Goal: Task Accomplishment & Management: Manage account settings

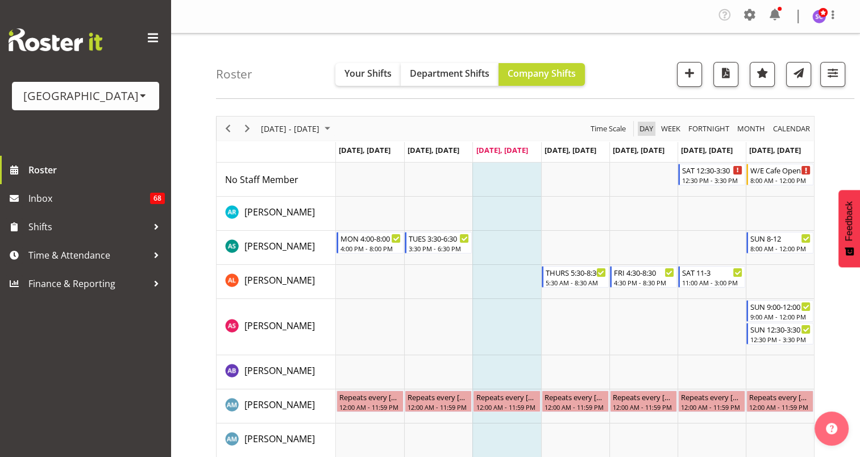
click at [645, 127] on span "Day" at bounding box center [647, 129] width 16 height 14
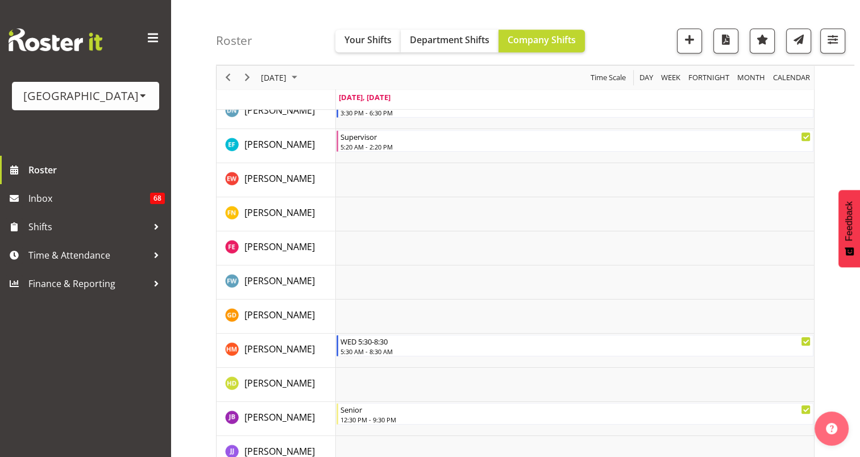
scroll to position [787, 0]
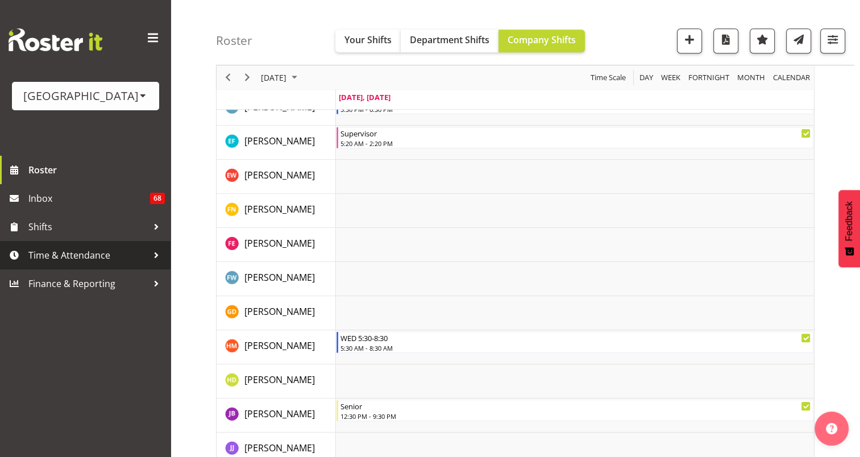
click at [154, 255] on div at bounding box center [156, 255] width 17 height 17
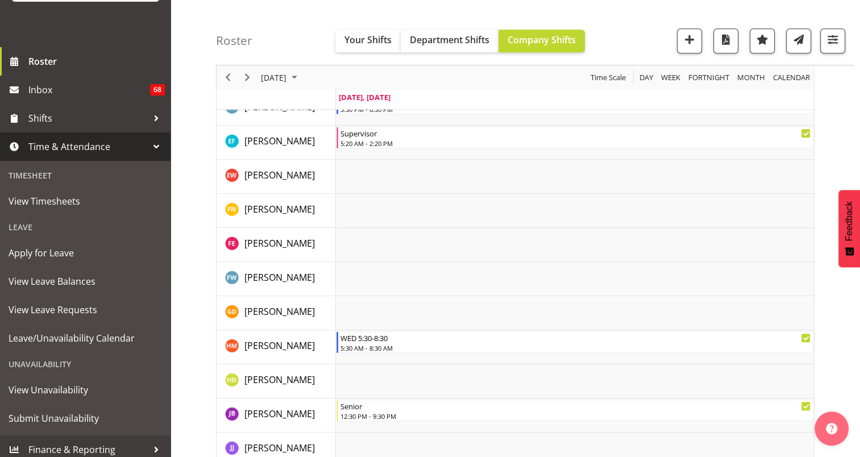
scroll to position [0, 0]
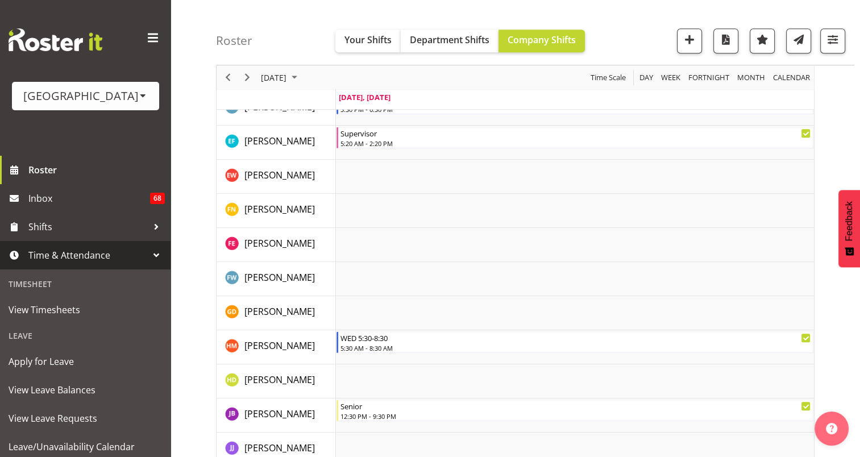
click at [113, 96] on div "[GEOGRAPHIC_DATA]" at bounding box center [85, 96] width 125 height 17
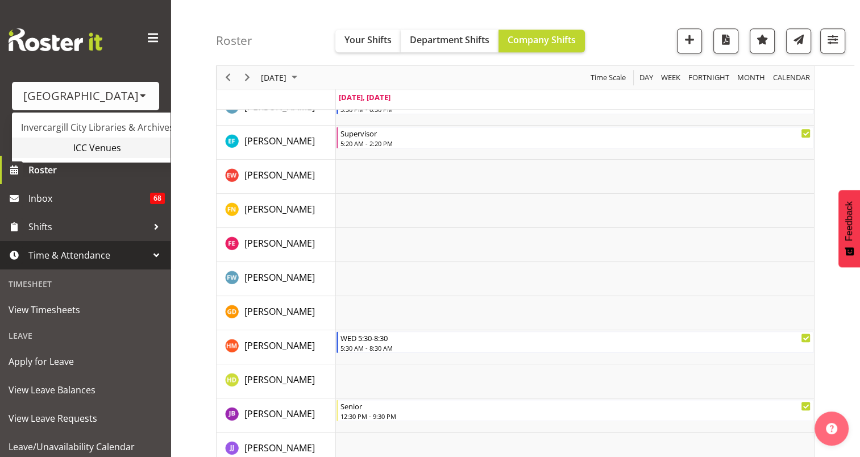
click at [114, 150] on link "ICC Venues" at bounding box center [106, 148] width 189 height 20
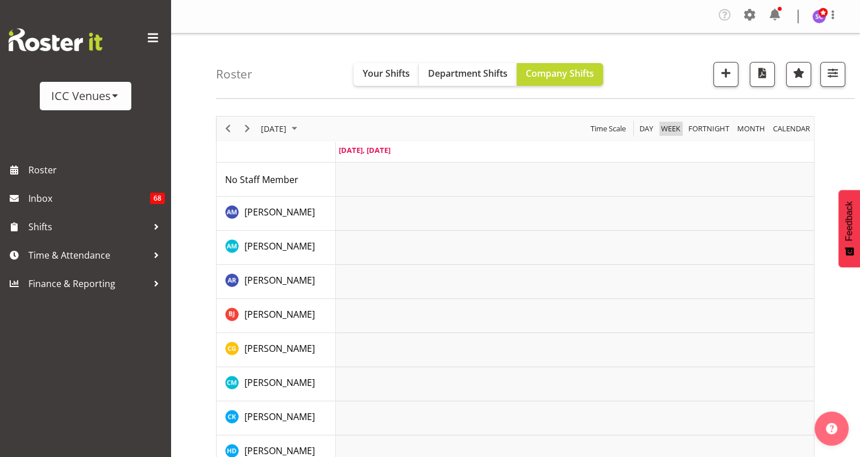
click at [673, 127] on span "Week" at bounding box center [671, 129] width 22 height 14
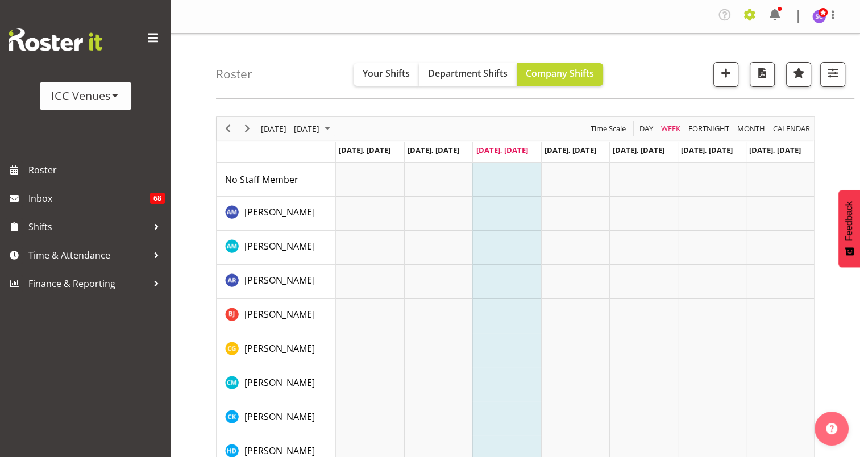
click at [753, 11] on span at bounding box center [750, 15] width 18 height 18
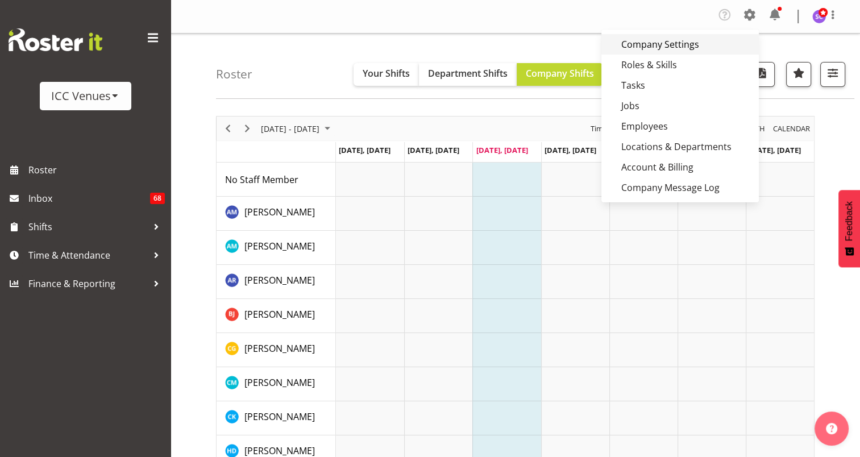
click at [688, 41] on link "Company Settings" at bounding box center [681, 44] width 158 height 20
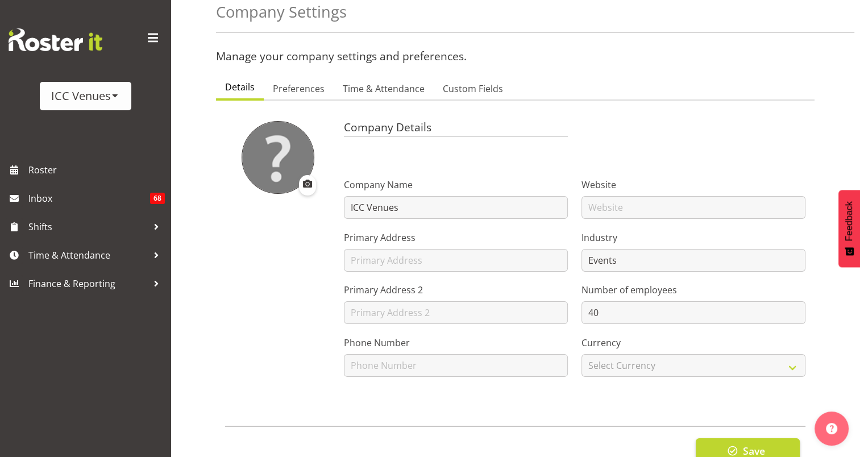
scroll to position [60, 0]
click at [300, 86] on span "Preferences" at bounding box center [299, 87] width 52 height 14
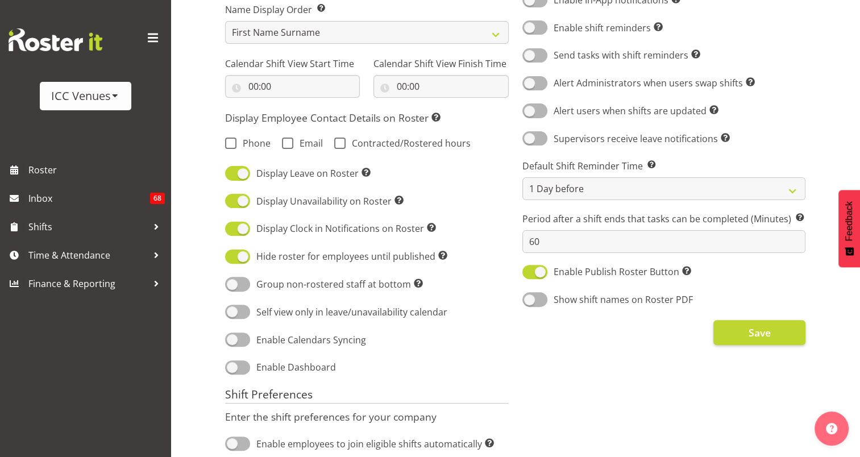
scroll to position [283, 0]
click at [248, 227] on span at bounding box center [237, 228] width 25 height 14
click at [233, 227] on input "Display Clock in Notifications on Roster Shows green or red dots for clocked in…" at bounding box center [228, 227] width 7 height 7
checkbox input "false"
click at [245, 282] on span at bounding box center [237, 283] width 25 height 14
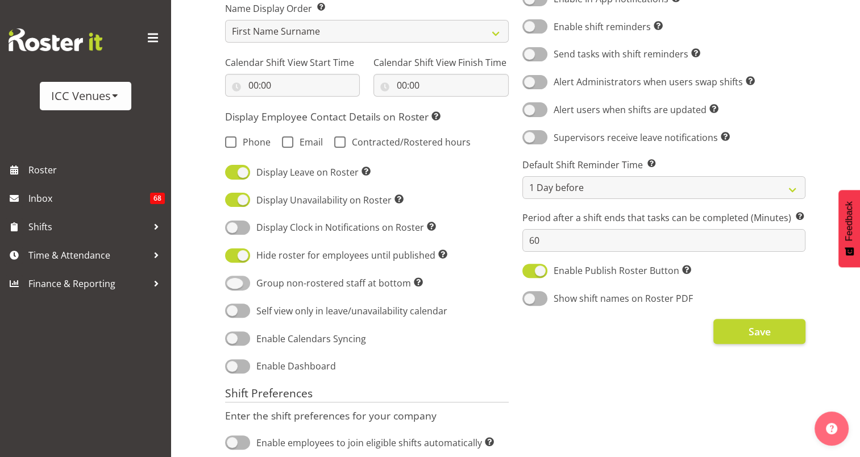
click at [233, 282] on input "Group non-rostered staff at bottom Groups employees without roster entries at t…" at bounding box center [228, 283] width 7 height 7
checkbox input "true"
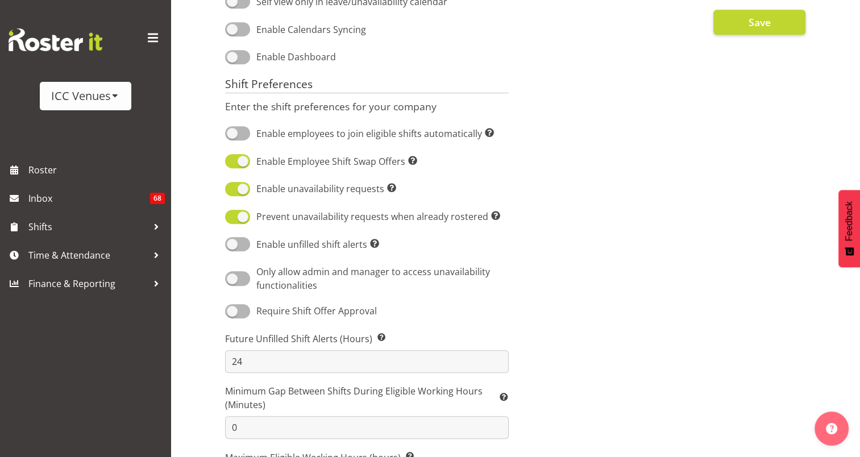
scroll to position [611, 0]
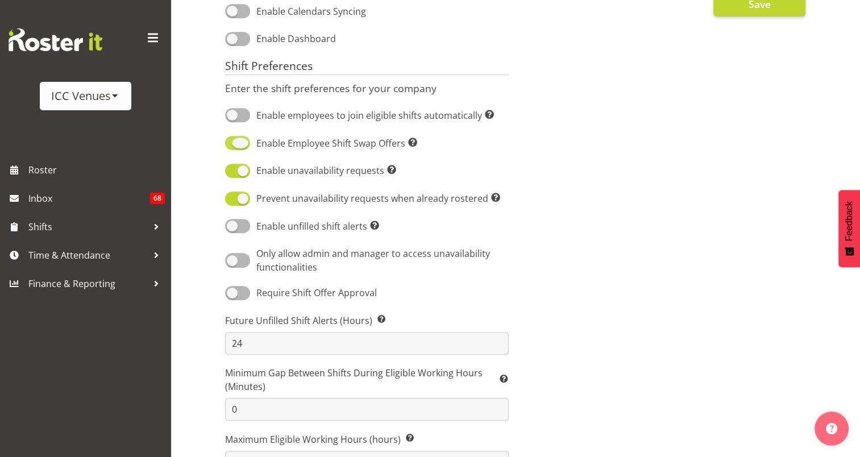
click at [245, 145] on span at bounding box center [237, 143] width 25 height 14
click at [233, 145] on input "Enable Employee Shift Swap Offers Allow employees to swap shifts." at bounding box center [228, 142] width 7 height 7
checkbox input "false"
click at [236, 230] on span at bounding box center [237, 226] width 25 height 14
click at [233, 230] on input "Enable unfilled shift alerts Supervisors will get a notification of any unfille…" at bounding box center [228, 225] width 7 height 7
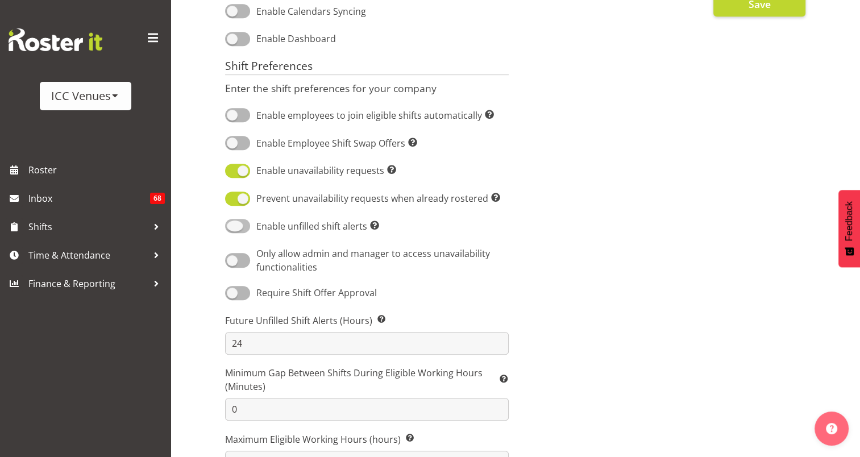
checkbox input "true"
click at [150, 255] on div at bounding box center [156, 255] width 17 height 17
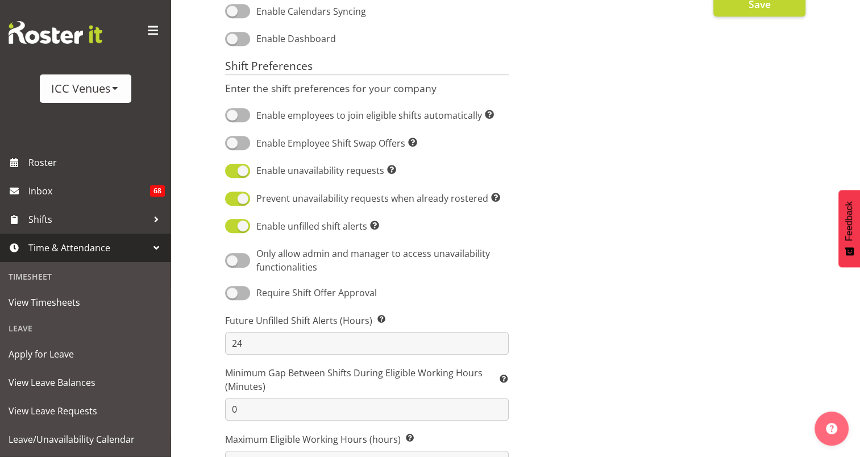
scroll to position [0, 0]
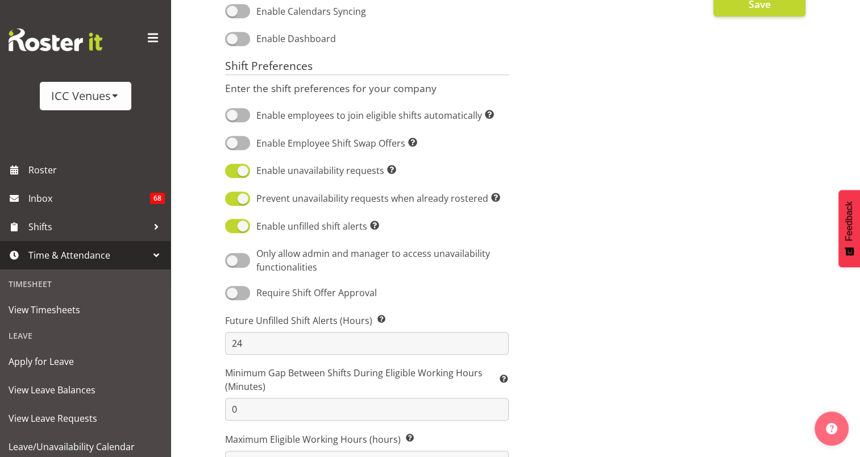
click at [148, 252] on div at bounding box center [156, 255] width 17 height 17
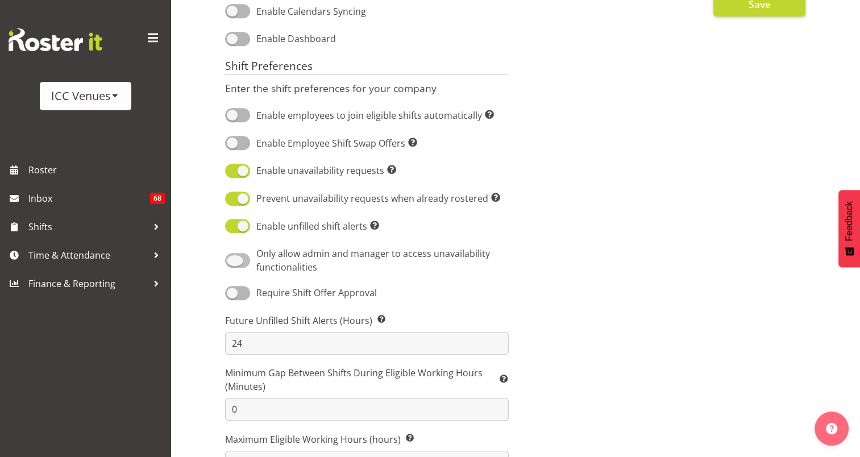
click at [240, 264] on span at bounding box center [237, 260] width 25 height 14
click at [233, 264] on input "Only allow admin and manager to access unavailability functionalities" at bounding box center [228, 260] width 7 height 7
checkbox input "true"
click at [236, 293] on span at bounding box center [237, 293] width 25 height 14
click at [233, 293] on input "Require Shift Offer Approval" at bounding box center [228, 292] width 7 height 7
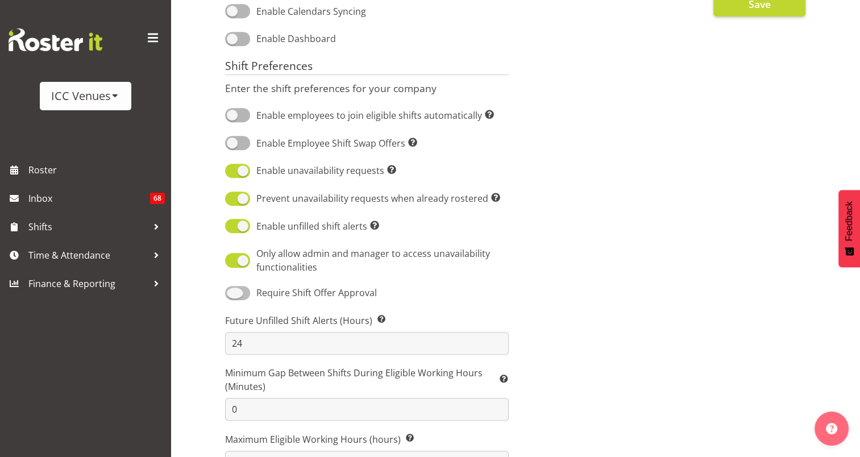
checkbox input "true"
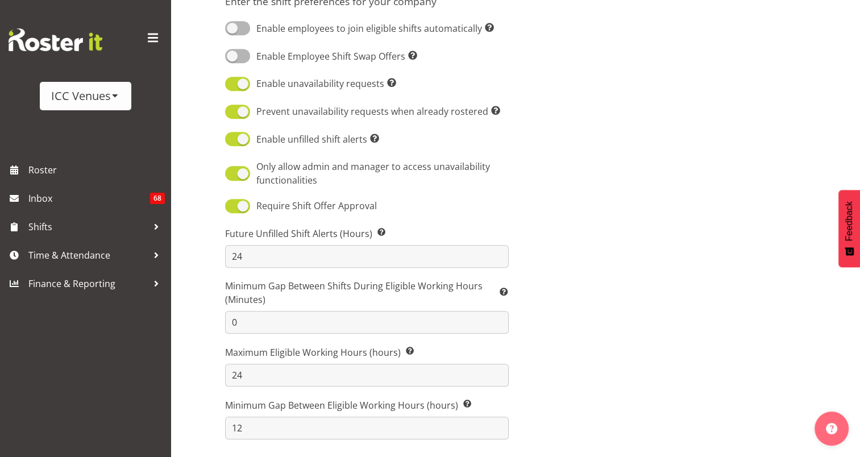
scroll to position [709, 0]
click at [342, 312] on input "0" at bounding box center [367, 322] width 284 height 23
click at [253, 370] on input "24" at bounding box center [367, 375] width 284 height 23
type input "2"
type input "8"
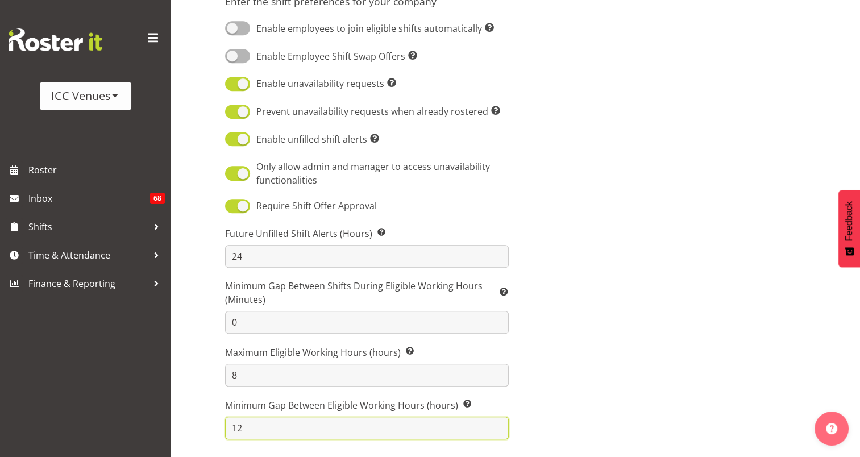
click at [245, 423] on input "12" at bounding box center [367, 428] width 284 height 23
type input "1"
type input "6"
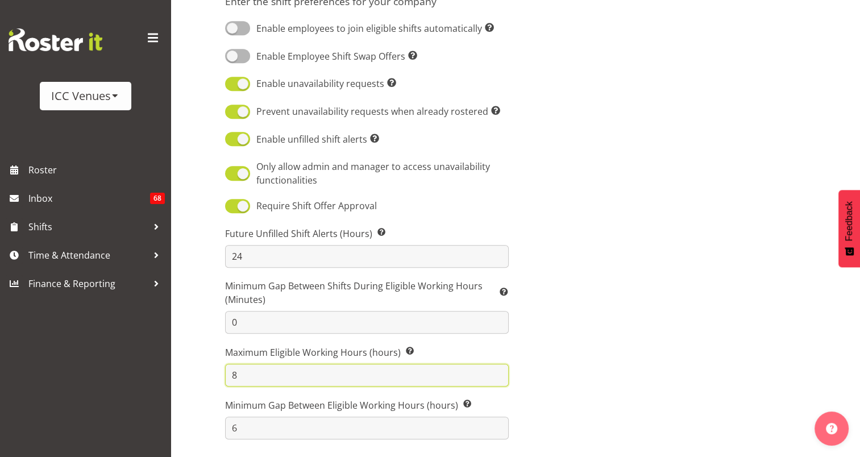
click at [258, 364] on input "8" at bounding box center [367, 375] width 284 height 23
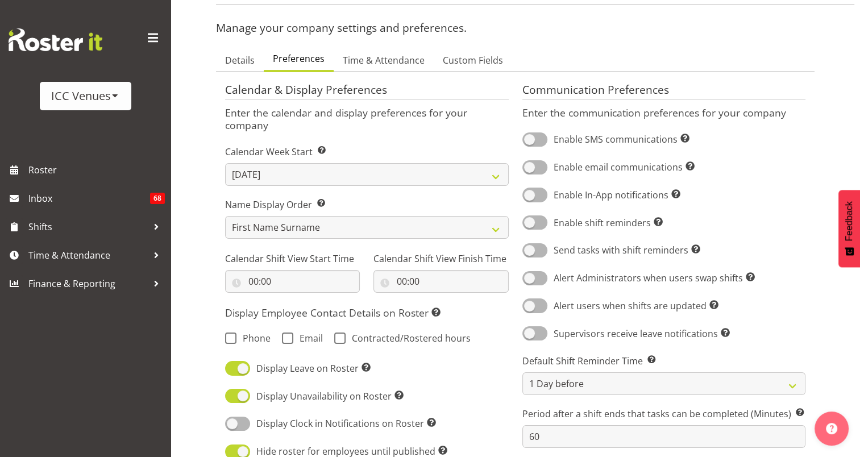
scroll to position [89, 0]
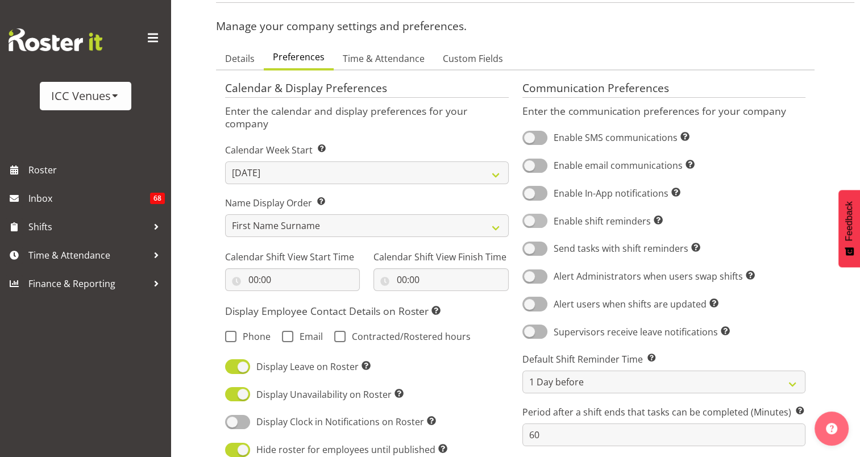
type input "10"
click at [575, 223] on span "Enable shift reminders Turn on shift reminders for all employees." at bounding box center [605, 221] width 115 height 14
click at [530, 223] on input "Enable shift reminders Turn on shift reminders for all employees." at bounding box center [526, 220] width 7 height 7
checkbox input "true"
click at [535, 252] on span at bounding box center [535, 249] width 25 height 14
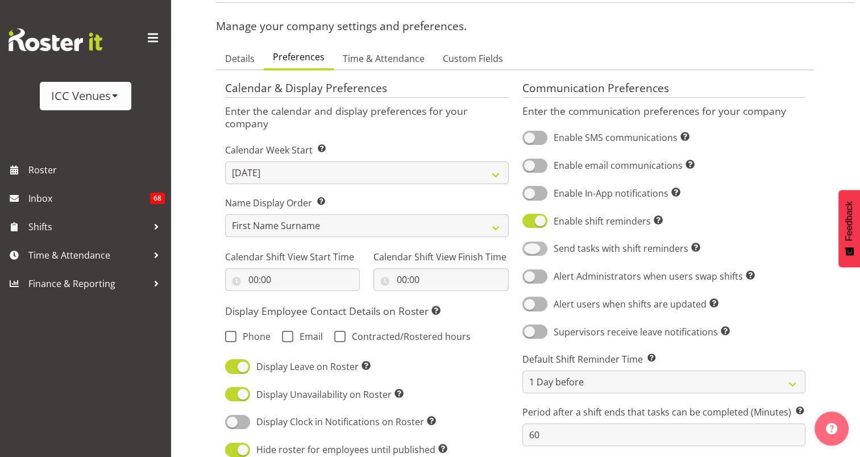
click at [530, 252] on input "Send tasks with shift reminders Include tasks into shift reminders" at bounding box center [526, 248] width 7 height 7
checkbox input "true"
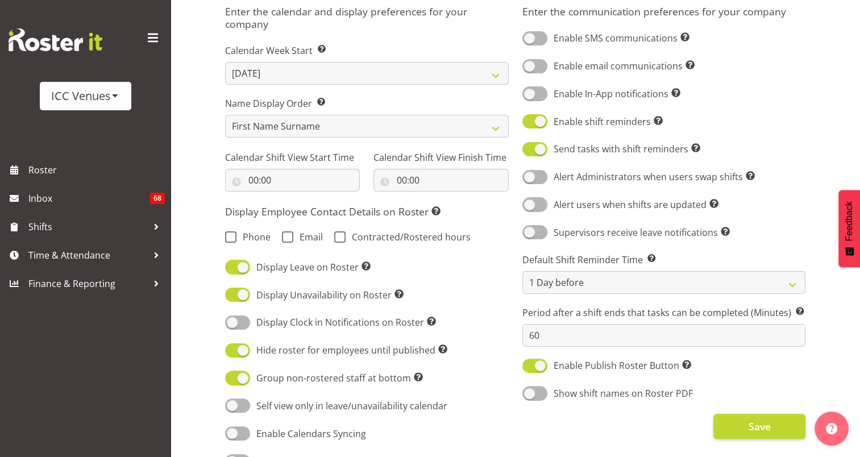
scroll to position [189, 0]
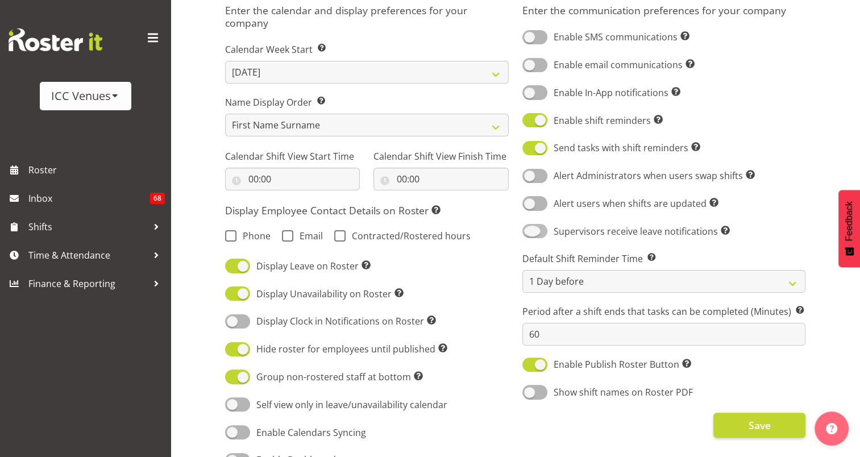
click at [541, 228] on span at bounding box center [535, 231] width 25 height 14
click at [530, 228] on input "Supervisors receive leave notifications Supervisors receive leave notifications…" at bounding box center [526, 230] width 7 height 7
checkbox input "true"
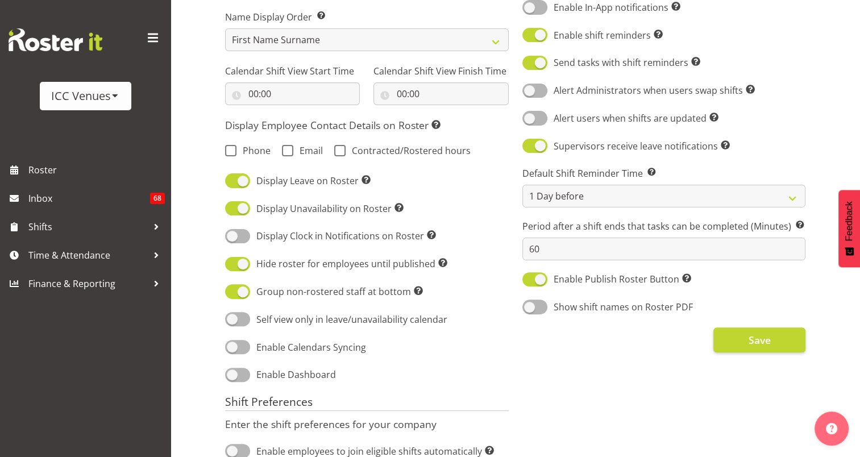
scroll to position [275, 0]
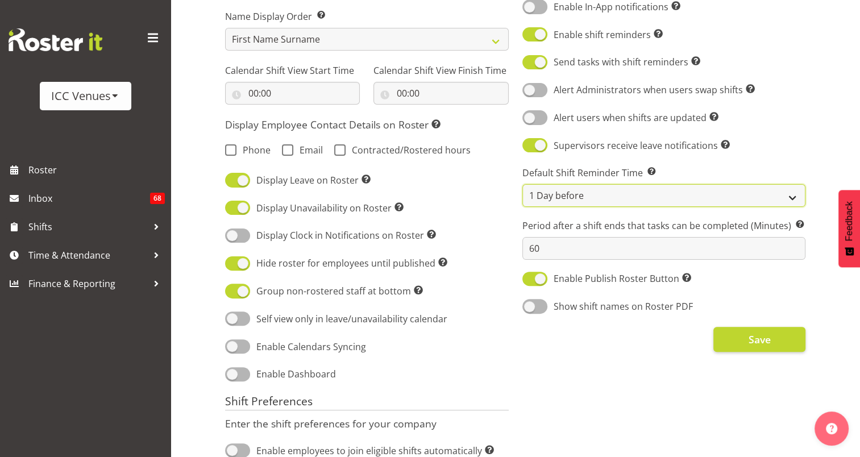
click at [788, 198] on select "Same Day (6am) Same Day (8am) Same Day (10am) 1 Day before 2 Days before" at bounding box center [665, 195] width 284 height 23
click at [523, 185] on select "Same Day (6am) Same Day (8am) Same Day (10am) 1 Day before 2 Days before" at bounding box center [665, 195] width 284 height 23
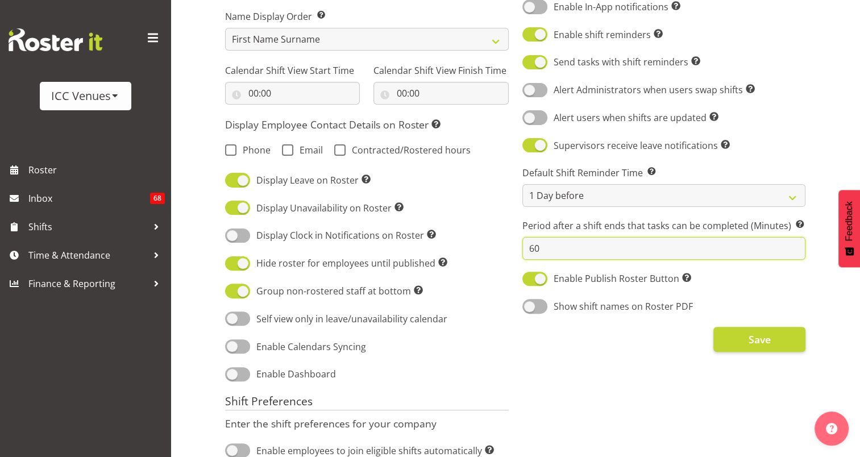
click at [549, 253] on input "60" at bounding box center [665, 248] width 284 height 23
click at [537, 307] on span at bounding box center [535, 306] width 25 height 14
click at [530, 307] on input "Show shift names on Roster PDF" at bounding box center [526, 306] width 7 height 7
checkbox input "true"
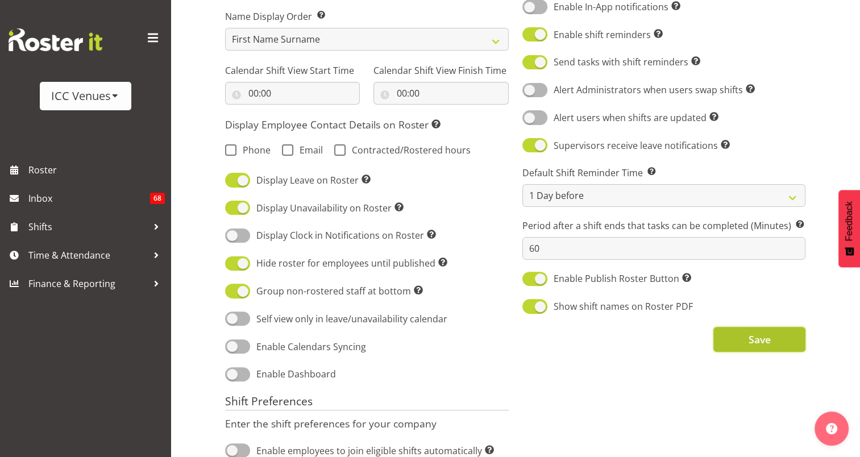
click at [766, 338] on span "Save" at bounding box center [759, 339] width 22 height 15
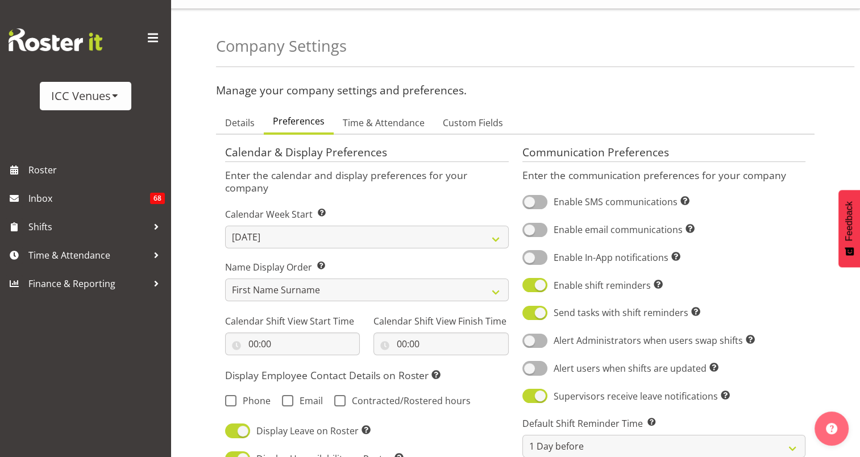
scroll to position [23, 0]
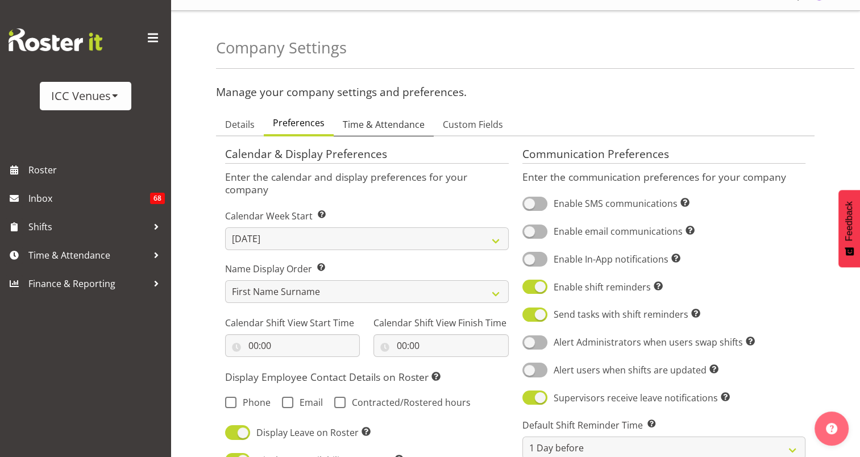
click at [371, 126] on span "Time & Attendance" at bounding box center [384, 125] width 82 height 14
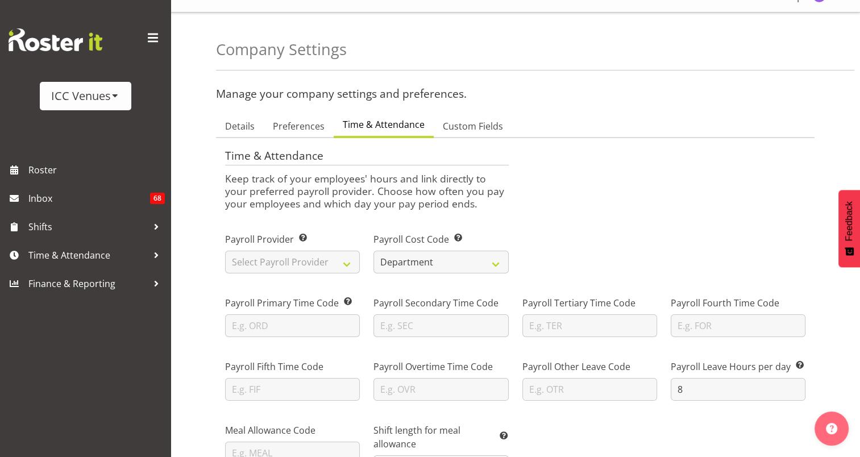
scroll to position [0, 0]
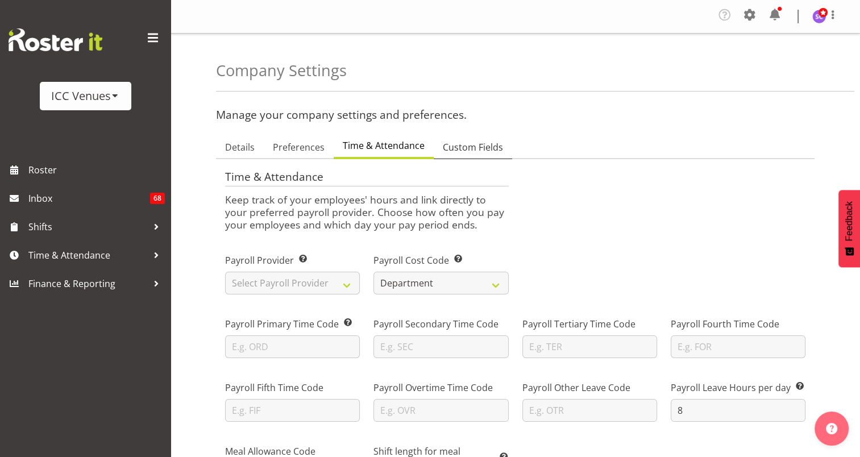
click at [465, 144] on span "Custom Fields" at bounding box center [473, 147] width 60 height 14
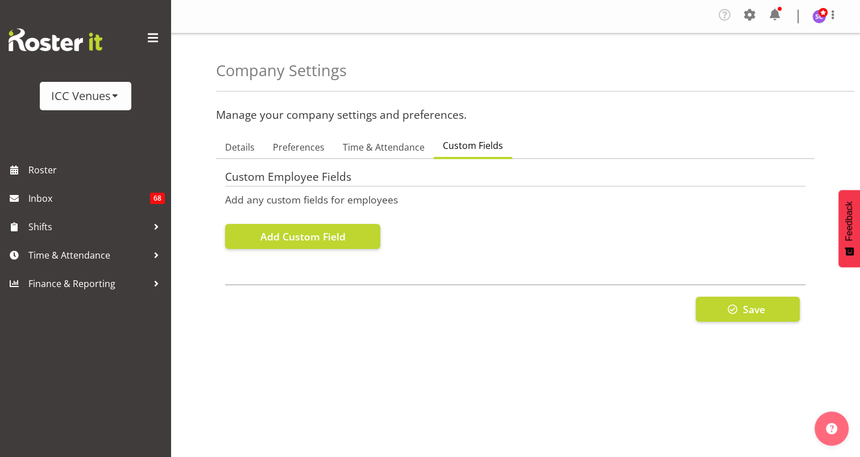
click at [118, 94] on span at bounding box center [115, 95] width 9 height 9
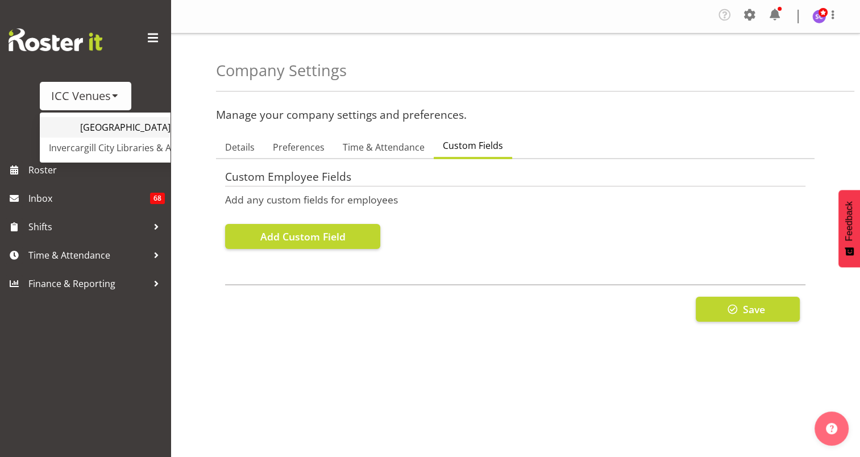
click at [129, 130] on link "[GEOGRAPHIC_DATA]" at bounding box center [134, 127] width 189 height 20
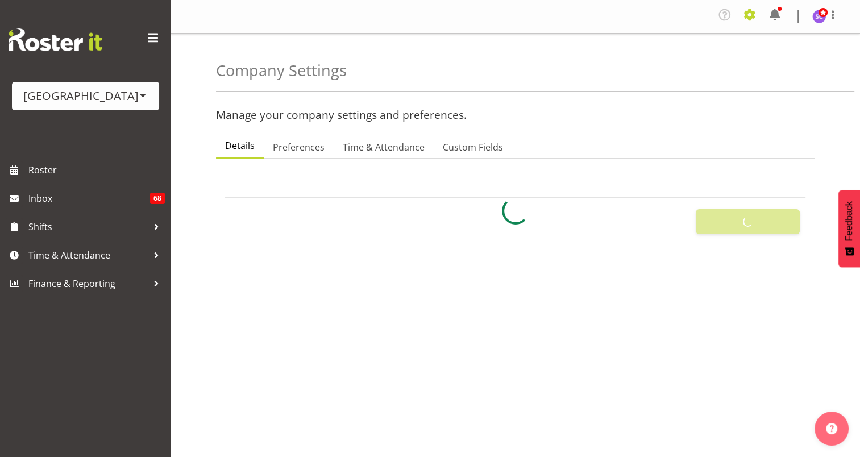
click at [745, 14] on span at bounding box center [750, 15] width 18 height 18
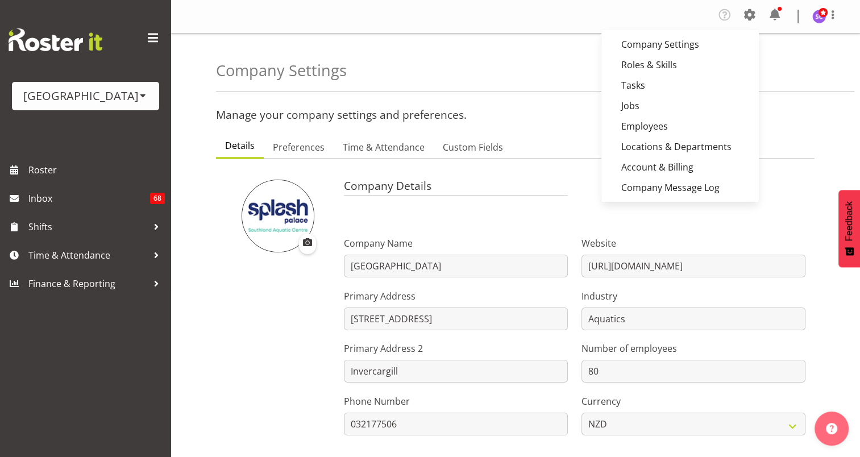
click at [819, 50] on div "Company Settings" at bounding box center [535, 63] width 639 height 58
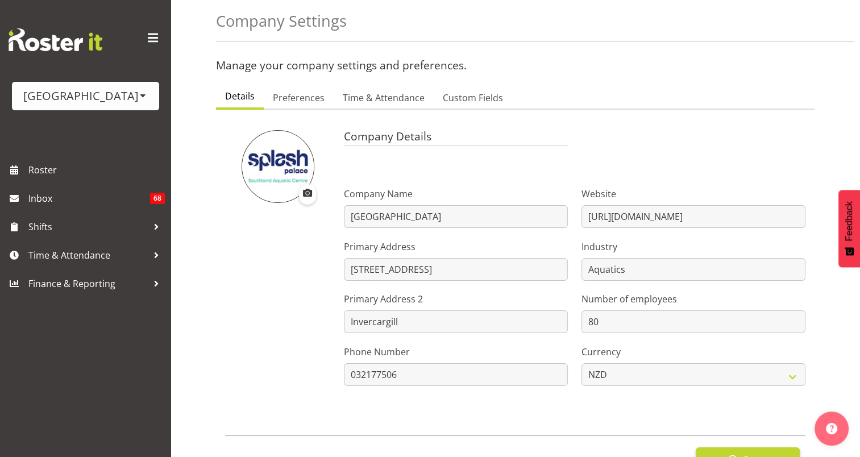
scroll to position [106, 0]
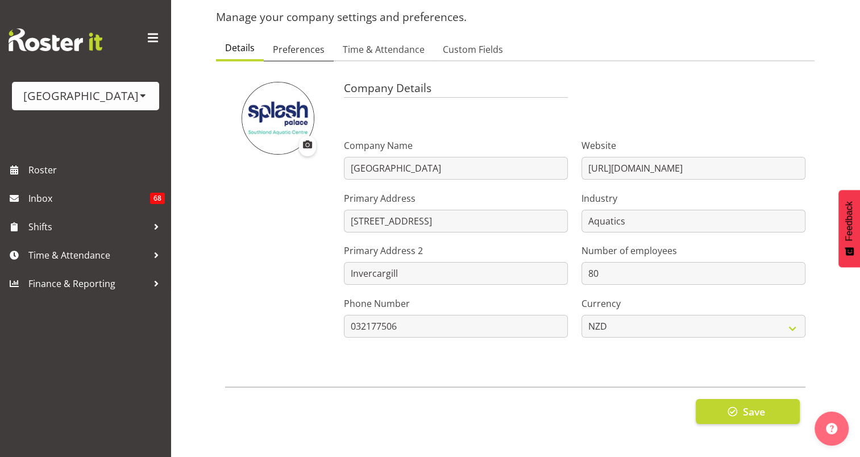
click at [296, 43] on span "Preferences" at bounding box center [299, 50] width 52 height 14
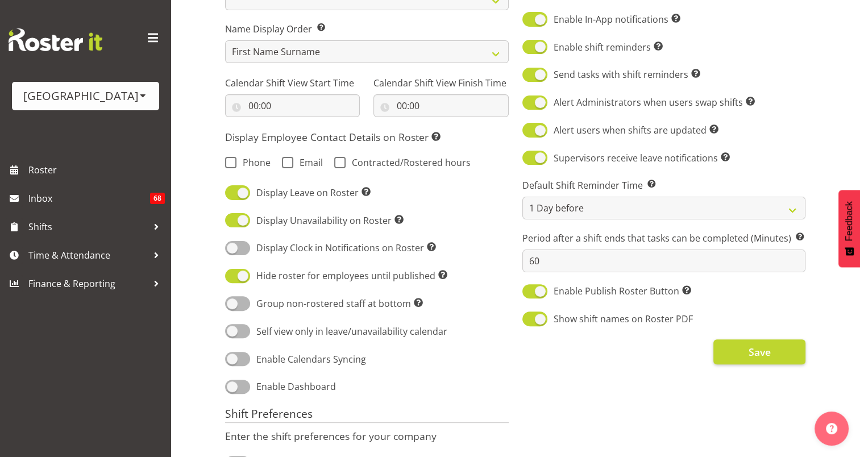
scroll to position [275, 0]
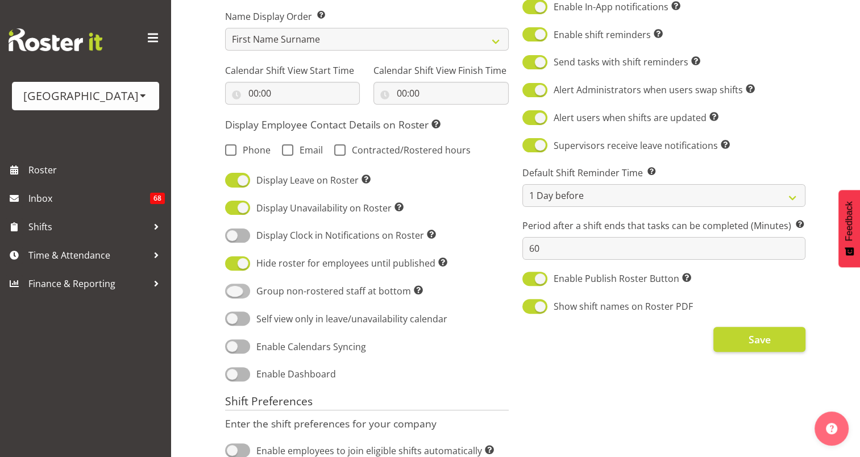
click at [239, 292] on span at bounding box center [237, 291] width 25 height 14
click at [233, 292] on input "Group non-rostered staff at bottom Groups employees without roster entries at t…" at bounding box center [228, 291] width 7 height 7
checkbox input "true"
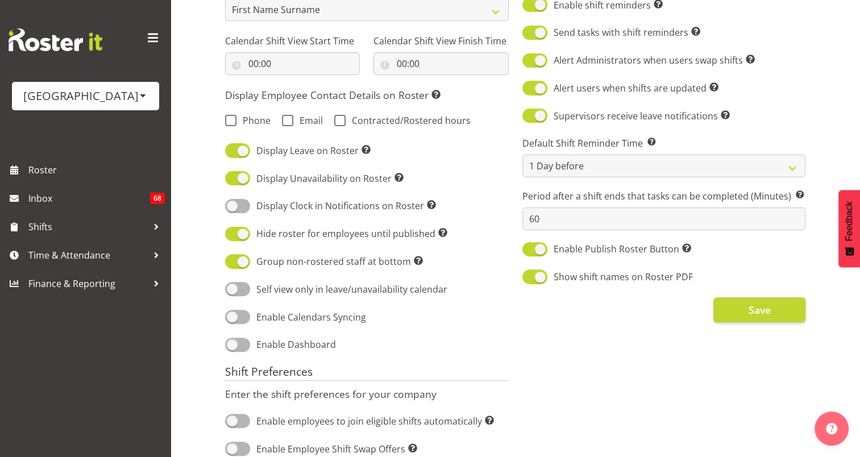
scroll to position [312, 0]
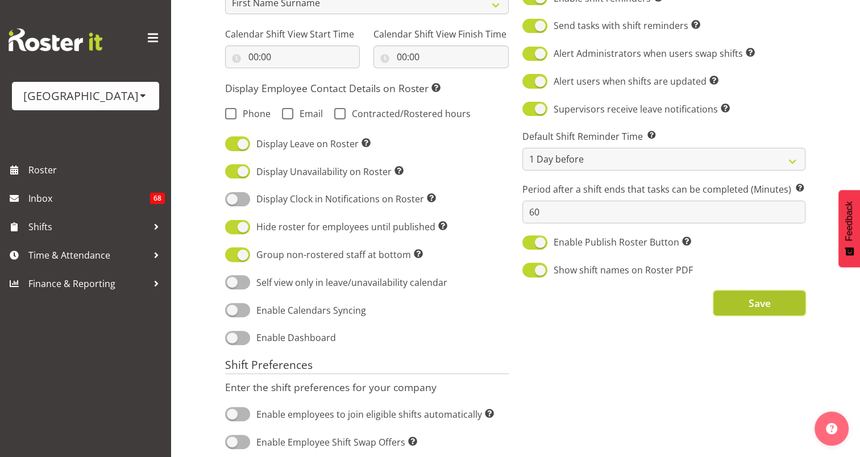
click at [775, 315] on button "Save" at bounding box center [760, 303] width 92 height 25
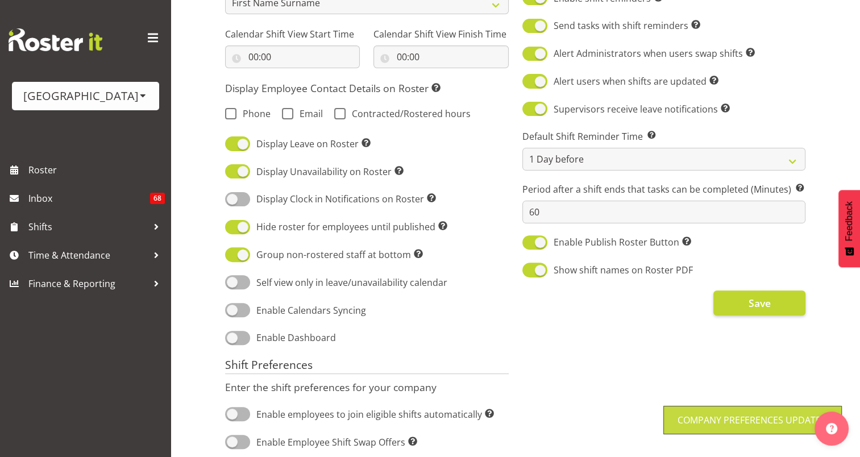
click at [139, 96] on span at bounding box center [143, 95] width 9 height 9
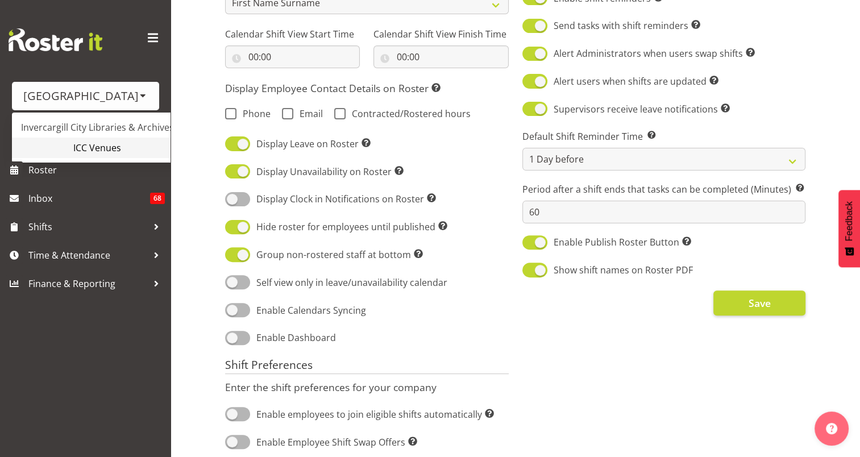
click at [123, 146] on link "ICC Venues" at bounding box center [106, 148] width 189 height 20
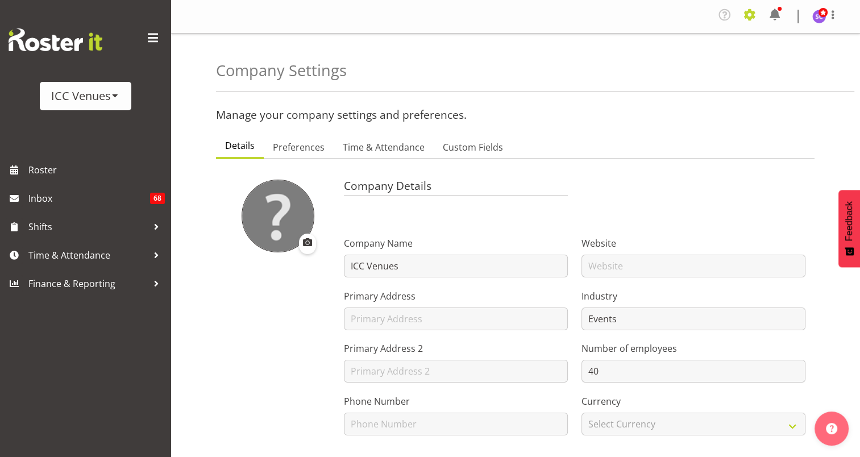
click at [749, 15] on span at bounding box center [750, 15] width 18 height 18
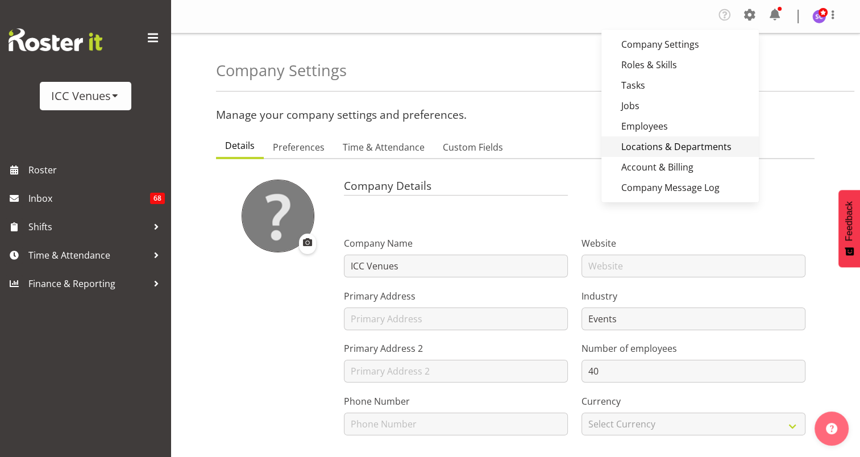
click at [665, 142] on link "Locations & Departments" at bounding box center [681, 146] width 158 height 20
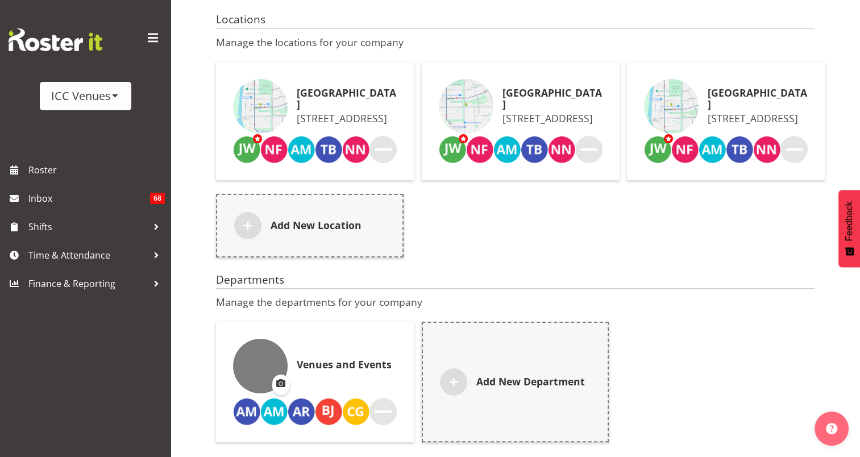
scroll to position [116, 0]
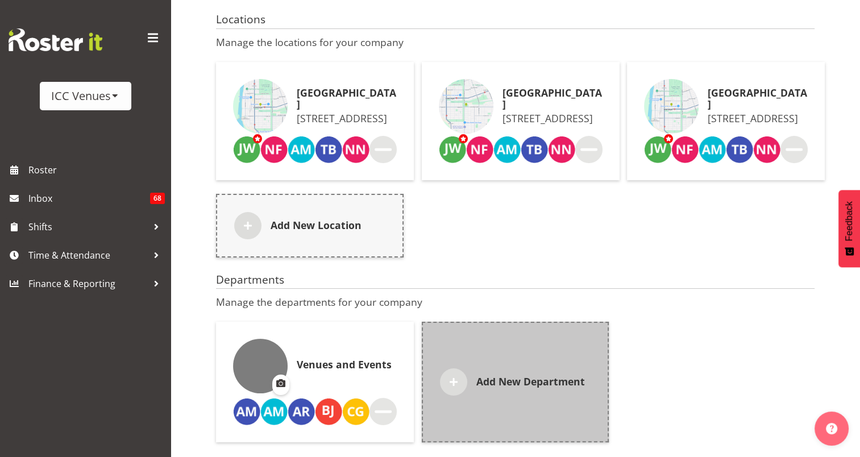
click at [475, 389] on div "Add New Department" at bounding box center [516, 382] width 188 height 121
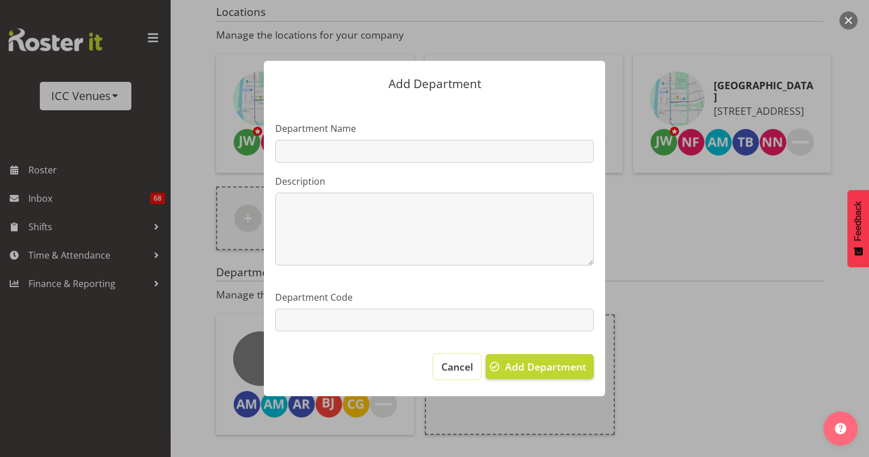
click at [471, 364] on span "Cancel" at bounding box center [457, 366] width 32 height 15
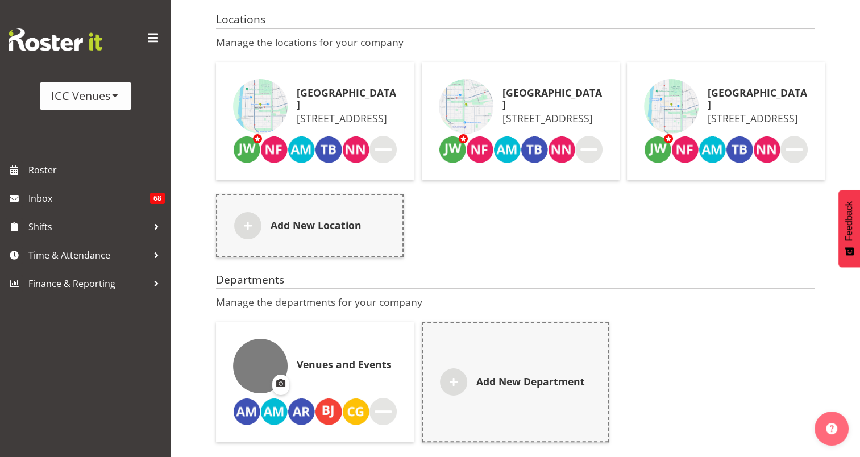
click at [384, 382] on div "Venues and Events" at bounding box center [315, 366] width 164 height 55
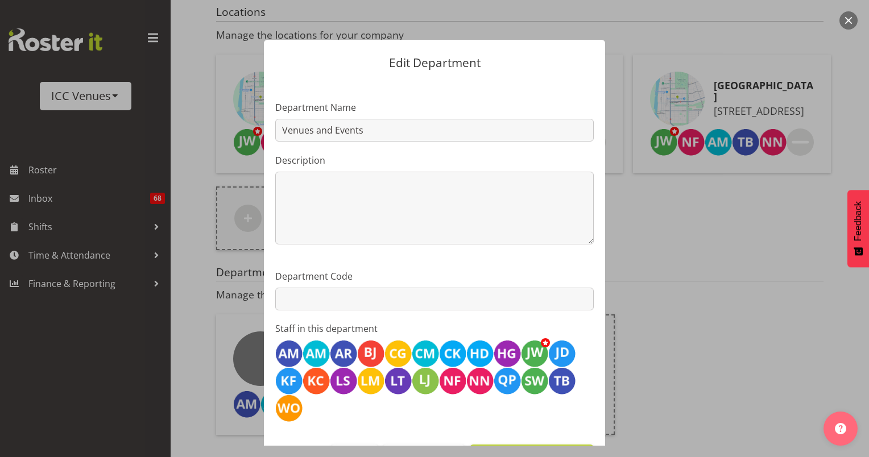
click at [846, 18] on button "button" at bounding box center [848, 20] width 18 height 18
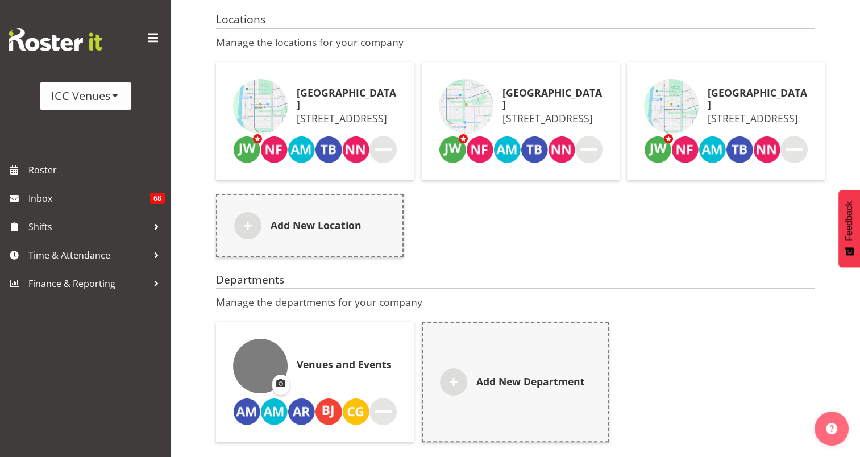
scroll to position [0, 0]
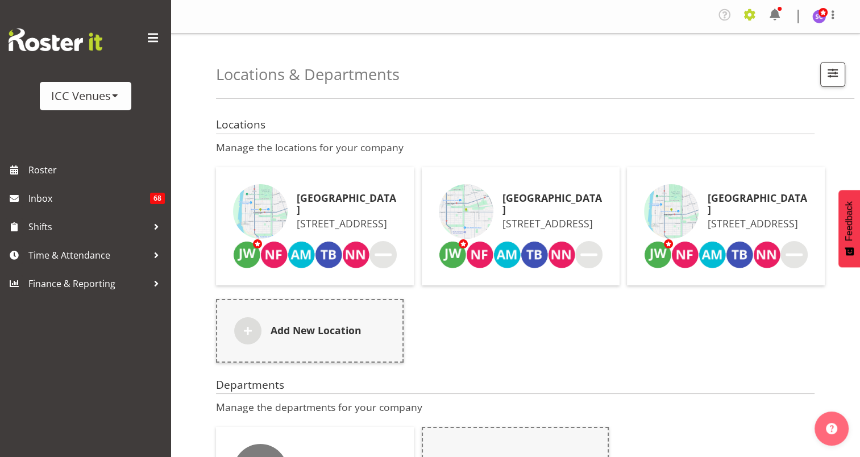
click at [747, 19] on span at bounding box center [750, 15] width 18 height 18
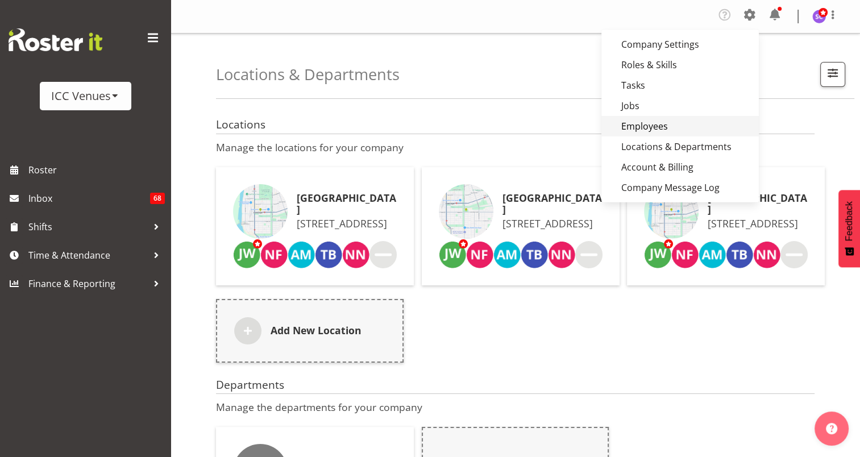
click at [643, 123] on link "Employees" at bounding box center [681, 126] width 158 height 20
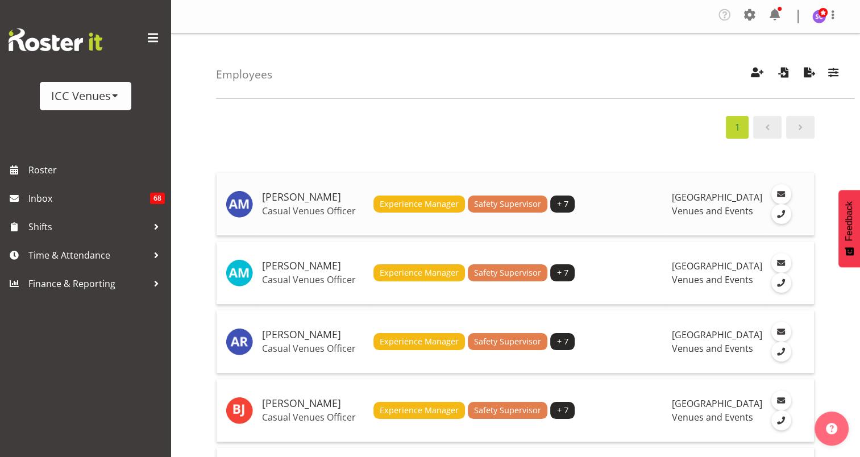
click at [322, 208] on p "Casual Venues Officer" at bounding box center [313, 210] width 102 height 11
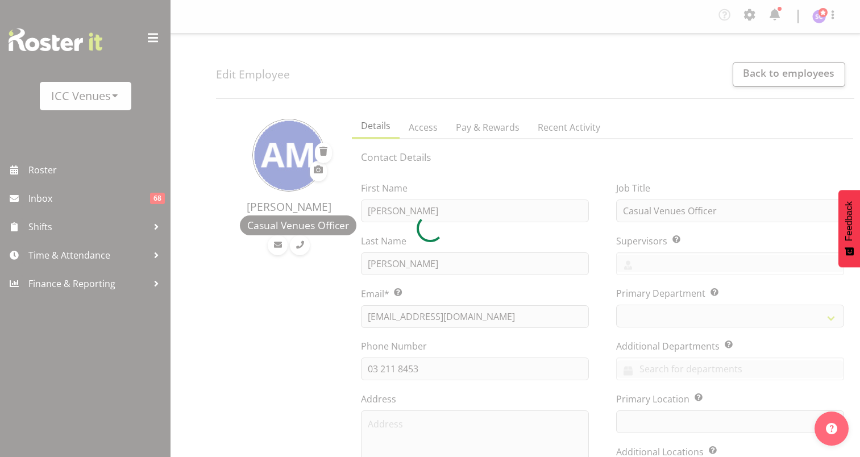
select select
select select "TimelineWeek"
select select
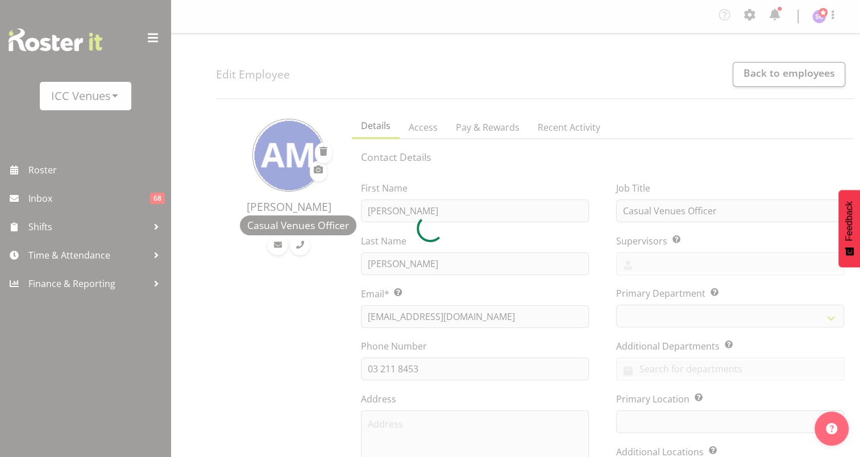
select select
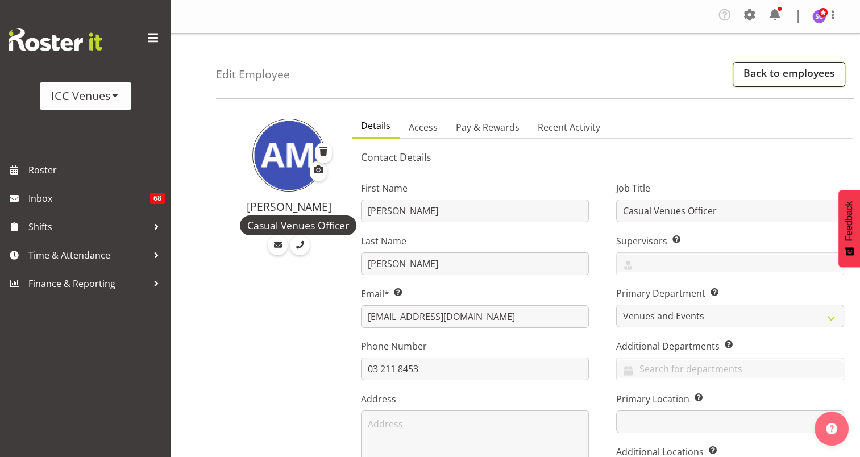
click at [764, 69] on link "Back to employees" at bounding box center [789, 74] width 113 height 25
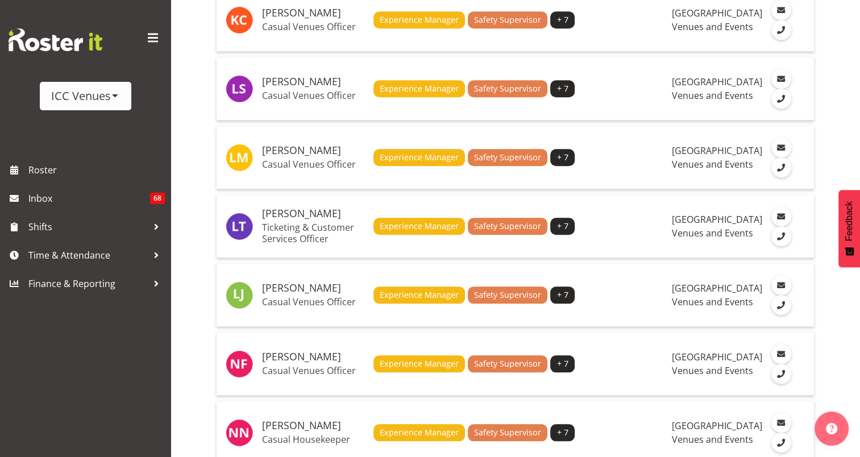
scroll to position [1020, 0]
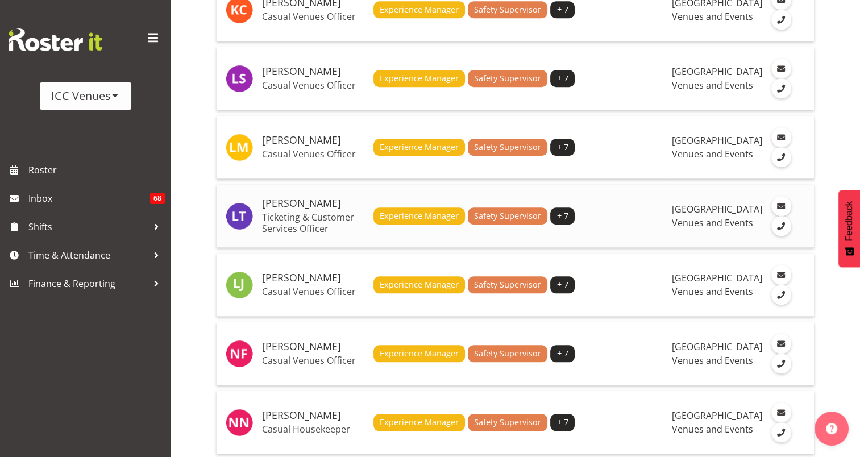
click at [305, 229] on p "Ticketing & Customer Services Officer" at bounding box center [313, 223] width 102 height 23
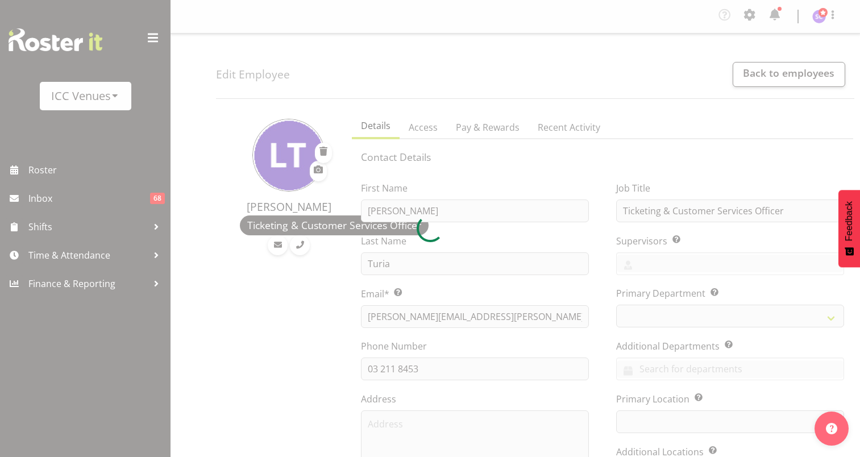
select select
select select "TimelineWeek"
select select
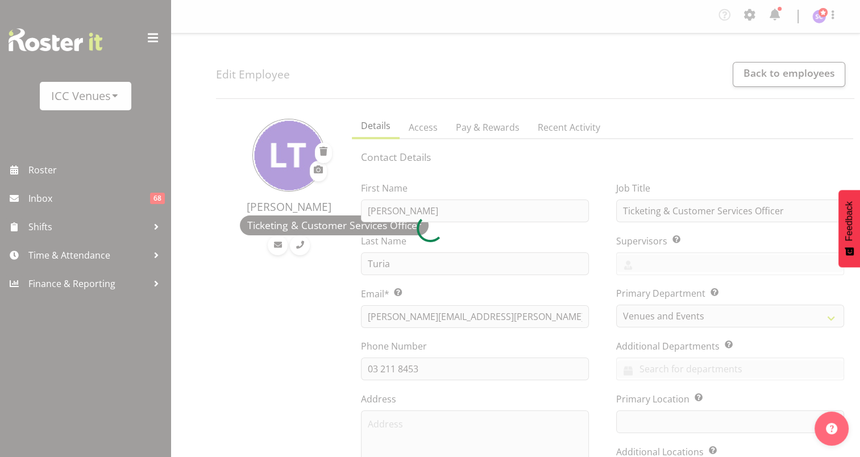
select select
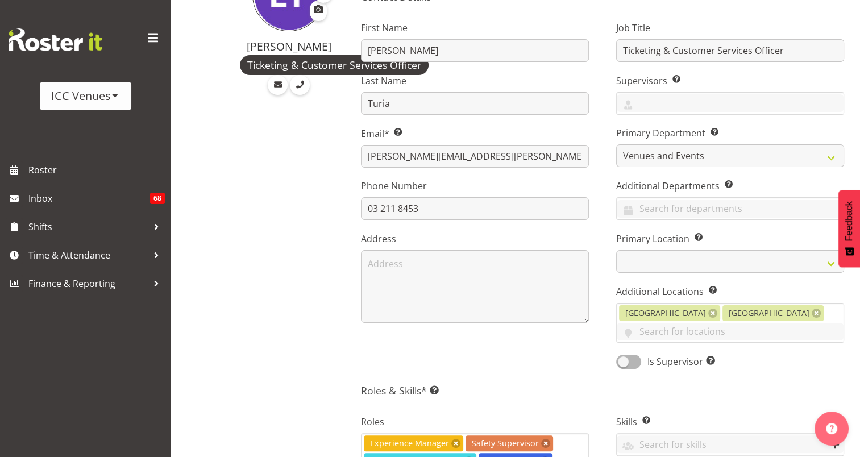
scroll to position [172, 0]
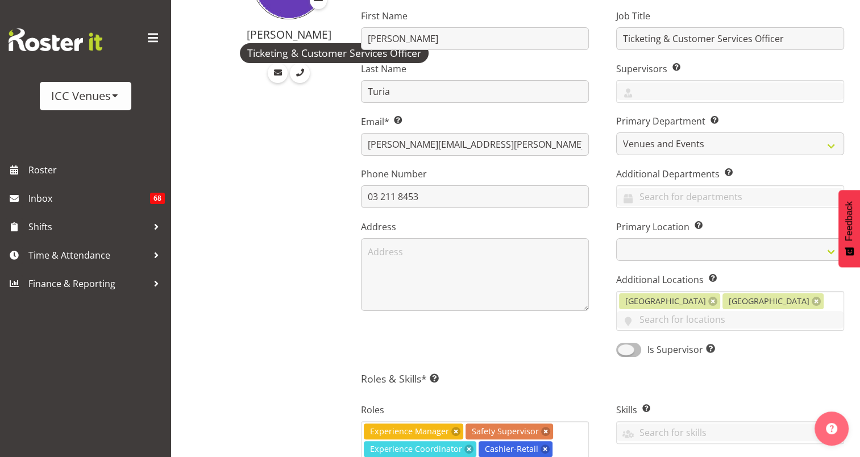
click at [630, 343] on span at bounding box center [628, 350] width 25 height 14
click at [624, 346] on input "Is Supervisor Allow employee to be shown on the supervisor list" at bounding box center [619, 349] width 7 height 7
checkbox input "true"
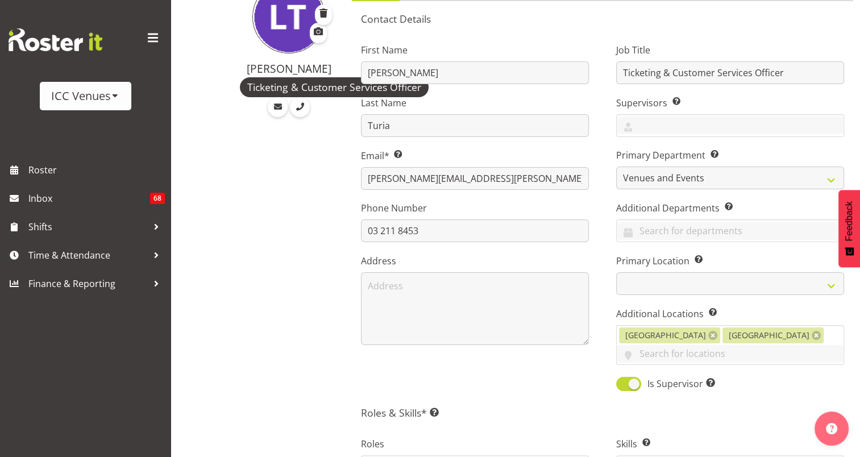
scroll to position [134, 0]
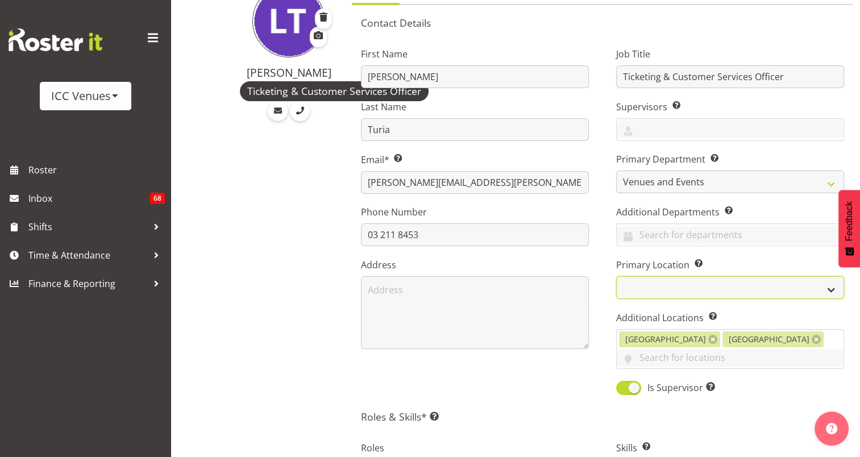
click at [808, 288] on select "Civic Theatre Rugby Park Scottish Hall" at bounding box center [730, 287] width 228 height 23
click at [823, 284] on select "Civic Theatre Rugby Park Scottish Hall" at bounding box center [730, 287] width 228 height 23
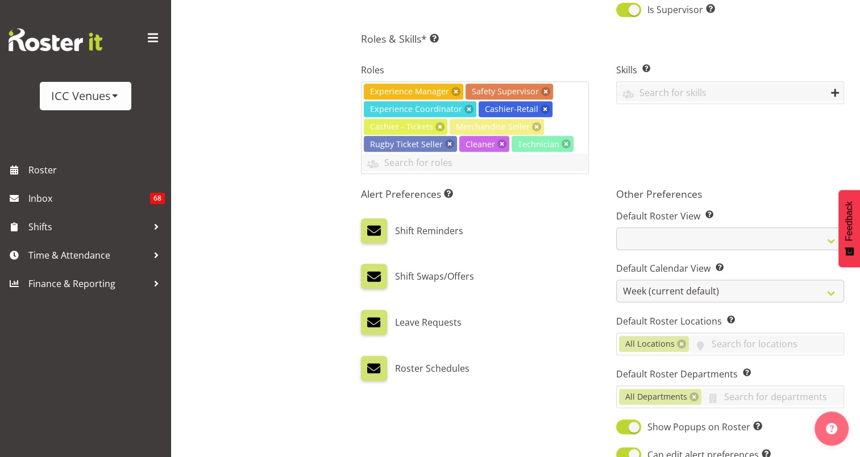
scroll to position [524, 0]
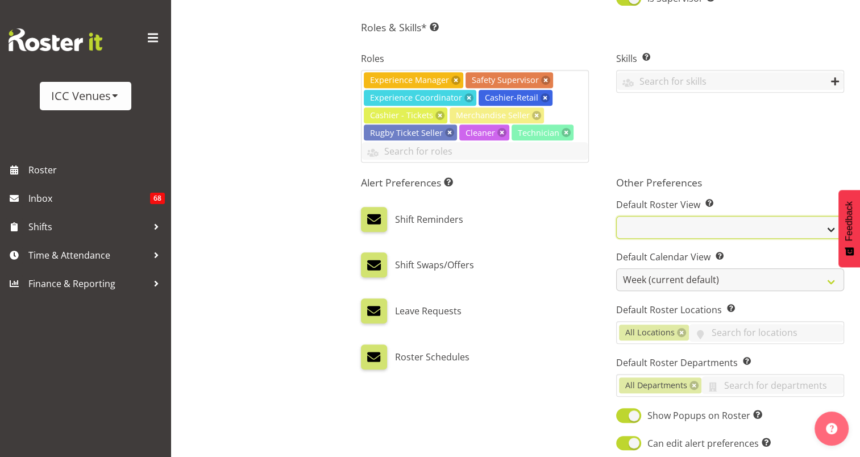
click at [688, 216] on select "Staff Role Shift - Horizontal Shift - Vertical Staff - Location" at bounding box center [730, 227] width 228 height 23
click at [670, 216] on select "Staff Role Shift - Horizontal Shift - Vertical Staff - Location" at bounding box center [730, 227] width 228 height 23
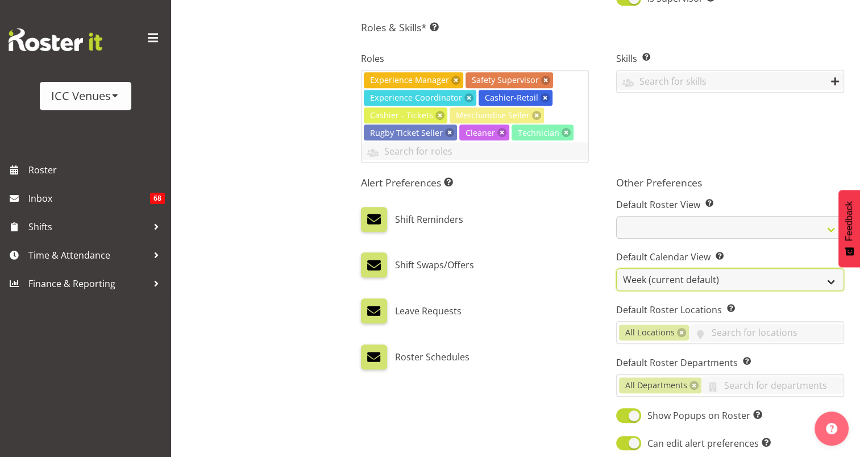
select select
click at [748, 268] on select "Day Timeline Day Week (current default) Timeline Week Fortnight Month Calendar" at bounding box center [730, 279] width 228 height 23
click at [735, 250] on label "Default Calendar View Set which calendar view layout the roster will default to…" at bounding box center [730, 257] width 228 height 14
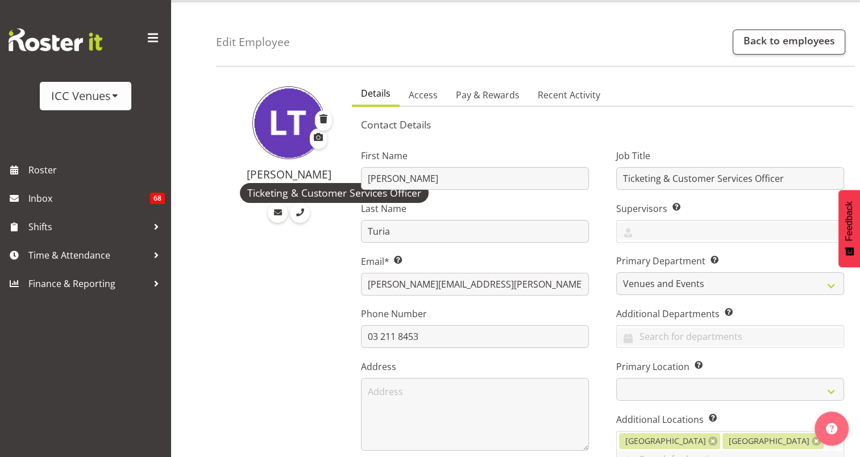
scroll to position [0, 0]
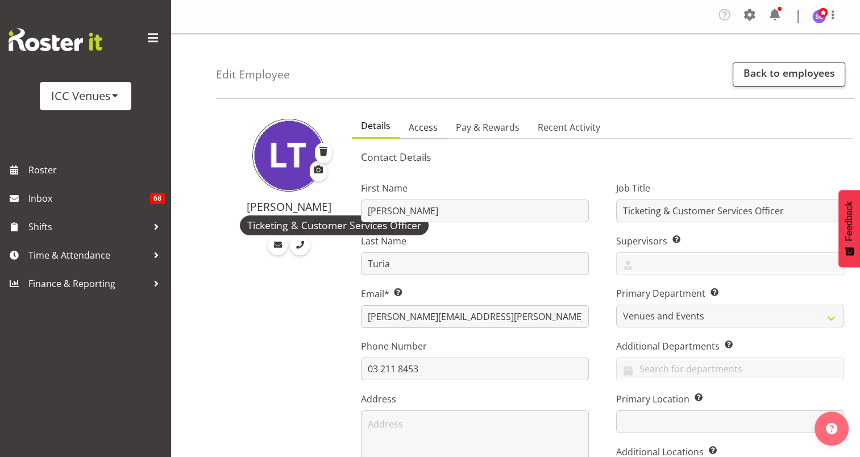
click at [425, 124] on span "Access" at bounding box center [423, 128] width 29 height 14
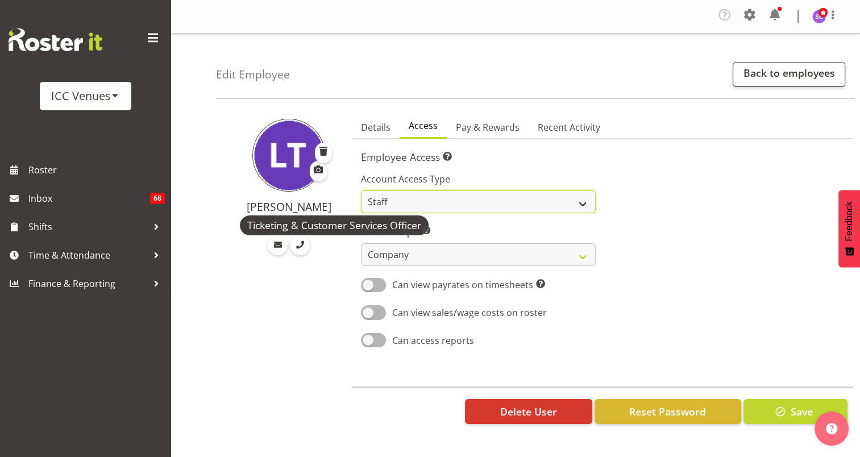
click at [581, 199] on select "Admin Manager Staff" at bounding box center [478, 202] width 235 height 23
select select "admin"
click at [361, 191] on select "Admin Manager Staff" at bounding box center [478, 202] width 235 height 23
click at [771, 204] on div at bounding box center [727, 256] width 249 height 200
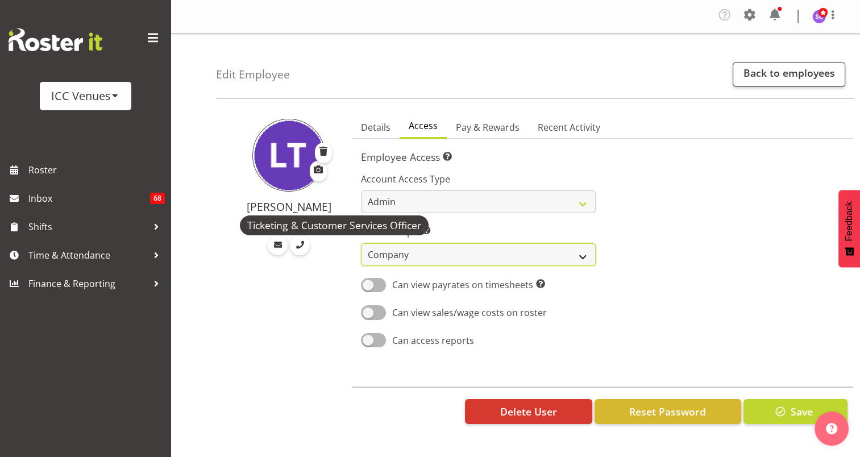
click at [546, 254] on select "Own Department Company" at bounding box center [478, 254] width 235 height 23
click at [455, 223] on div "Account Access Type Admin Manager Staff Roster Scope Determine whether the empl…" at bounding box center [478, 256] width 249 height 200
click at [296, 281] on div "Lynda Turia Ticketing & Customer Services Officer" at bounding box center [280, 274] width 129 height 335
click at [514, 253] on select "Own Department Company" at bounding box center [478, 254] width 235 height 23
select select "department"
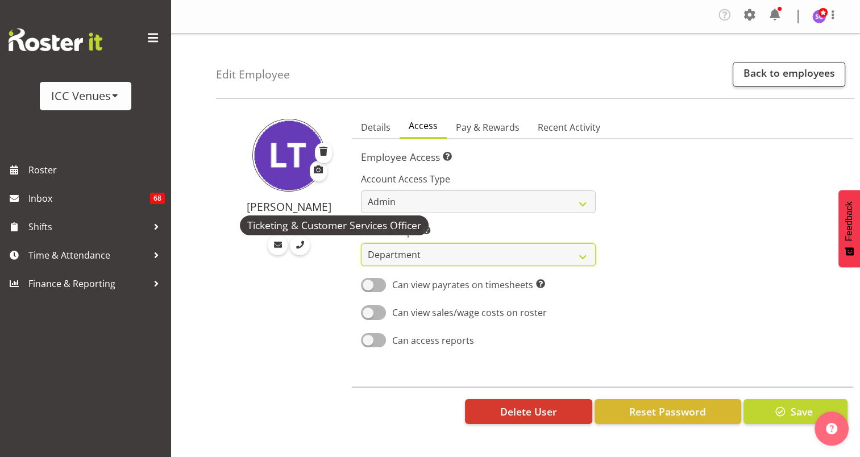
click at [361, 243] on select "Own Department Company" at bounding box center [478, 254] width 235 height 23
click at [380, 342] on span at bounding box center [373, 340] width 25 height 14
click at [368, 342] on input "Can access reports" at bounding box center [364, 340] width 7 height 7
checkbox input "true"
click at [491, 130] on span "Pay & Rewards" at bounding box center [488, 128] width 64 height 14
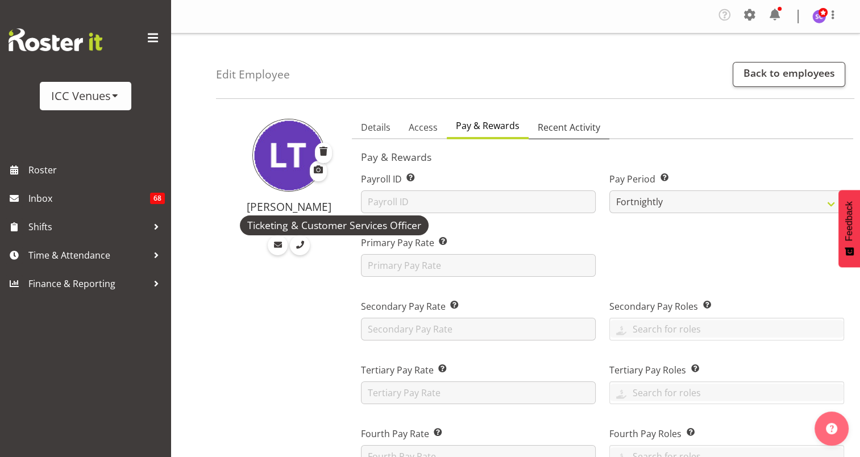
click at [559, 123] on span "Recent Activity" at bounding box center [569, 128] width 63 height 14
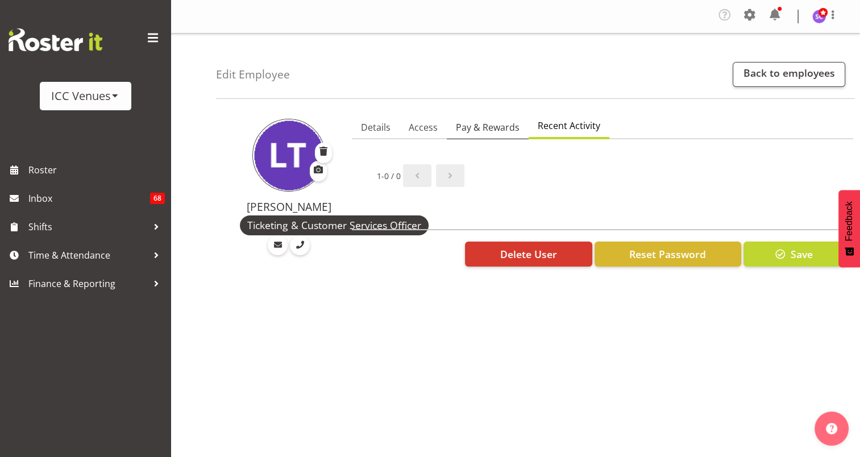
click at [483, 126] on span "Pay & Rewards" at bounding box center [488, 128] width 64 height 14
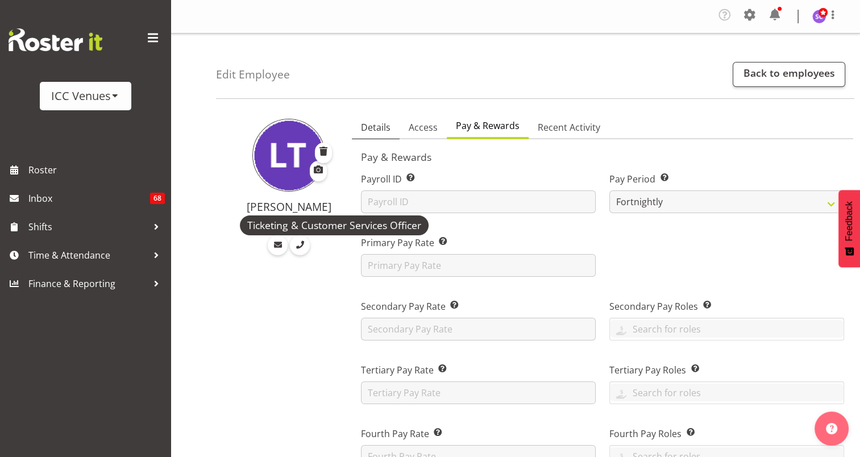
click at [371, 125] on span "Details" at bounding box center [376, 128] width 30 height 14
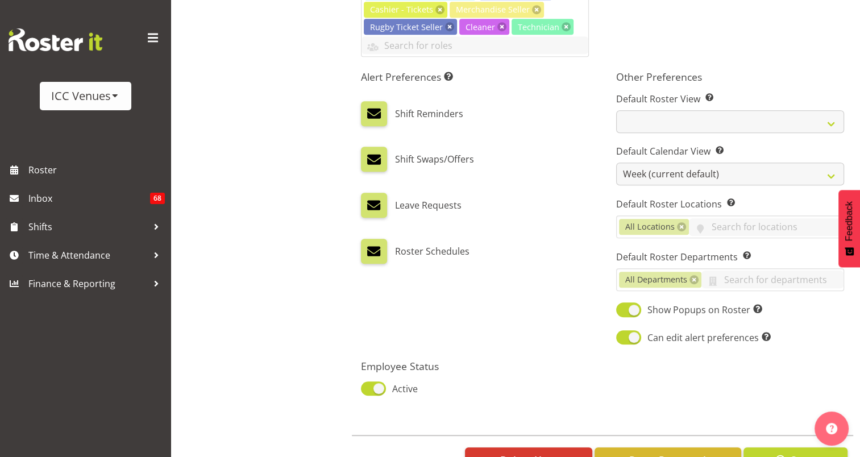
scroll to position [653, 0]
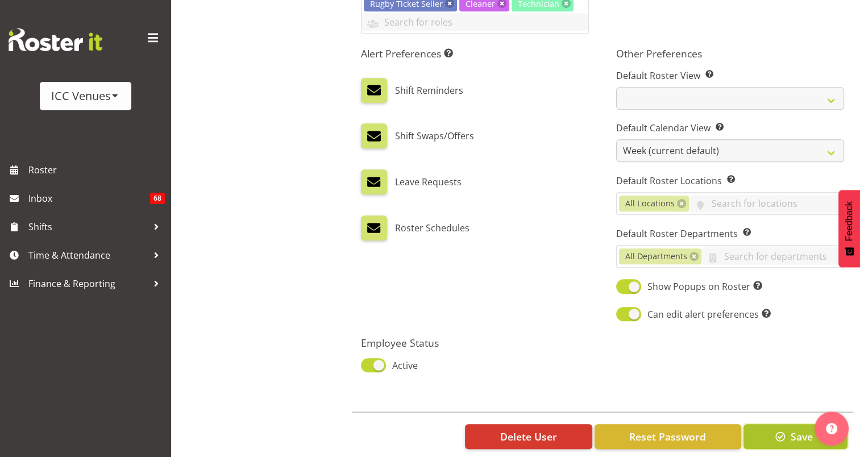
click at [798, 429] on span "Save" at bounding box center [801, 436] width 22 height 15
select select
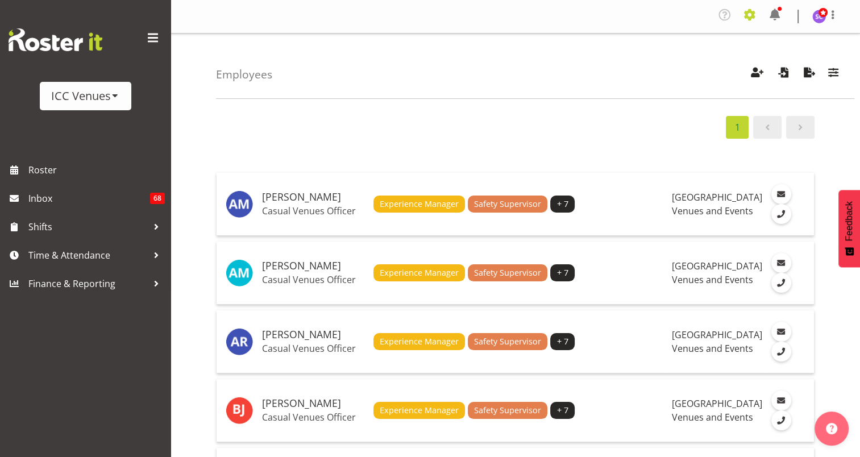
click at [747, 16] on span at bounding box center [750, 15] width 18 height 18
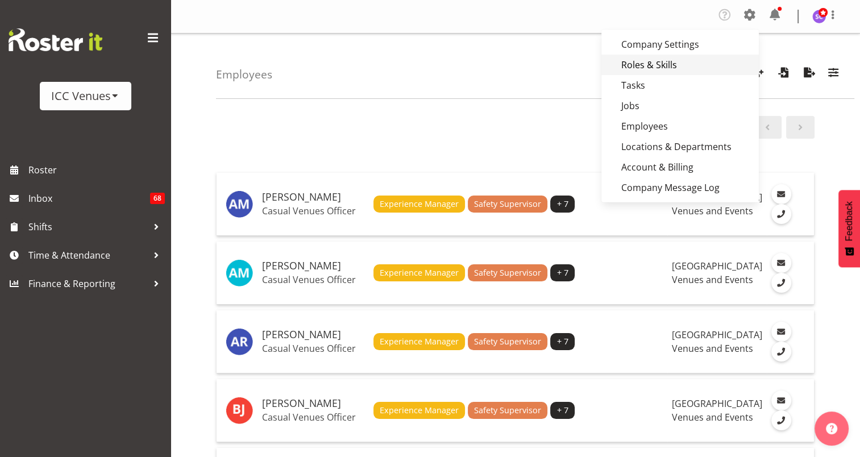
click at [669, 65] on link "Roles & Skills" at bounding box center [681, 65] width 158 height 20
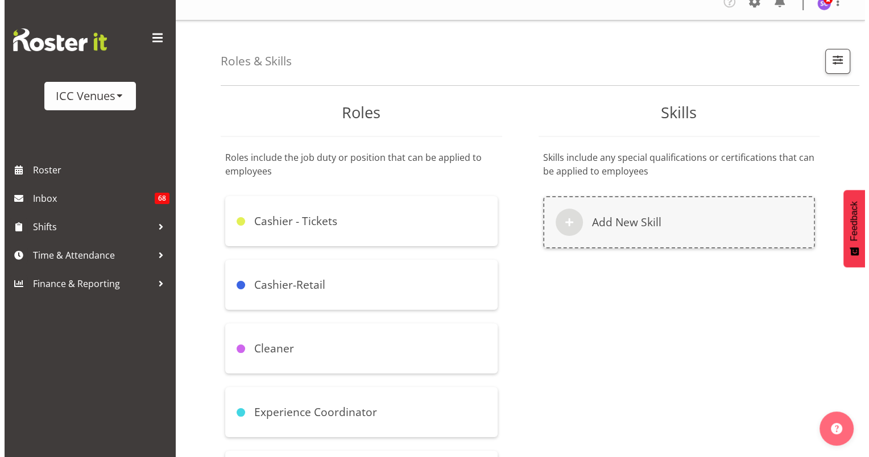
scroll to position [9, 0]
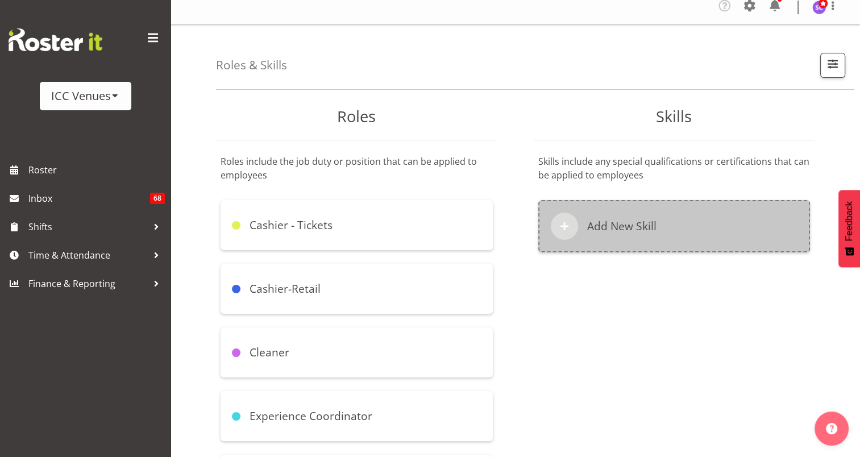
click at [628, 217] on div "Add New Skill" at bounding box center [675, 226] width 272 height 52
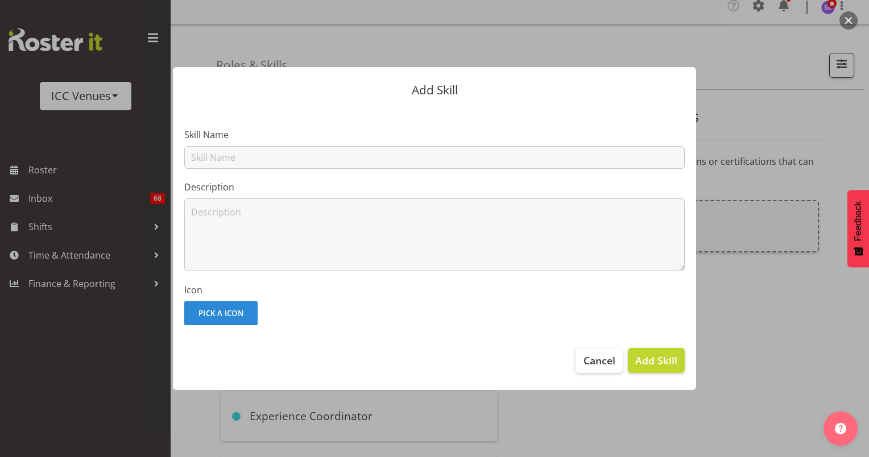
click at [220, 313] on button "Pick A Icon" at bounding box center [220, 313] width 73 height 24
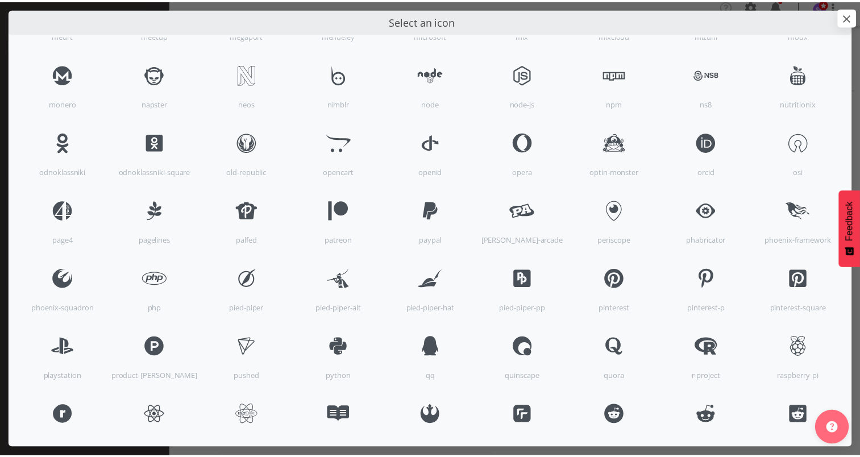
scroll to position [3248, 0]
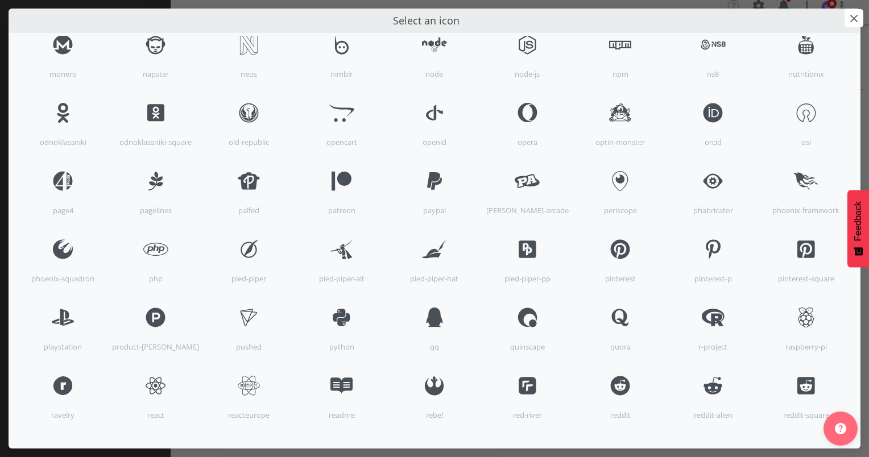
click at [858, 13] on span "×" at bounding box center [853, 18] width 19 height 18
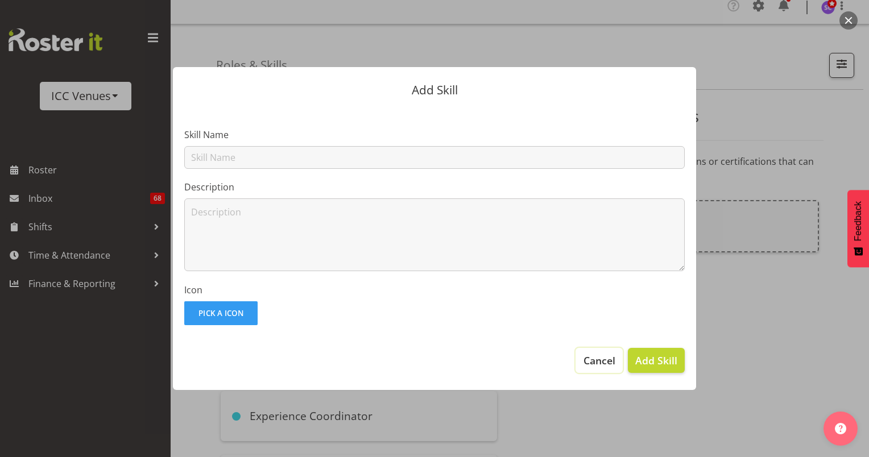
click at [607, 366] on span "Cancel" at bounding box center [599, 360] width 32 height 15
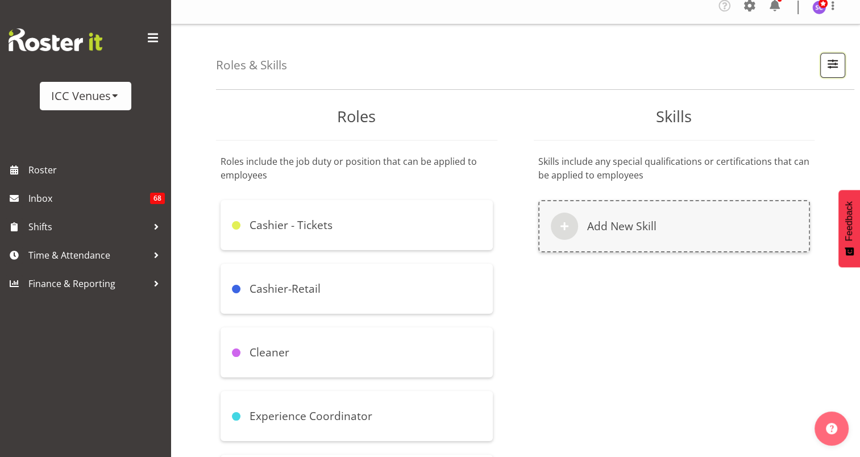
click at [837, 67] on span "button" at bounding box center [833, 63] width 15 height 15
click at [828, 71] on span "button" at bounding box center [833, 63] width 15 height 15
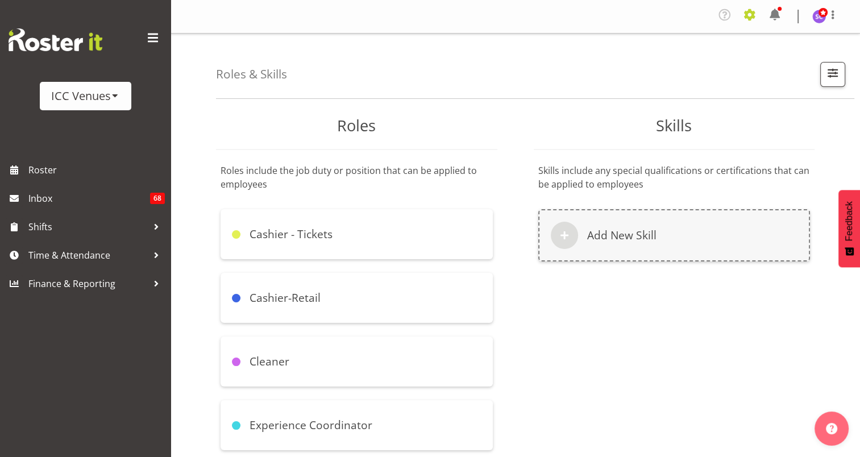
click at [746, 11] on span at bounding box center [750, 15] width 18 height 18
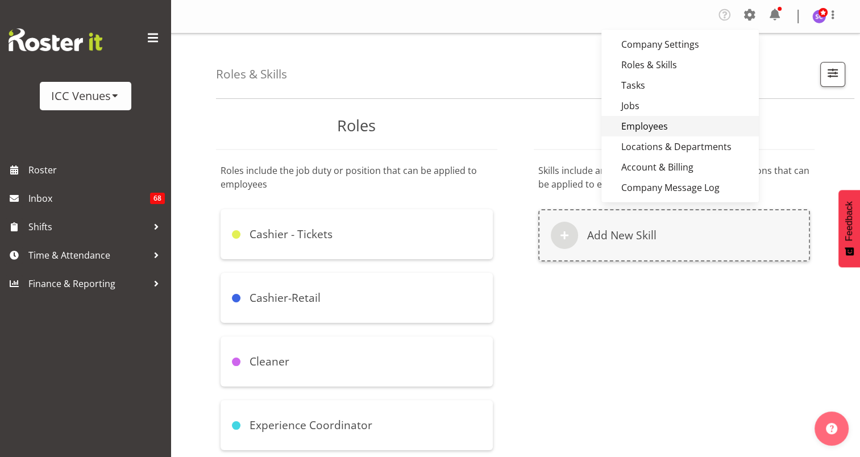
click at [646, 129] on link "Employees" at bounding box center [681, 126] width 158 height 20
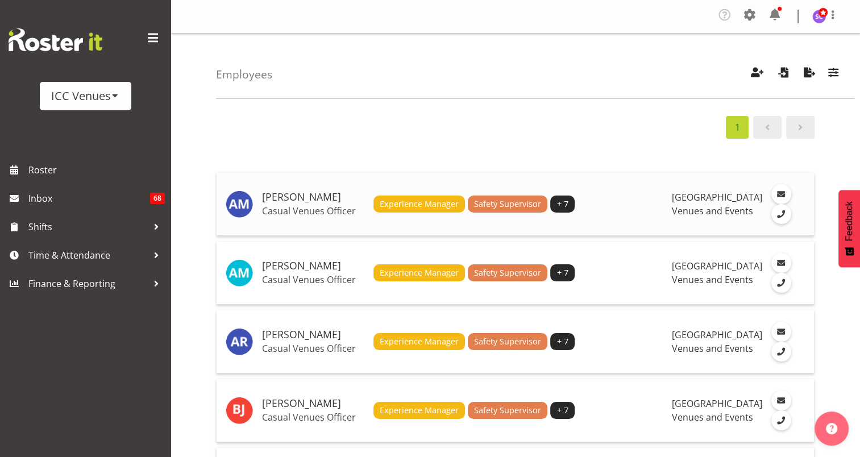
click at [628, 207] on div "Experience Manager Safety Supervisor + 7" at bounding box center [519, 204] width 290 height 17
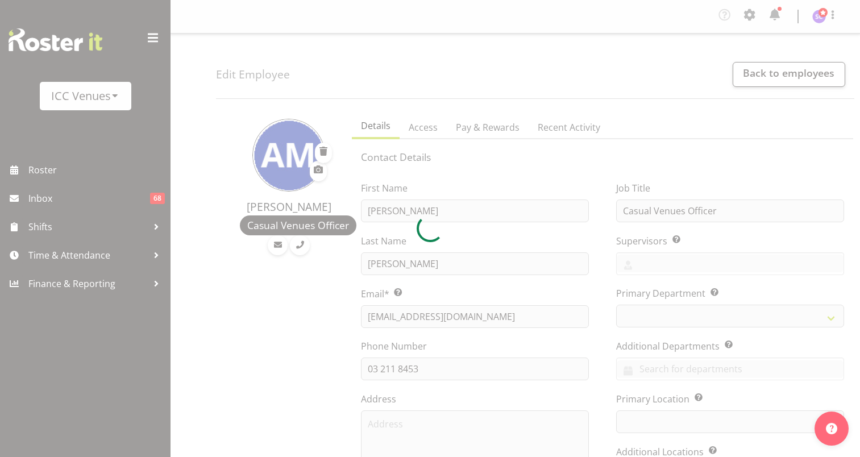
select select
select select "TimelineWeek"
select select
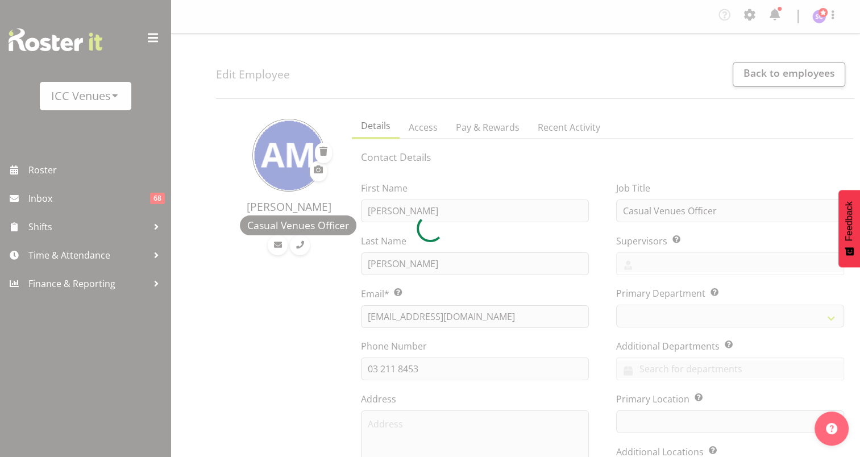
select select
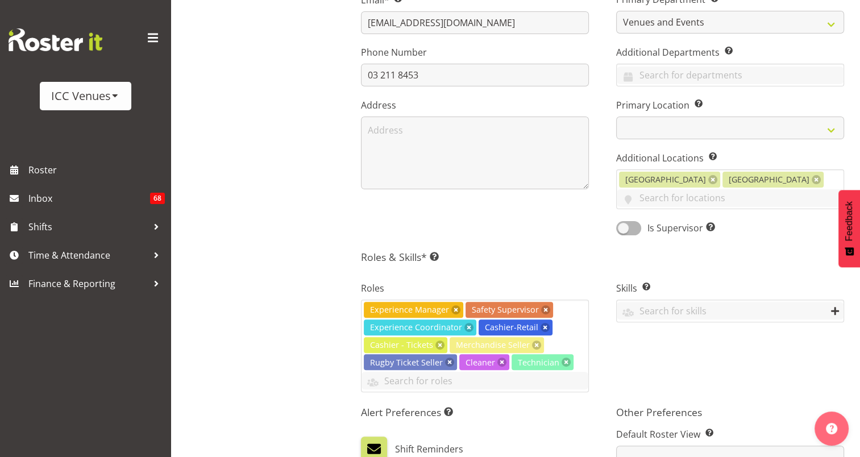
scroll to position [314, 0]
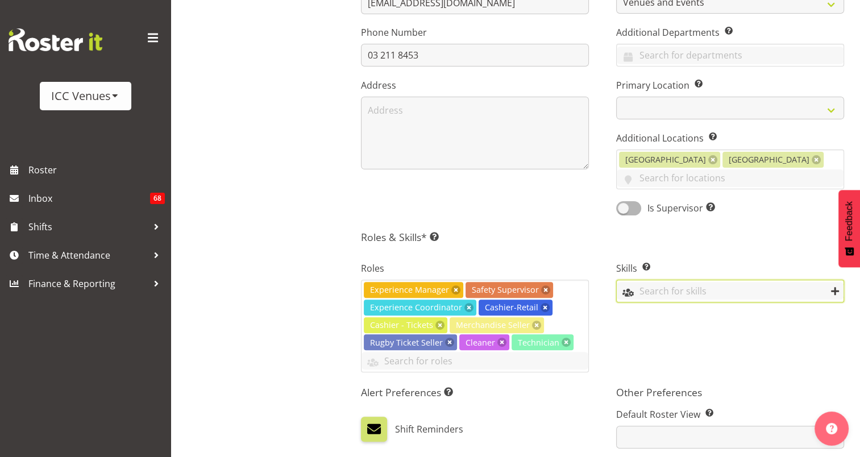
click at [676, 282] on input "text" at bounding box center [730, 291] width 227 height 18
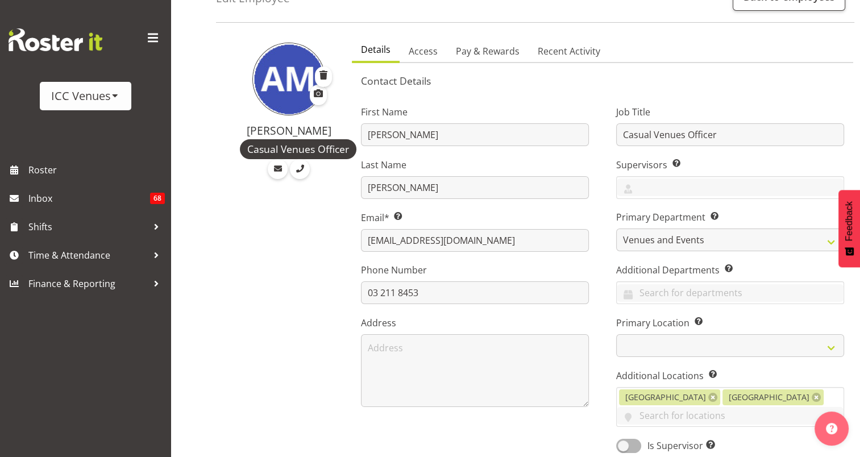
scroll to position [0, 0]
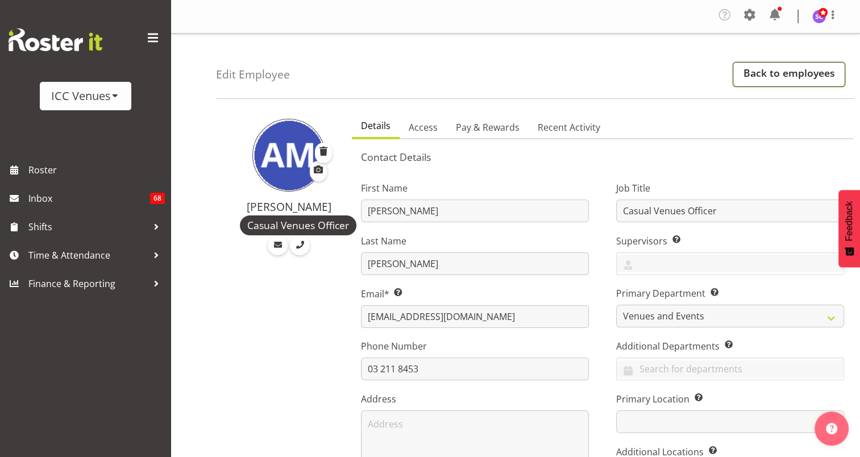
click at [794, 75] on link "Back to employees" at bounding box center [789, 74] width 113 height 25
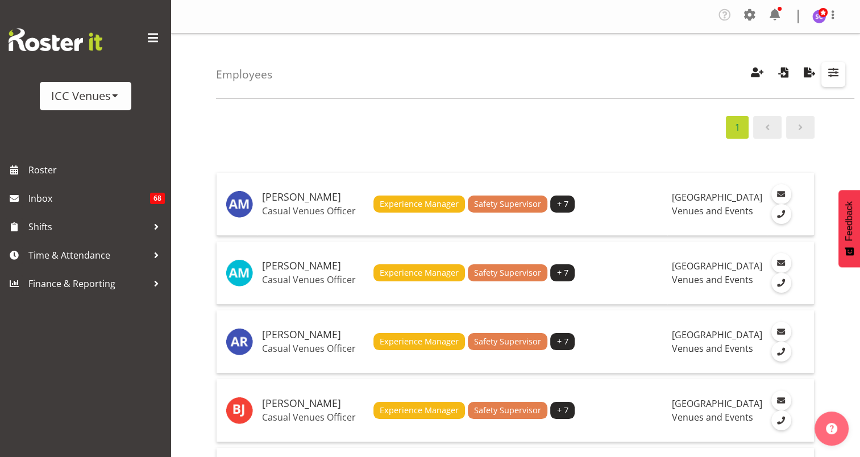
click at [827, 77] on span "button" at bounding box center [833, 72] width 15 height 15
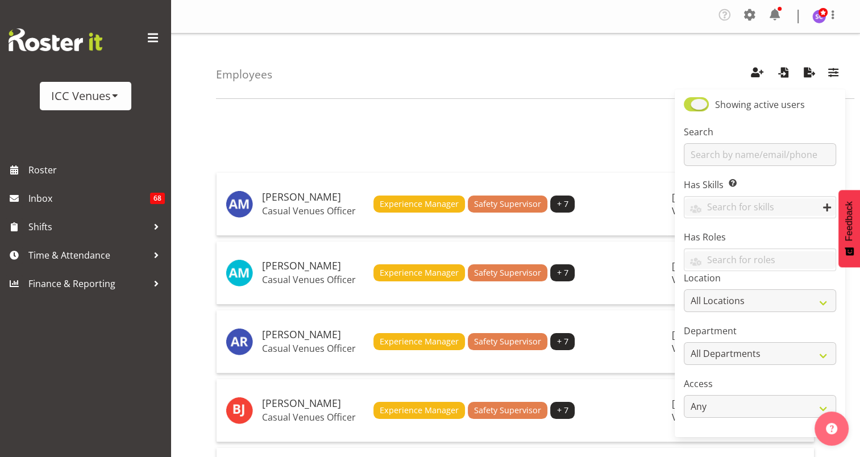
click at [702, 103] on span at bounding box center [696, 104] width 25 height 14
click at [692, 103] on input "Showing active users" at bounding box center [687, 104] width 7 height 7
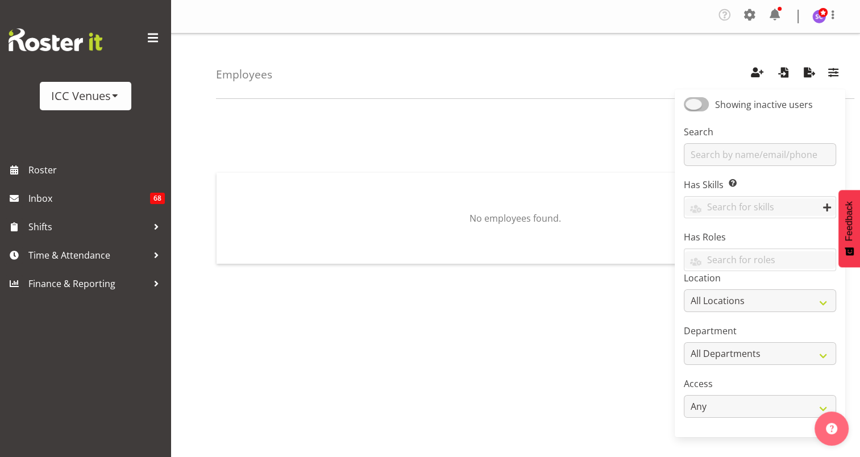
click at [702, 103] on span at bounding box center [696, 104] width 25 height 14
click at [692, 103] on input "Showing inactive users" at bounding box center [687, 104] width 7 height 7
checkbox input "true"
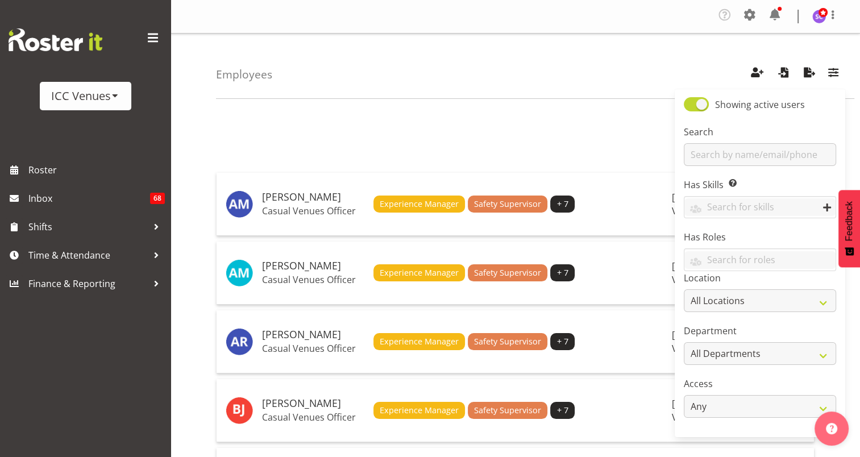
click at [637, 60] on div "Employees Showing active users Search Has Skills Enter any skills required for …" at bounding box center [535, 66] width 639 height 65
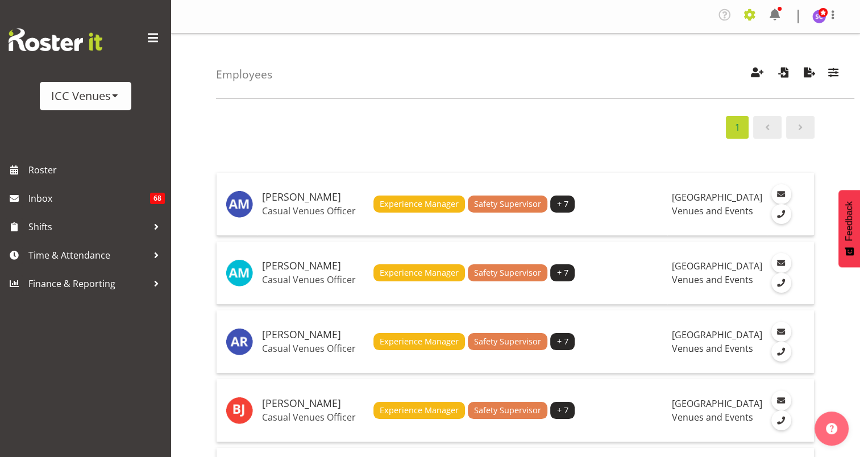
click at [752, 14] on span at bounding box center [750, 15] width 18 height 18
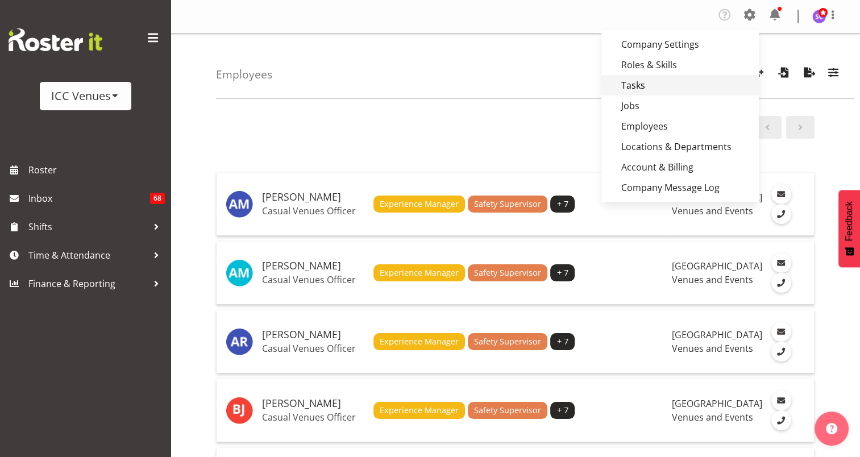
click at [647, 84] on link "Tasks" at bounding box center [681, 85] width 158 height 20
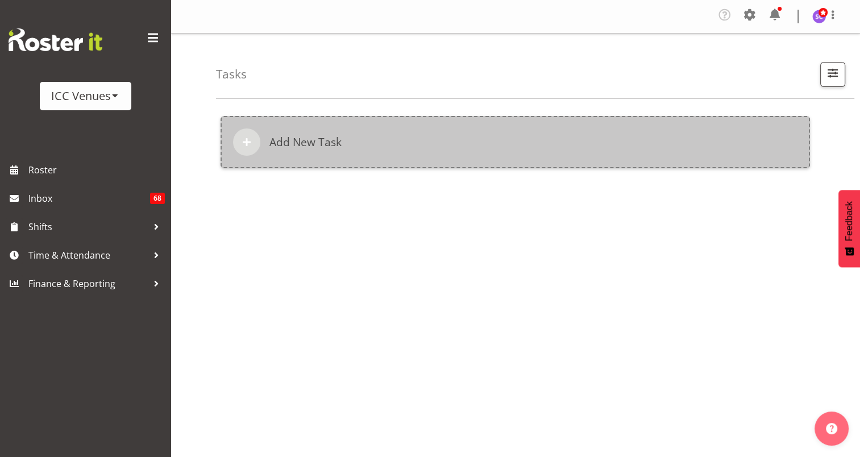
click at [548, 155] on div "Add New Task" at bounding box center [516, 142] width 590 height 52
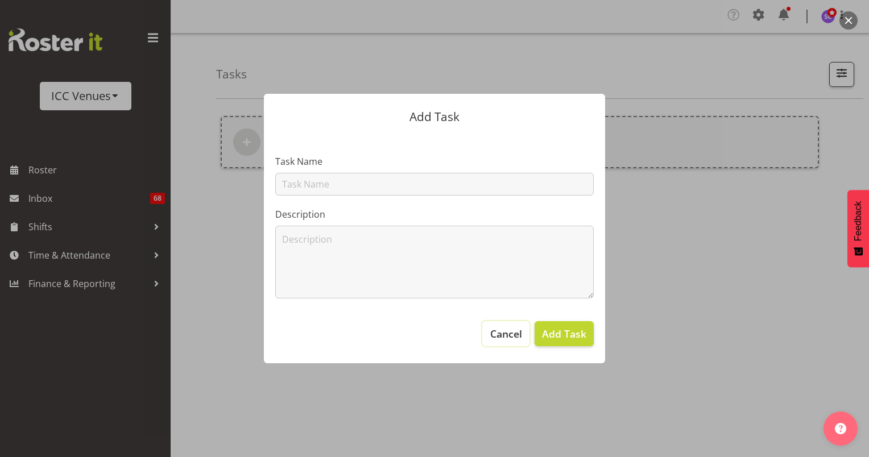
click at [515, 336] on span "Cancel" at bounding box center [506, 333] width 32 height 15
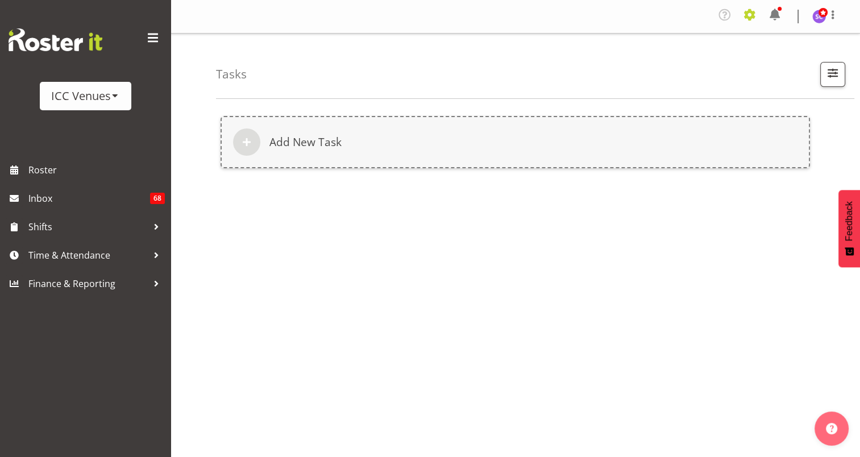
click at [753, 19] on span at bounding box center [750, 15] width 18 height 18
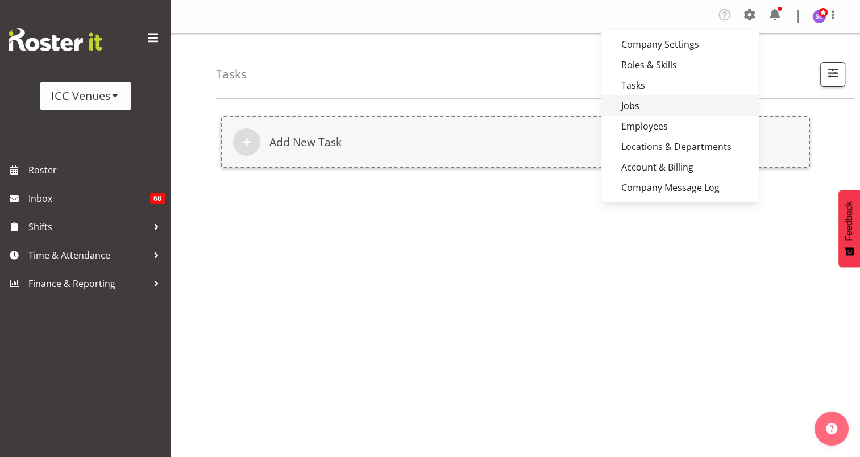
click at [676, 106] on link "Jobs" at bounding box center [681, 106] width 158 height 20
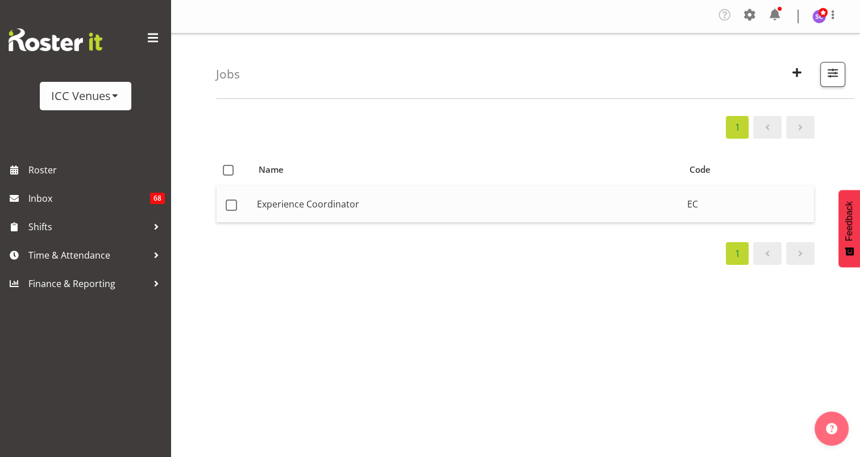
click at [578, 201] on td "Experience Coordinator" at bounding box center [467, 204] width 430 height 36
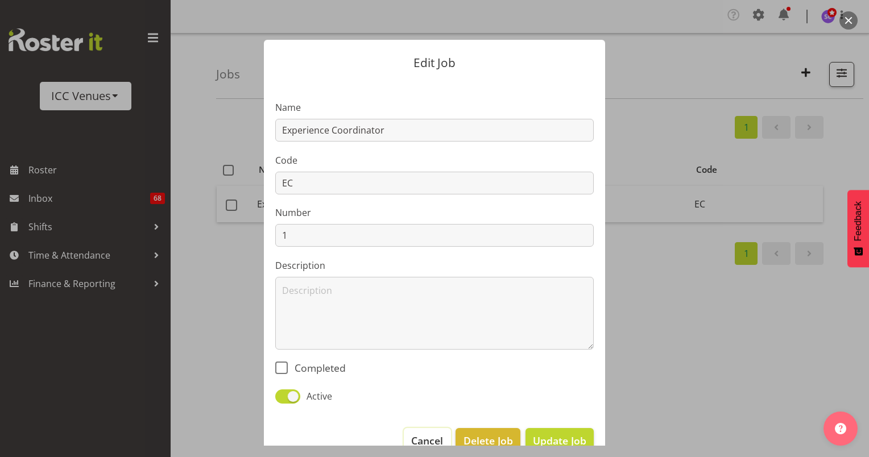
click at [421, 439] on span "Cancel" at bounding box center [427, 440] width 32 height 15
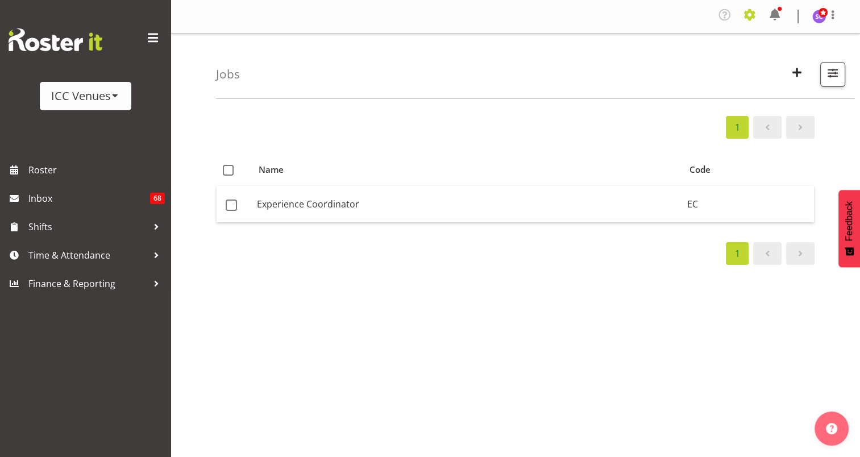
click at [742, 19] on span at bounding box center [750, 15] width 18 height 18
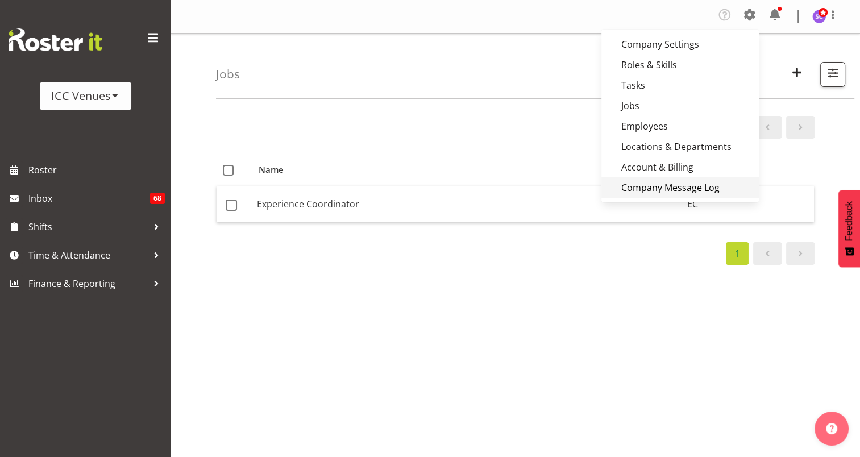
click at [659, 189] on link "Company Message Log" at bounding box center [681, 187] width 158 height 20
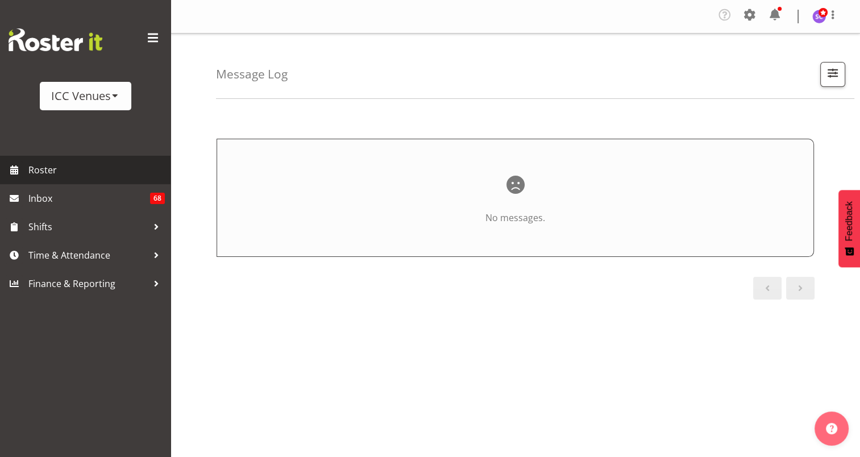
click at [44, 171] on span "Roster" at bounding box center [96, 170] width 136 height 17
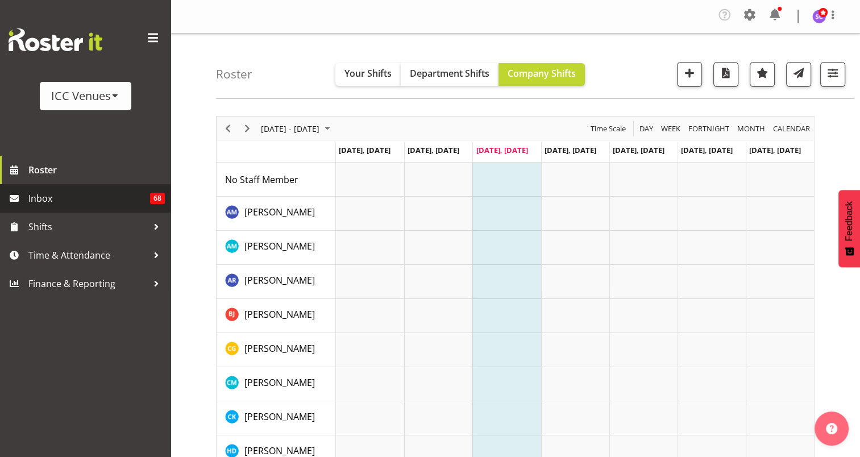
click at [48, 201] on span "Inbox" at bounding box center [89, 198] width 122 height 17
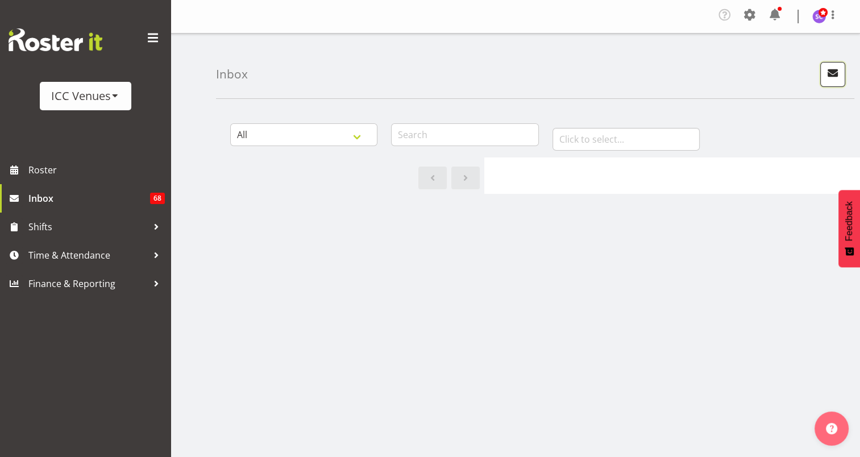
click at [830, 73] on span "button" at bounding box center [833, 72] width 15 height 15
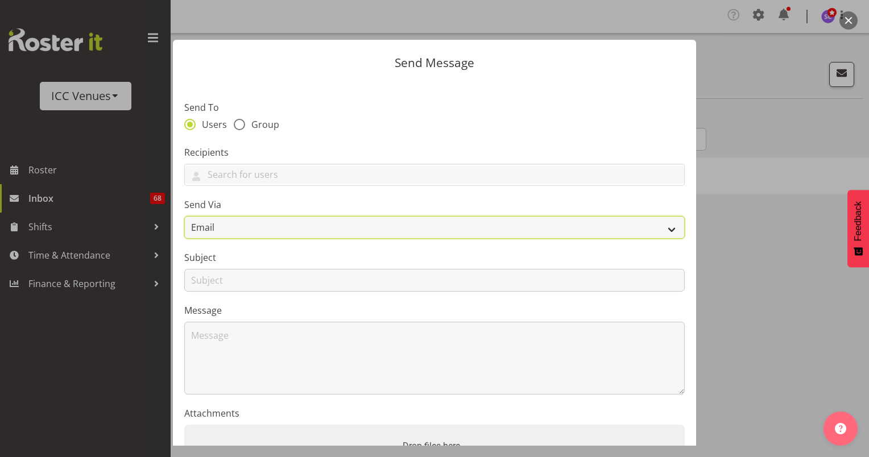
click at [448, 223] on select "Email" at bounding box center [434, 227] width 500 height 23
click at [562, 230] on select "Email" at bounding box center [434, 227] width 500 height 23
click at [664, 227] on select "Email" at bounding box center [434, 227] width 500 height 23
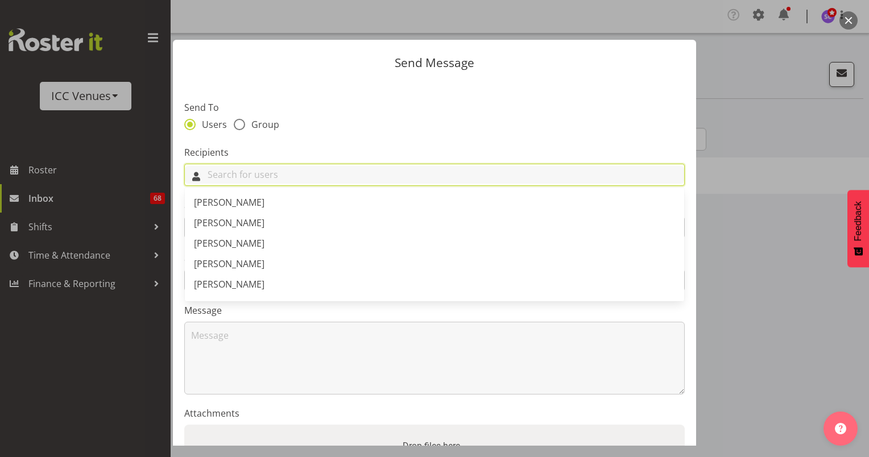
click at [469, 168] on input "text" at bounding box center [434, 175] width 499 height 18
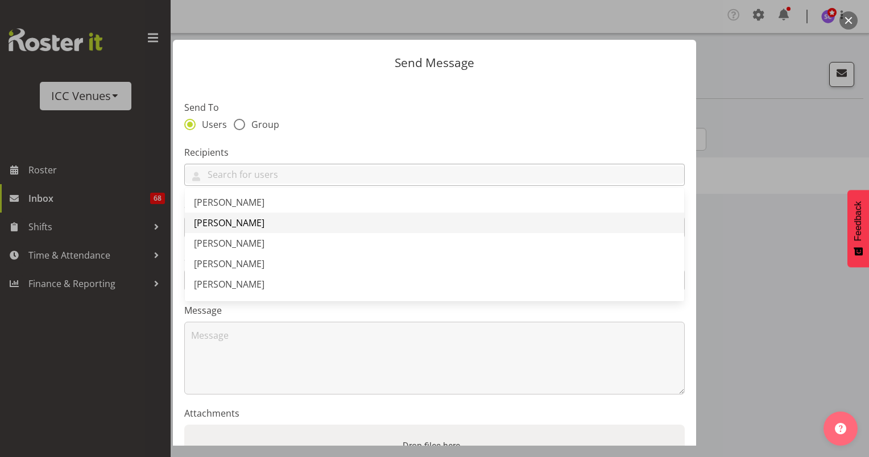
click at [397, 224] on link "Angela Molloy" at bounding box center [434, 223] width 499 height 20
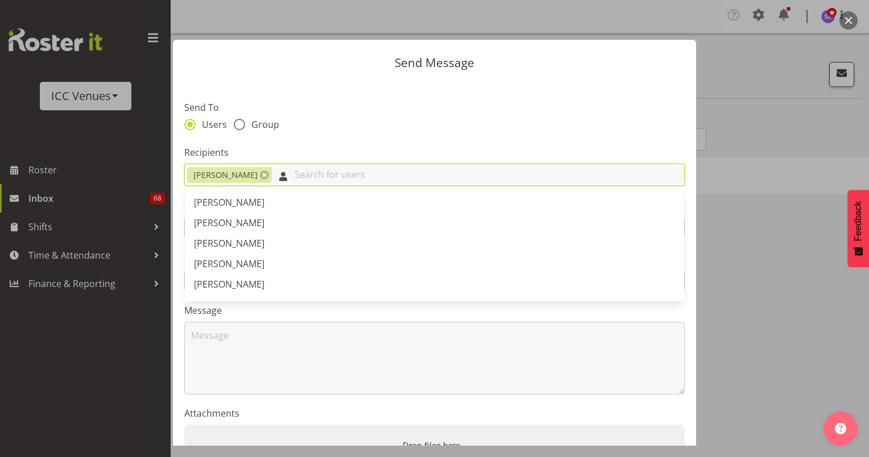
click at [409, 178] on input "text" at bounding box center [478, 175] width 412 height 18
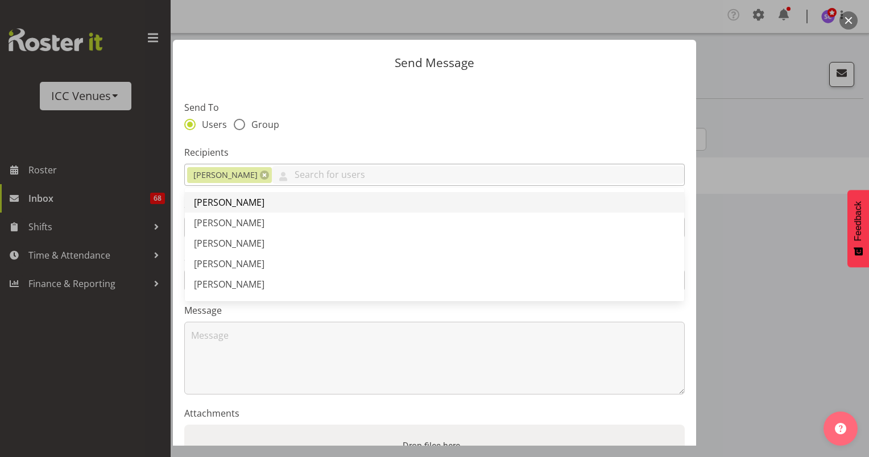
click at [354, 202] on link "Aleisha Marsh" at bounding box center [434, 202] width 499 height 20
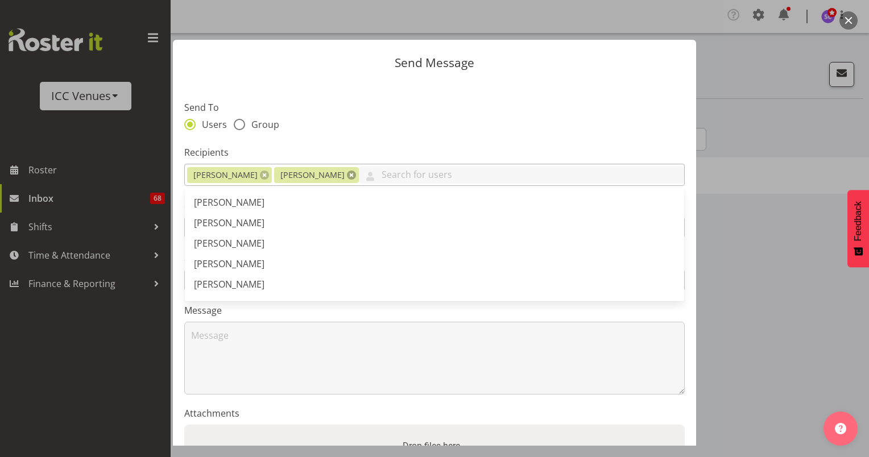
click at [347, 176] on link at bounding box center [351, 175] width 9 height 9
click at [260, 177] on link at bounding box center [264, 175] width 9 height 9
click at [241, 119] on label "Group" at bounding box center [256, 124] width 45 height 11
click at [241, 121] on input "Group" at bounding box center [237, 124] width 7 height 7
radio input "true"
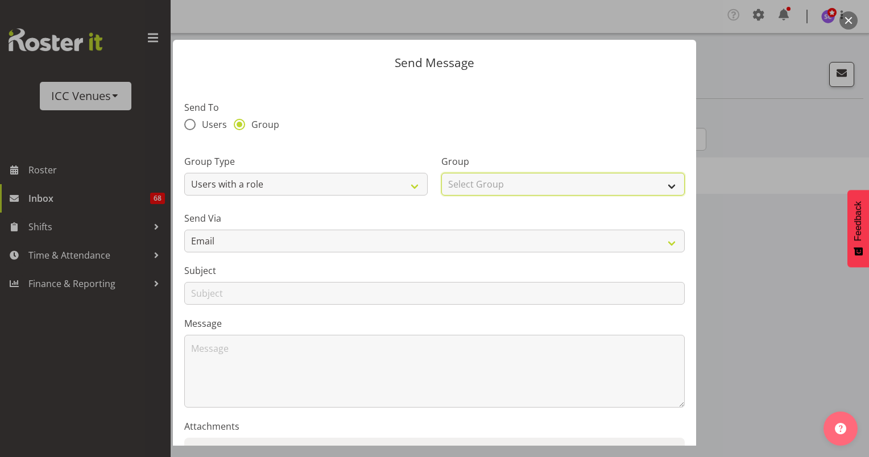
click at [620, 186] on select "Select Group Cashier - Tickets Cashier-Retail Cleaner Experience Coordinator Ex…" at bounding box center [562, 184] width 243 height 23
select select "1536"
click at [441, 173] on select "Select Group Cashier - Tickets Cashier-Retail Cleaner Experience Coordinator Ex…" at bounding box center [562, 184] width 243 height 23
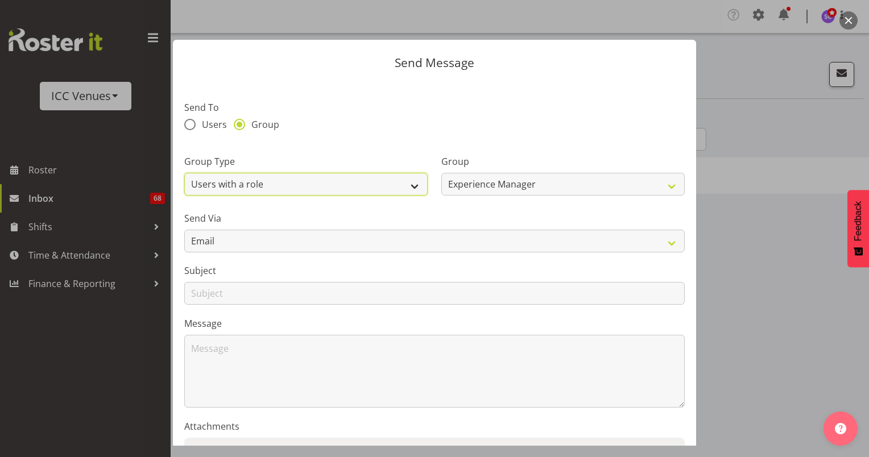
click at [414, 183] on select "Users with a role Users with a skill Primary users in a location All users in a…" at bounding box center [305, 184] width 243 height 23
select select "primary_location"
click at [184, 173] on select "Users with a role Users with a skill Primary users in a location All users in a…" at bounding box center [305, 184] width 243 height 23
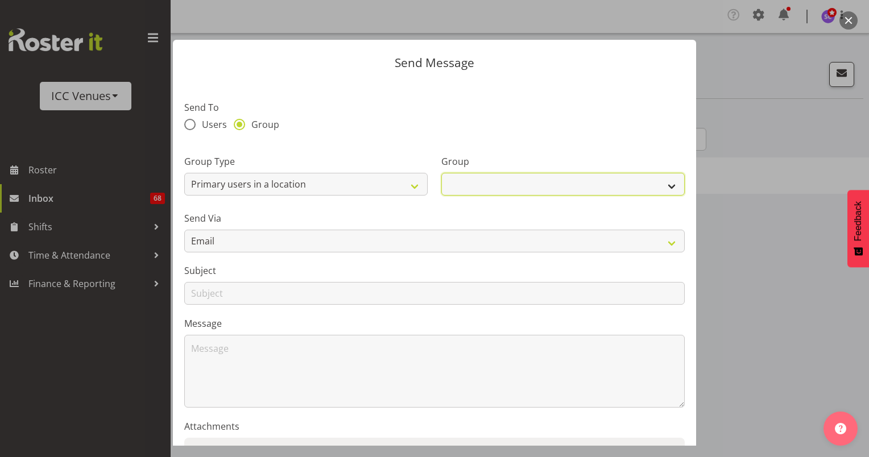
click at [600, 192] on select "Civic Theatre Rugby Park Scottish Hall" at bounding box center [562, 184] width 243 height 23
select select "1279"
click at [441, 173] on select "Civic Theatre Rugby Park Scottish Hall" at bounding box center [562, 184] width 243 height 23
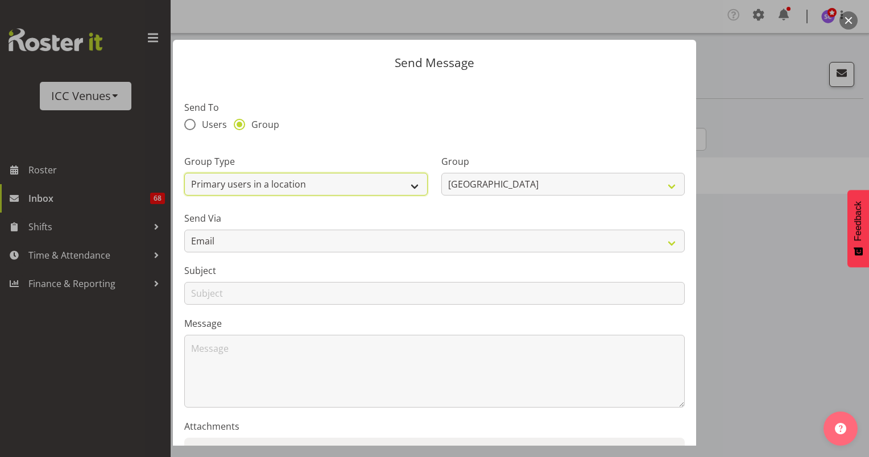
click at [412, 181] on select "Users with a role Users with a skill Primary users in a location All users in a…" at bounding box center [305, 184] width 243 height 23
select select "role"
click at [184, 173] on select "Users with a role Users with a skill Primary users in a location All users in a…" at bounding box center [305, 184] width 243 height 23
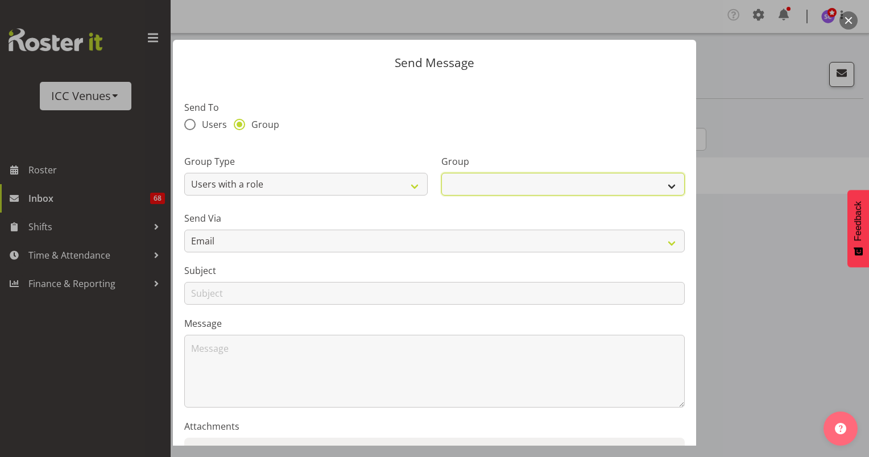
click at [633, 192] on select "Cashier - Tickets Cashier-Retail Cleaner Experience Coordinator Experience Mana…" at bounding box center [562, 184] width 243 height 23
select select "1540"
click at [441, 173] on select "Cashier - Tickets Cashier-Retail Cleaner Experience Coordinator Experience Mana…" at bounding box center [562, 184] width 243 height 23
click at [607, 185] on select "Cashier - Tickets Cashier-Retail Cleaner Experience Coordinator Experience Mana…" at bounding box center [562, 184] width 243 height 23
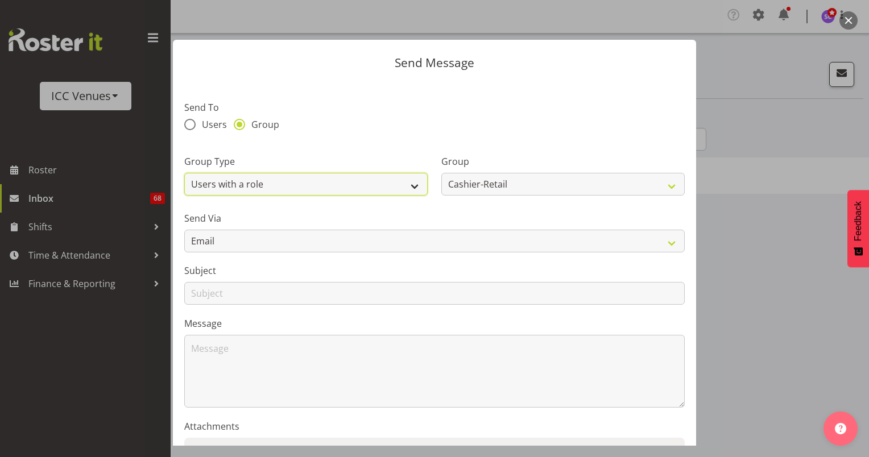
click at [410, 181] on select "Users with a role Users with a skill Primary users in a location All users in a…" at bounding box center [305, 184] width 243 height 23
select select "all_department"
click at [184, 173] on select "Users with a role Users with a skill Primary users in a location All users in a…" at bounding box center [305, 184] width 243 height 23
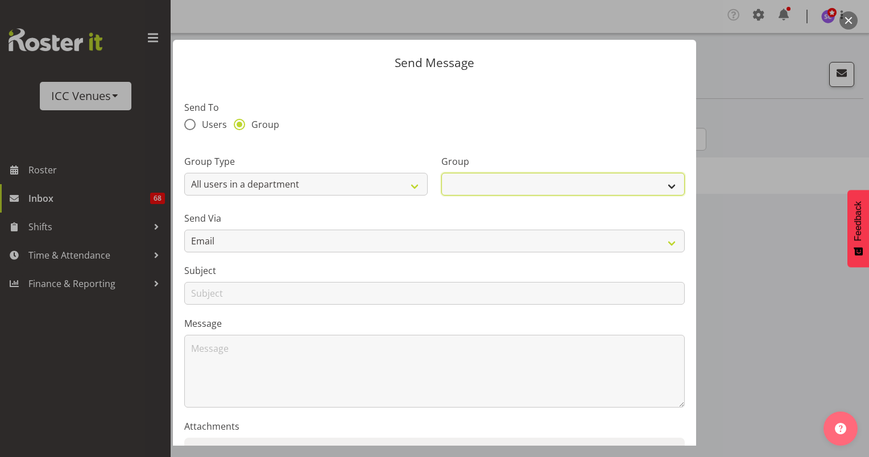
click at [562, 175] on select "Venues and Events" at bounding box center [562, 184] width 243 height 23
select select "923"
click at [441, 173] on select "Venues and Events" at bounding box center [562, 184] width 243 height 23
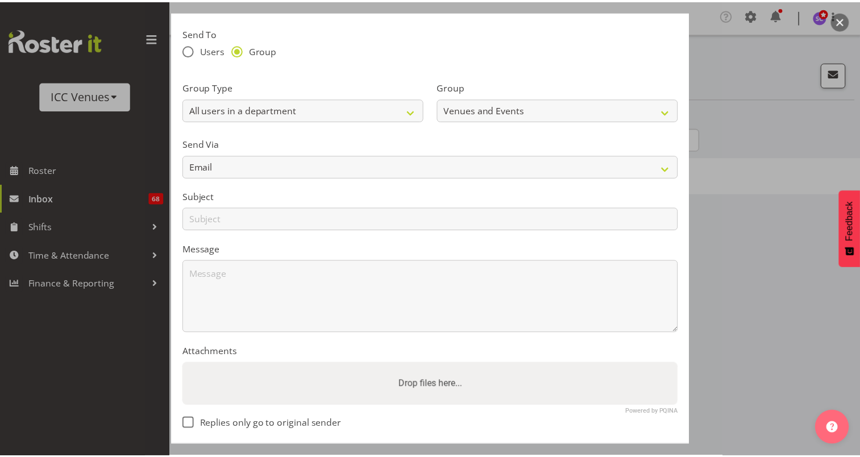
scroll to position [103, 0]
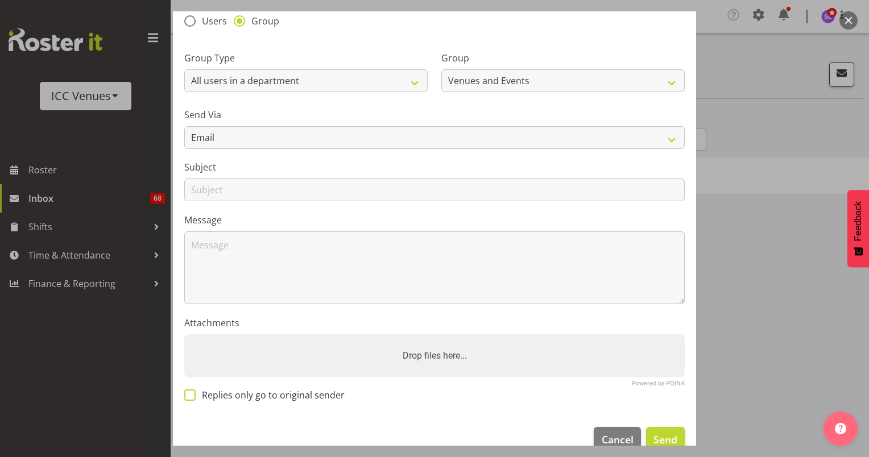
click at [226, 395] on span "Replies only go to original sender" at bounding box center [270, 395] width 149 height 11
click at [192, 395] on input "Replies only go to original sender" at bounding box center [187, 394] width 7 height 7
checkbox input "true"
click at [602, 438] on span "Cancel" at bounding box center [618, 439] width 32 height 15
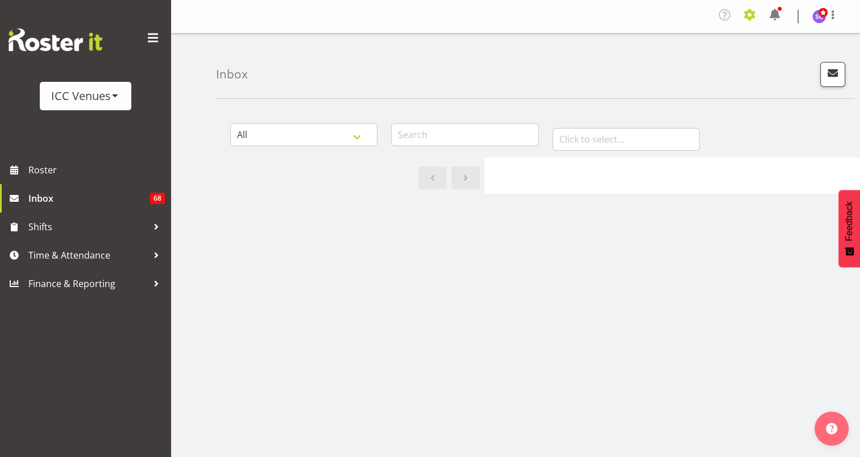
click at [746, 16] on span at bounding box center [750, 15] width 18 height 18
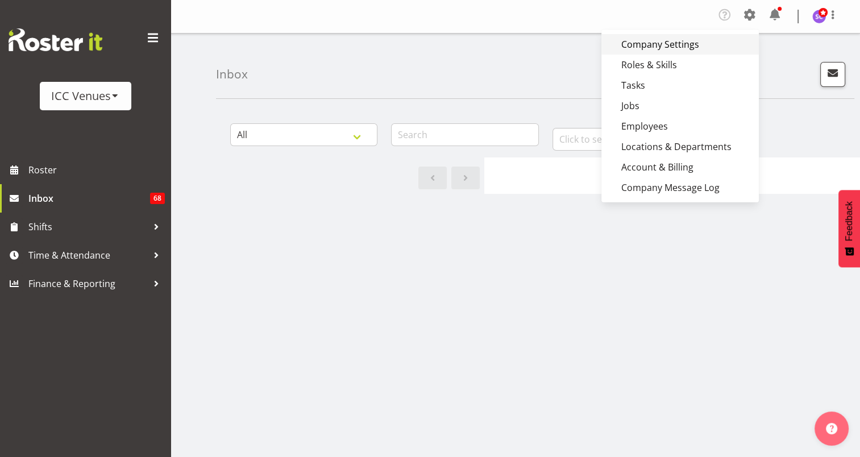
click at [668, 44] on link "Company Settings" at bounding box center [681, 44] width 158 height 20
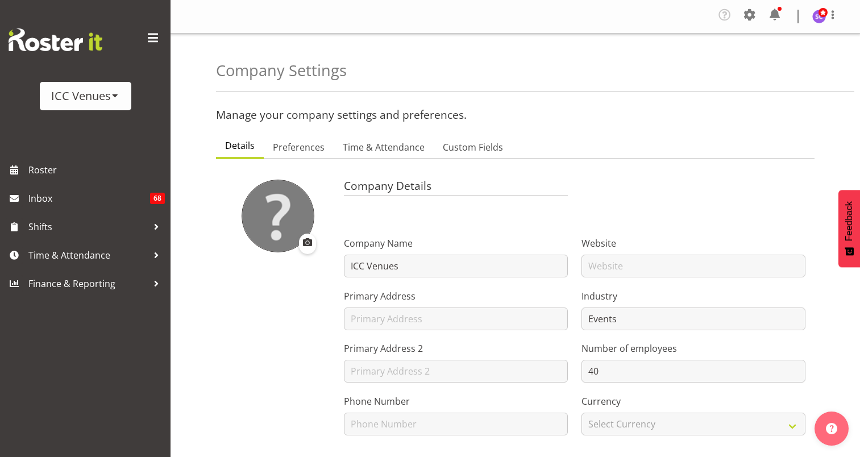
select select "[DATE]"
select select "1_day_before"
click at [305, 143] on span "Preferences" at bounding box center [299, 147] width 52 height 14
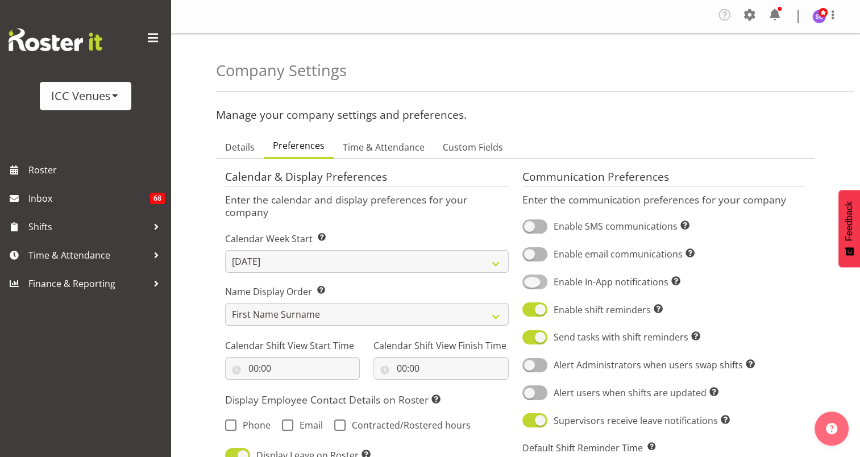
click at [532, 275] on span at bounding box center [535, 282] width 25 height 14
click at [530, 278] on input "Enable In-App notifications Turn on or off In-App communications for your entir…" at bounding box center [526, 281] width 7 height 7
checkbox input "true"
click at [531, 253] on span at bounding box center [535, 254] width 25 height 14
click at [530, 253] on input "Enable email communications Turn on or off email communications for your entire…" at bounding box center [526, 254] width 7 height 7
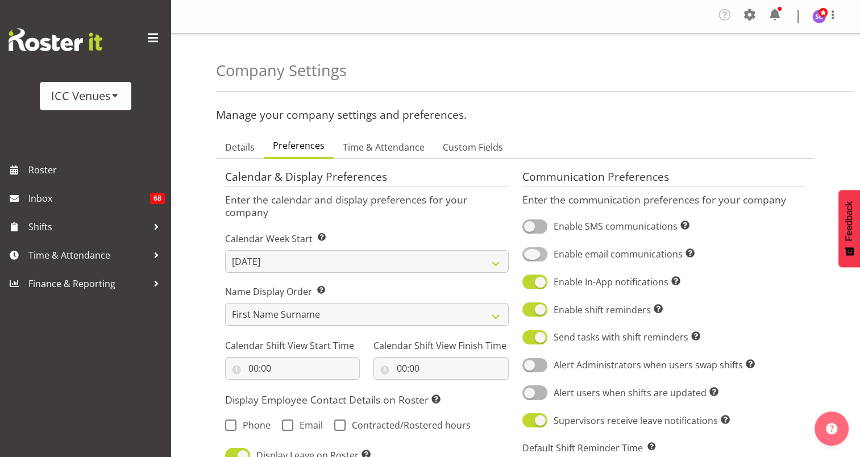
checkbox input "true"
click at [531, 224] on span at bounding box center [535, 227] width 25 height 14
click at [530, 224] on input "Enable SMS communications Turn on or off SMS communications for your entire com…" at bounding box center [526, 226] width 7 height 7
checkbox input "true"
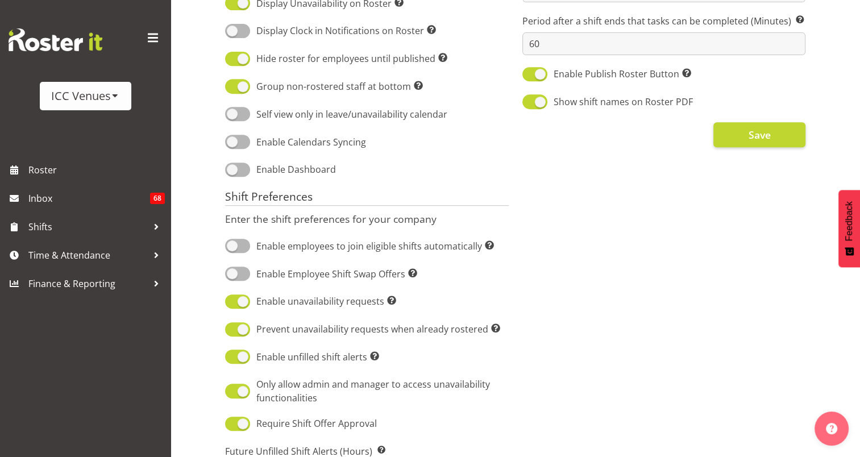
scroll to position [474, 0]
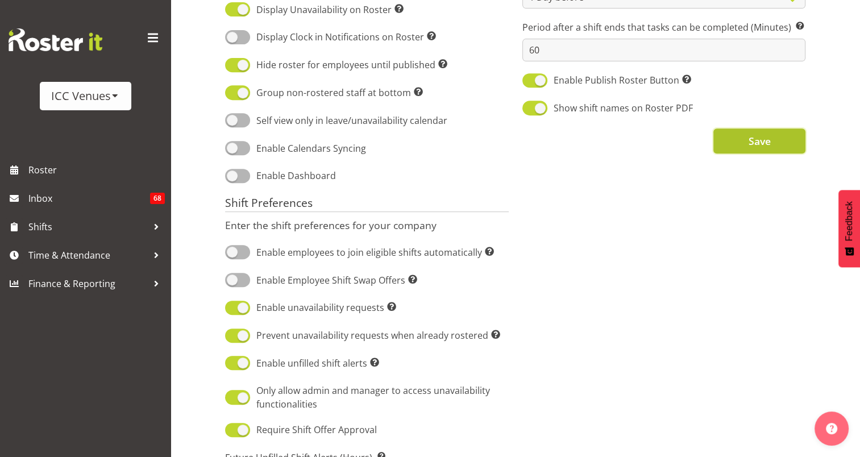
click at [775, 139] on button "Save" at bounding box center [760, 141] width 92 height 25
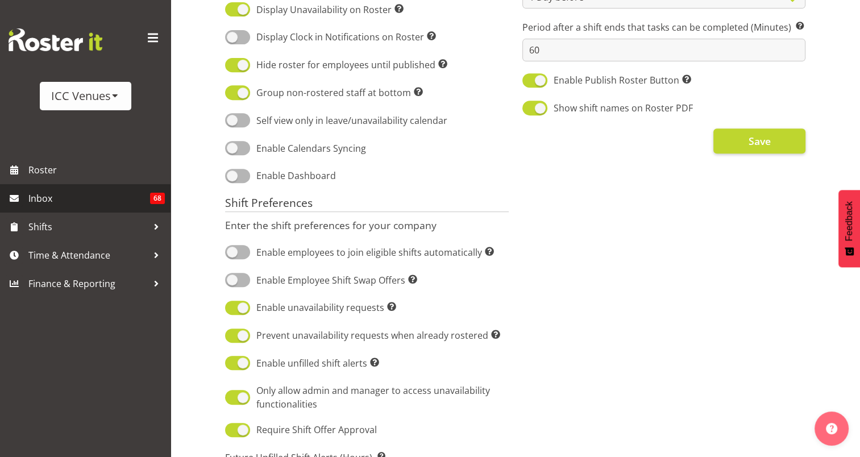
click at [119, 198] on span "Inbox" at bounding box center [89, 198] width 122 height 17
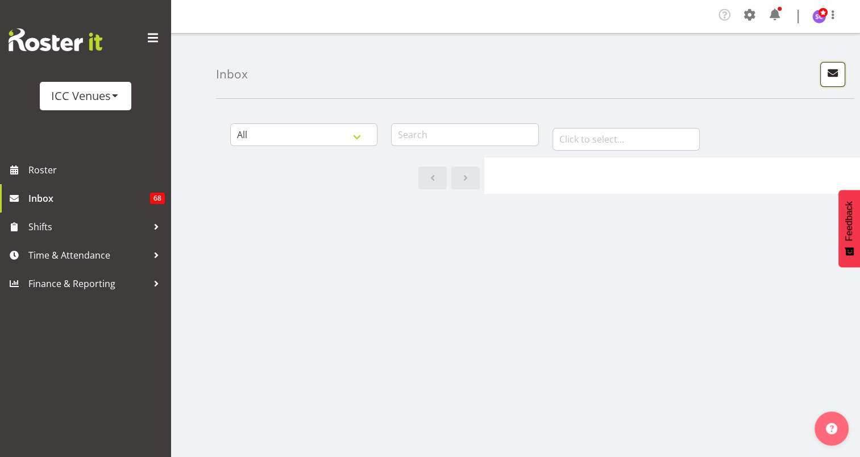
click at [833, 74] on span "button" at bounding box center [833, 72] width 15 height 15
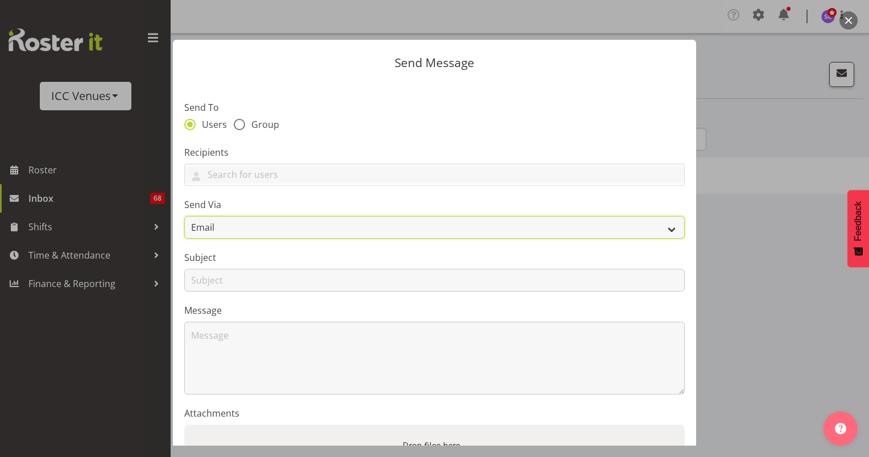
click at [283, 222] on select "Email SMS" at bounding box center [434, 227] width 500 height 23
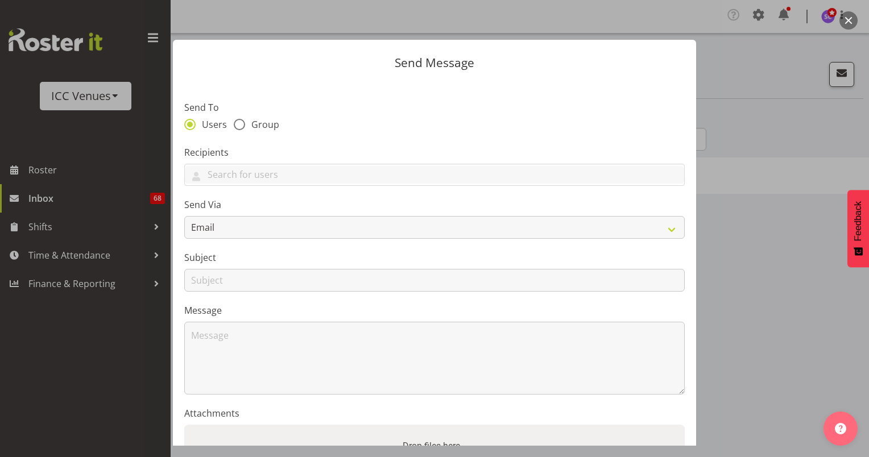
click at [450, 193] on section "Send To Users Group Recipients [PERSON_NAME] [PERSON_NAME] [PERSON_NAME] [PERSO…" at bounding box center [434, 293] width 523 height 426
click at [36, 169] on div at bounding box center [434, 228] width 869 height 457
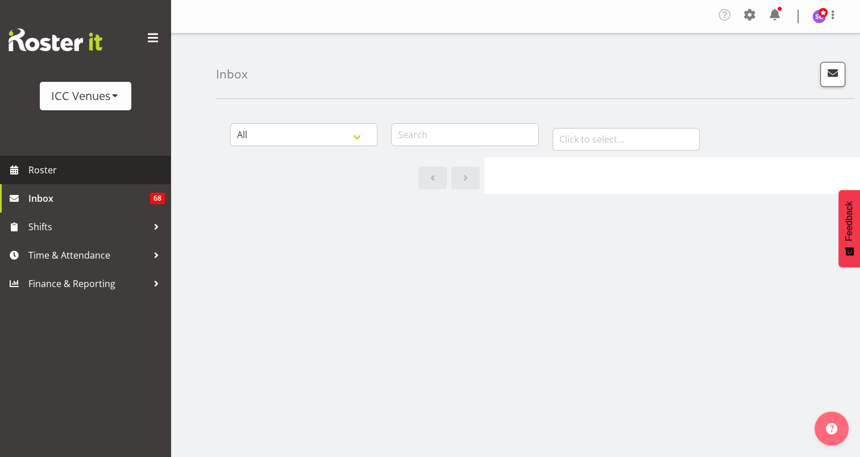
click at [36, 169] on span "Roster" at bounding box center [96, 170] width 136 height 17
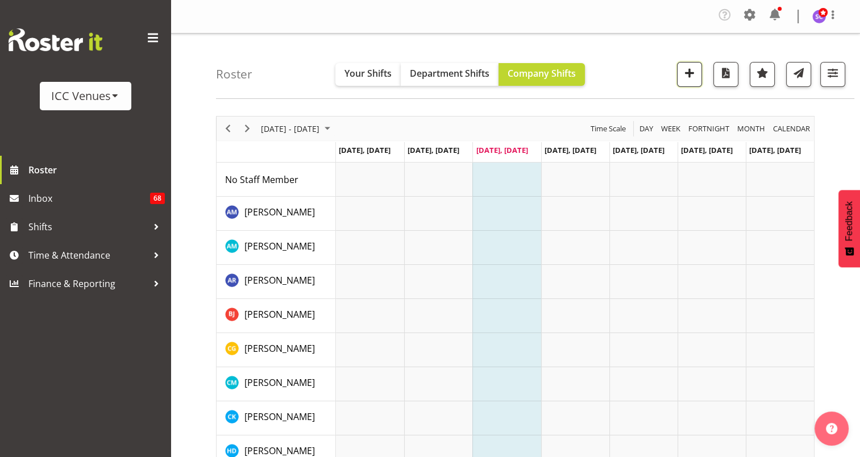
click at [690, 72] on span "button" at bounding box center [689, 72] width 15 height 15
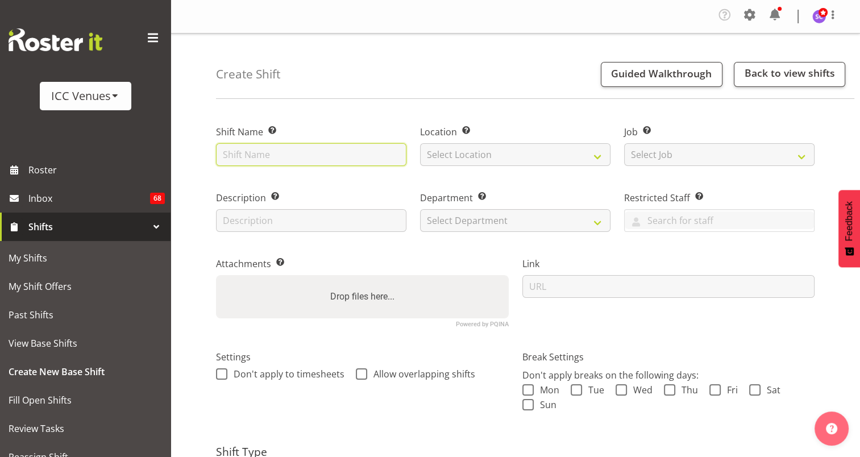
click at [375, 151] on input "text" at bounding box center [311, 154] width 191 height 23
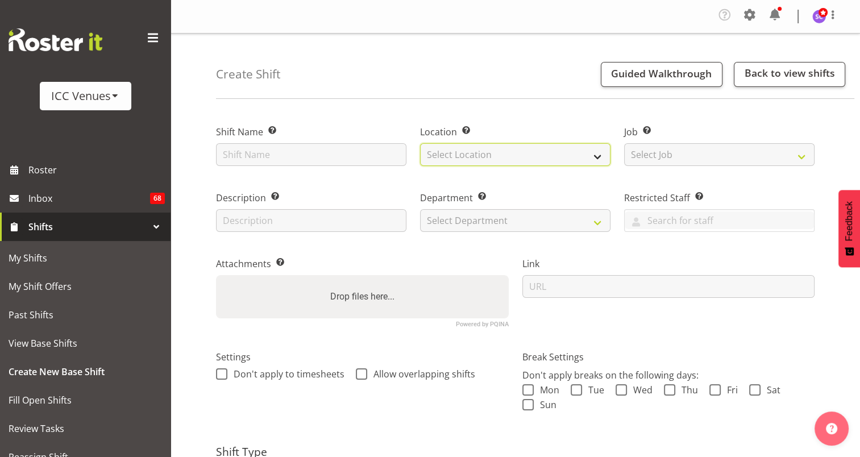
click at [494, 150] on select "Select Location [GEOGRAPHIC_DATA] [GEOGRAPHIC_DATA] [GEOGRAPHIC_DATA]" at bounding box center [515, 154] width 191 height 23
select select "1278"
click at [420, 143] on select "Select Location [GEOGRAPHIC_DATA] [GEOGRAPHIC_DATA] [GEOGRAPHIC_DATA]" at bounding box center [515, 154] width 191 height 23
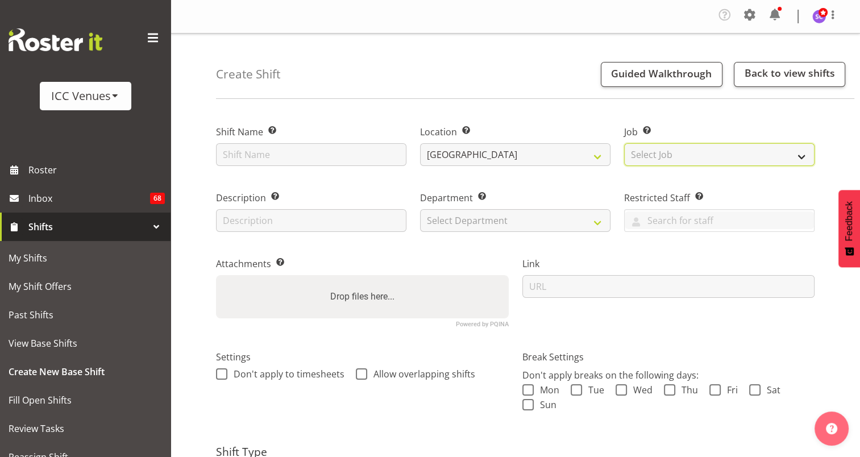
click at [669, 150] on select "Select Job Create new job Experience Coordinator" at bounding box center [719, 154] width 191 height 23
click at [677, 129] on label "Job Set the job or project the shift relates to, if applicable." at bounding box center [719, 132] width 191 height 14
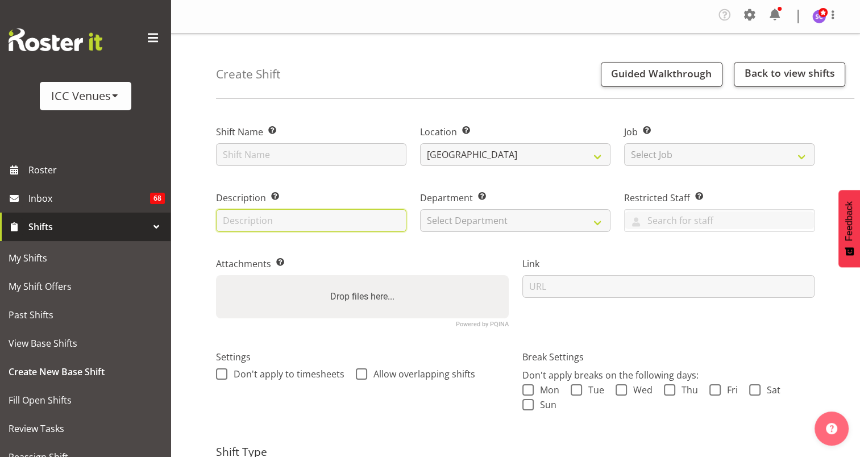
click at [388, 225] on input "text" at bounding box center [311, 220] width 191 height 23
click at [323, 198] on label "Description Provide a description of the shift if required." at bounding box center [311, 198] width 191 height 14
click at [479, 221] on select "Select Department Venues and Events" at bounding box center [515, 220] width 191 height 23
select select "923"
click at [420, 209] on select "Select Department Venues and Events" at bounding box center [515, 220] width 191 height 23
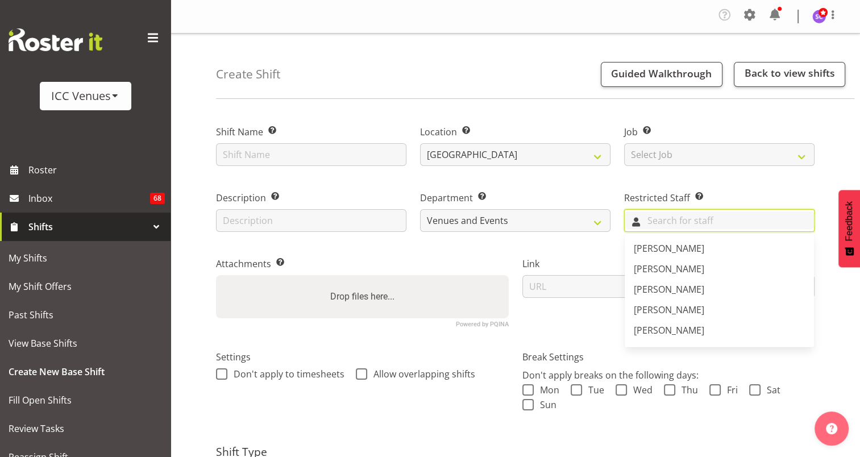
click at [685, 223] on input "text" at bounding box center [719, 221] width 189 height 18
click at [723, 179] on div "Restricted Staff Select any staff whom you wish to restrict from this shift. Al…" at bounding box center [720, 208] width 204 height 66
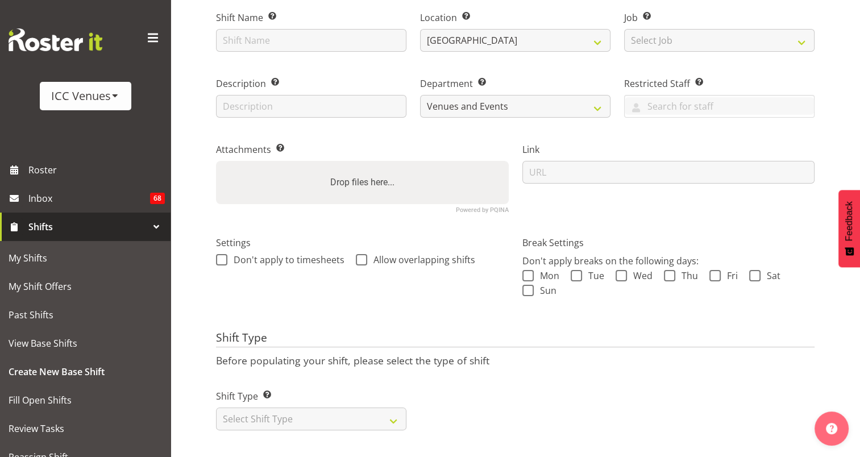
scroll to position [123, 0]
click at [400, 412] on select "Select Shift Type One Off Shift Recurring Shift Rotating Shift" at bounding box center [311, 419] width 191 height 23
select select "recurring"
click at [216, 408] on select "Select Shift Type One Off Shift Recurring Shift Rotating Shift" at bounding box center [311, 419] width 191 height 23
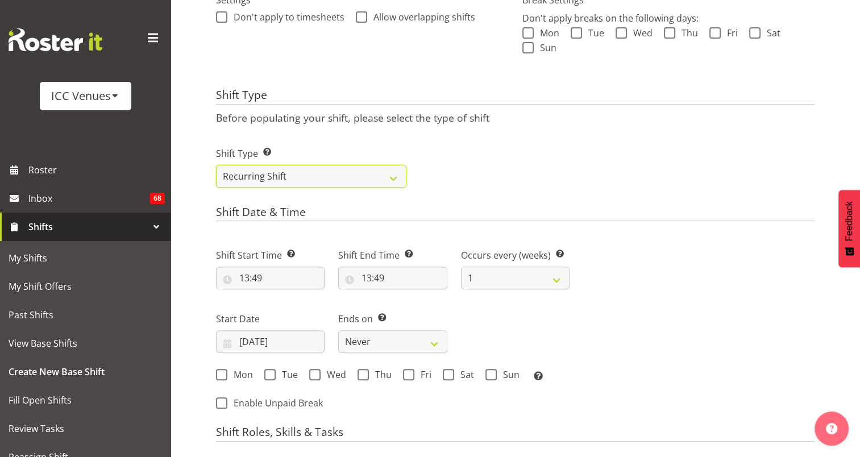
scroll to position [375, 0]
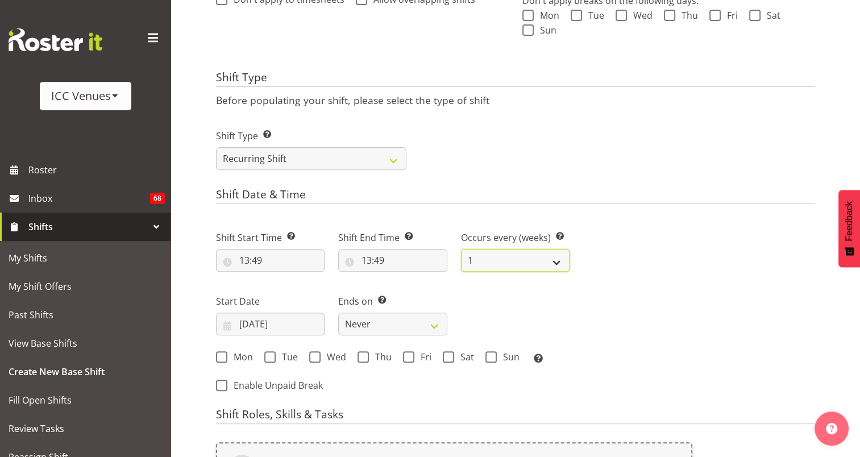
click at [566, 257] on select "1 2 3 4 5 6 7 8 9 10 11 12" at bounding box center [515, 260] width 109 height 23
click at [461, 249] on select "1 2 3 4 5 6 7 8 9 10 11 12" at bounding box center [515, 260] width 109 height 23
click at [560, 266] on select "1 2 3 4 5 6 7 8 9 10 11 12" at bounding box center [515, 260] width 109 height 23
select select "1"
click at [461, 249] on select "1 2 3 4 5 6 7 8 9 10 11 12" at bounding box center [515, 260] width 109 height 23
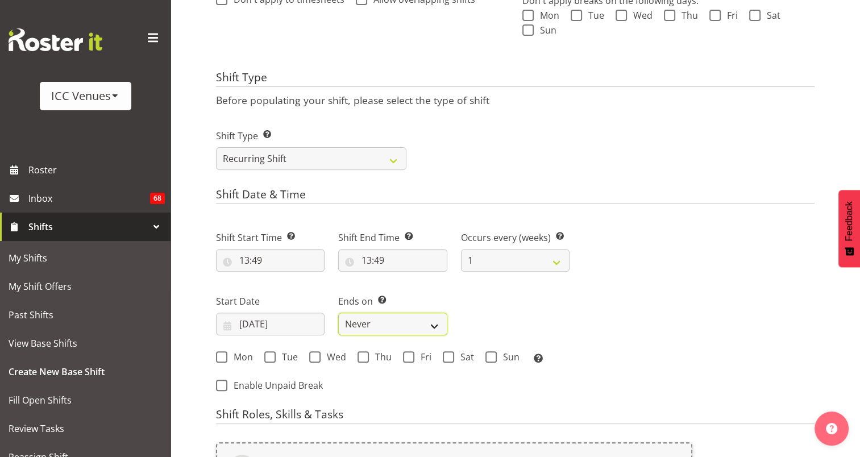
click at [434, 326] on select "Never On Date" at bounding box center [392, 324] width 109 height 23
select select "date"
click at [338, 313] on select "Never On Date" at bounding box center [392, 324] width 109 height 23
click at [412, 352] on span at bounding box center [408, 356] width 11 height 11
click at [411, 354] on input "Fri" at bounding box center [406, 357] width 7 height 7
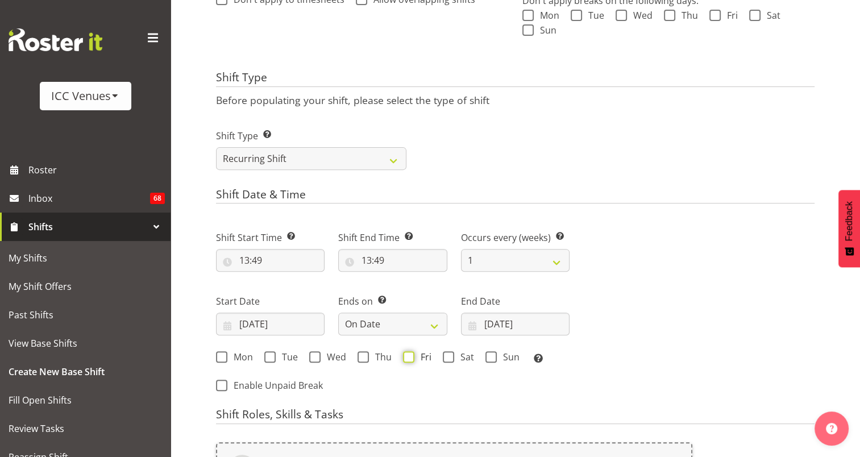
checkbox input "true"
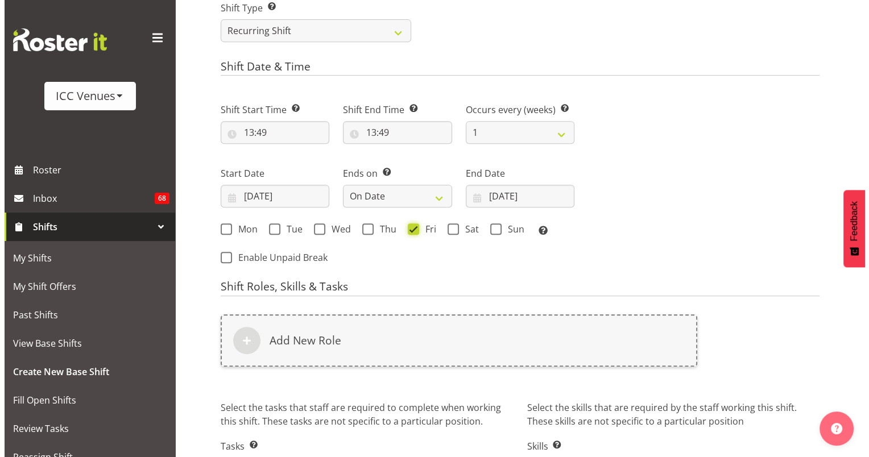
scroll to position [506, 0]
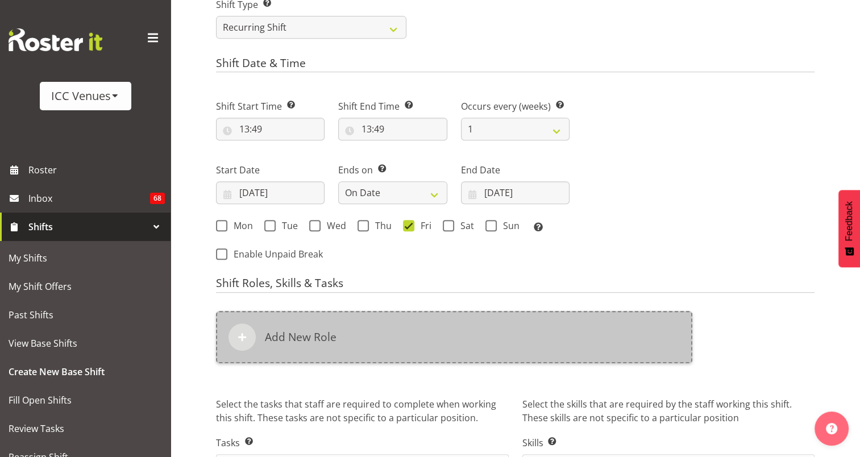
click at [296, 348] on div "Add New Role" at bounding box center [454, 337] width 477 height 52
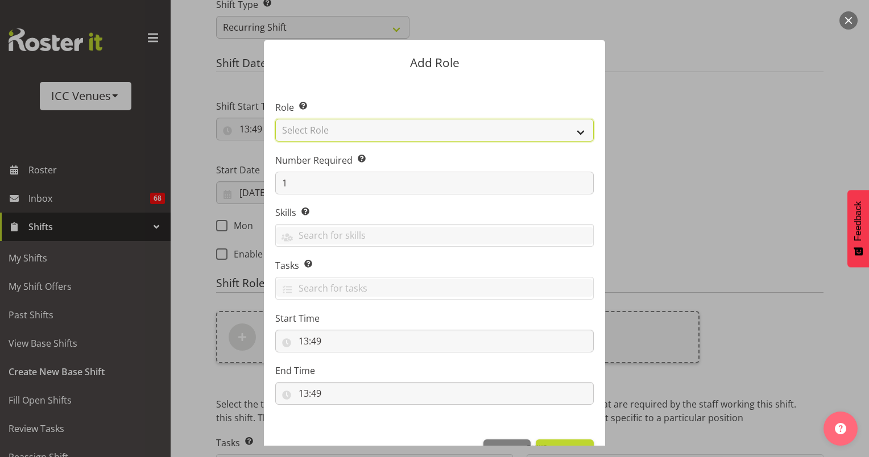
click at [582, 134] on select "Select Role Cashier - Tickets Cashier-Retail Cleaner Experience Coordinator Exp…" at bounding box center [434, 130] width 318 height 23
select select "1539"
click at [275, 119] on select "Select Role Cashier - Tickets Cashier-Retail Cleaner Experience Coordinator Exp…" at bounding box center [434, 130] width 318 height 23
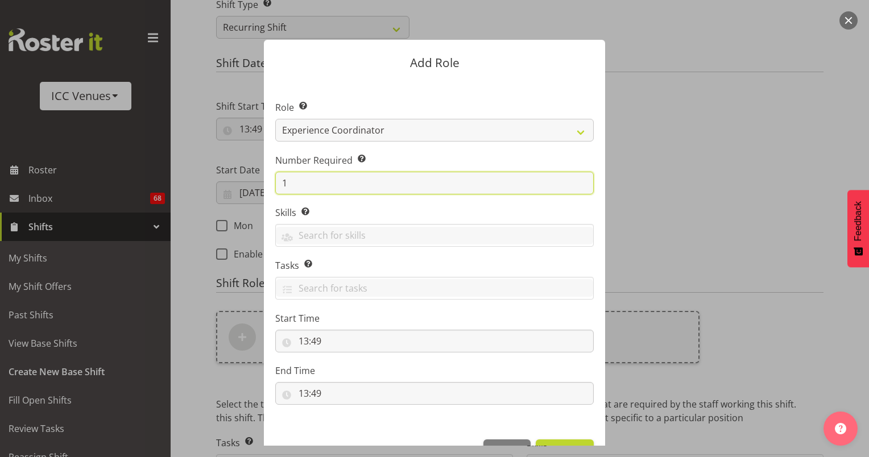
click at [314, 184] on input "1" at bounding box center [434, 183] width 318 height 23
type input "5"
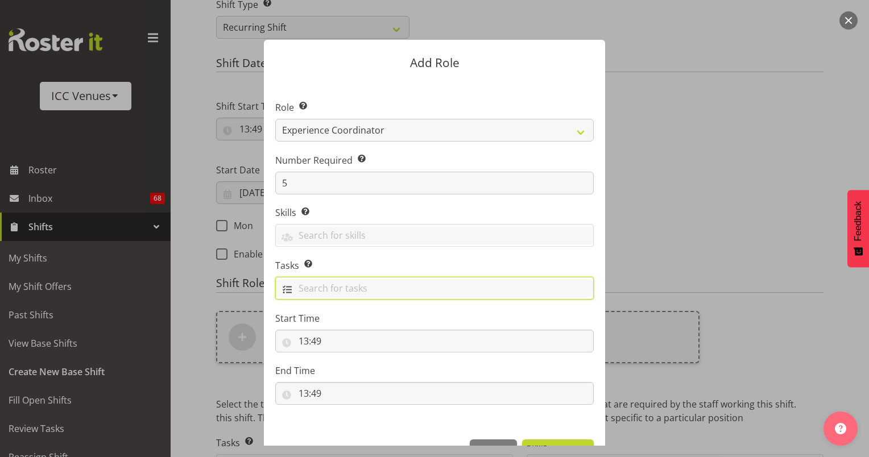
click at [322, 289] on input "text" at bounding box center [434, 288] width 317 height 18
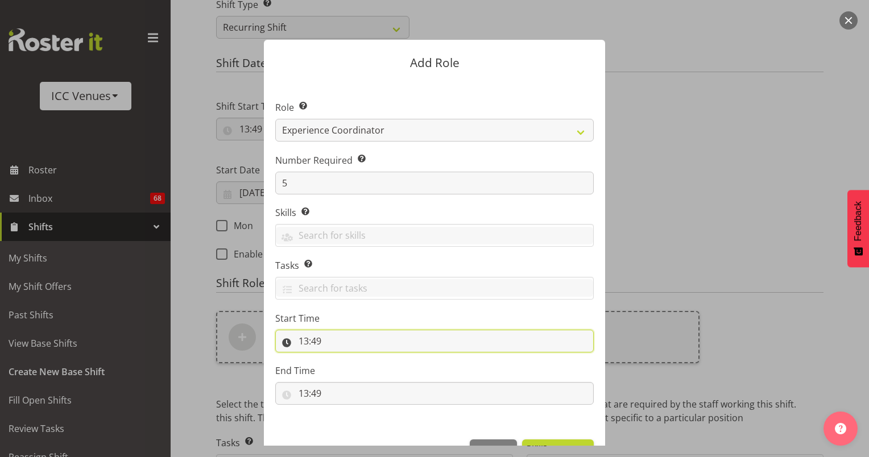
click at [333, 337] on input "13:49" at bounding box center [434, 341] width 318 height 23
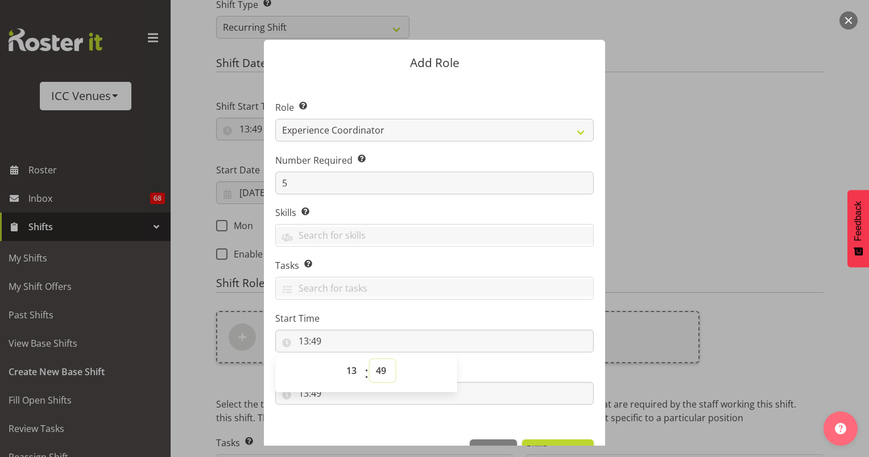
click at [380, 377] on select "00 01 02 03 04 05 06 07 08 09 10 11 12 13 14 15 16 17 18 19 20 21 22 23 24 25 2…" at bounding box center [383, 370] width 26 height 23
select select "0"
click at [370, 359] on select "00 01 02 03 04 05 06 07 08 09 10 11 12 13 14 15 16 17 18 19 20 21 22 23 24 25 2…" at bounding box center [383, 370] width 26 height 23
type input "13:00"
click at [487, 371] on label "End Time" at bounding box center [434, 371] width 318 height 14
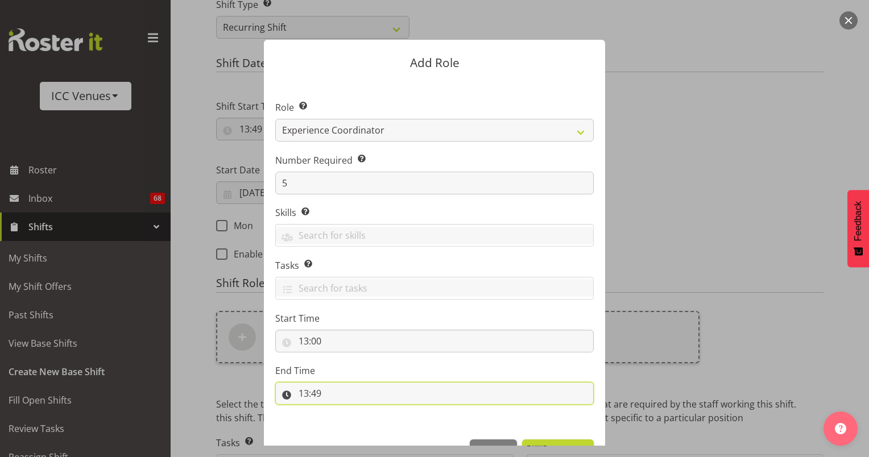
click at [299, 393] on input "13:49" at bounding box center [434, 393] width 318 height 23
click at [346, 424] on select "00 01 02 03 04 05 06 07 08 09 10 11 12 13 14 15 16 17 18 19 20 21 22 23" at bounding box center [353, 423] width 26 height 23
select select "17"
click at [340, 412] on select "00 01 02 03 04 05 06 07 08 09 10 11 12 13 14 15 16 17 18 19 20 21 22 23" at bounding box center [353, 423] width 26 height 23
type input "17:49"
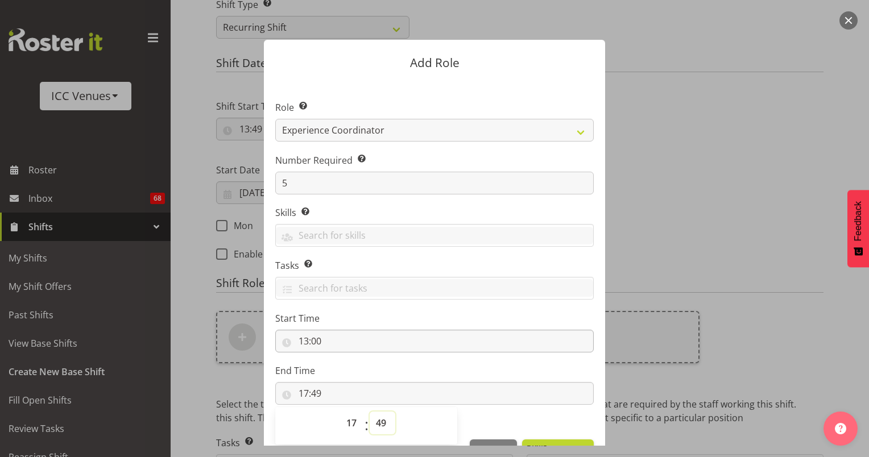
drag, startPoint x: 372, startPoint y: 425, endPoint x: 390, endPoint y: 334, distance: 92.7
click at [390, 334] on section "Role Select the role you wish to add to the shift. Cashier - Tickets Cashier-Re…" at bounding box center [434, 254] width 341 height 348
click at [372, 391] on input "17:49" at bounding box center [434, 393] width 318 height 23
click at [376, 422] on select "00 01 02 03 04 05 06 07 08 09 10 11 12 13 14 15 16 17 18 19 20 21 22 23 24 25 2…" at bounding box center [383, 423] width 26 height 23
select select "0"
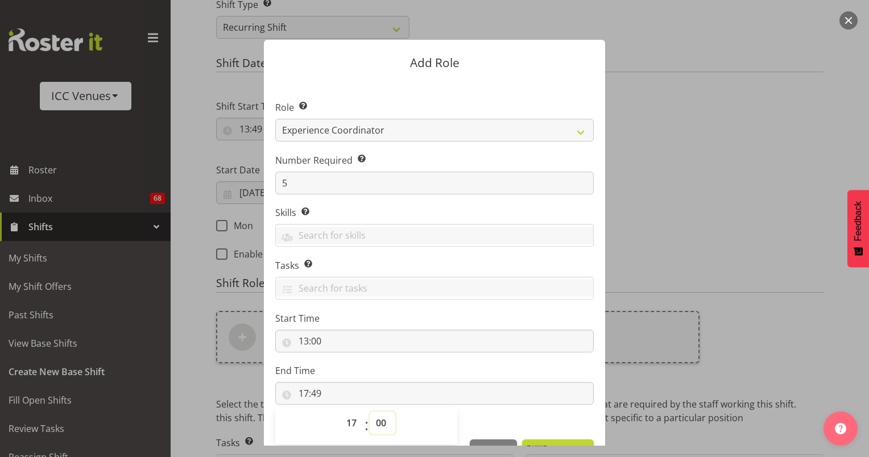
click at [370, 412] on select "00 01 02 03 04 05 06 07 08 09 10 11 12 13 14 15 16 17 18 19 20 21 22 23 24 25 2…" at bounding box center [383, 423] width 26 height 23
type input "17:00"
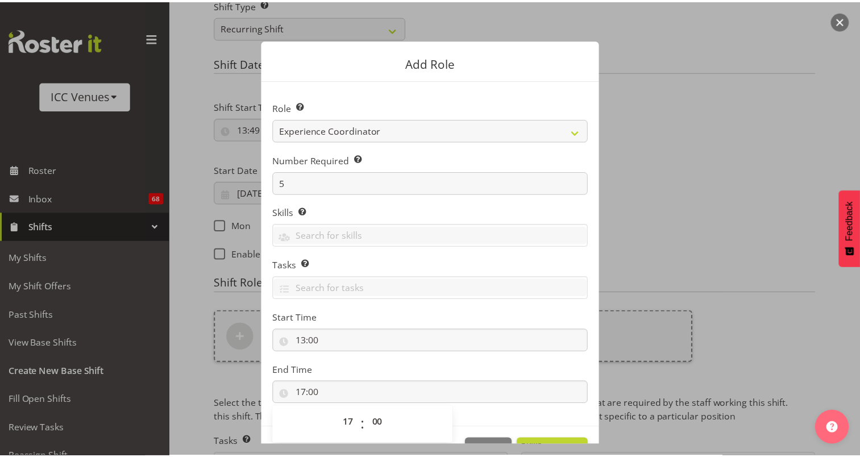
scroll to position [35, 0]
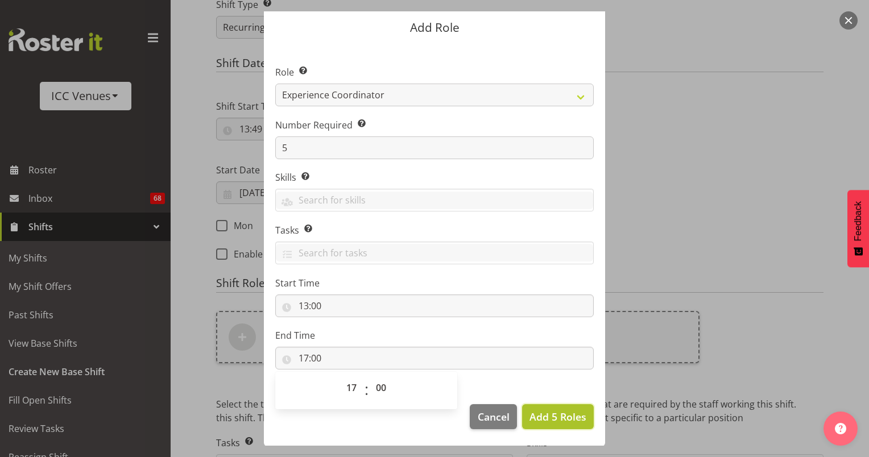
click at [552, 412] on span "Add 5 Roles" at bounding box center [557, 417] width 57 height 14
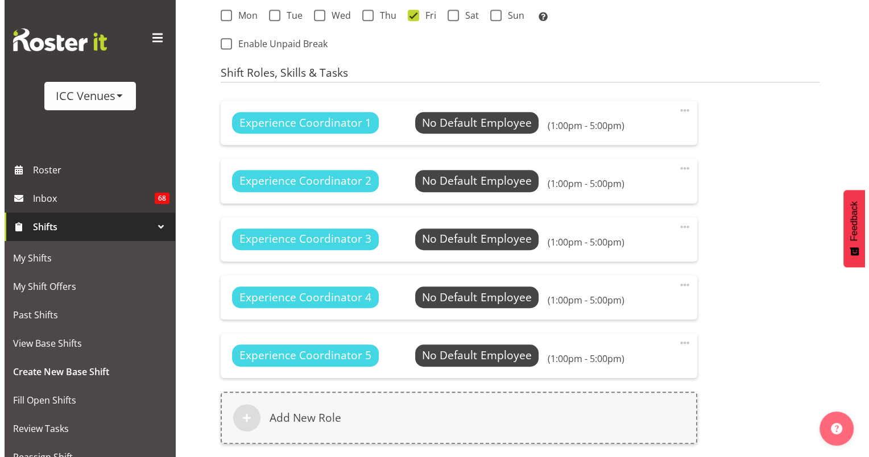
scroll to position [719, 0]
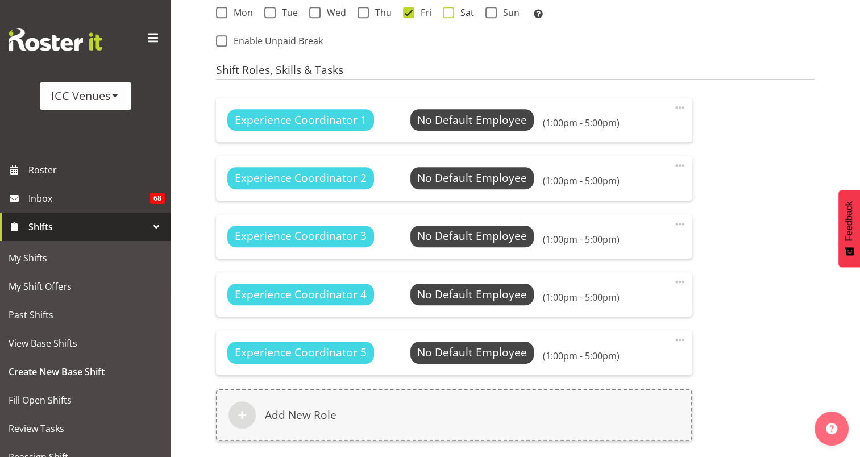
click at [444, 11] on span at bounding box center [448, 12] width 11 height 11
click at [444, 11] on input "Sat" at bounding box center [446, 12] width 7 height 7
checkbox input "true"
click at [491, 13] on span at bounding box center [491, 12] width 11 height 11
click at [491, 13] on input "Sun" at bounding box center [489, 12] width 7 height 7
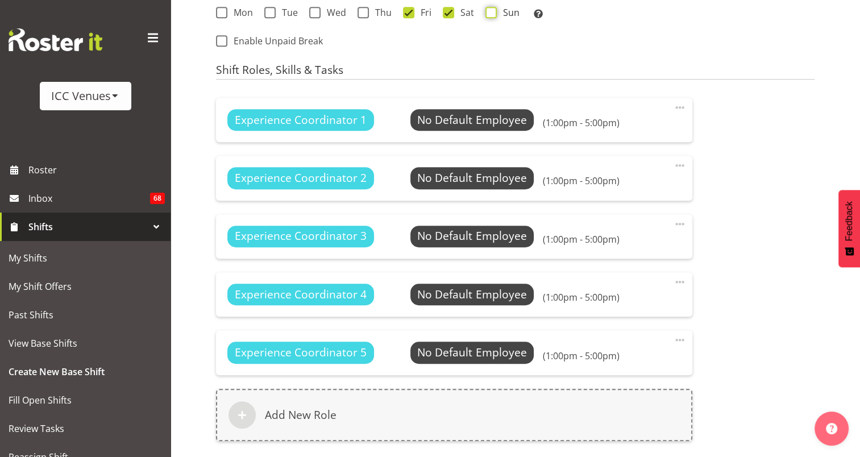
checkbox input "true"
click at [485, 123] on span "Select Employee" at bounding box center [472, 120] width 85 height 16
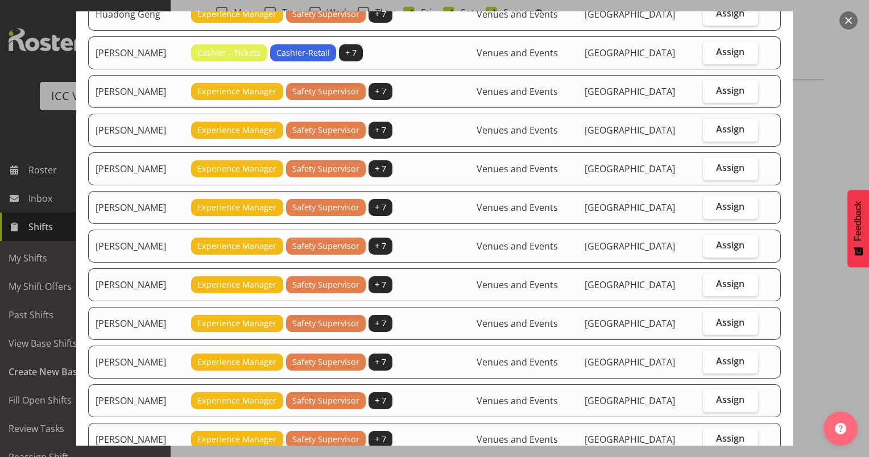
scroll to position [440, 0]
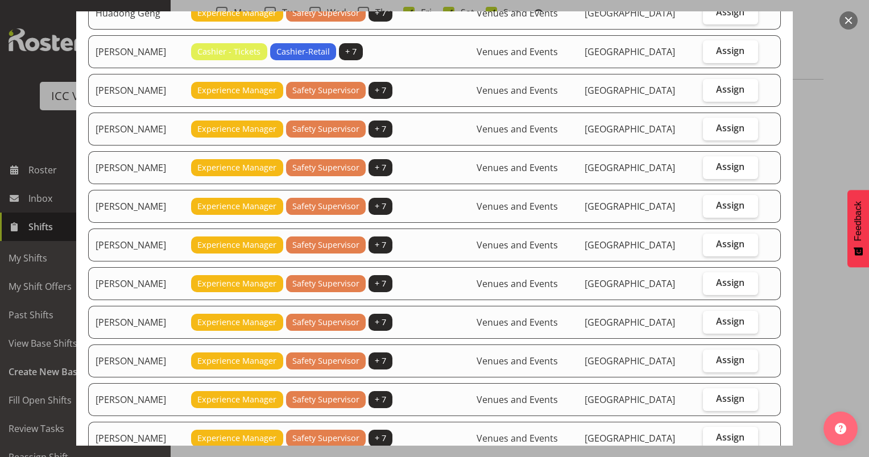
click at [138, 278] on td "[PERSON_NAME]" at bounding box center [136, 283] width 96 height 33
click at [716, 277] on span "Assign" at bounding box center [730, 282] width 28 height 11
click at [710, 279] on input "Assign" at bounding box center [706, 282] width 7 height 7
checkbox input "true"
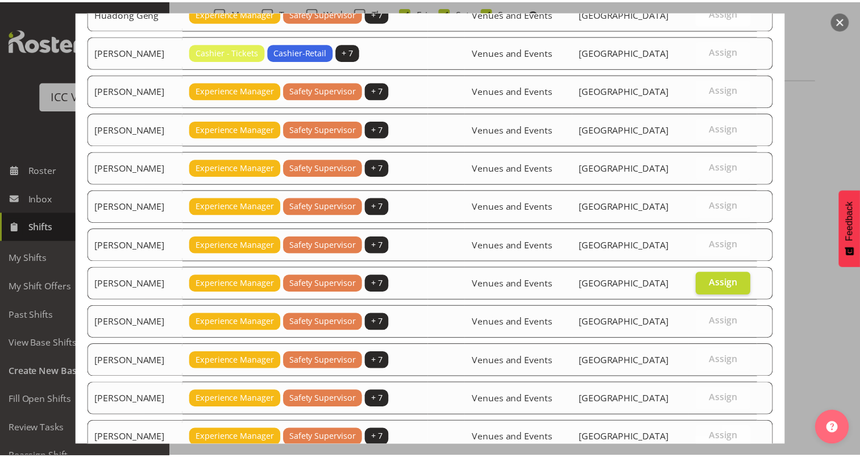
scroll to position [639, 0]
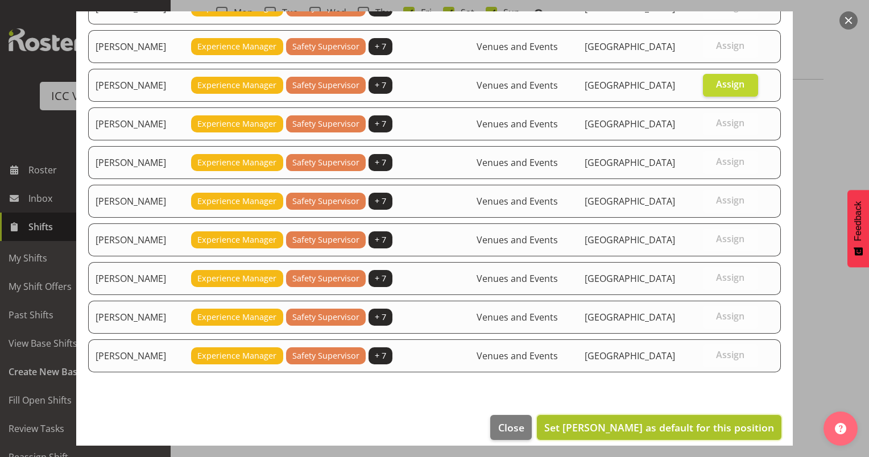
click at [626, 421] on span "Set Lynda Turia as default for this position" at bounding box center [659, 428] width 230 height 14
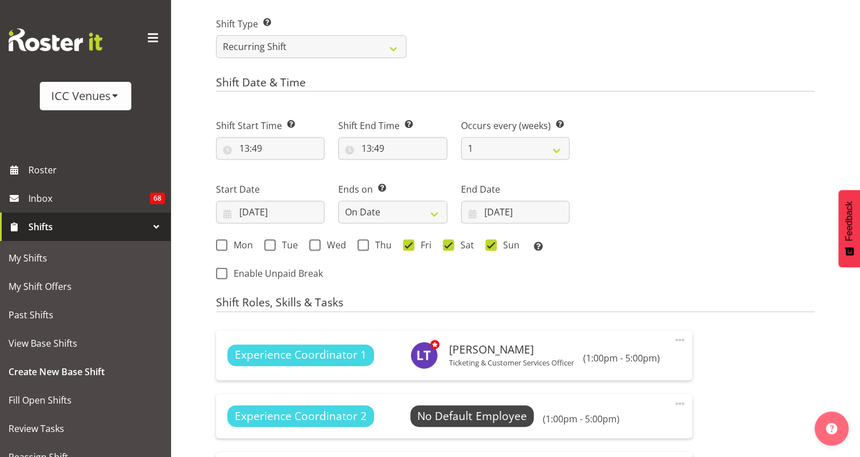
scroll to position [474, 0]
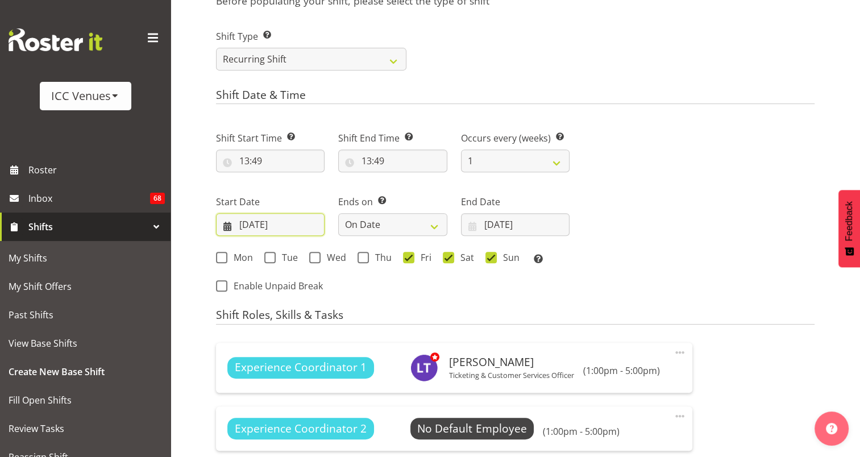
click at [305, 218] on input "27/08/2025" at bounding box center [270, 224] width 109 height 23
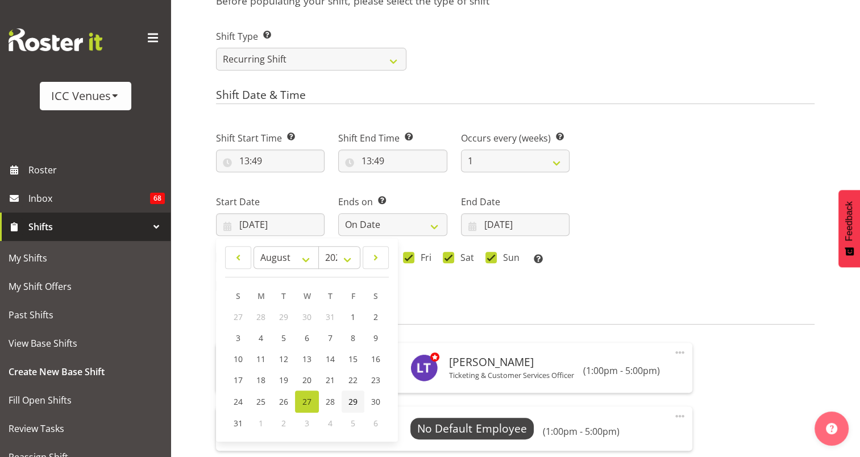
click at [351, 400] on span "29" at bounding box center [353, 401] width 9 height 11
type input "29/08/2025"
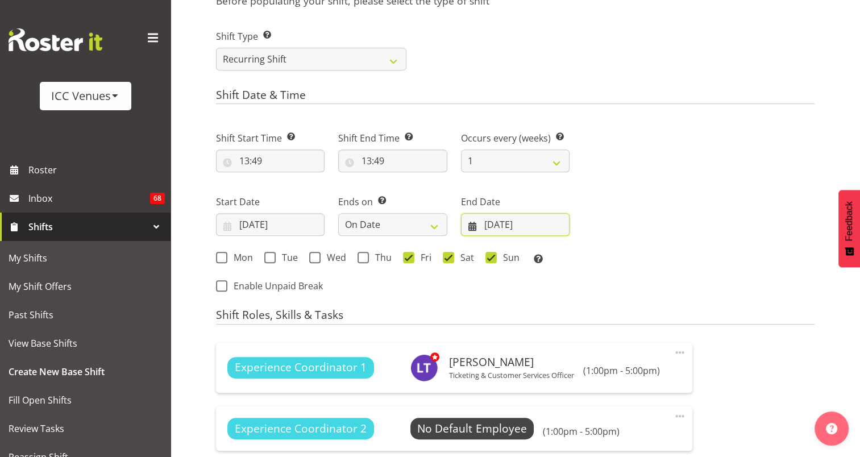
click at [541, 230] on input "27/08/2025" at bounding box center [515, 224] width 109 height 23
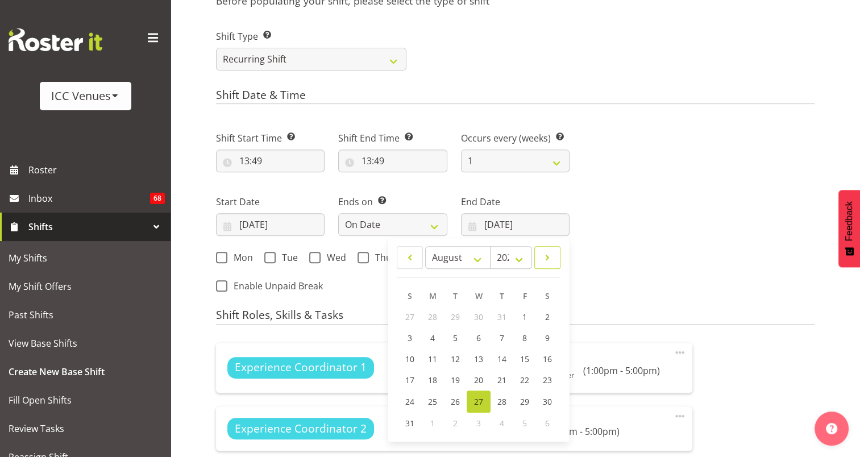
click at [542, 255] on span at bounding box center [547, 258] width 11 height 14
select select "8"
click at [416, 358] on link "14" at bounding box center [410, 359] width 23 height 21
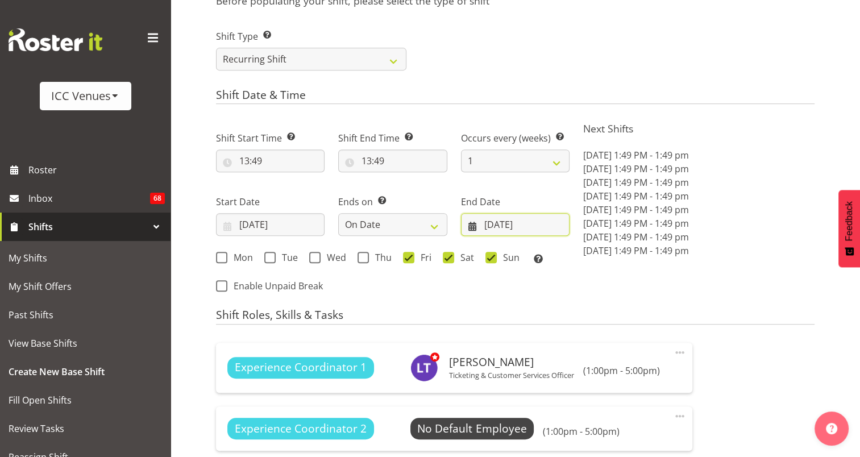
click at [503, 226] on input "14/09/2025" at bounding box center [515, 224] width 109 height 23
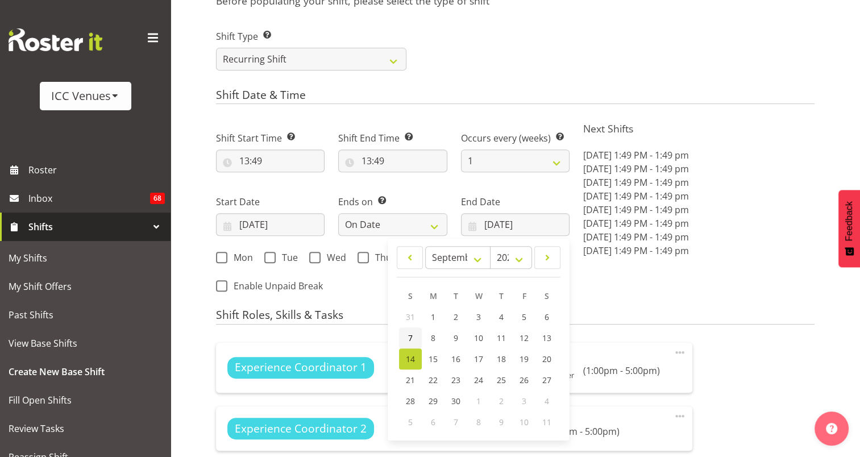
click at [407, 332] on link "7" at bounding box center [410, 338] width 23 height 21
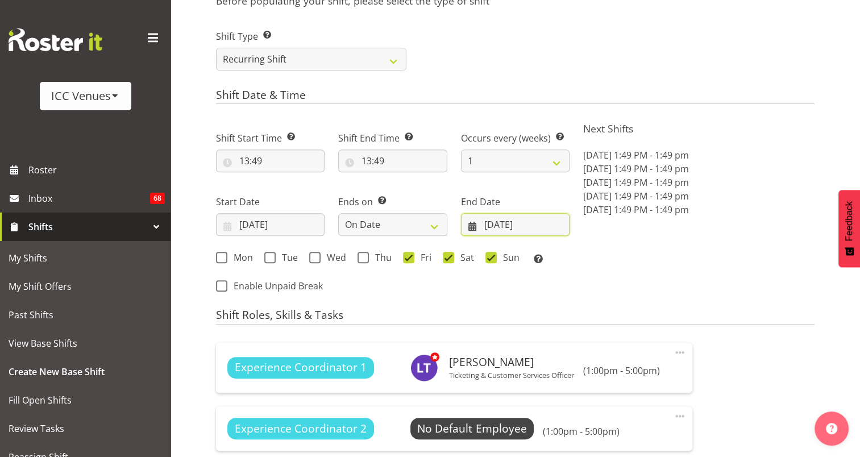
click at [491, 225] on input "07/09/2025" at bounding box center [515, 224] width 109 height 23
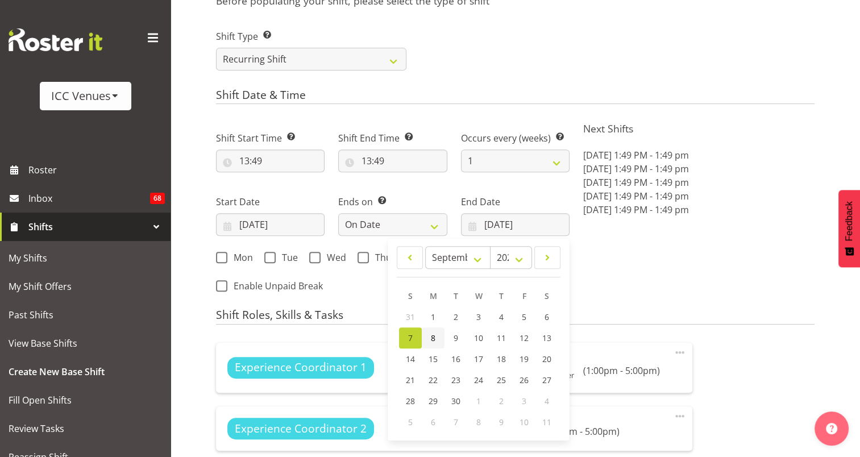
click at [438, 338] on link "8" at bounding box center [433, 338] width 23 height 21
type input "08/09/2025"
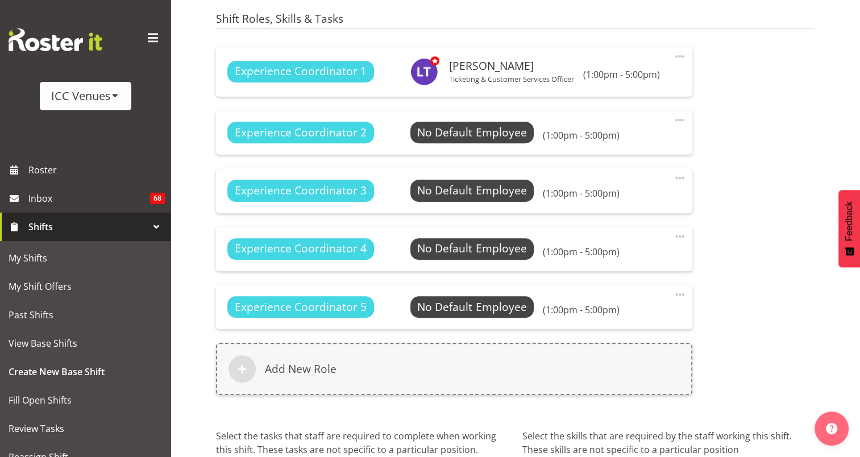
scroll to position [772, 0]
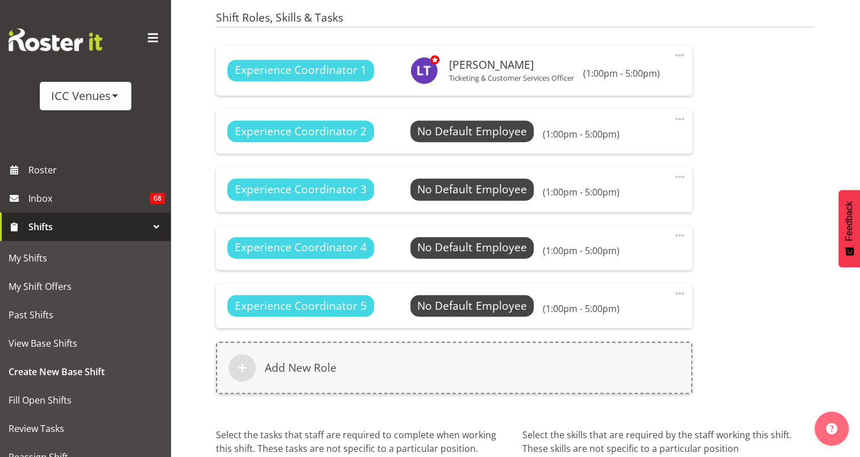
click at [681, 119] on span at bounding box center [680, 119] width 14 height 14
click at [630, 139] on link "Edit" at bounding box center [632, 146] width 109 height 20
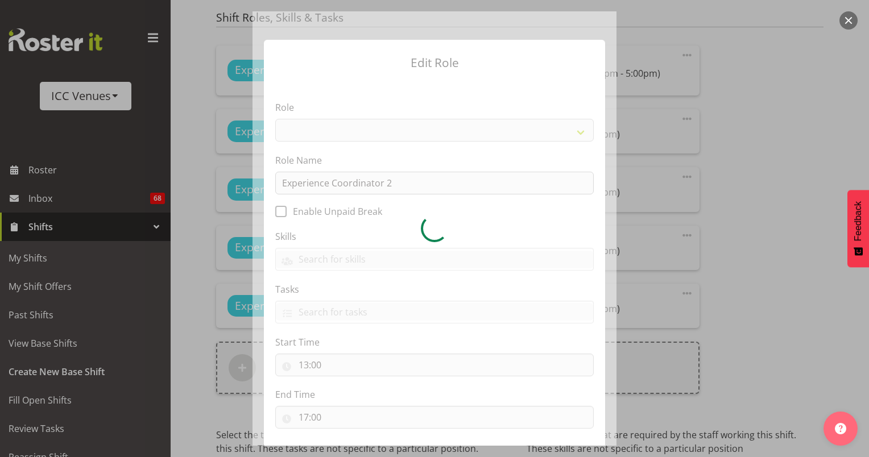
select select "1539"
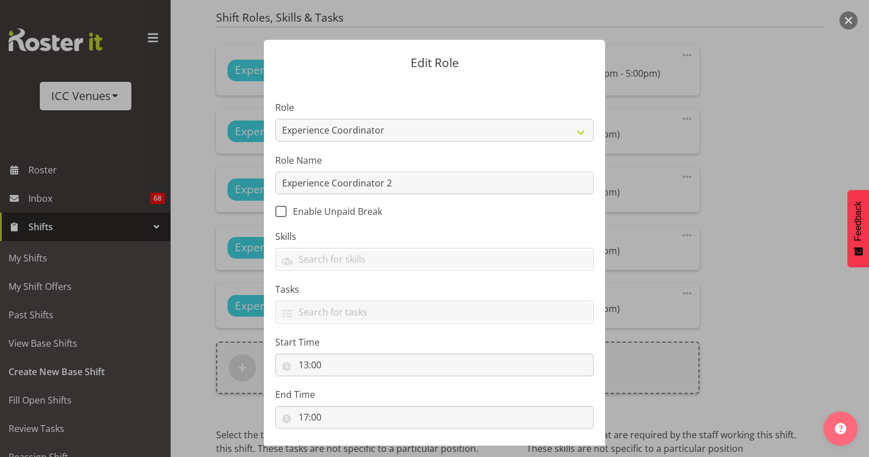
click at [847, 18] on button "button" at bounding box center [848, 20] width 18 height 18
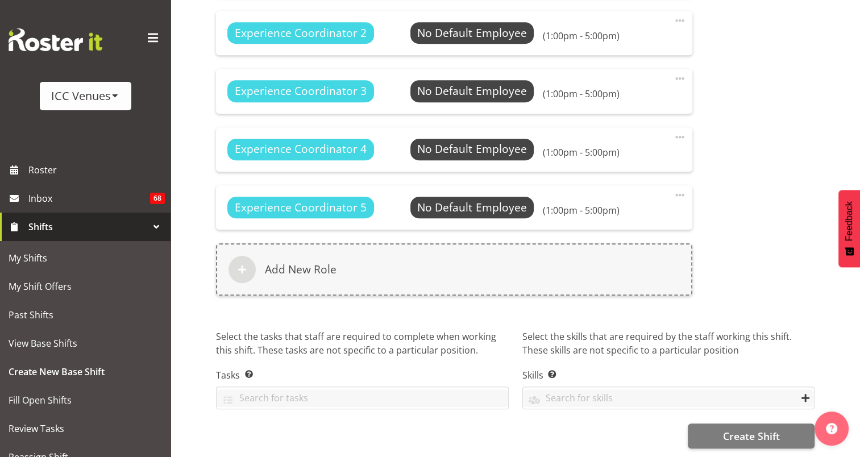
scroll to position [878, 0]
click at [743, 429] on span "Create Shift" at bounding box center [751, 436] width 57 height 15
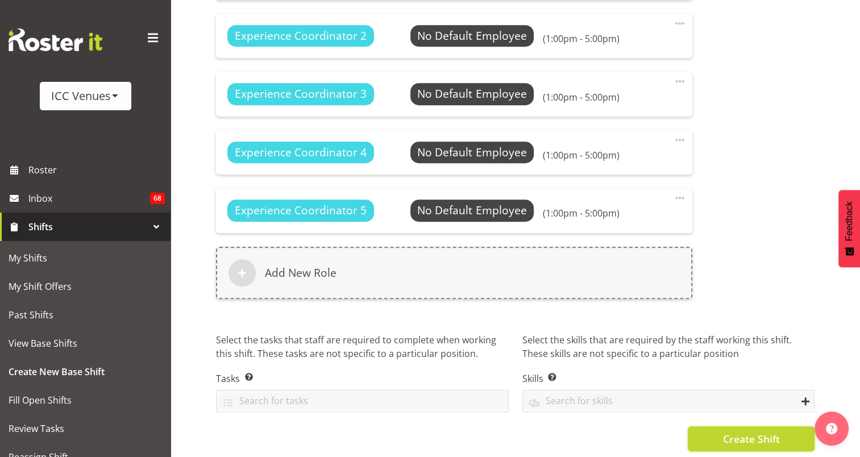
scroll to position [889, 0]
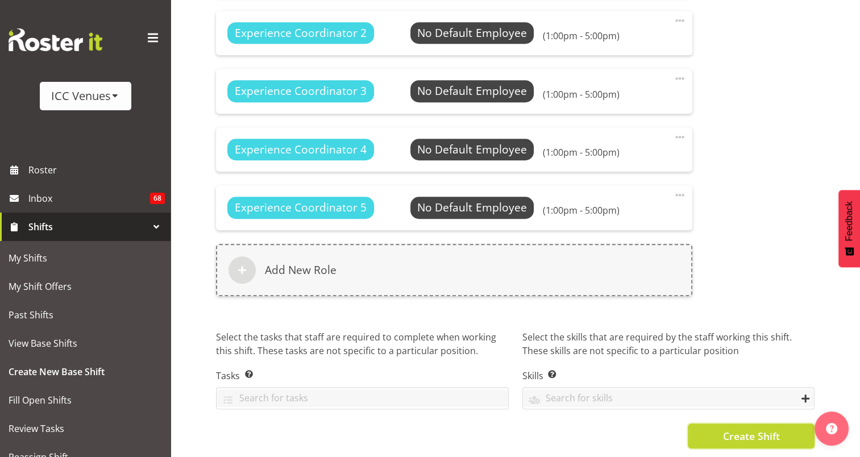
click at [743, 429] on span "Create Shift" at bounding box center [751, 436] width 57 height 15
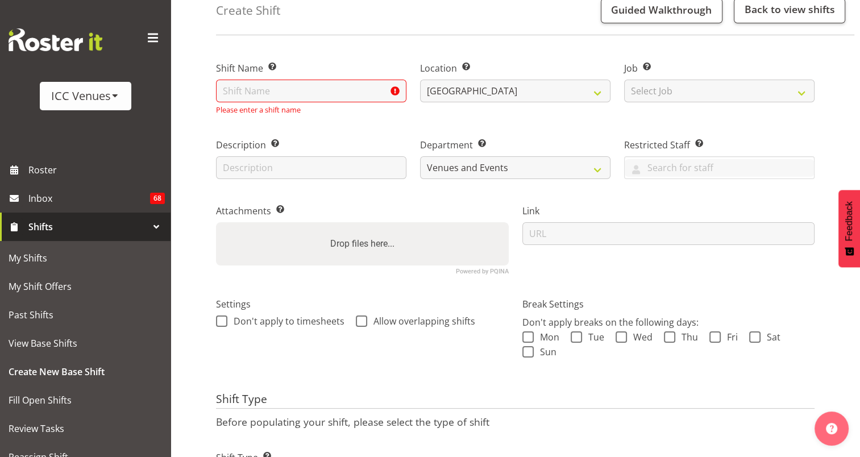
scroll to position [0, 0]
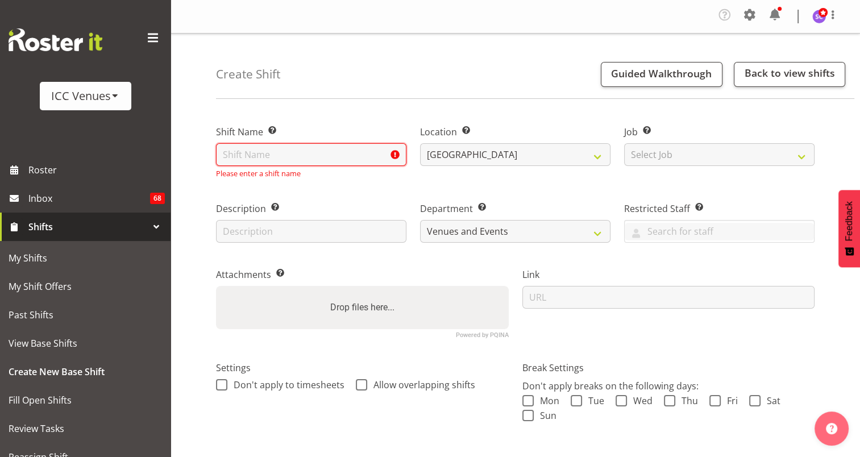
click at [341, 159] on input "text" at bounding box center [311, 154] width 191 height 23
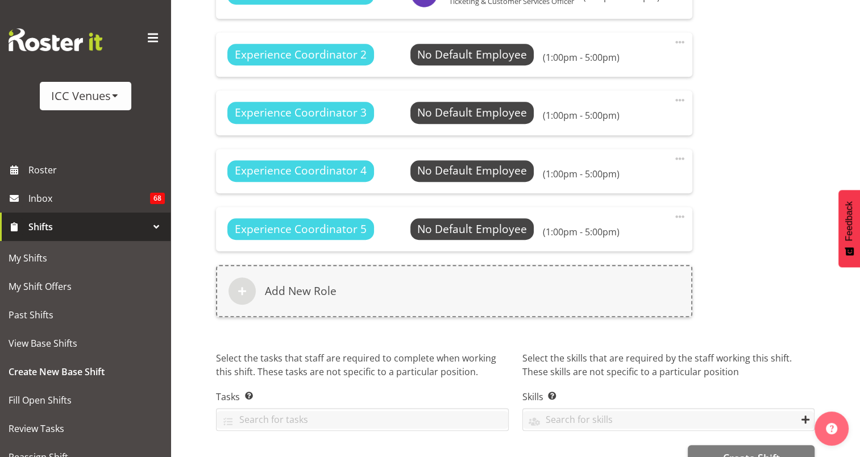
scroll to position [853, 0]
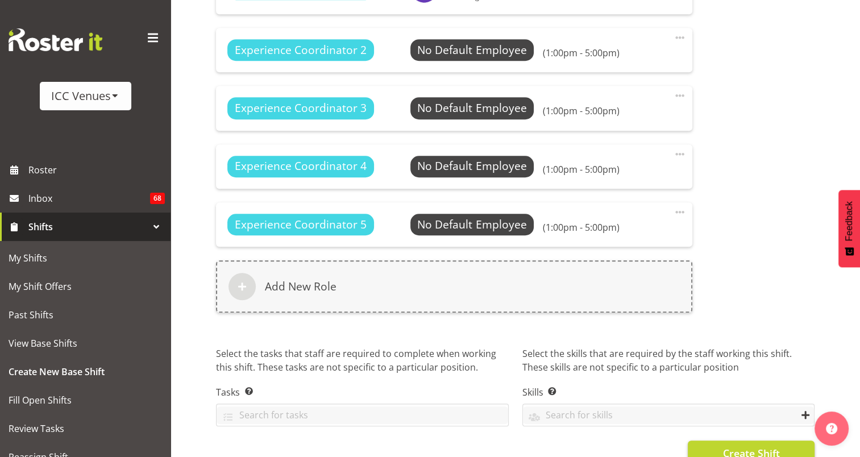
type input "Hu FLung [PERSON_NAME]"
click at [771, 446] on span "Create Shift" at bounding box center [751, 453] width 57 height 15
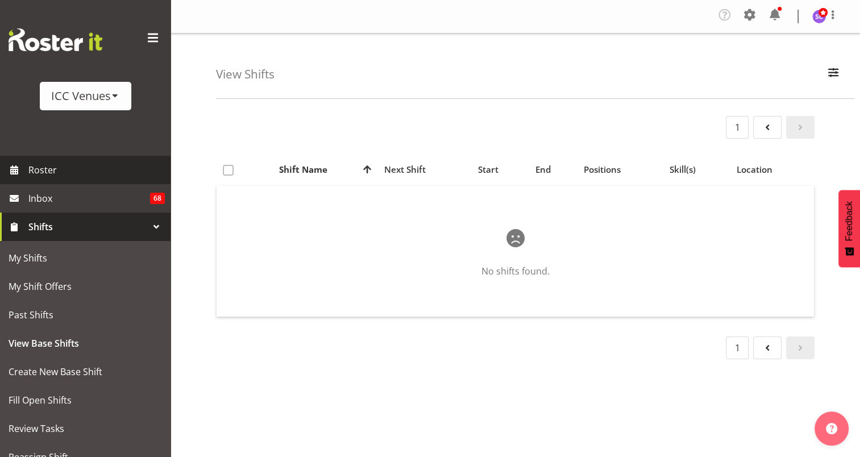
click at [60, 171] on span "Roster" at bounding box center [96, 170] width 136 height 17
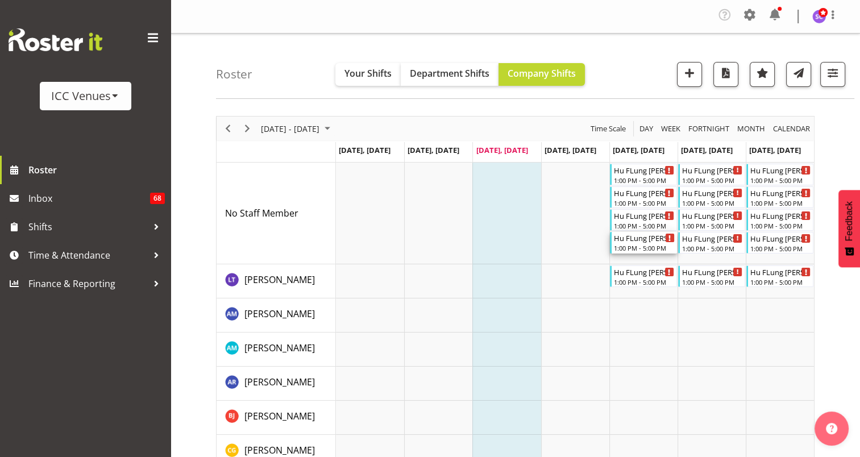
click at [639, 239] on div "Hu FLung [PERSON_NAME]" at bounding box center [644, 237] width 61 height 11
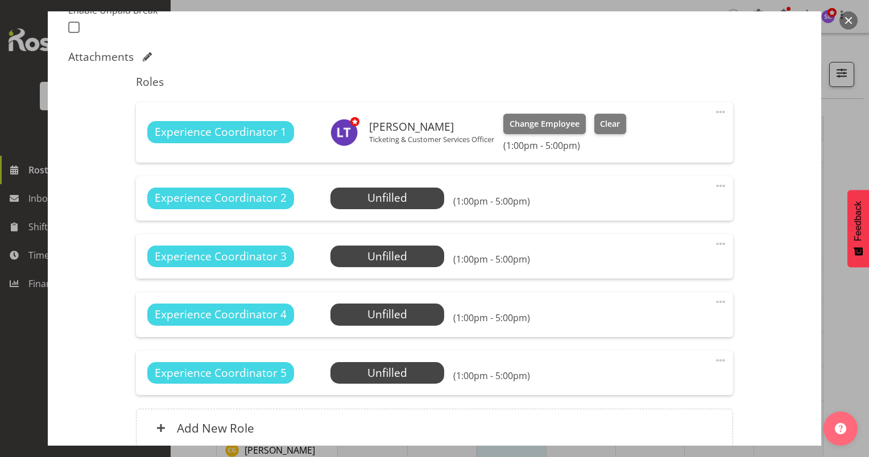
scroll to position [326, 0]
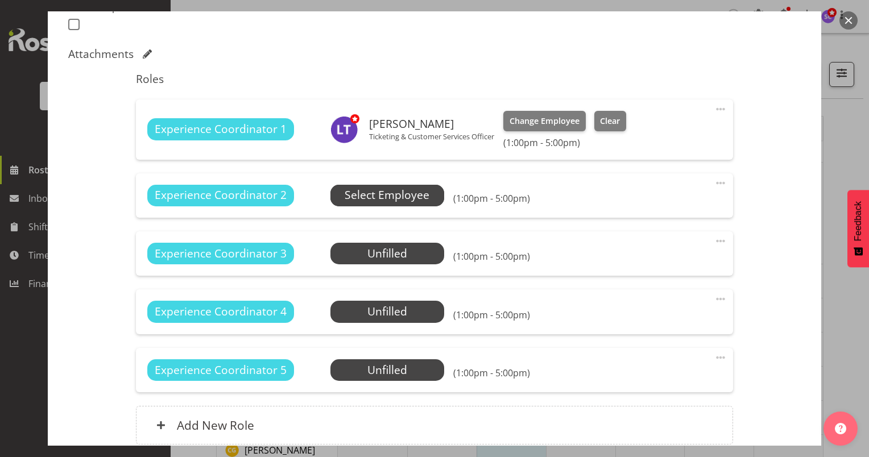
click at [397, 191] on span "Select Employee" at bounding box center [387, 195] width 85 height 16
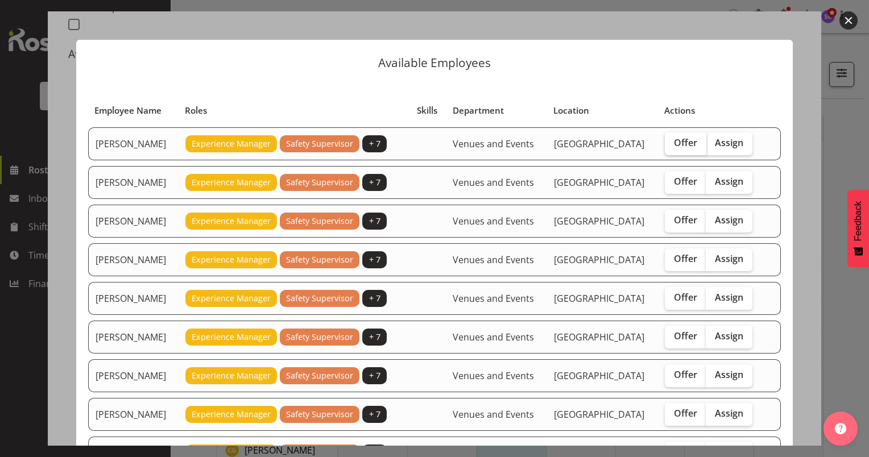
click at [676, 139] on span "Offer" at bounding box center [685, 142] width 23 height 11
click at [672, 139] on input "Offer" at bounding box center [668, 142] width 7 height 7
checkbox input "true"
click at [674, 180] on span "Offer" at bounding box center [685, 181] width 23 height 11
click at [672, 180] on input "Offer" at bounding box center [668, 181] width 7 height 7
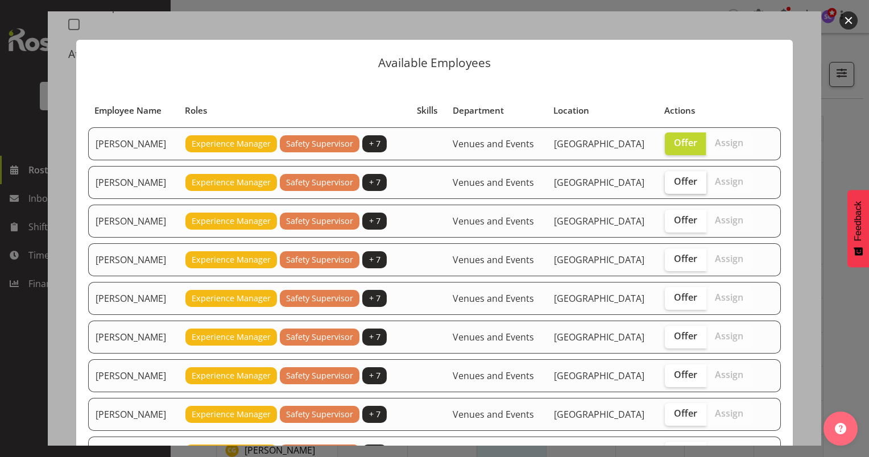
checkbox input "true"
click at [674, 214] on span "Offer" at bounding box center [685, 219] width 23 height 11
click at [671, 217] on input "Offer" at bounding box center [668, 220] width 7 height 7
checkbox input "true"
click at [674, 261] on span "Offer" at bounding box center [685, 258] width 23 height 11
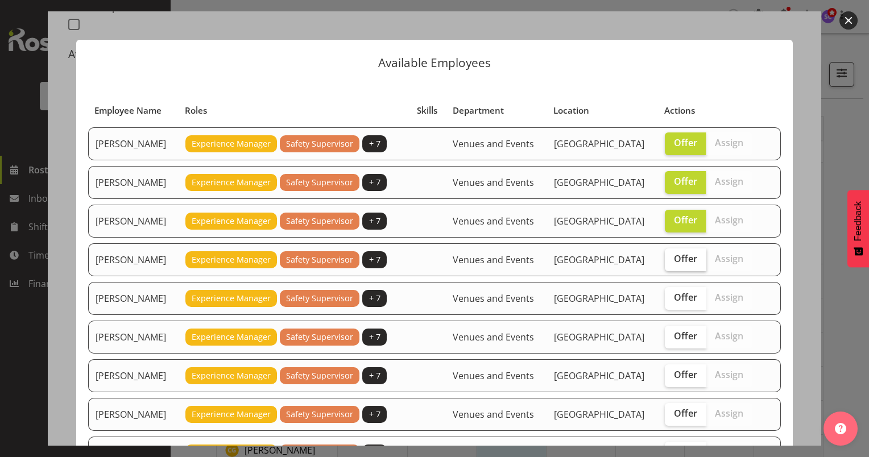
click at [665, 261] on input "Offer" at bounding box center [668, 258] width 7 height 7
checkbox input "true"
click at [674, 292] on span "Offer" at bounding box center [685, 297] width 23 height 11
click at [667, 294] on input "Offer" at bounding box center [668, 297] width 7 height 7
checkbox input "true"
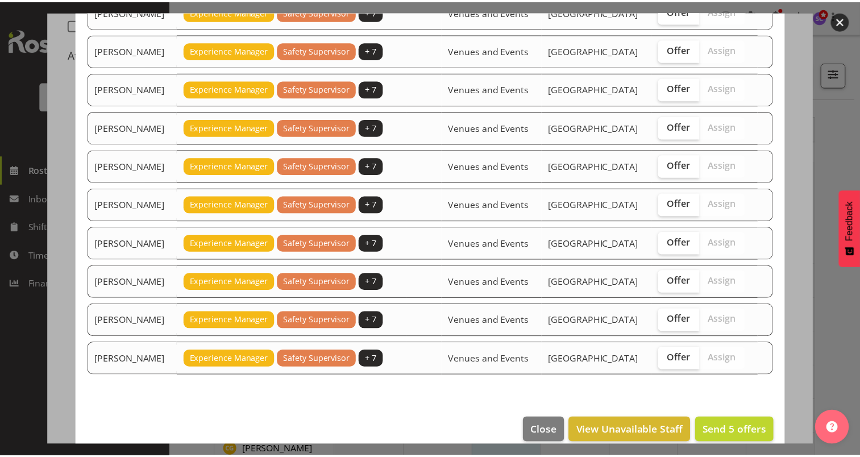
scroll to position [601, 0]
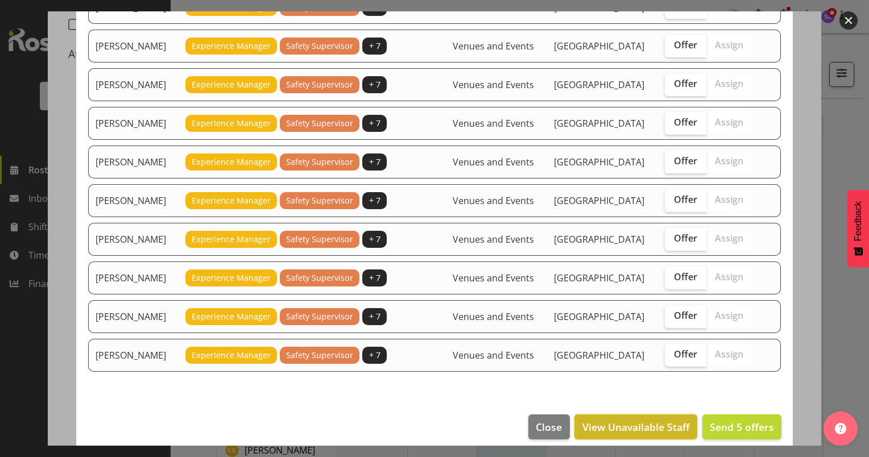
click at [666, 420] on span "View Unavailable Staff" at bounding box center [635, 427] width 107 height 15
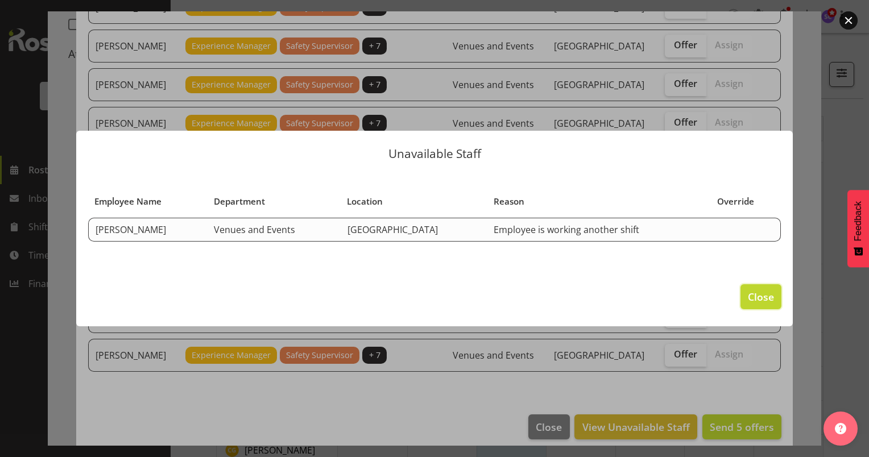
click at [760, 300] on span "Close" at bounding box center [761, 296] width 26 height 15
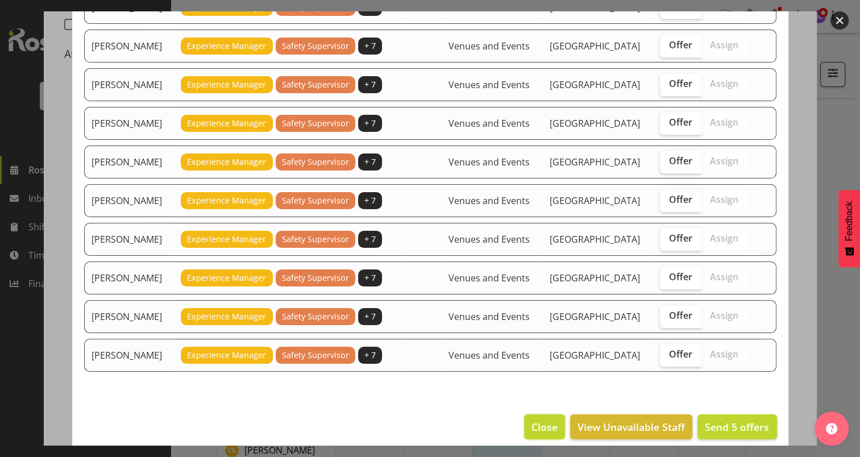
click at [532, 420] on span "Close" at bounding box center [545, 427] width 26 height 15
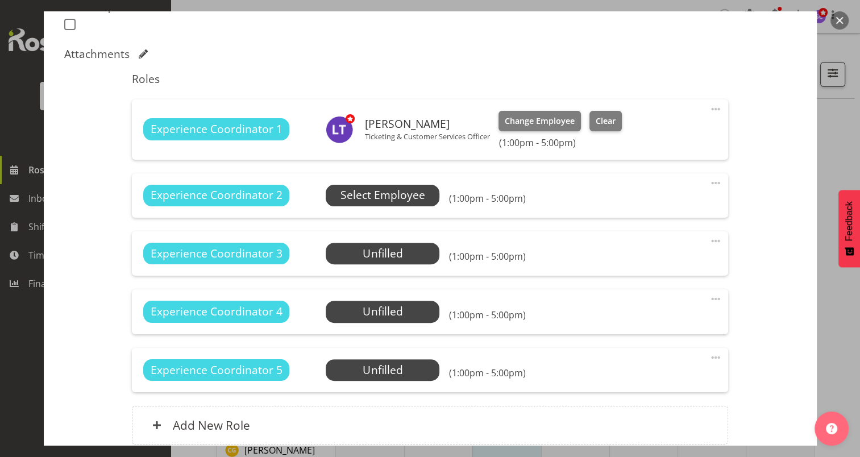
click at [397, 196] on span "Select Employee" at bounding box center [383, 195] width 85 height 16
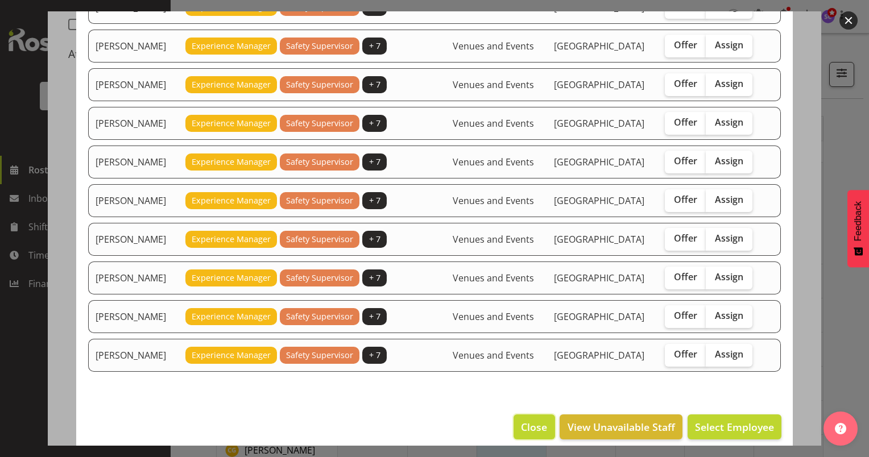
click at [525, 420] on span "Close" at bounding box center [534, 427] width 26 height 15
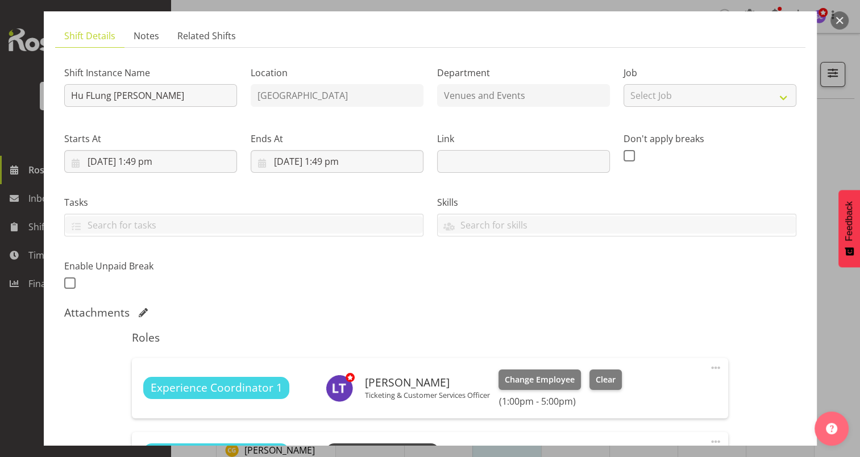
scroll to position [66, 0]
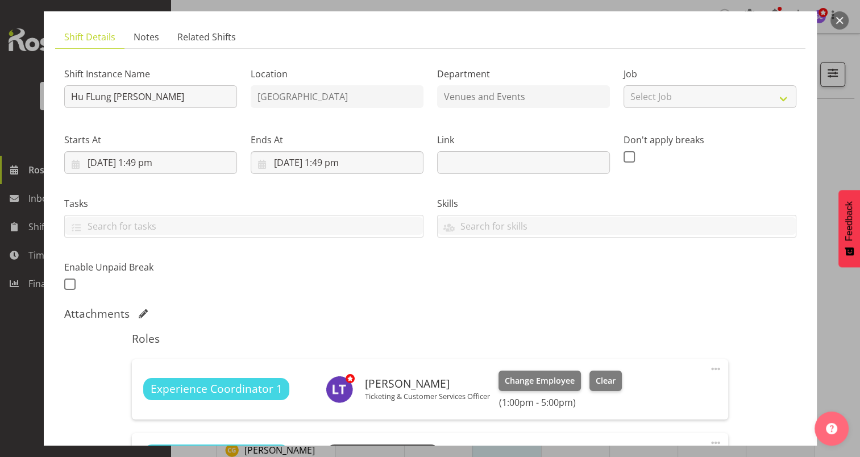
click at [842, 16] on button "button" at bounding box center [840, 20] width 18 height 18
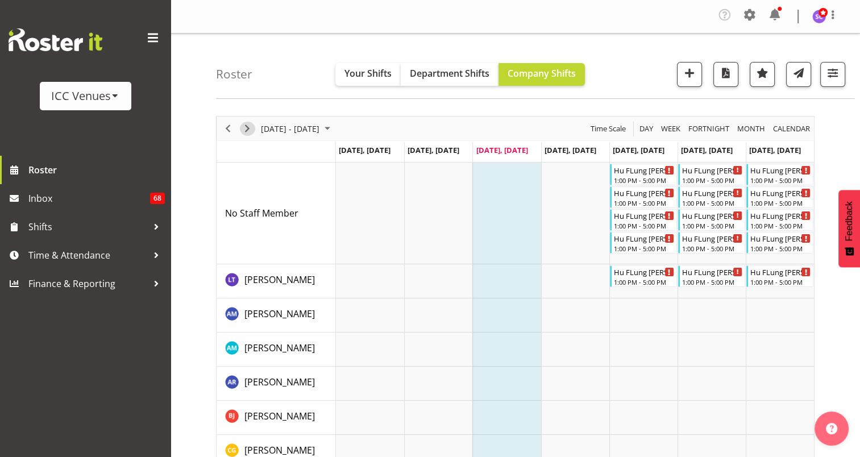
click at [246, 132] on span "Next" at bounding box center [248, 129] width 14 height 14
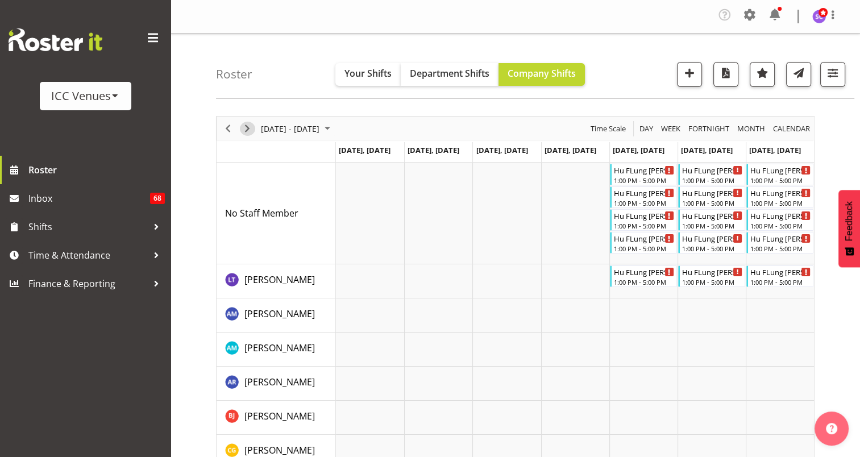
click at [246, 130] on span "Next" at bounding box center [248, 129] width 14 height 14
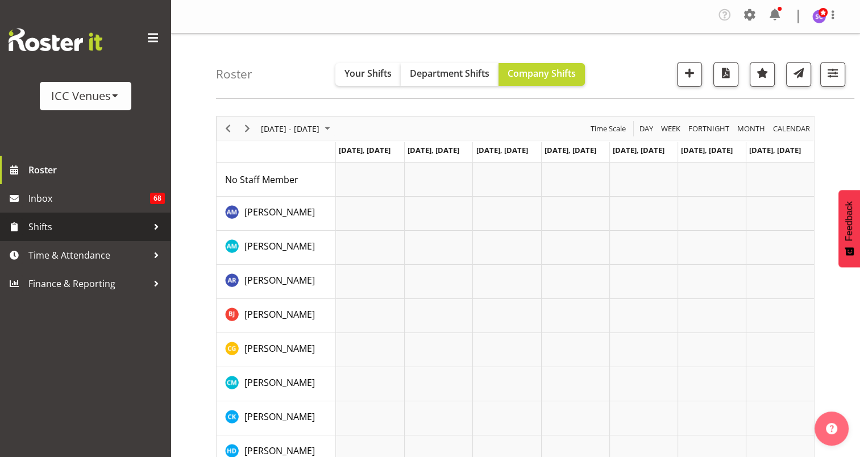
click at [155, 227] on div at bounding box center [156, 226] width 17 height 17
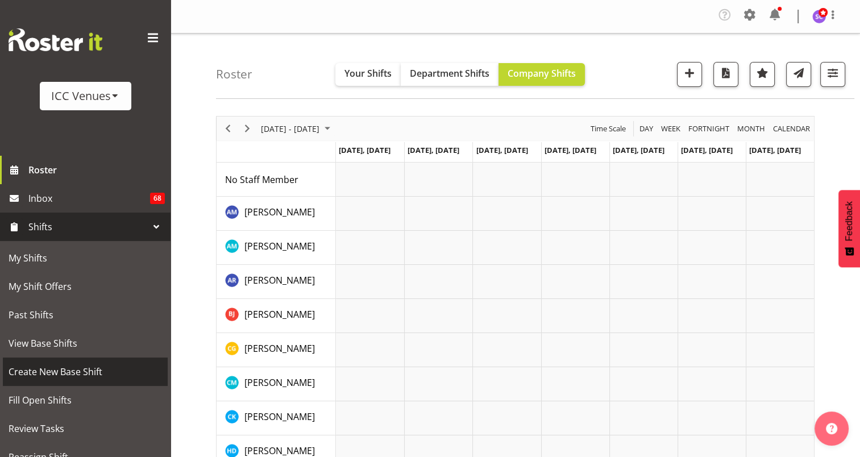
click at [66, 370] on span "Create New Base Shift" at bounding box center [86, 371] width 154 height 17
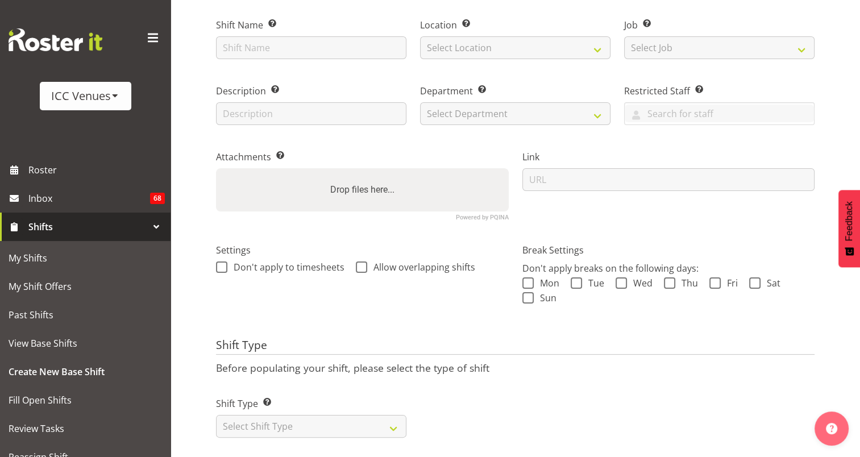
scroll to position [123, 0]
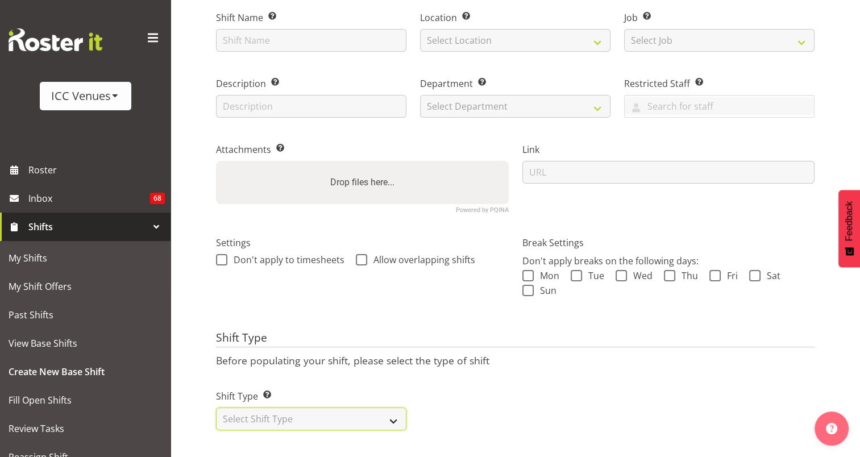
click at [398, 408] on select "Select Shift Type One Off Shift Recurring Shift Rotating Shift" at bounding box center [311, 419] width 191 height 23
click at [310, 283] on div "Settings Don't apply to timesheets Allow overlapping shifts" at bounding box center [362, 272] width 307 height 105
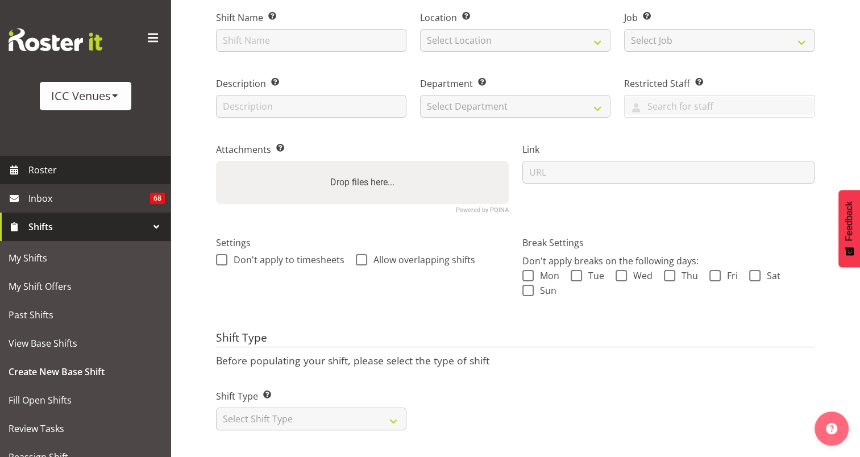
click at [57, 166] on span "Roster" at bounding box center [96, 170] width 136 height 17
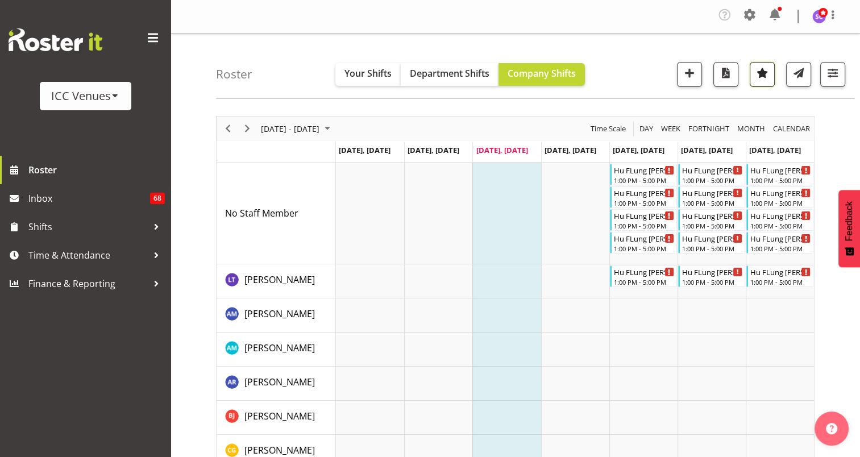
click at [763, 76] on span "button" at bounding box center [762, 72] width 15 height 15
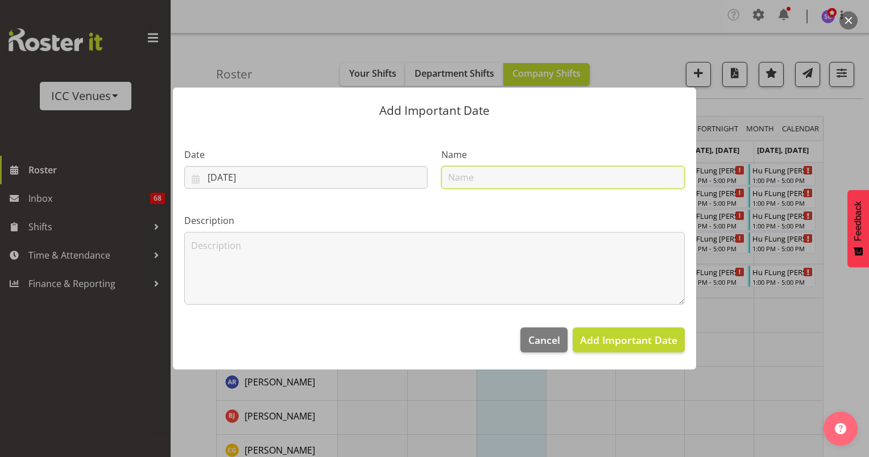
click at [484, 178] on input "text" at bounding box center [562, 177] width 243 height 23
type input "[PERSON_NAME]"
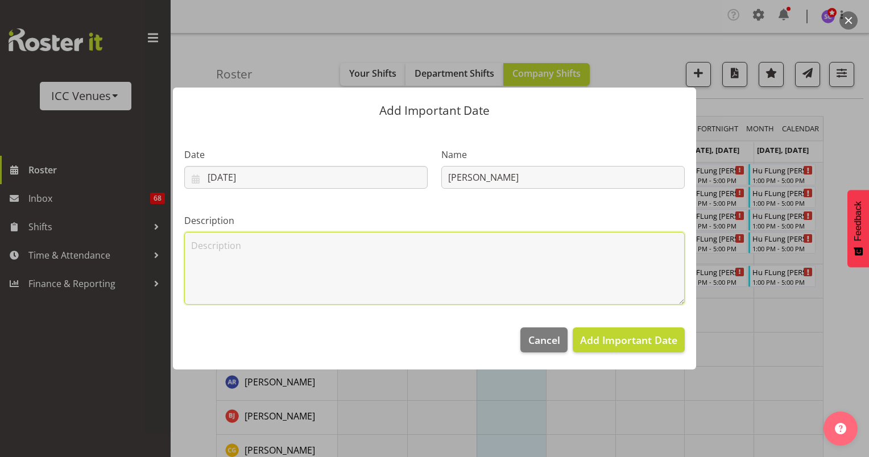
click at [385, 268] on textarea at bounding box center [434, 268] width 500 height 73
type textarea "He is awesome"
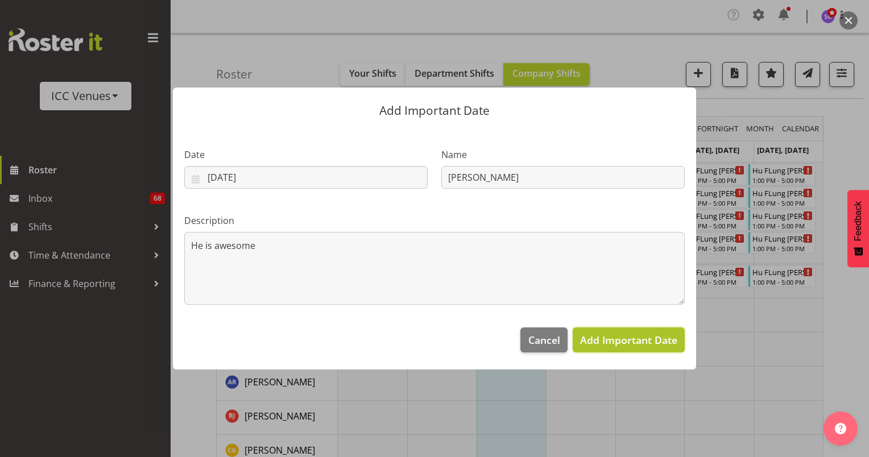
click at [624, 339] on span "Add Important Date" at bounding box center [628, 340] width 97 height 14
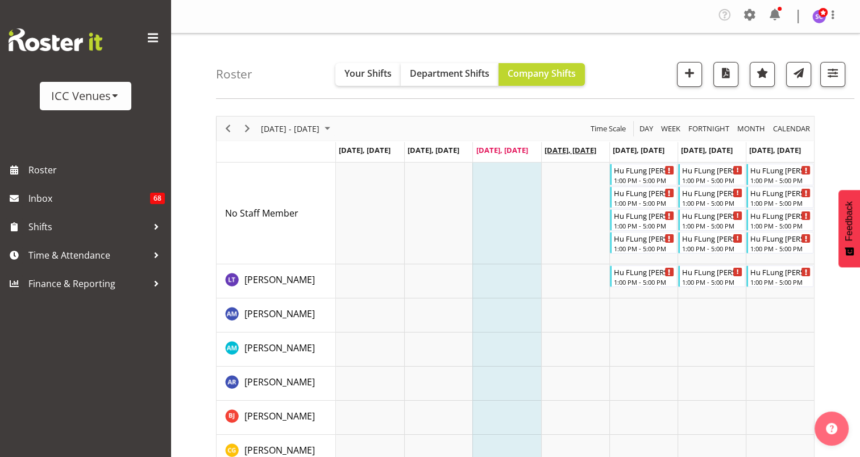
click at [574, 148] on span "[DATE], [DATE]" at bounding box center [571, 150] width 52 height 10
click at [504, 150] on span "[DATE], [DATE]" at bounding box center [502, 150] width 52 height 10
click at [441, 76] on span "Department Shifts" at bounding box center [450, 73] width 80 height 13
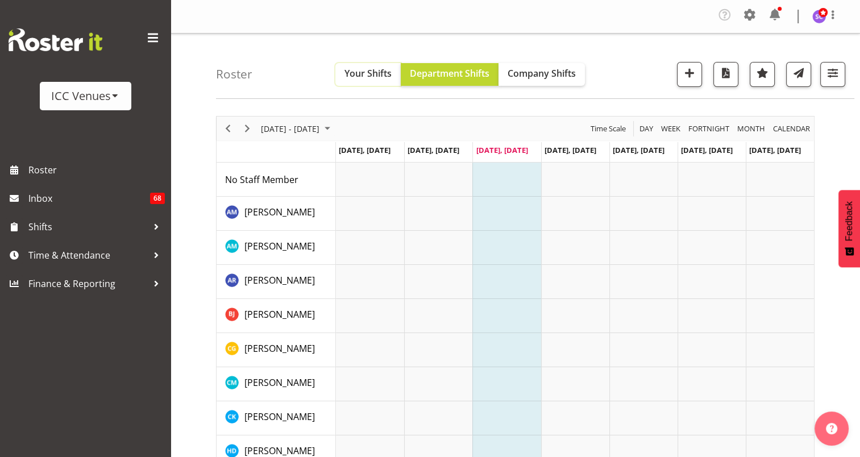
click at [376, 69] on span "Your Shifts" at bounding box center [368, 73] width 47 height 13
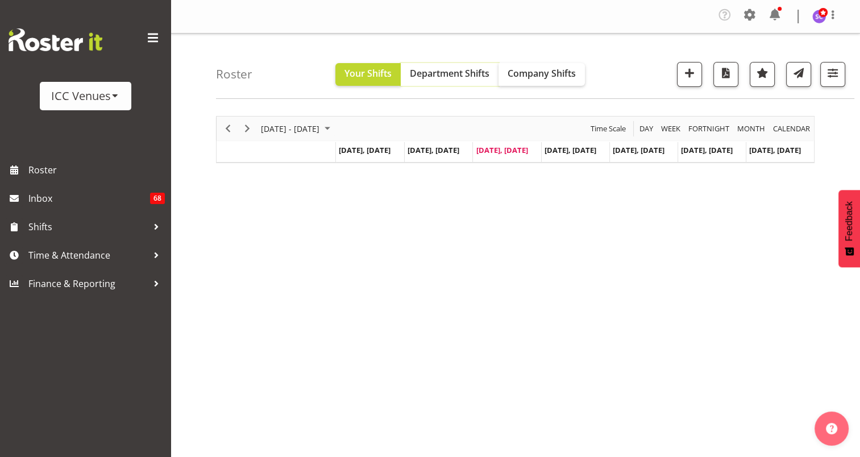
click at [448, 75] on span "Department Shifts" at bounding box center [450, 73] width 80 height 13
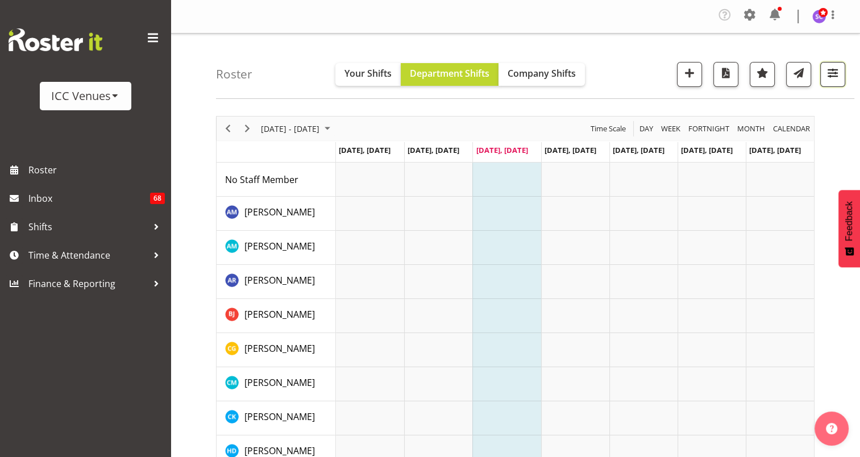
click at [838, 81] on button "button" at bounding box center [833, 74] width 25 height 25
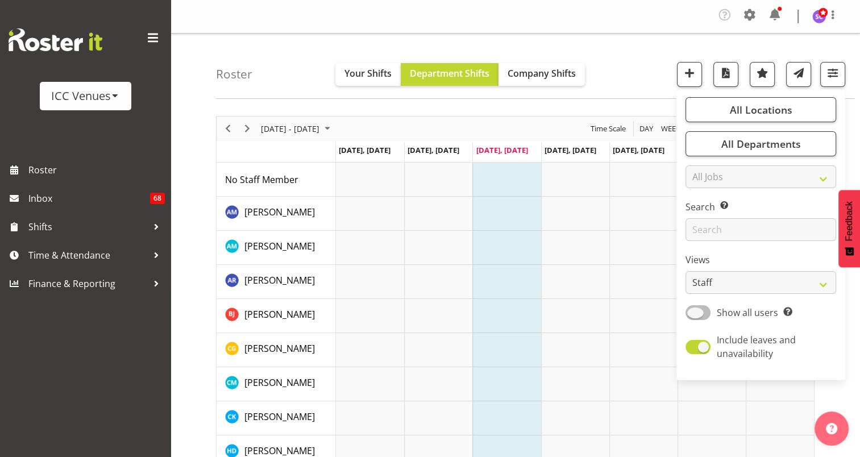
click at [732, 316] on span "Show all users" at bounding box center [747, 313] width 61 height 13
click at [693, 316] on input "Show all users Show only rostered employees" at bounding box center [689, 312] width 7 height 7
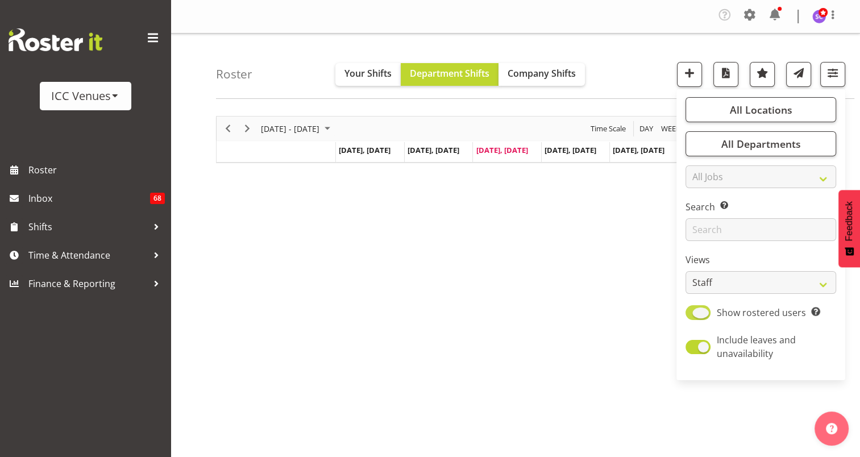
click at [732, 316] on span "Show rostered users" at bounding box center [761, 313] width 89 height 13
click at [693, 316] on input "Show rostered users Show only rostered employees" at bounding box center [689, 312] width 7 height 7
checkbox input "false"
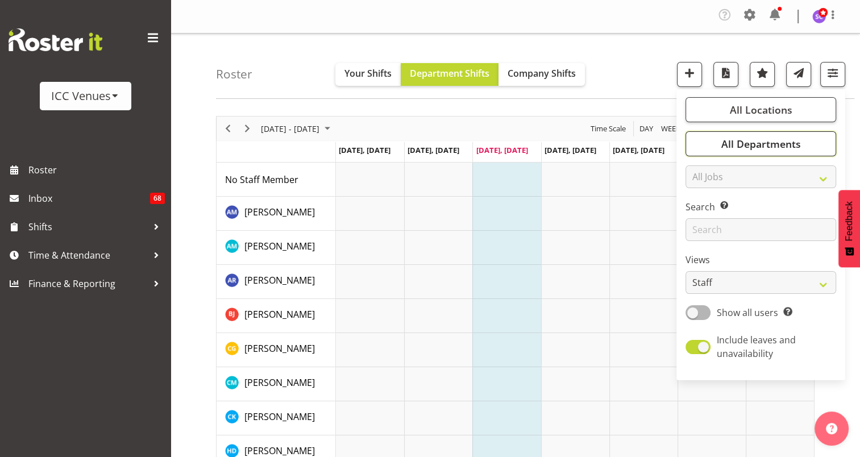
click at [792, 135] on button "All Departments" at bounding box center [761, 143] width 151 height 25
click at [797, 115] on button "All Locations" at bounding box center [761, 109] width 151 height 25
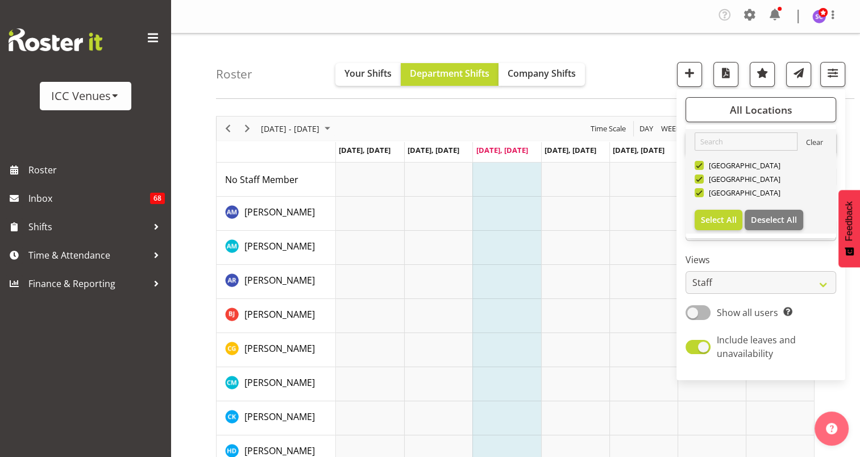
click at [806, 146] on link "Clear" at bounding box center [814, 144] width 17 height 14
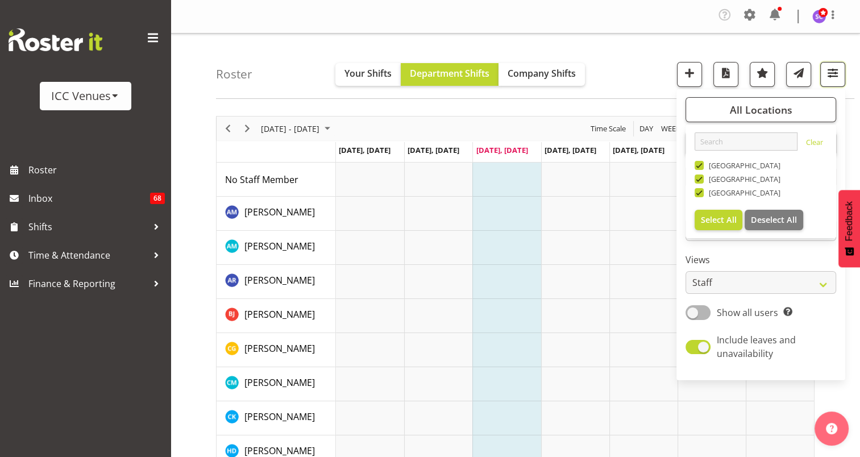
click at [834, 78] on span "button" at bounding box center [833, 72] width 15 height 15
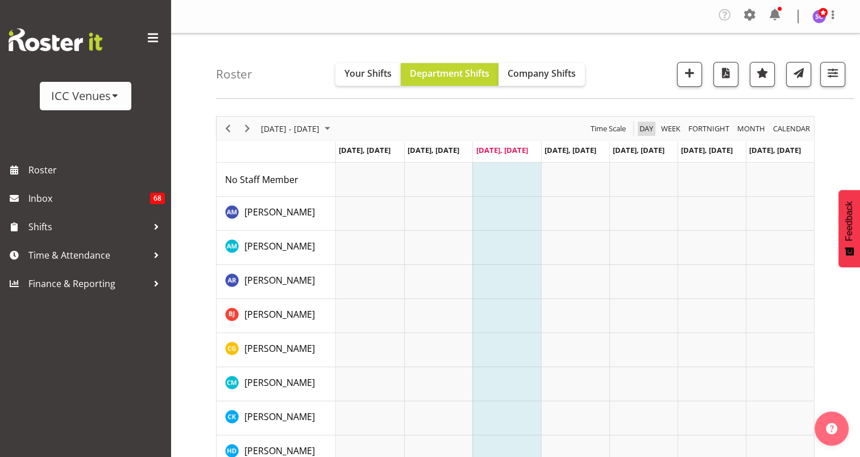
click at [648, 124] on span "Day" at bounding box center [647, 129] width 16 height 14
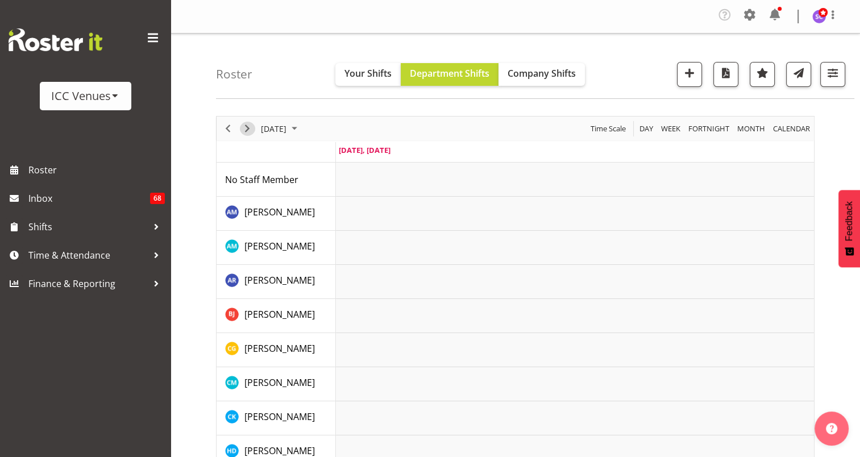
click at [250, 125] on span "Next" at bounding box center [248, 129] width 14 height 14
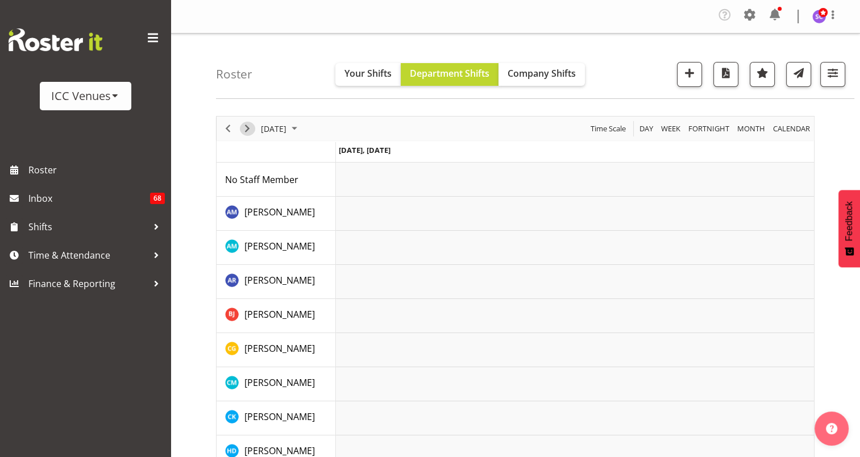
click at [250, 125] on span "Next" at bounding box center [248, 129] width 14 height 14
click at [516, 71] on span "Company Shifts" at bounding box center [542, 73] width 68 height 13
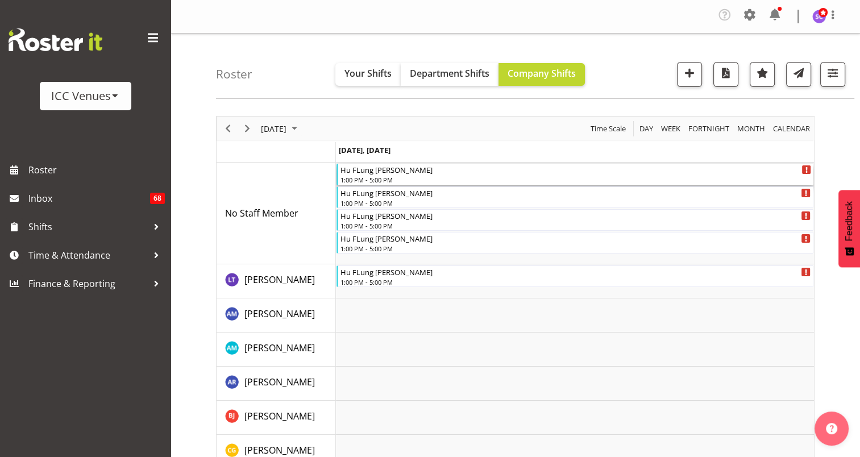
click at [437, 171] on div "Hu FLung [PERSON_NAME]" at bounding box center [576, 169] width 471 height 11
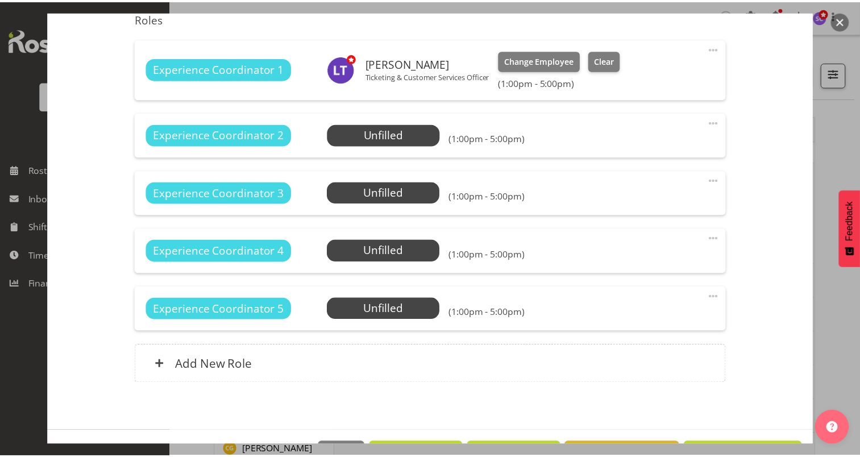
scroll to position [425, 0]
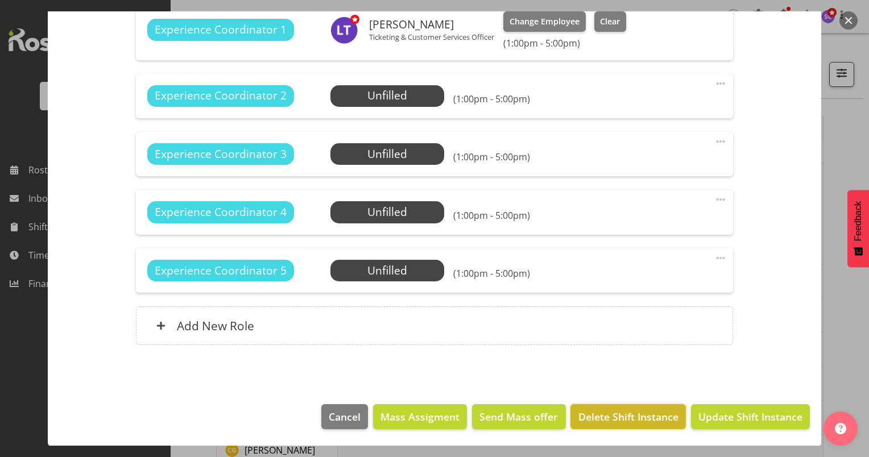
click at [635, 413] on span "Delete Shift Instance" at bounding box center [628, 416] width 100 height 15
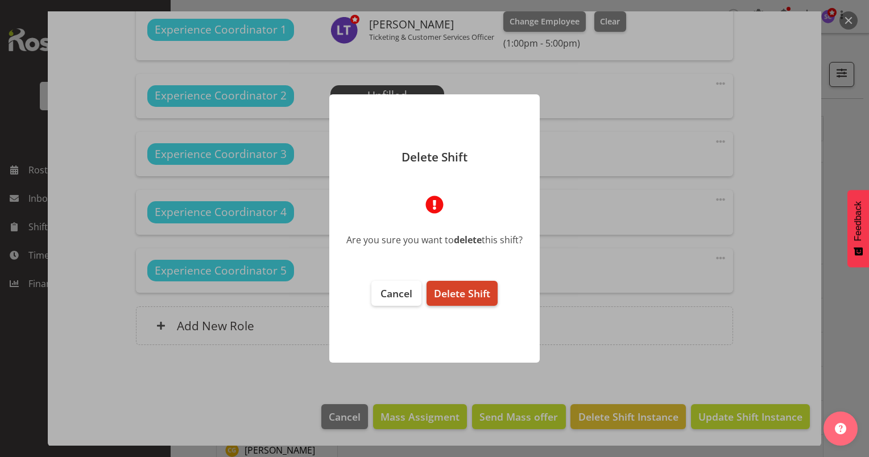
click at [456, 292] on span "Delete Shift" at bounding box center [462, 294] width 56 height 14
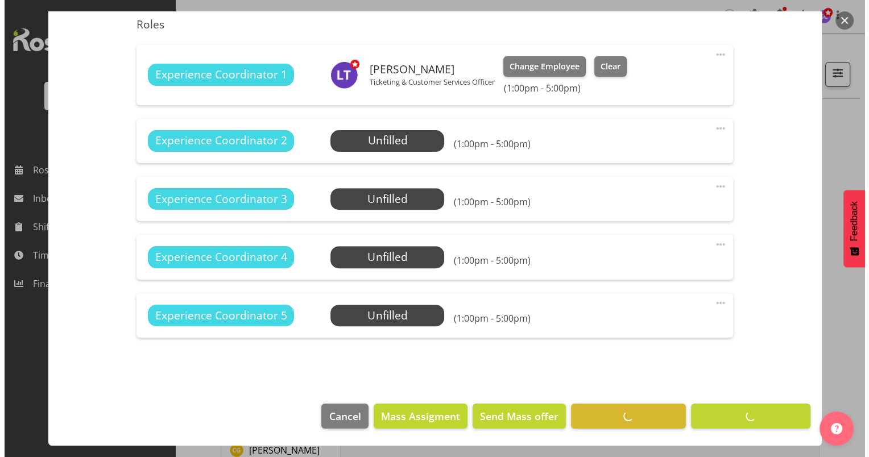
scroll to position [380, 0]
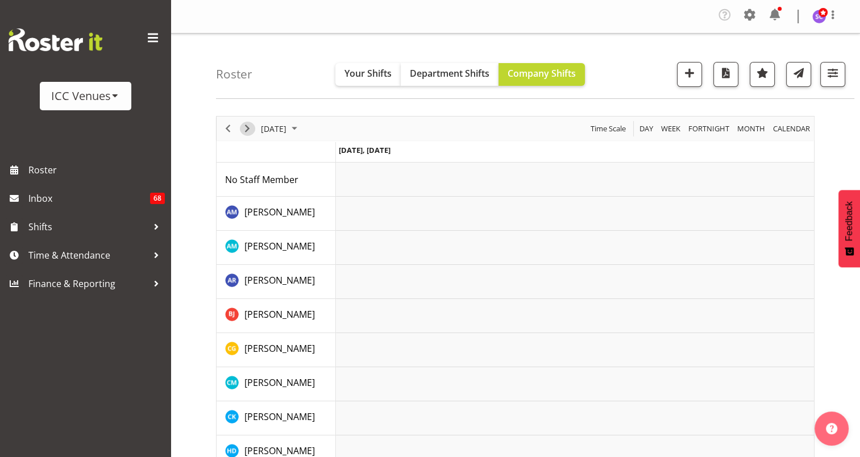
click at [246, 127] on span "Next" at bounding box center [248, 129] width 14 height 14
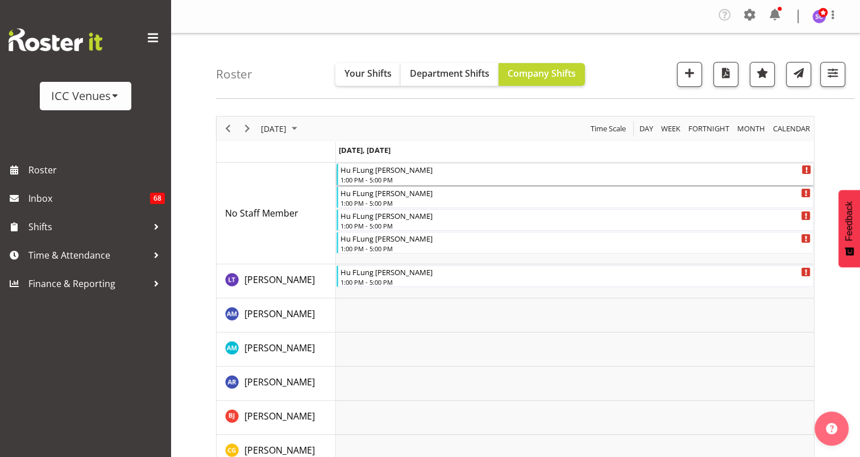
click at [444, 173] on div "Hu FLung [PERSON_NAME]" at bounding box center [576, 169] width 471 height 11
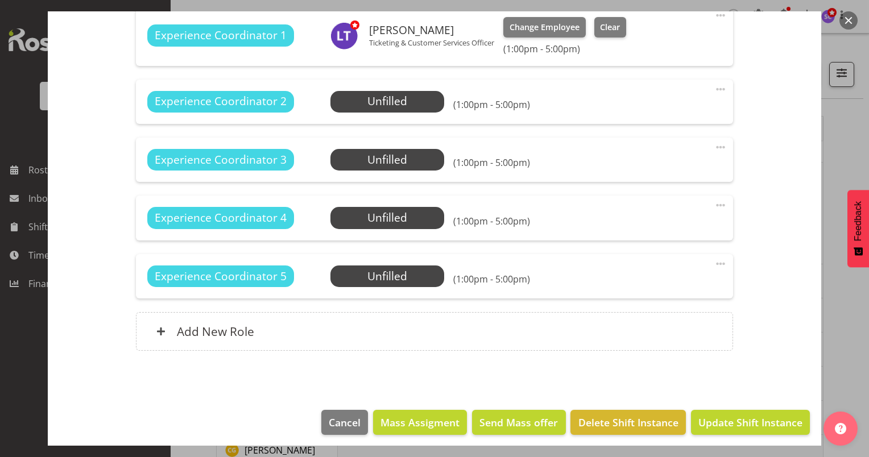
scroll to position [425, 0]
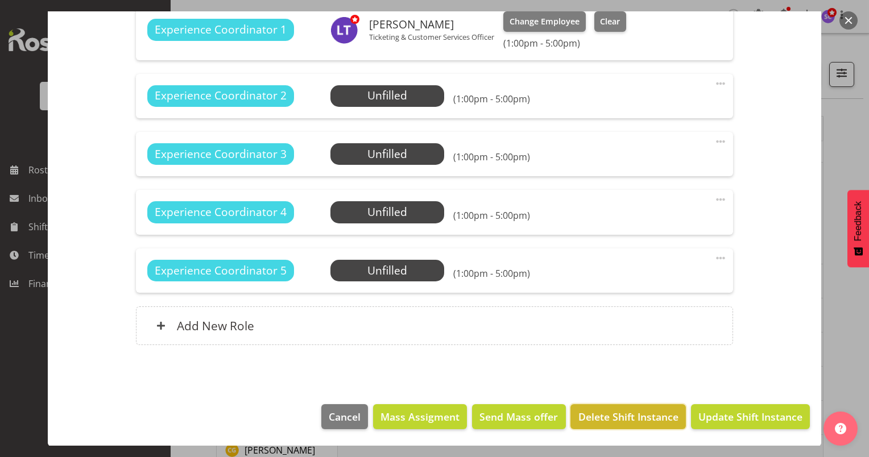
click at [640, 412] on span "Delete Shift Instance" at bounding box center [628, 416] width 100 height 15
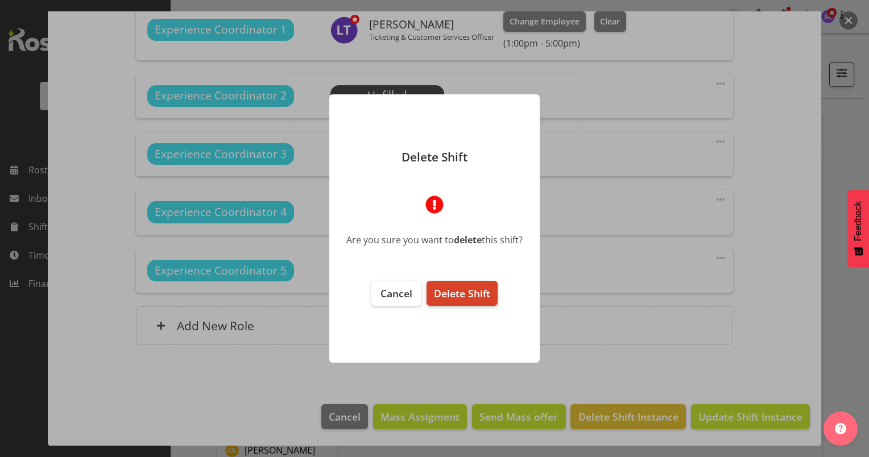
click at [489, 291] on span "Delete Shift" at bounding box center [462, 294] width 56 height 14
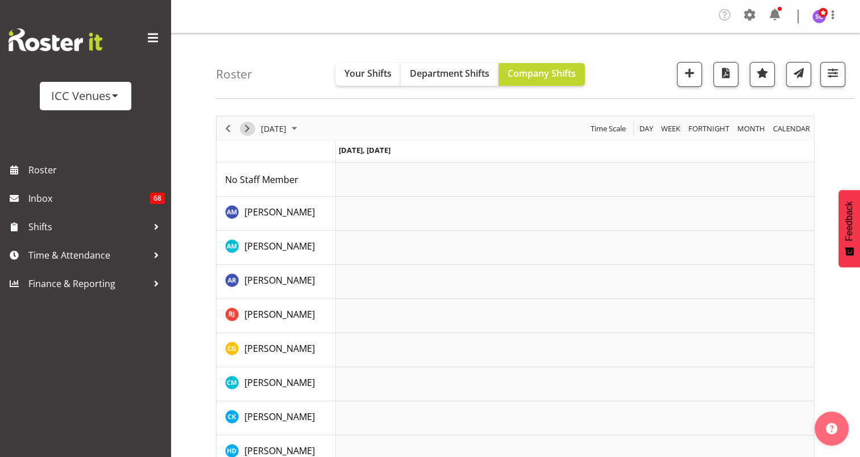
click at [250, 129] on span "Next" at bounding box center [248, 129] width 14 height 14
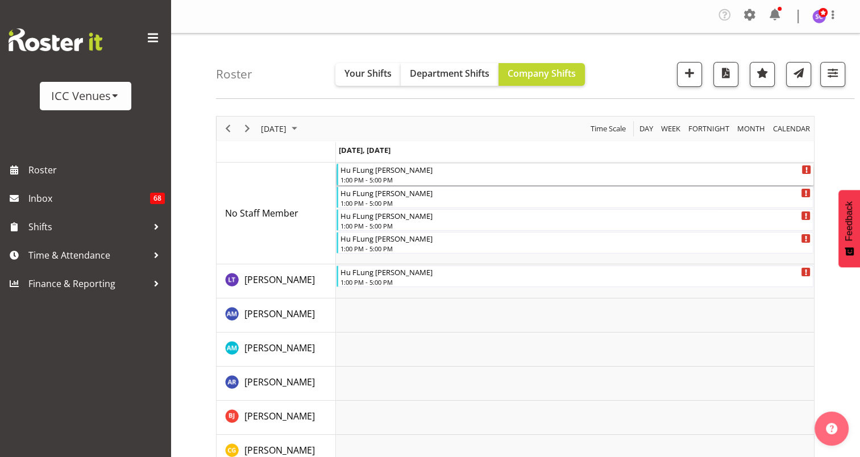
click at [643, 173] on div "Hu FLung [PERSON_NAME]" at bounding box center [576, 169] width 471 height 11
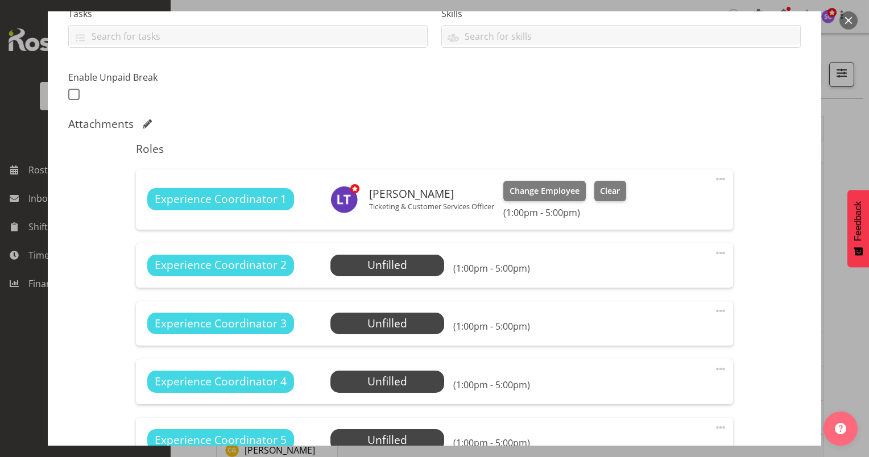
scroll to position [425, 0]
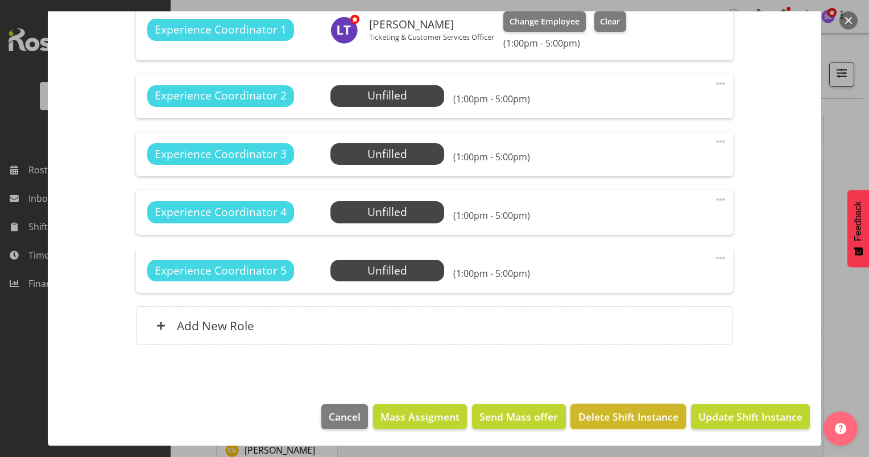
click at [619, 411] on span "Delete Shift Instance" at bounding box center [628, 416] width 100 height 15
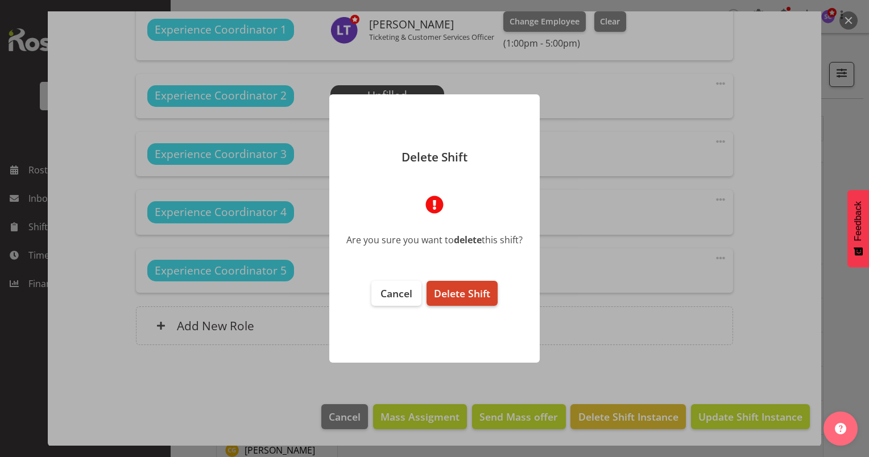
click at [475, 289] on span "Delete Shift" at bounding box center [462, 294] width 56 height 14
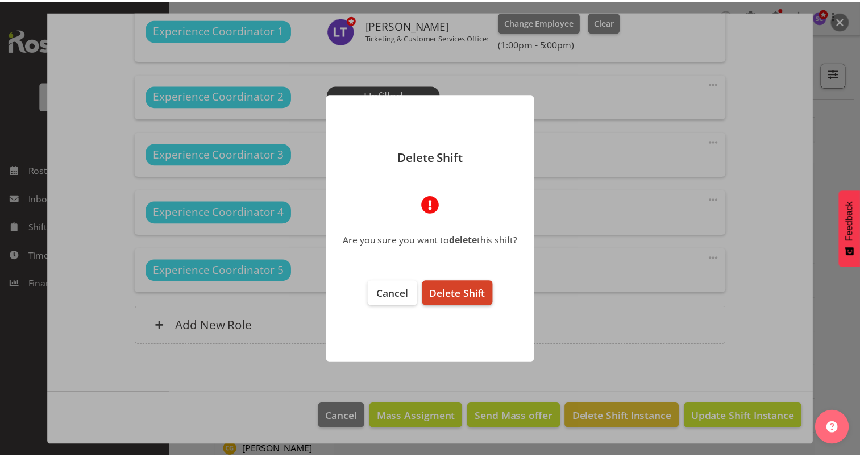
scroll to position [380, 0]
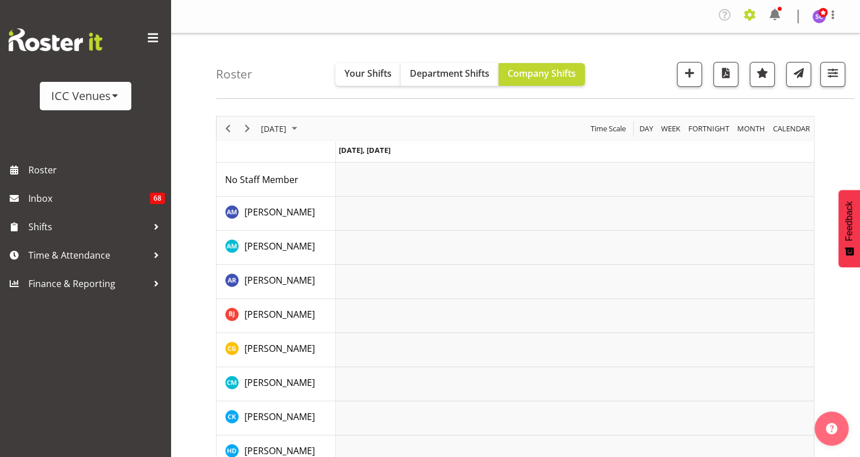
click at [751, 18] on span at bounding box center [750, 15] width 18 height 18
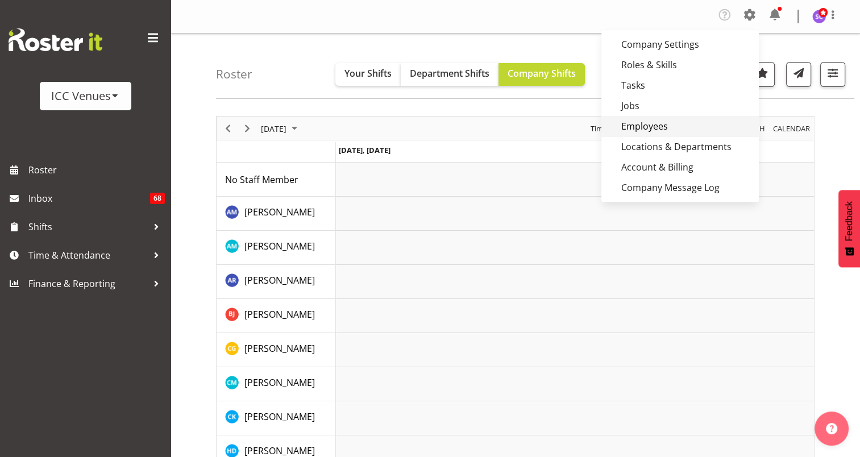
click at [643, 121] on link "Employees" at bounding box center [681, 126] width 158 height 20
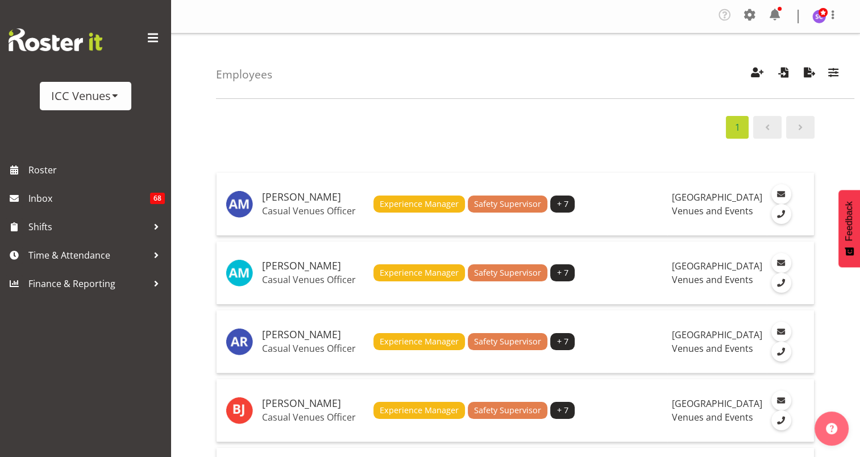
scroll to position [28, 0]
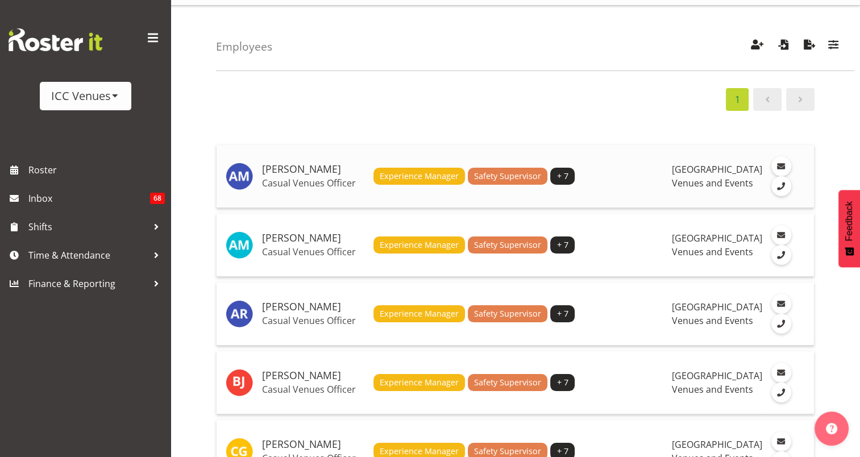
click at [631, 174] on div "Experience Manager Safety Supervisor + 7" at bounding box center [519, 176] width 290 height 17
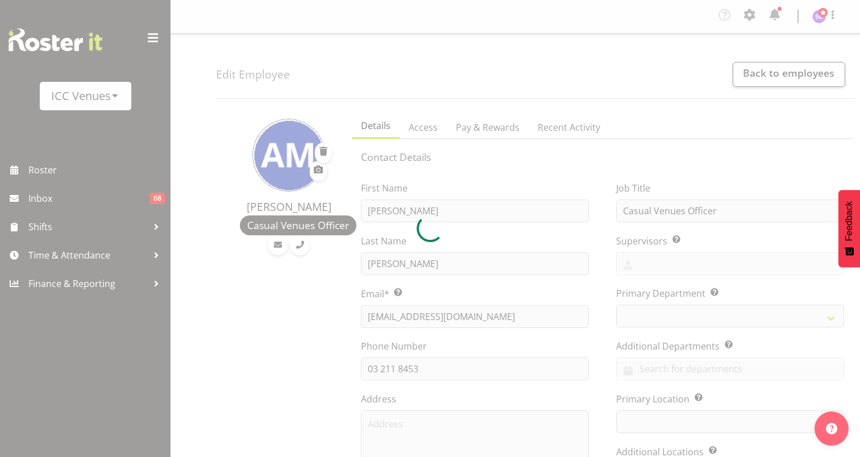
select select
select select "TimelineWeek"
select select
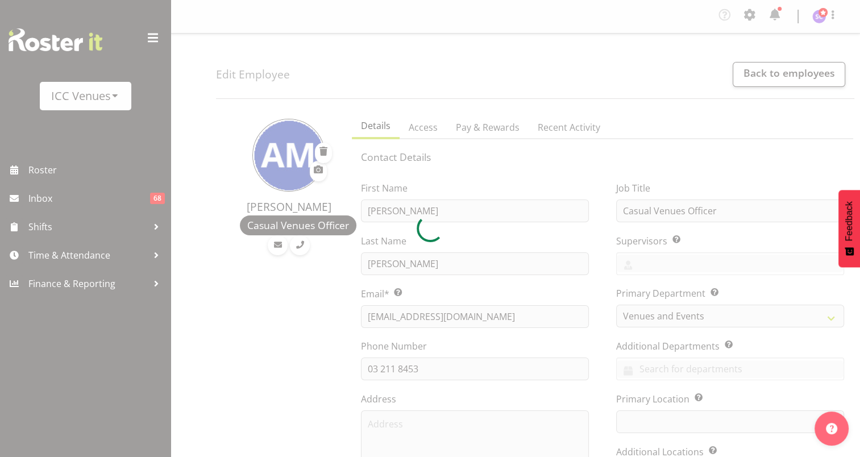
select select
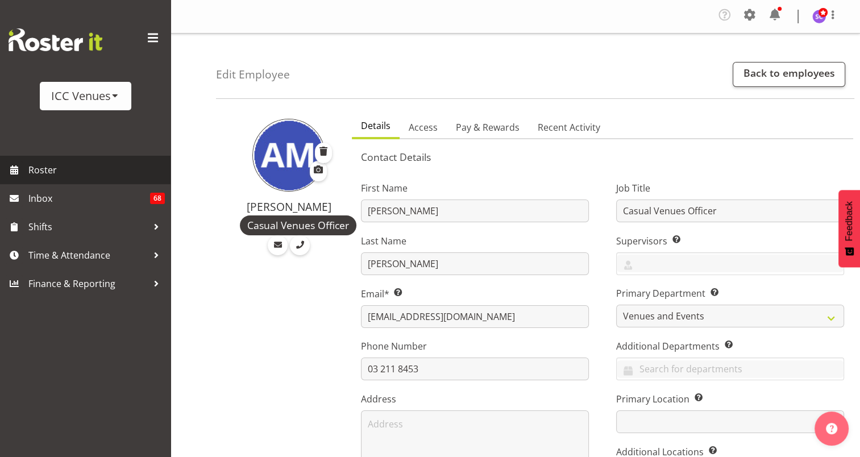
click at [39, 175] on span "Roster" at bounding box center [96, 170] width 136 height 17
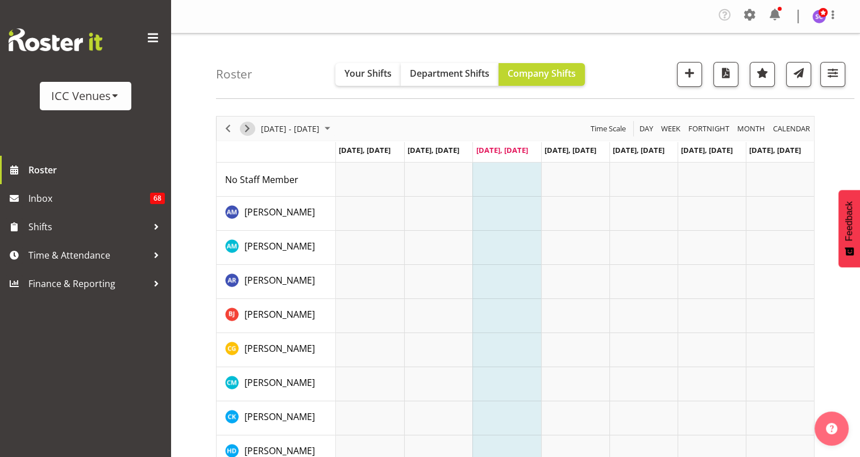
click at [246, 130] on span "Next" at bounding box center [248, 129] width 14 height 14
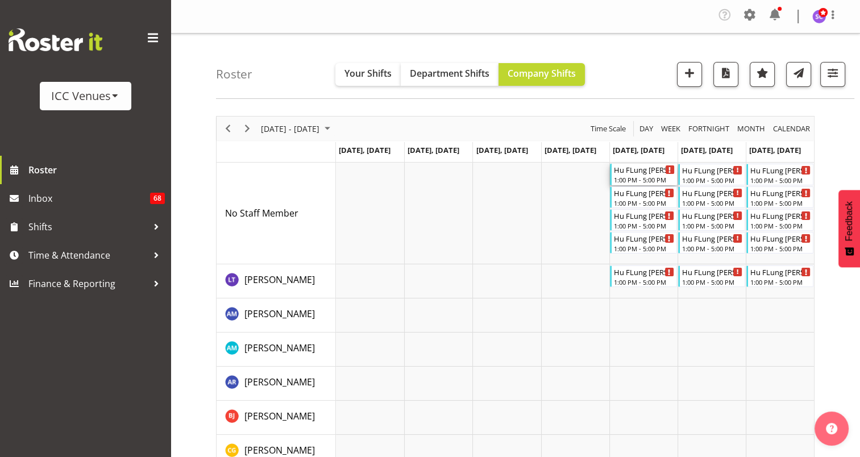
click at [636, 173] on div "Hu FLung [PERSON_NAME]" at bounding box center [644, 169] width 61 height 11
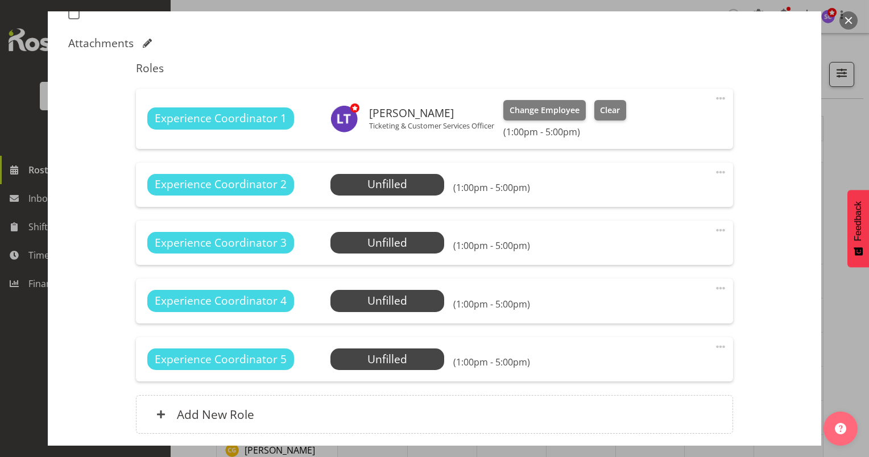
scroll to position [361, 0]
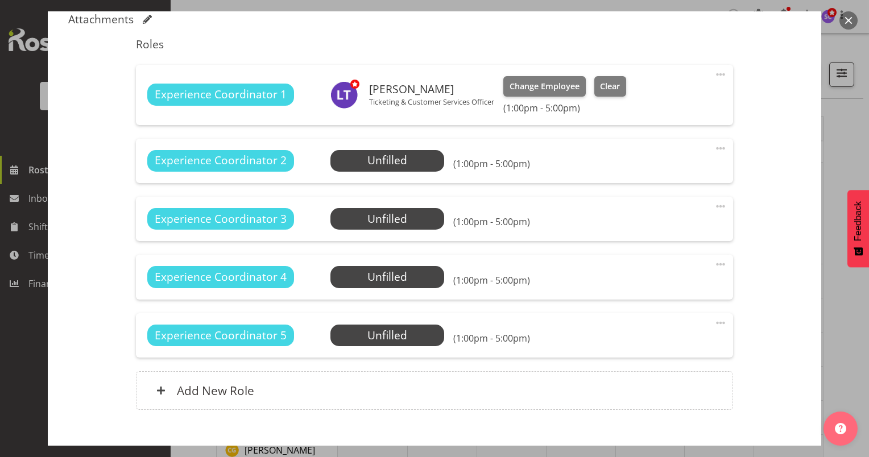
click at [714, 73] on span at bounding box center [721, 75] width 14 height 14
click at [623, 141] on link "Delete" at bounding box center [672, 143] width 109 height 20
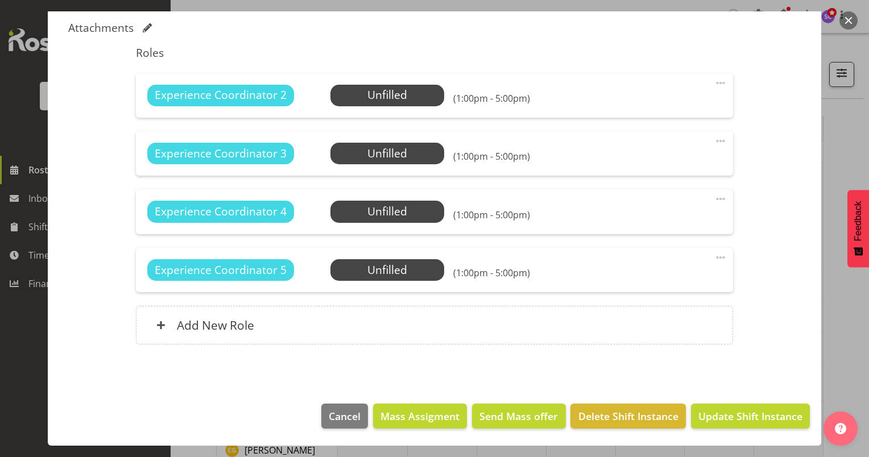
scroll to position [351, 0]
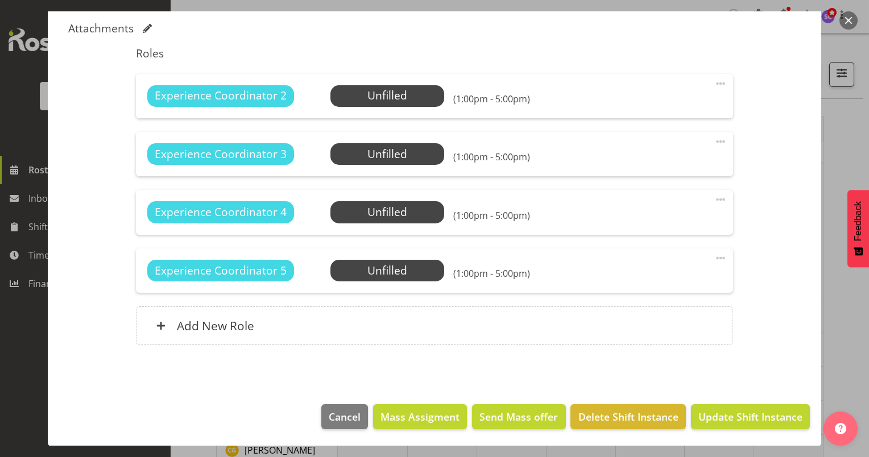
click at [714, 82] on span at bounding box center [721, 84] width 14 height 14
click at [654, 132] on link "Cover Role" at bounding box center [672, 131] width 109 height 20
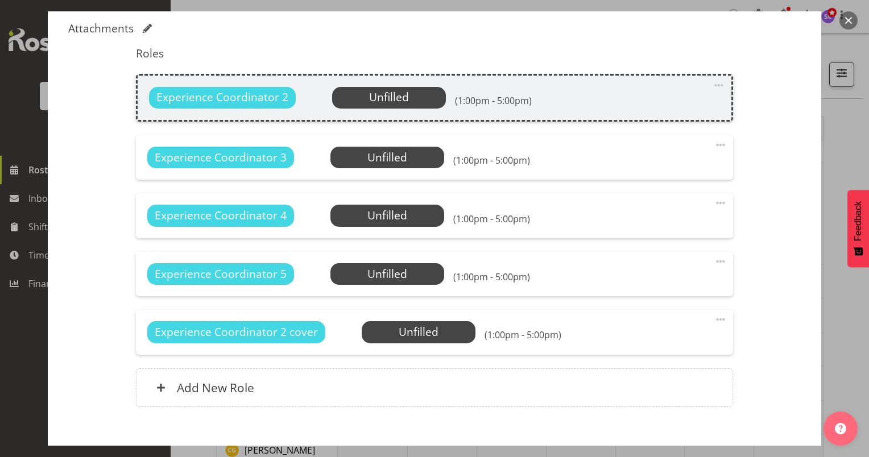
click at [656, 155] on div "Experience Coordinator 3 Unfilled Select Employee (1:00pm - 5:00pm)" at bounding box center [434, 158] width 574 height 22
click at [716, 139] on span at bounding box center [721, 145] width 14 height 14
click at [641, 213] on link "Delete" at bounding box center [672, 213] width 109 height 20
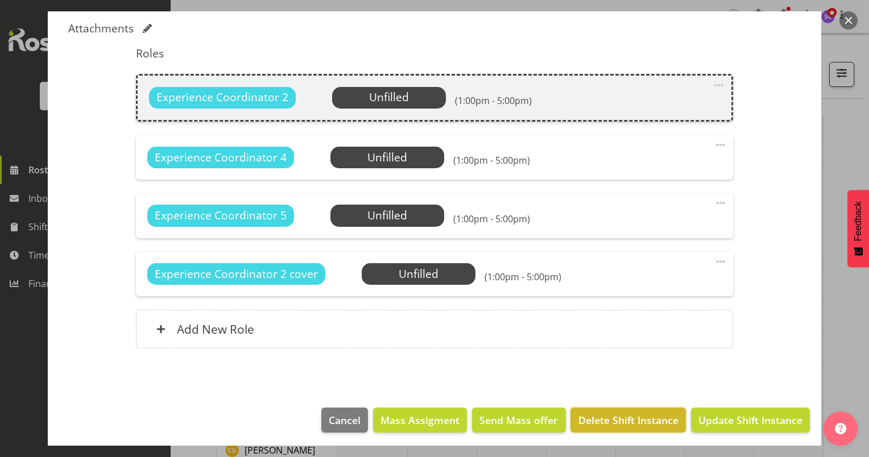
click at [620, 416] on span "Delete Shift Instance" at bounding box center [628, 420] width 100 height 15
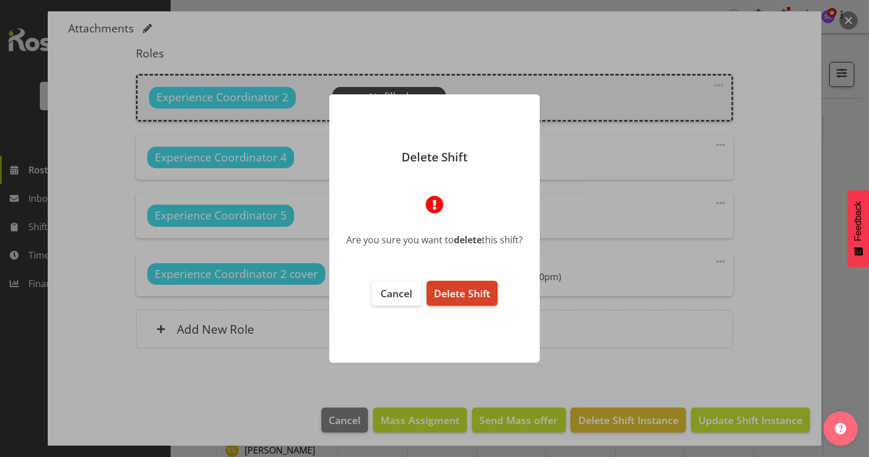
click at [471, 290] on span "Delete Shift" at bounding box center [462, 294] width 56 height 14
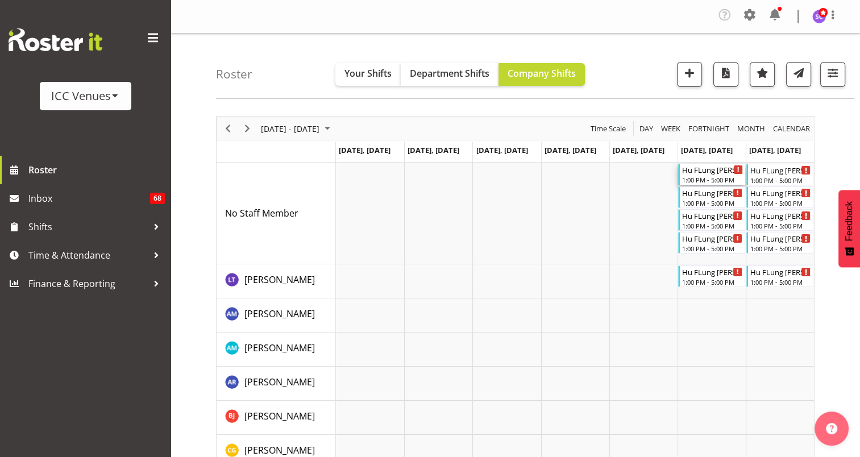
click at [710, 171] on div "Hu FLung Dung" at bounding box center [712, 169] width 61 height 11
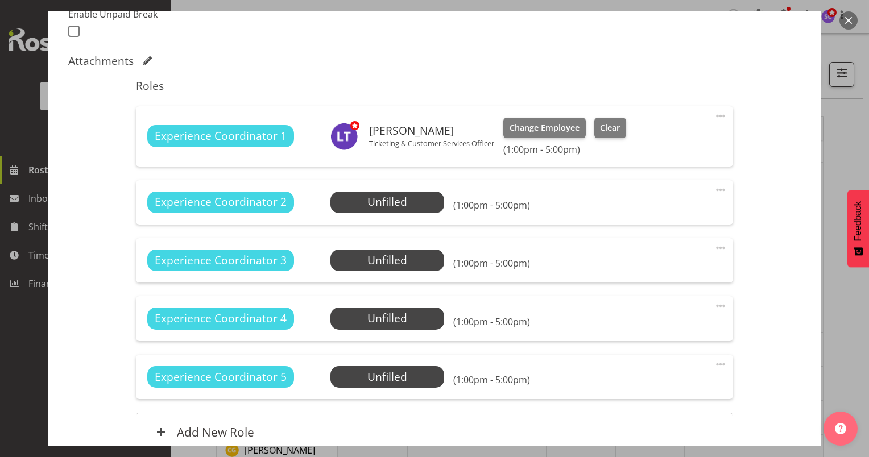
scroll to position [425, 0]
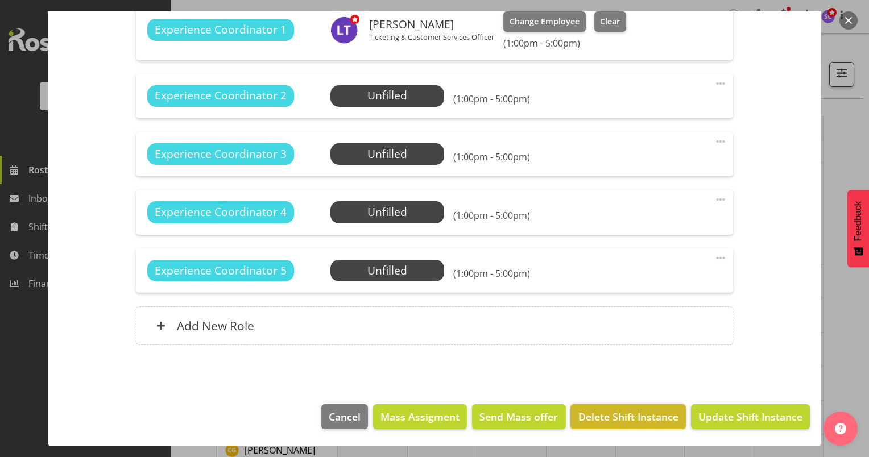
click at [641, 410] on span "Delete Shift Instance" at bounding box center [628, 416] width 100 height 15
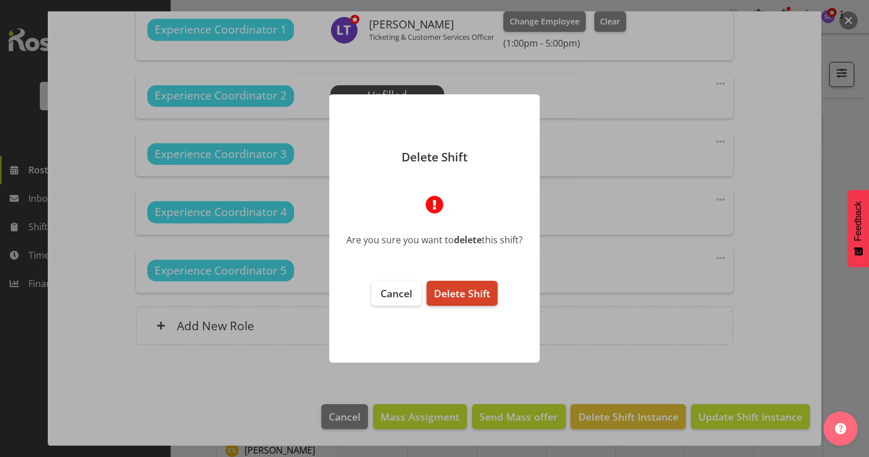
click at [475, 289] on span "Delete Shift" at bounding box center [462, 294] width 56 height 14
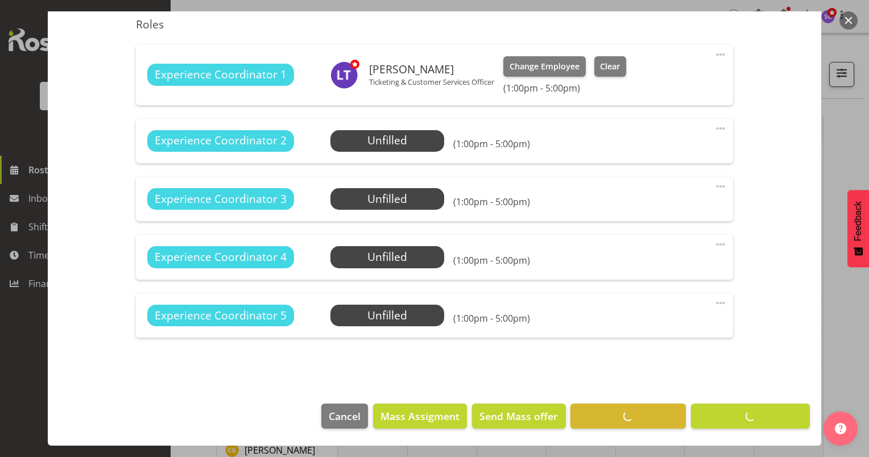
scroll to position [380, 0]
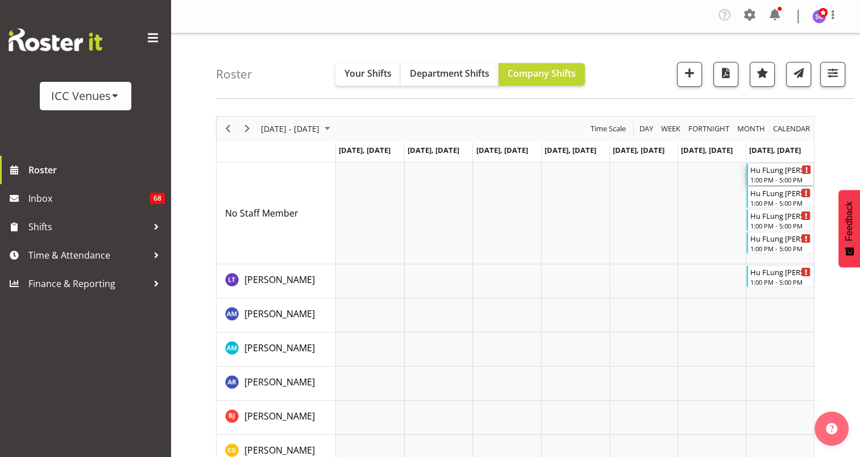
click at [765, 176] on div "1:00 PM - 5:00 PM" at bounding box center [781, 179] width 61 height 9
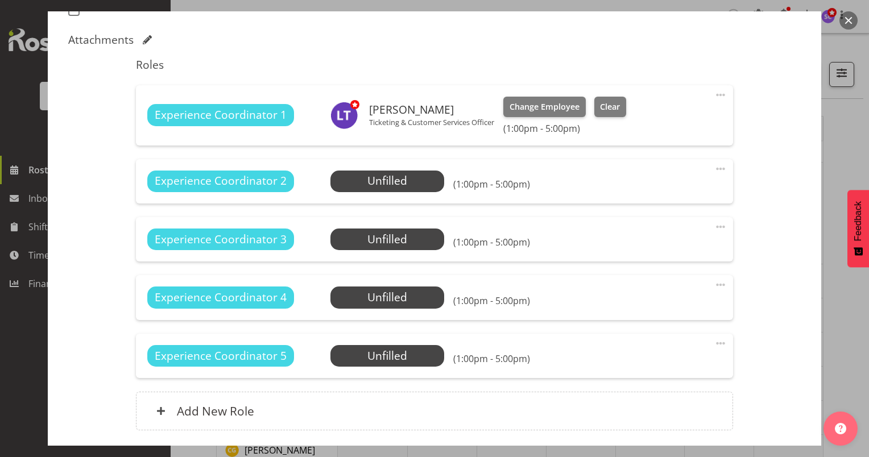
scroll to position [425, 0]
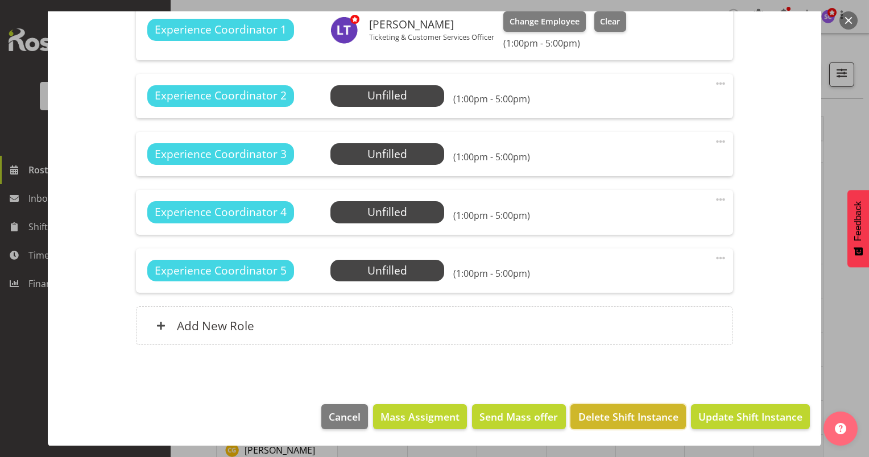
click at [640, 413] on span "Delete Shift Instance" at bounding box center [628, 416] width 100 height 15
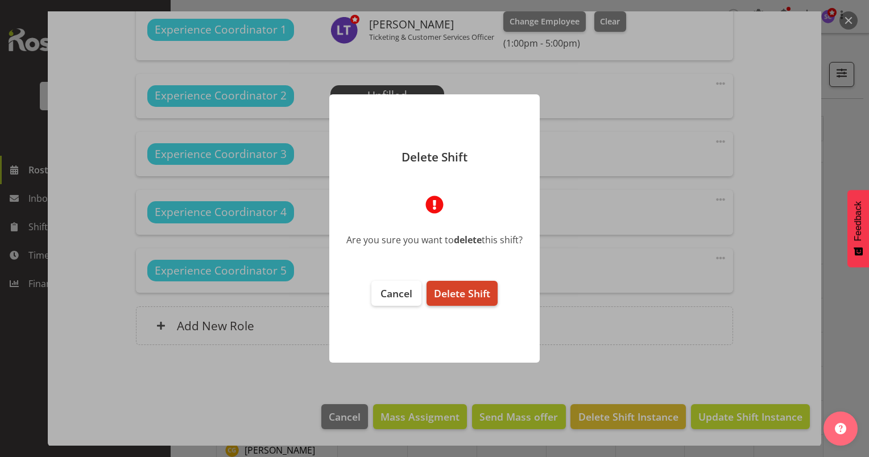
click at [464, 287] on span "Delete Shift" at bounding box center [462, 294] width 56 height 14
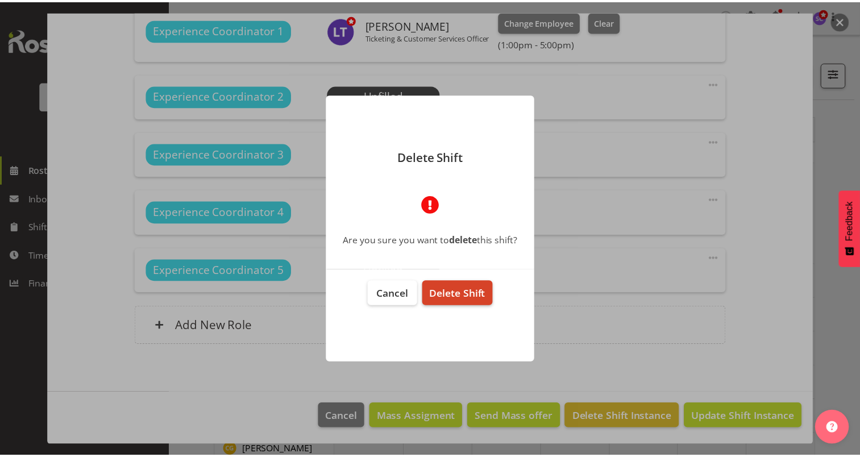
scroll to position [380, 0]
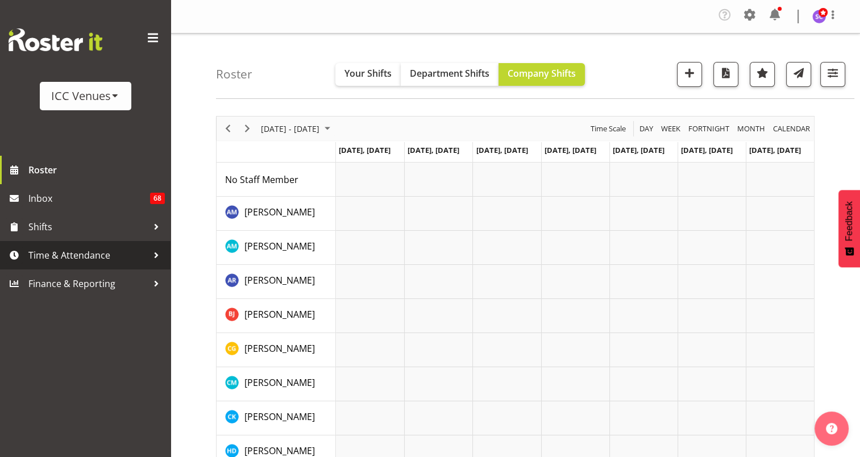
click at [148, 259] on div at bounding box center [156, 255] width 17 height 17
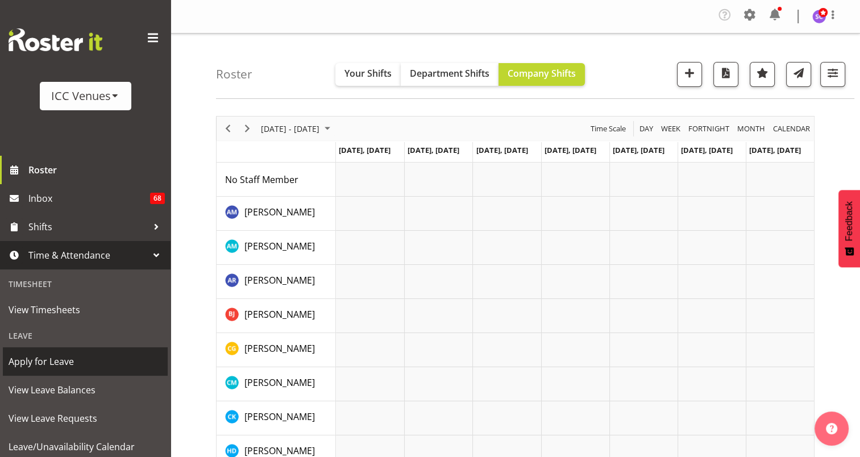
click at [104, 354] on span "Apply for Leave" at bounding box center [86, 361] width 154 height 17
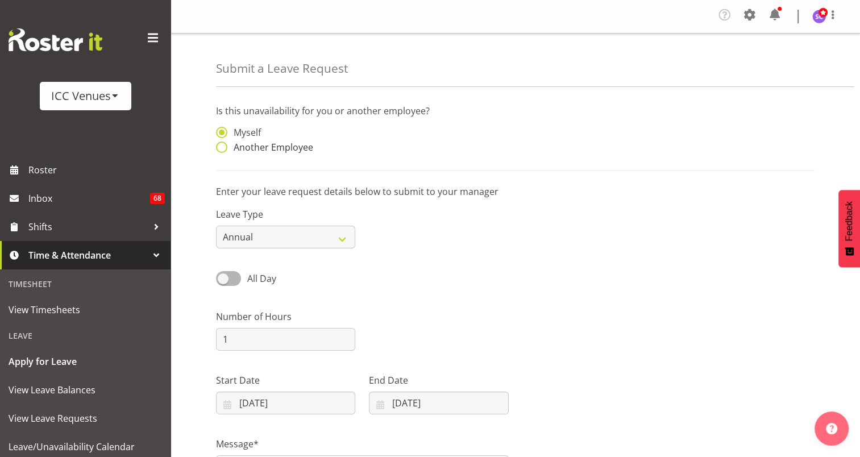
click at [255, 146] on span "Another Employee" at bounding box center [270, 147] width 86 height 11
click at [223, 146] on input "Another Employee" at bounding box center [219, 147] width 7 height 7
radio input "true"
click at [437, 139] on input "text" at bounding box center [438, 138] width 139 height 23
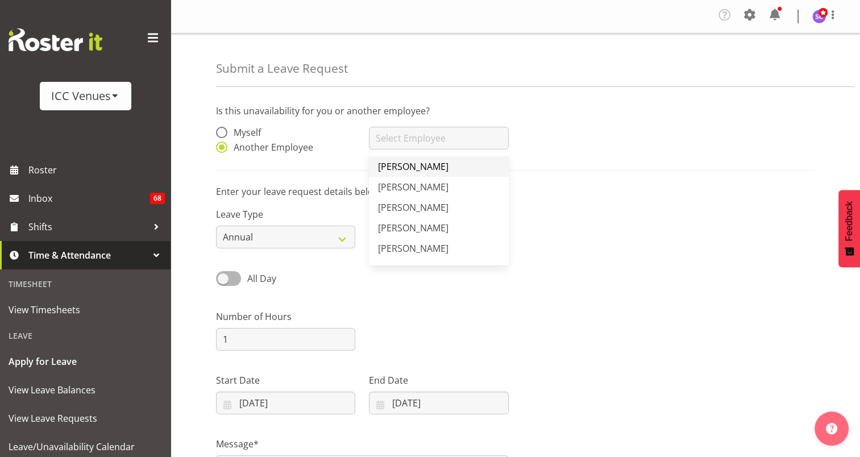
click at [421, 159] on link "[PERSON_NAME]" at bounding box center [438, 166] width 139 height 20
type input "[PERSON_NAME]"
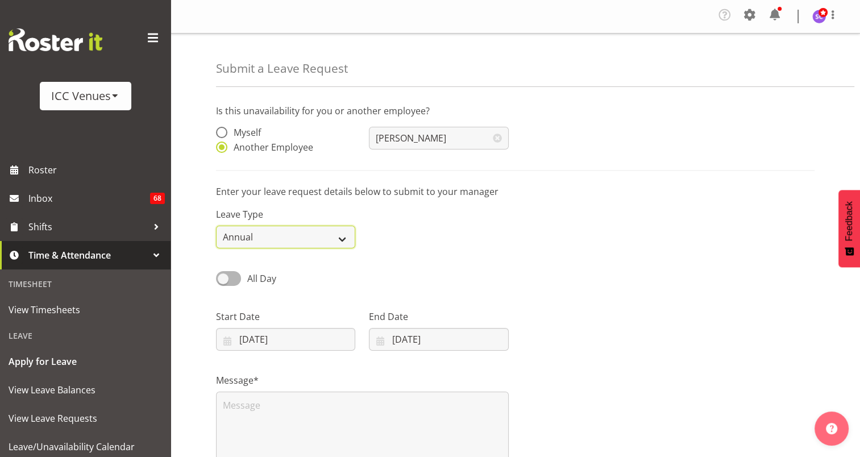
click at [343, 246] on select "Annual Sick Leave Without Pay Bereavement Domestic Violence Parental Jury Servi…" at bounding box center [285, 237] width 139 height 23
click at [216, 226] on select "Annual Sick Leave Without Pay Bereavement Domestic Violence Parental Jury Servi…" at bounding box center [285, 237] width 139 height 23
click at [346, 236] on select "Annual Sick Leave Without Pay Bereavement Domestic Violence Parental Jury Servi…" at bounding box center [285, 237] width 139 height 23
select select "Annual"
click at [216, 226] on select "Annual Sick Leave Without Pay Bereavement Domestic Violence Parental Jury Servi…" at bounding box center [285, 237] width 139 height 23
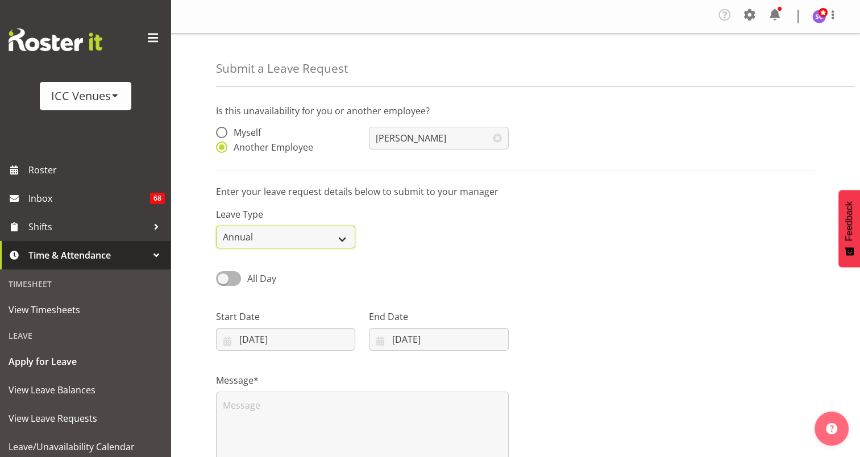
click at [320, 238] on select "Annual Sick Leave Without Pay Bereavement Domestic Violence Parental Jury Servi…" at bounding box center [285, 237] width 139 height 23
click at [216, 226] on select "Annual Sick Leave Without Pay Bereavement Domestic Violence Parental Jury Servi…" at bounding box center [285, 237] width 139 height 23
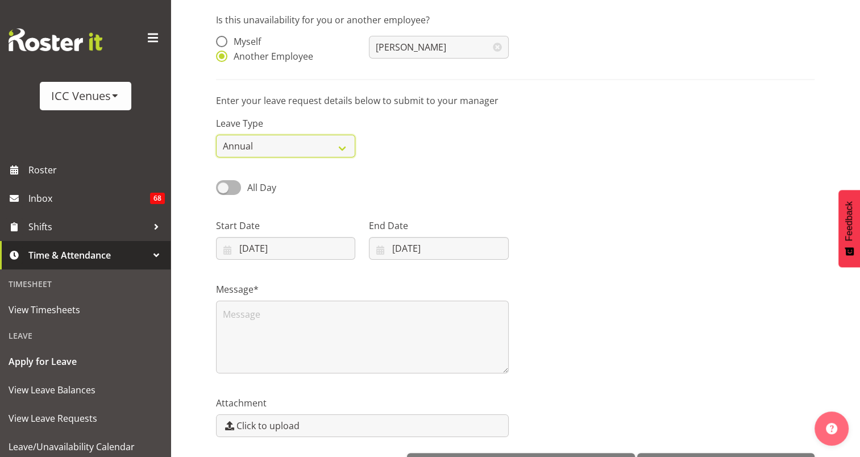
scroll to position [96, 0]
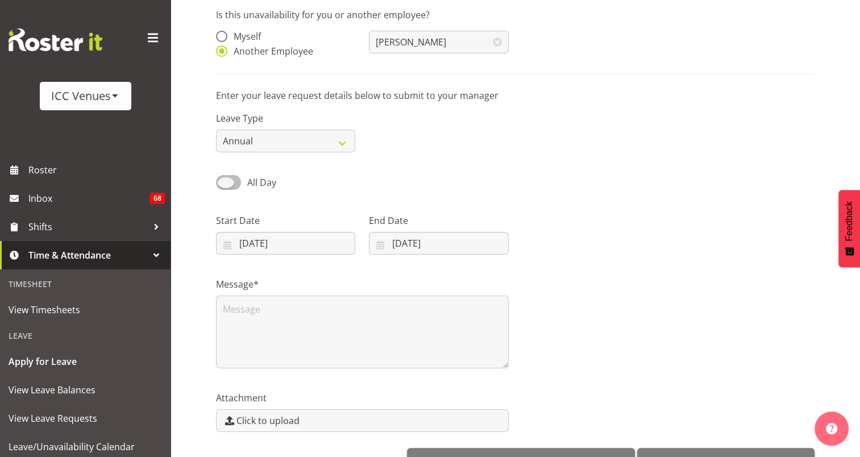
click at [231, 187] on span at bounding box center [228, 182] width 25 height 14
click at [223, 186] on input "All Day" at bounding box center [219, 182] width 7 height 7
checkbox input "true"
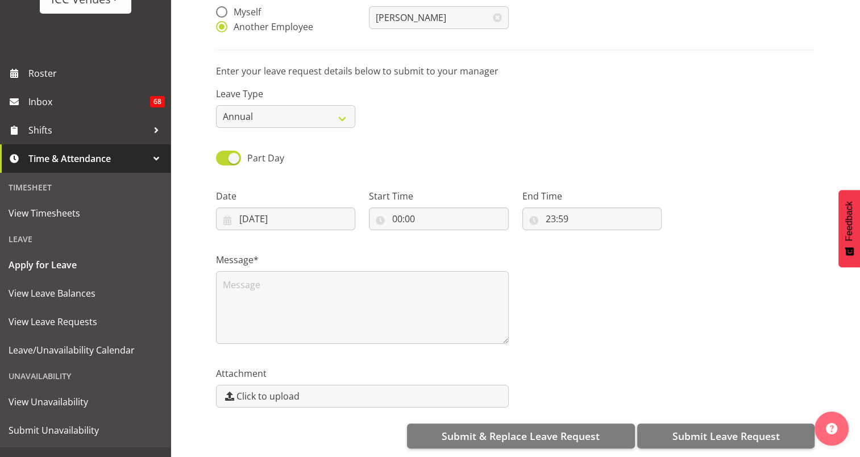
scroll to position [115, 0]
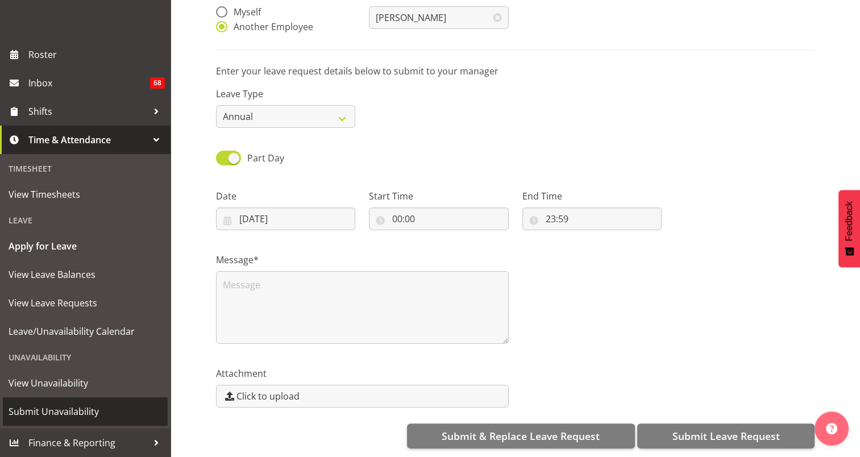
click at [67, 415] on span "Submit Unavailability" at bounding box center [86, 411] width 154 height 17
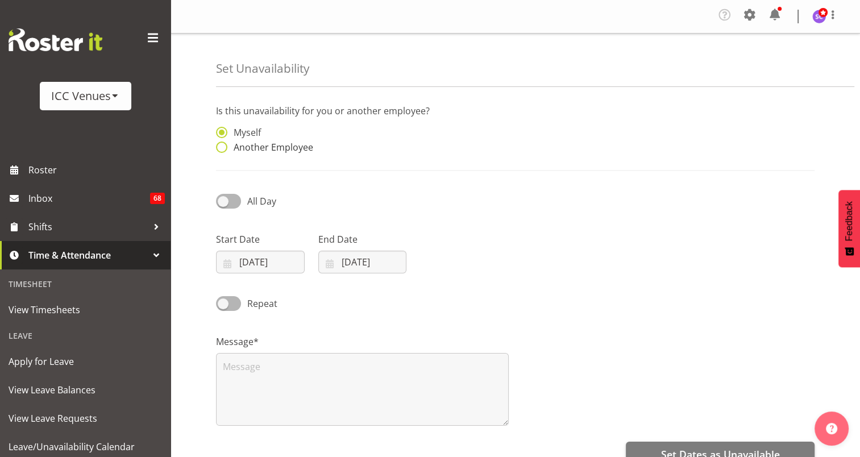
click at [252, 150] on span "Another Employee" at bounding box center [270, 147] width 86 height 11
click at [223, 150] on input "Another Employee" at bounding box center [219, 147] width 7 height 7
radio input "true"
click at [230, 205] on span at bounding box center [228, 201] width 25 height 14
click at [223, 205] on input "All Day" at bounding box center [219, 200] width 7 height 7
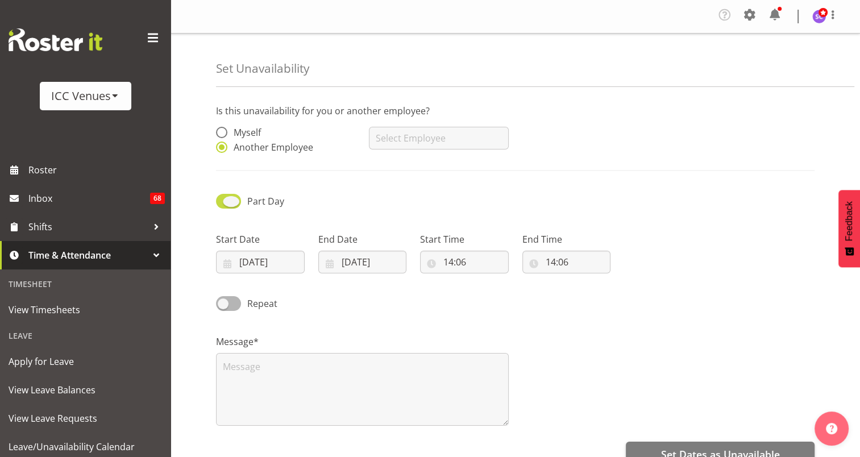
click at [230, 205] on span at bounding box center [228, 201] width 25 height 14
click at [223, 205] on input "Part Day" at bounding box center [219, 200] width 7 height 7
checkbox input "false"
click at [234, 303] on span at bounding box center [228, 303] width 25 height 14
click at [223, 303] on input "Repeat" at bounding box center [219, 303] width 7 height 7
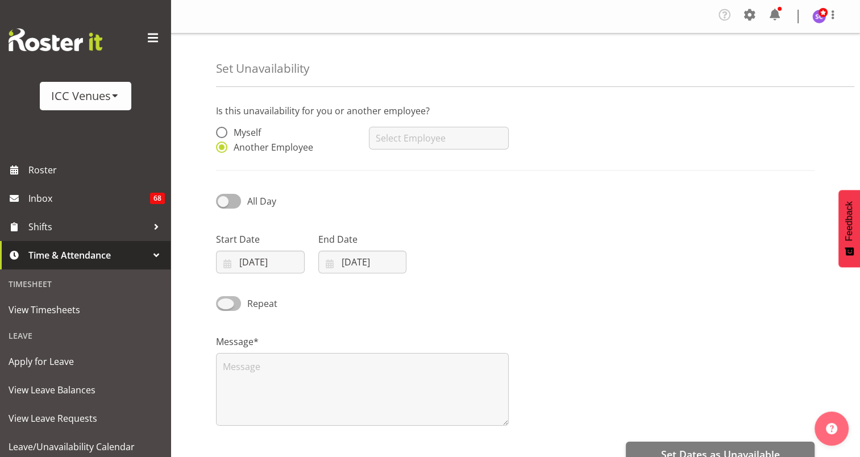
checkbox input "true"
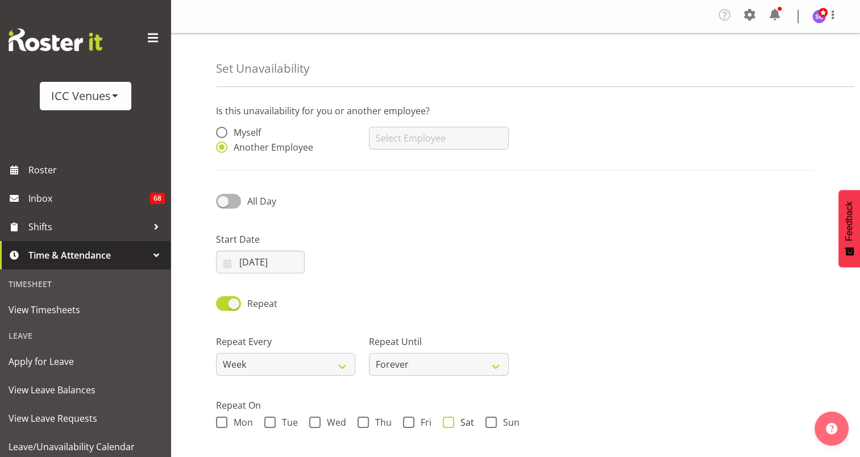
click at [446, 424] on span at bounding box center [448, 422] width 11 height 11
click at [446, 424] on input "Sat" at bounding box center [446, 422] width 7 height 7
checkbox input "true"
click at [464, 358] on select "Forever On a date" at bounding box center [438, 364] width 139 height 23
click at [484, 361] on select "Forever On a date" at bounding box center [438, 364] width 139 height 23
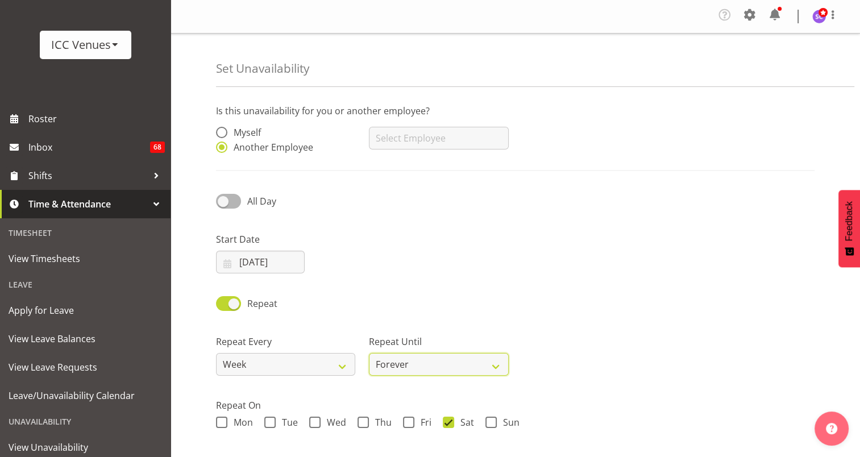
scroll to position [47, 0]
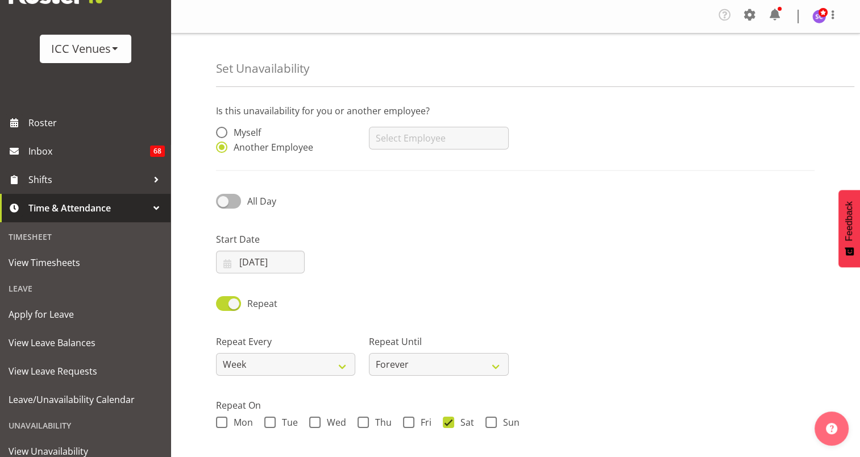
click at [150, 206] on div at bounding box center [156, 208] width 17 height 17
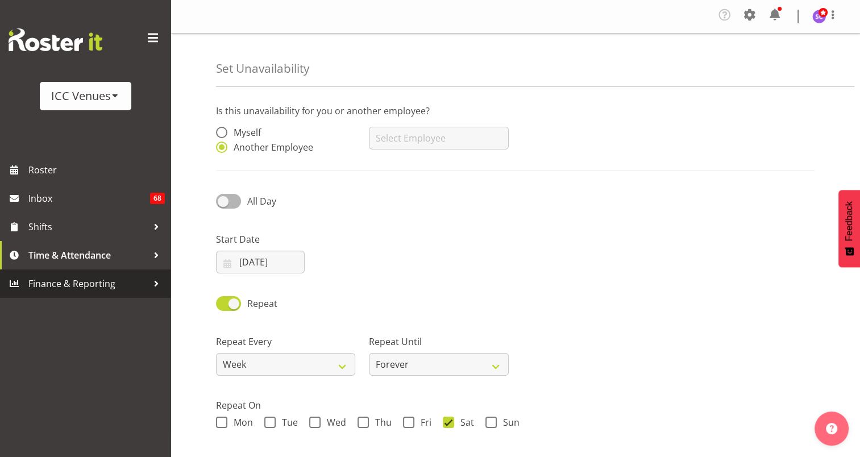
click at [148, 287] on div at bounding box center [156, 283] width 17 height 17
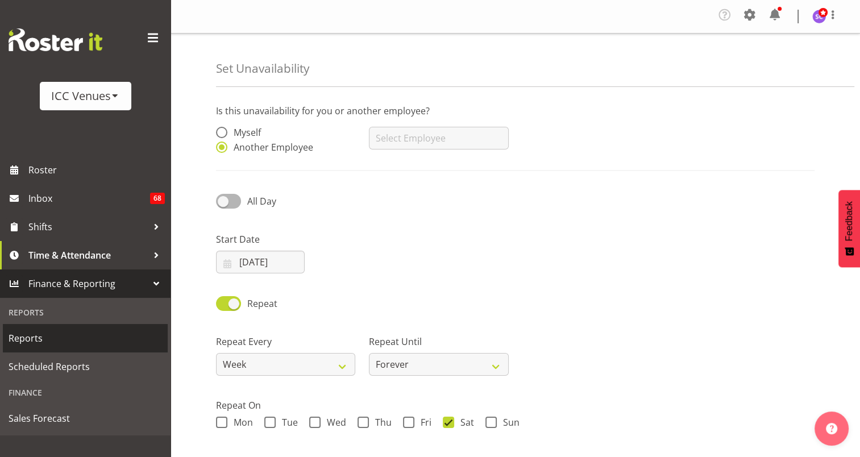
click at [34, 342] on span "Reports" at bounding box center [86, 338] width 154 height 17
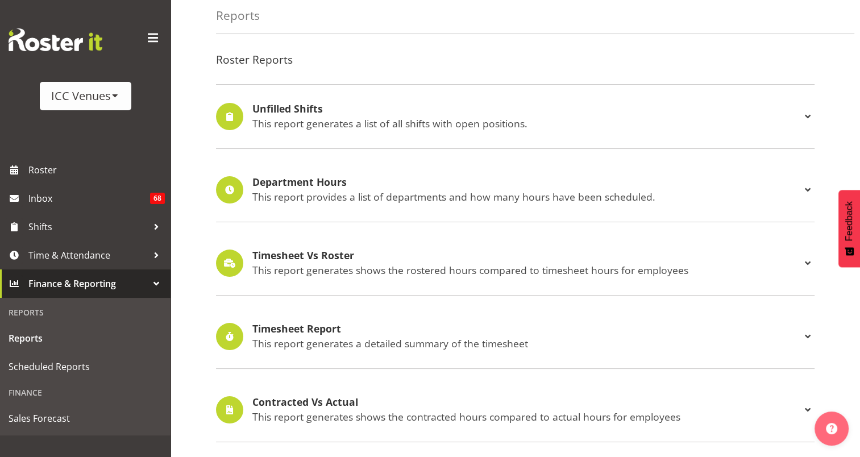
scroll to position [55, 0]
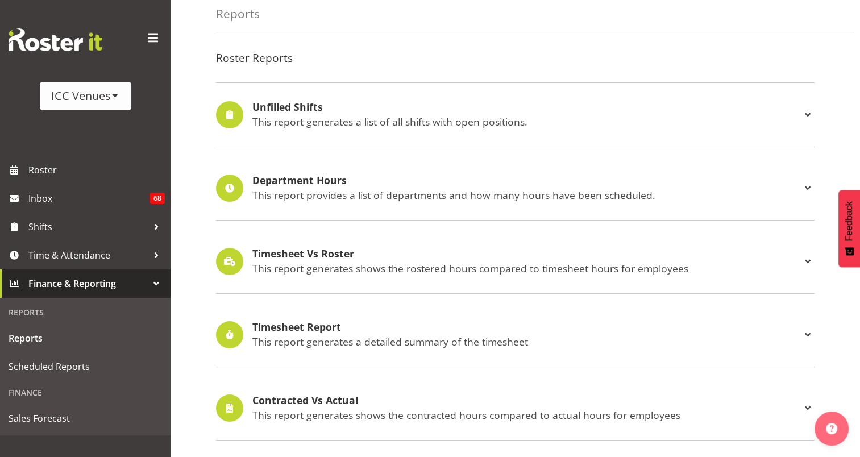
click at [808, 111] on span at bounding box center [808, 115] width 14 height 14
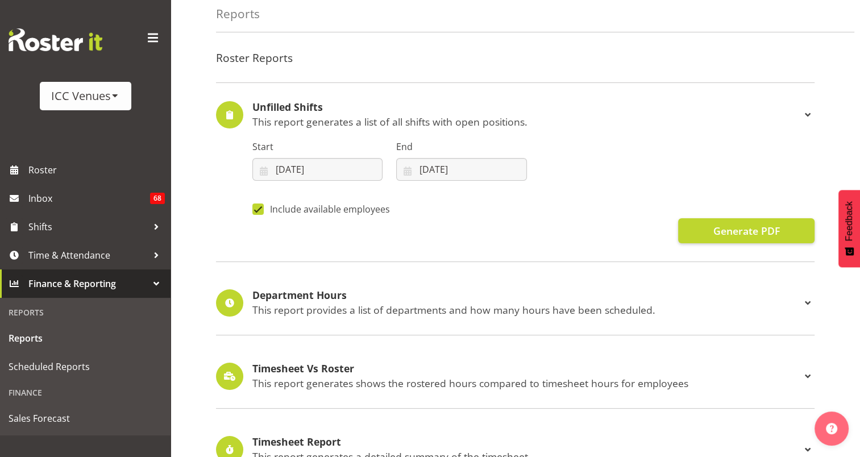
click at [808, 111] on span at bounding box center [808, 115] width 14 height 14
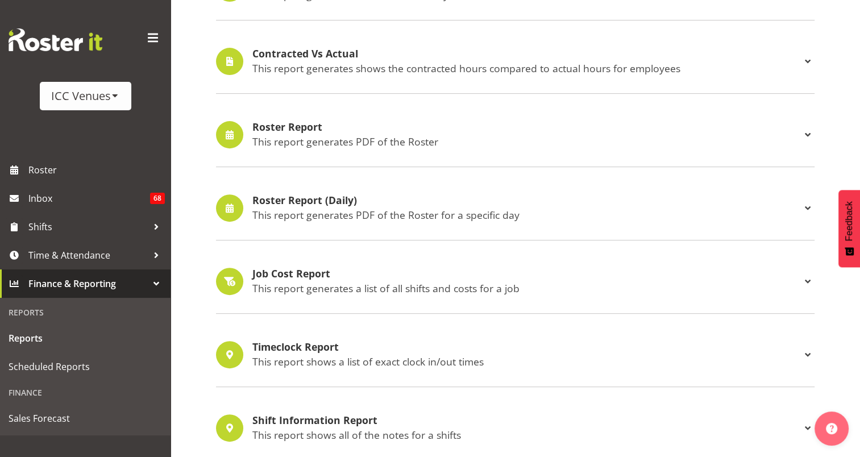
scroll to position [408, 0]
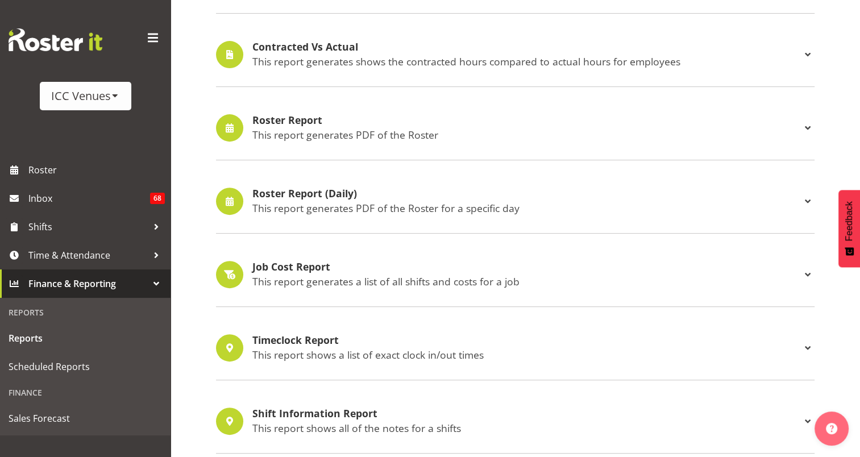
click at [805, 123] on span at bounding box center [808, 128] width 14 height 14
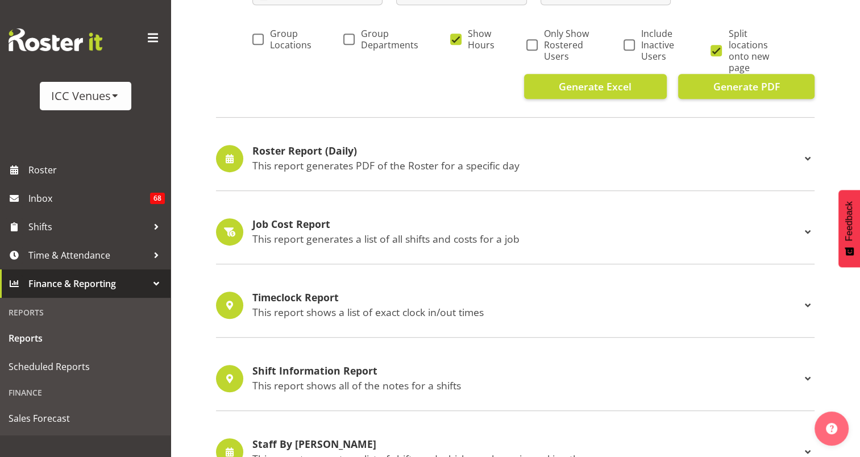
scroll to position [599, 0]
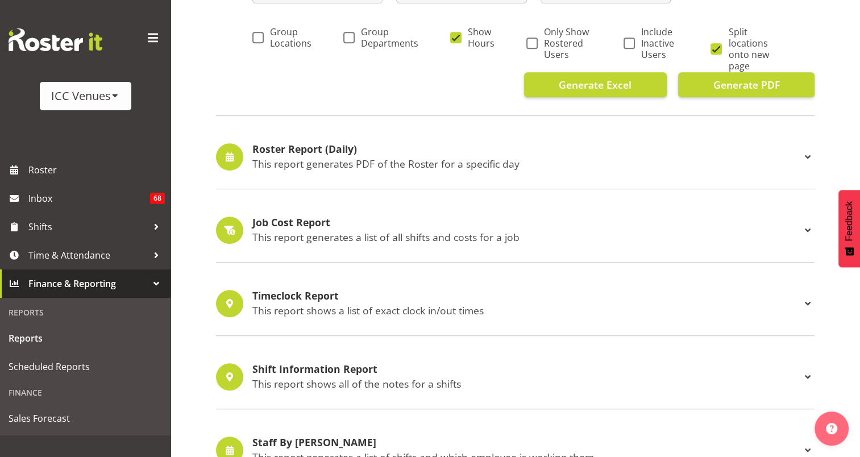
click at [805, 302] on span at bounding box center [808, 304] width 14 height 14
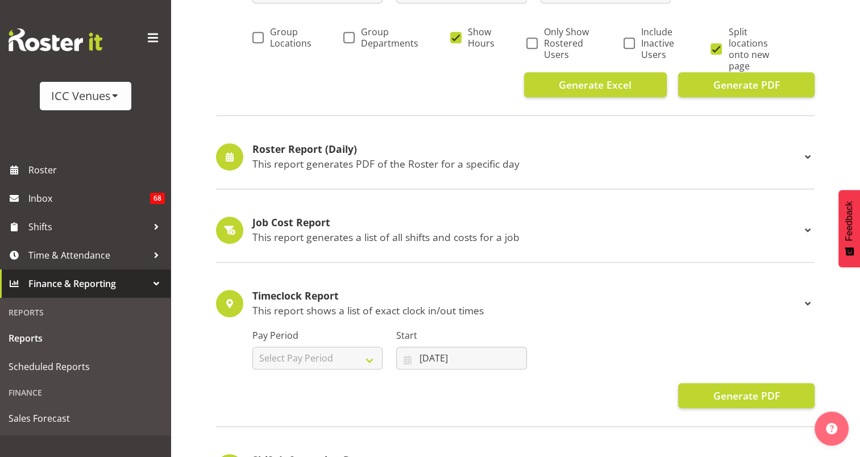
click at [805, 302] on span at bounding box center [808, 304] width 14 height 14
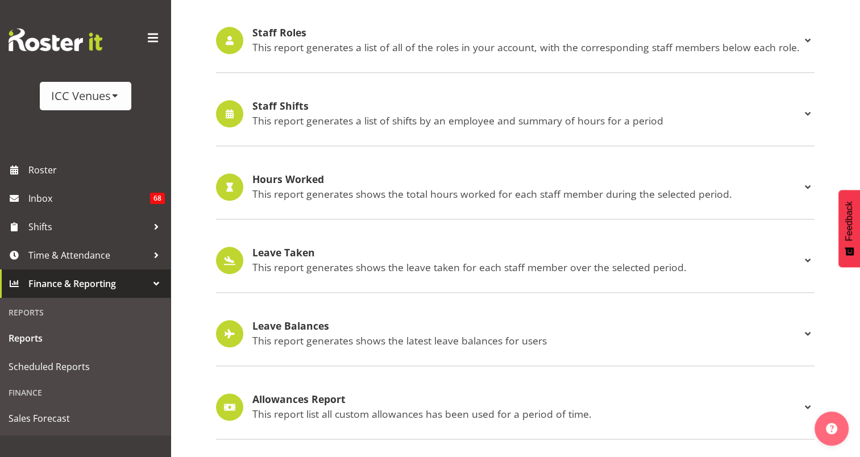
scroll to position [1266, 0]
click at [154, 284] on div at bounding box center [156, 283] width 17 height 17
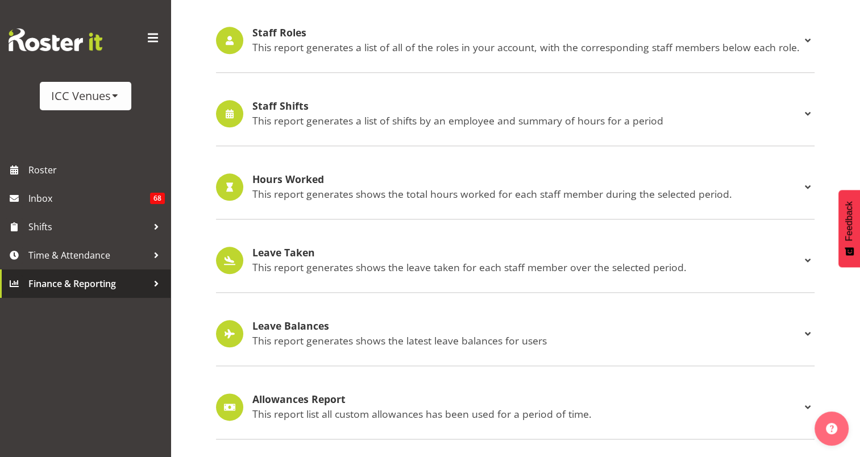
click at [154, 284] on div at bounding box center [156, 283] width 17 height 17
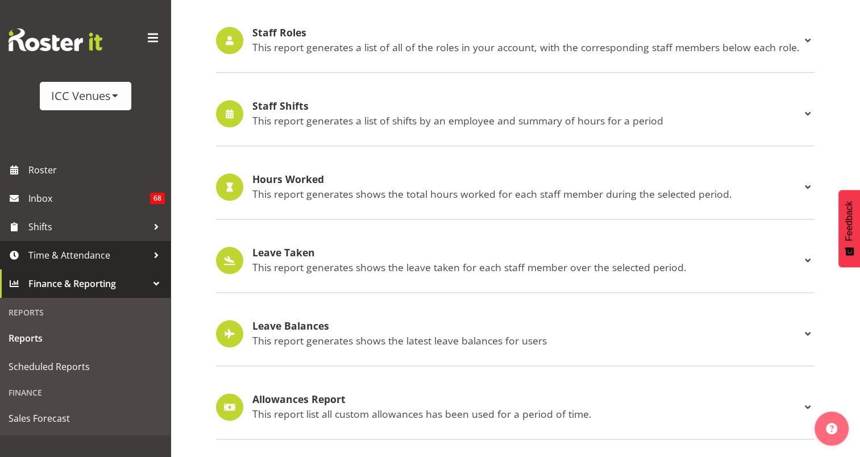
click at [156, 256] on div at bounding box center [156, 255] width 17 height 17
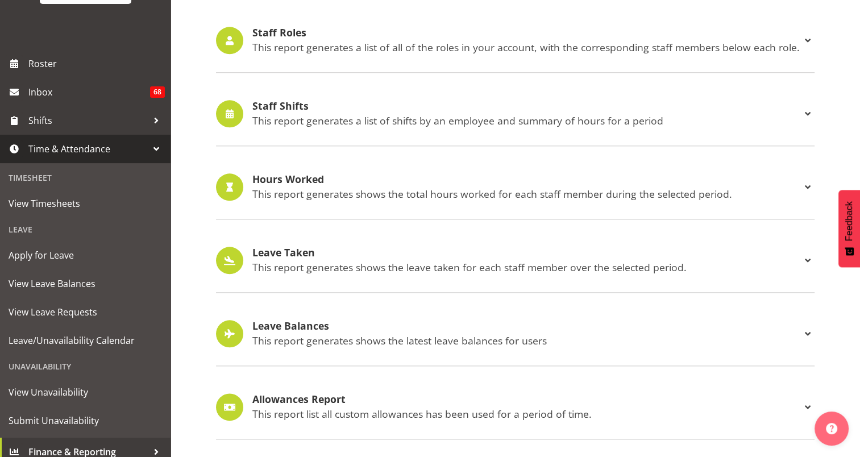
scroll to position [115, 0]
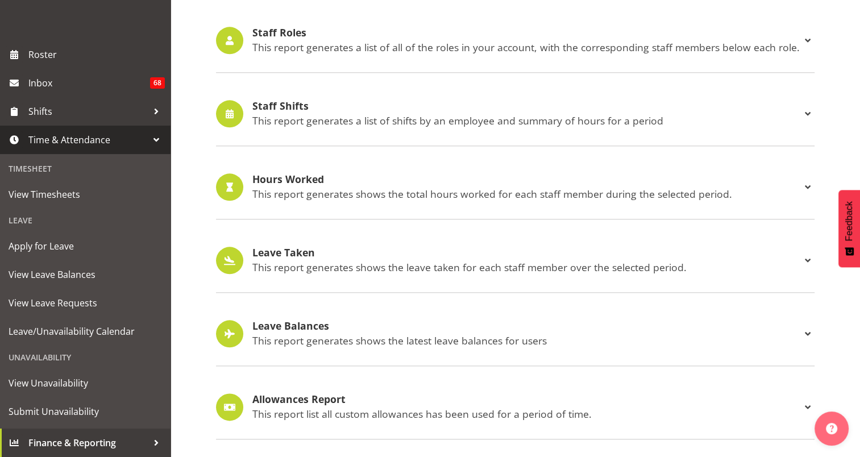
click at [138, 136] on span "Time & Attendance" at bounding box center [87, 139] width 119 height 17
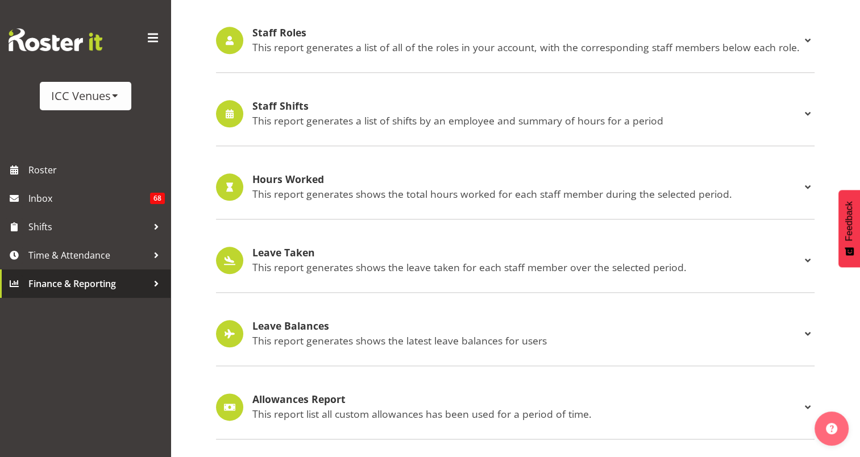
click at [153, 292] on div at bounding box center [156, 283] width 17 height 17
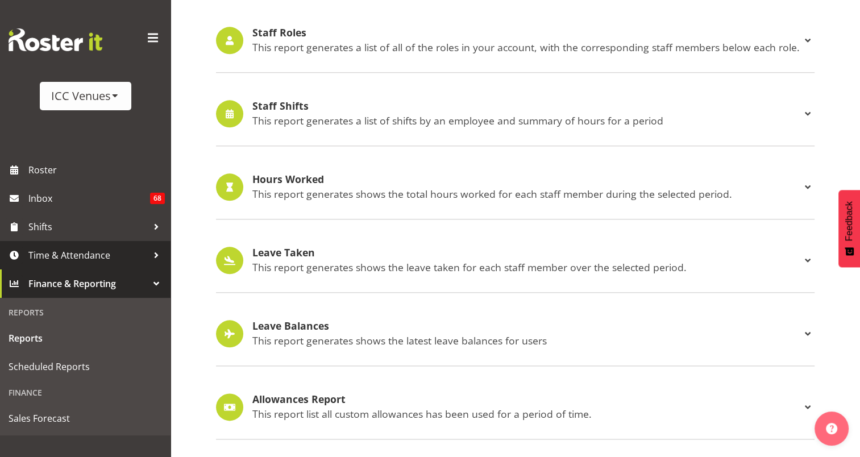
click at [152, 264] on div at bounding box center [156, 255] width 17 height 17
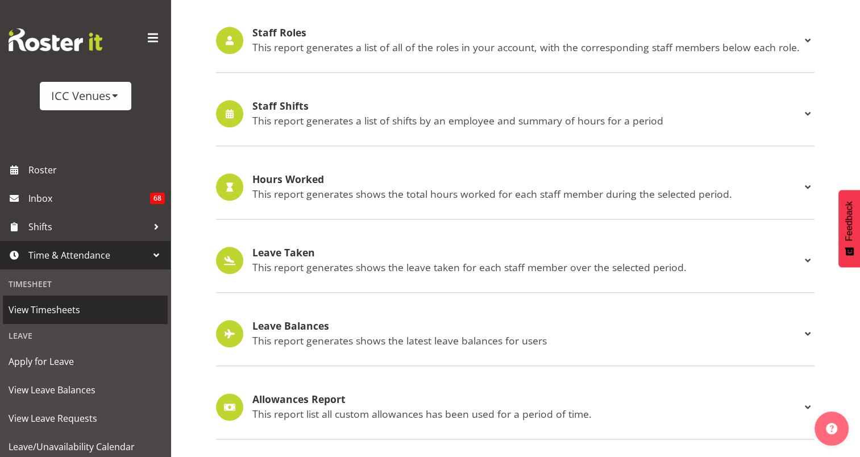
click at [48, 316] on span "View Timesheets" at bounding box center [86, 309] width 154 height 17
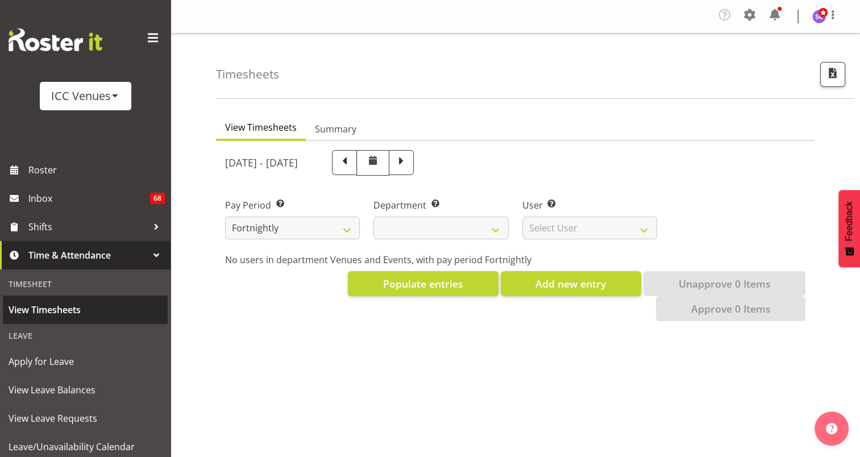
select select
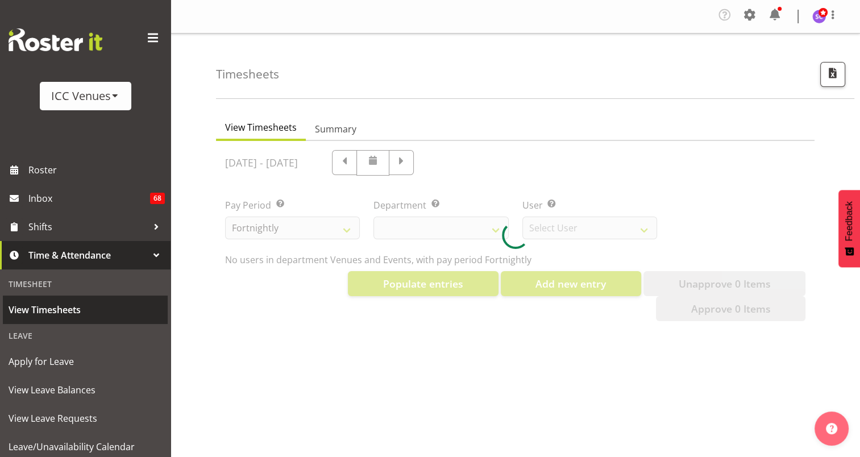
select select "11776"
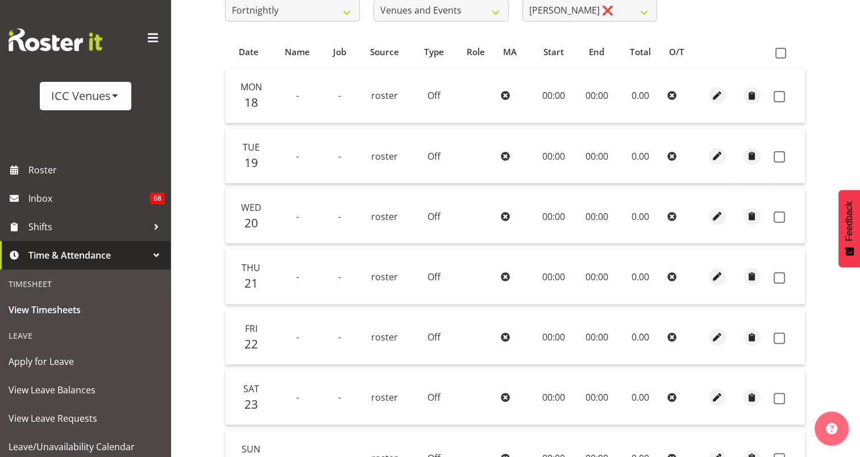
scroll to position [219, 0]
click at [103, 93] on div "ICC Venues" at bounding box center [85, 96] width 69 height 17
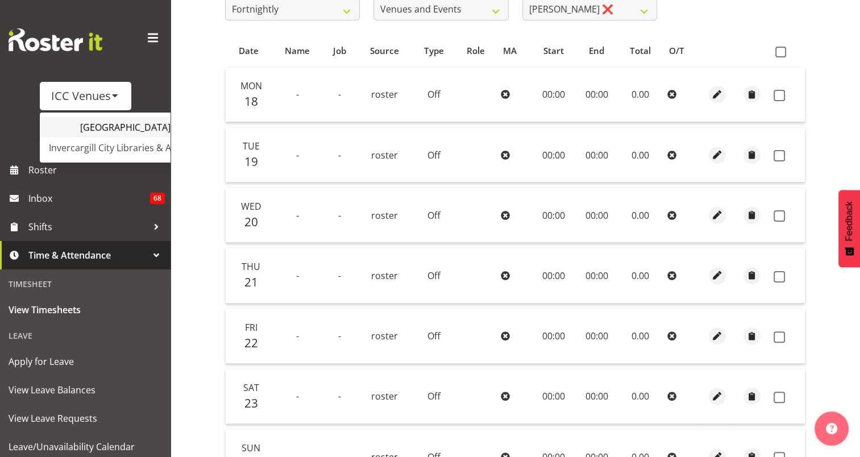
click at [103, 130] on link "[GEOGRAPHIC_DATA]" at bounding box center [134, 127] width 189 height 20
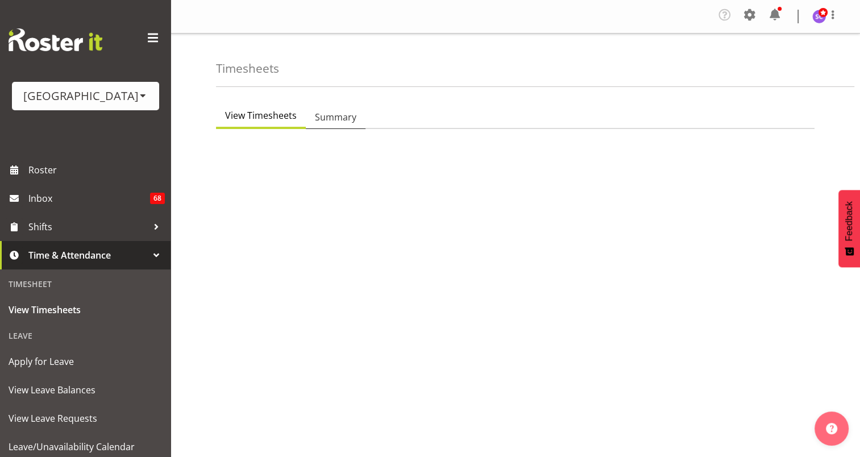
click at [330, 116] on span "Summary" at bounding box center [336, 117] width 42 height 14
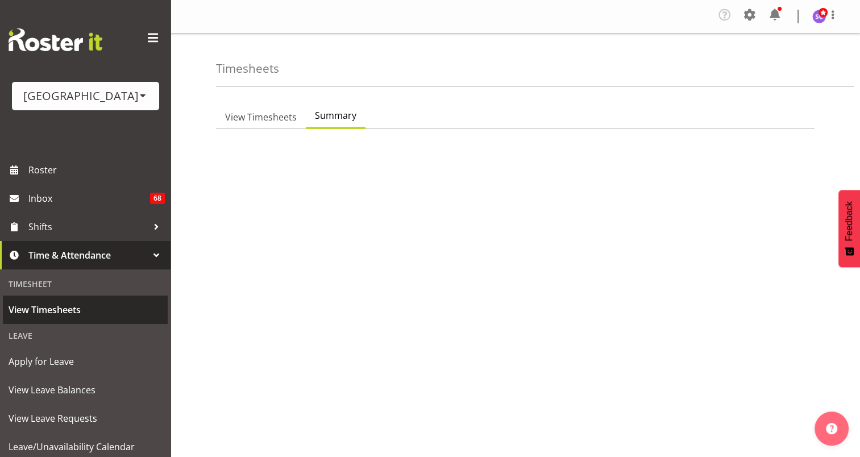
click at [64, 312] on span "View Timesheets" at bounding box center [86, 309] width 154 height 17
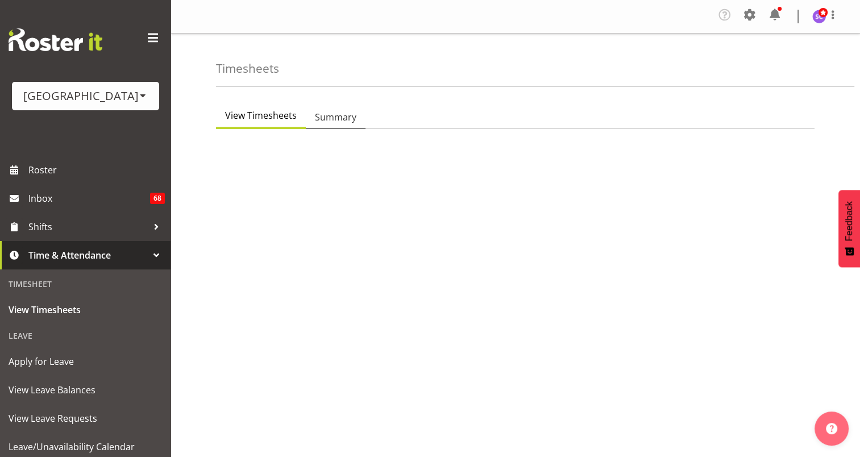
click at [325, 117] on span "Summary" at bounding box center [336, 117] width 42 height 14
click at [148, 251] on div at bounding box center [156, 255] width 17 height 17
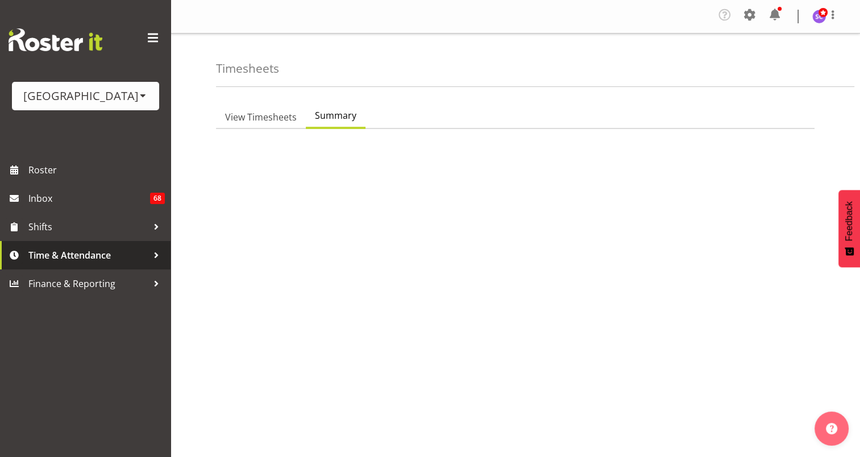
click at [148, 251] on div at bounding box center [156, 255] width 17 height 17
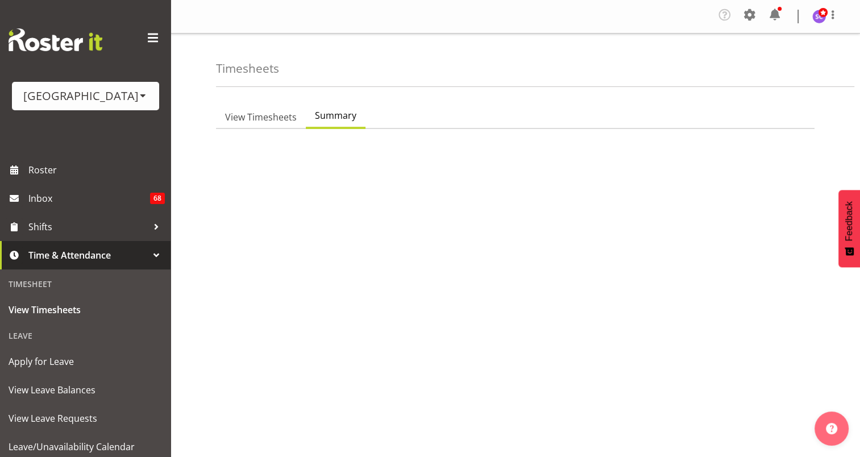
click at [111, 95] on div "[GEOGRAPHIC_DATA]" at bounding box center [85, 96] width 125 height 17
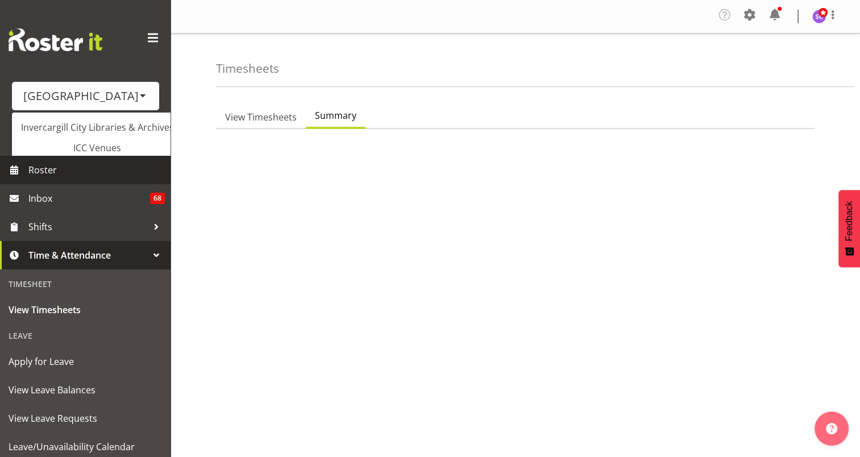
click at [41, 168] on span "Roster" at bounding box center [96, 170] width 136 height 17
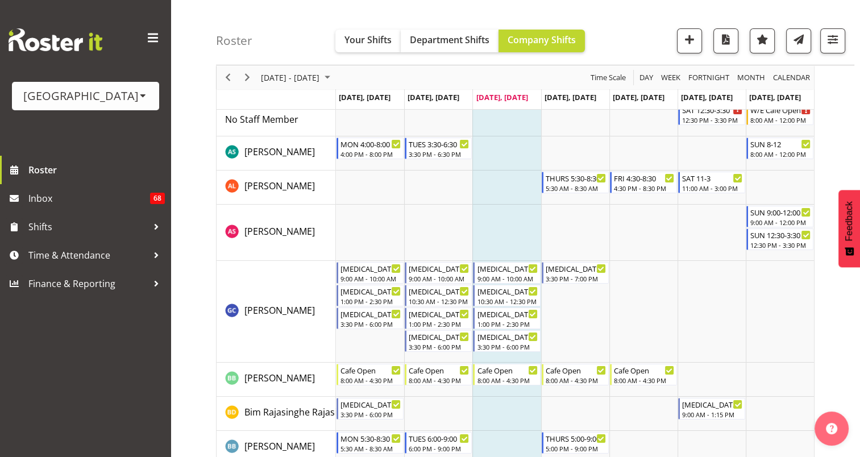
scroll to position [45, 0]
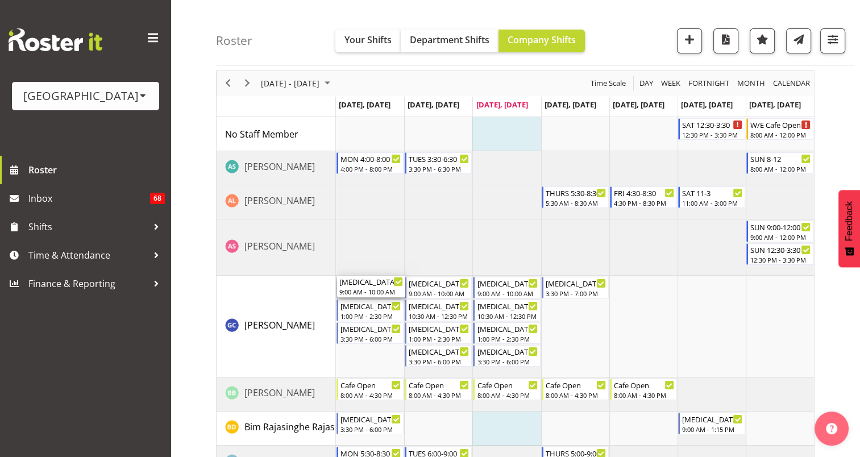
drag, startPoint x: 362, startPoint y: 287, endPoint x: 379, endPoint y: 289, distance: 17.7
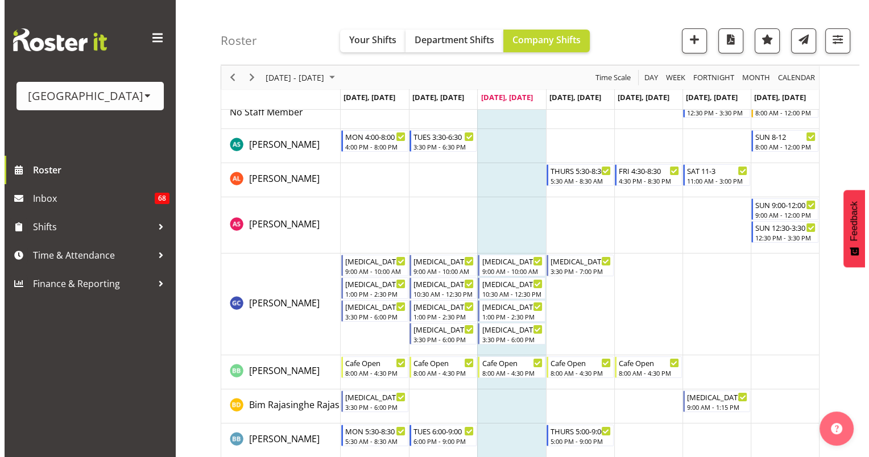
scroll to position [0, 0]
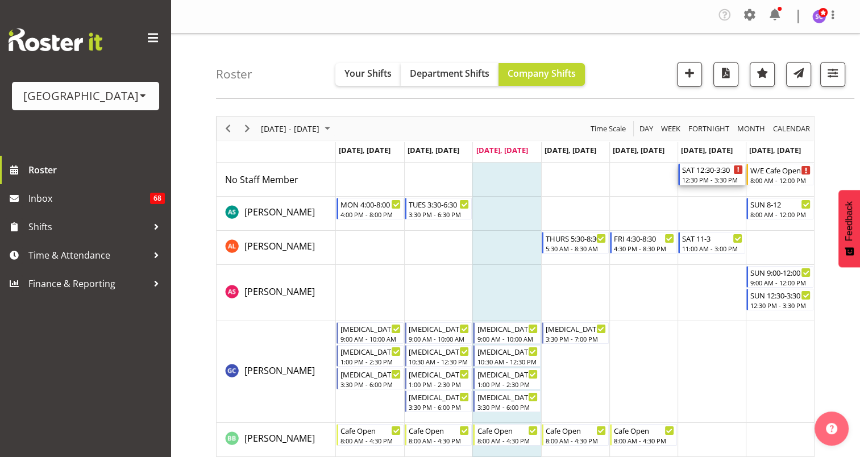
click at [700, 173] on div "SAT 12:30-3:30" at bounding box center [712, 169] width 61 height 11
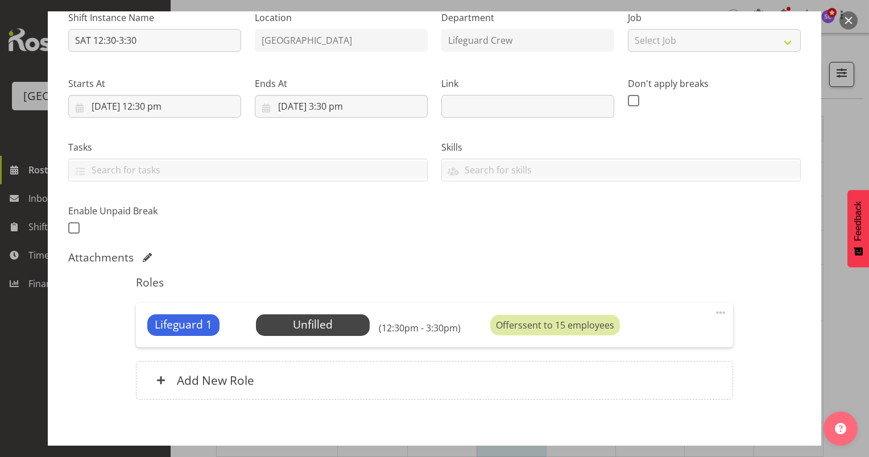
scroll to position [125, 0]
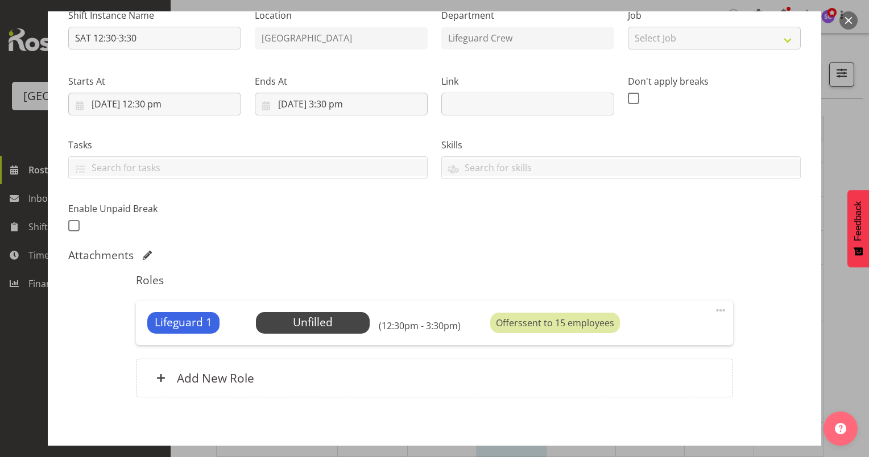
click at [714, 308] on span at bounding box center [721, 311] width 14 height 14
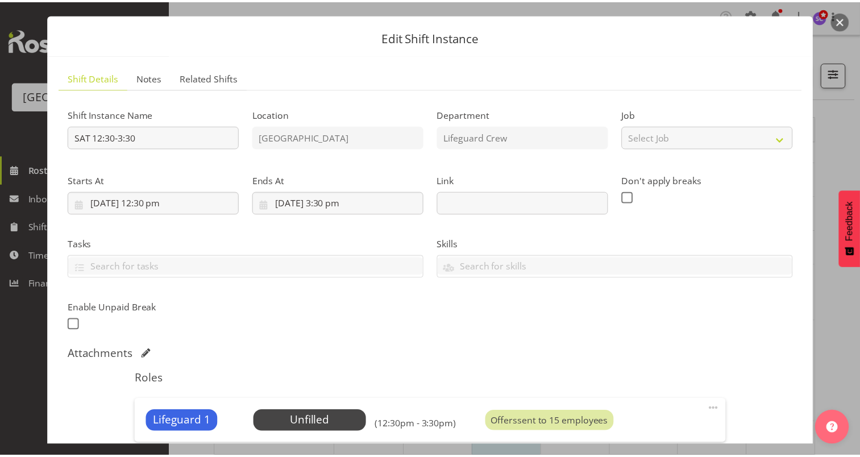
scroll to position [0, 0]
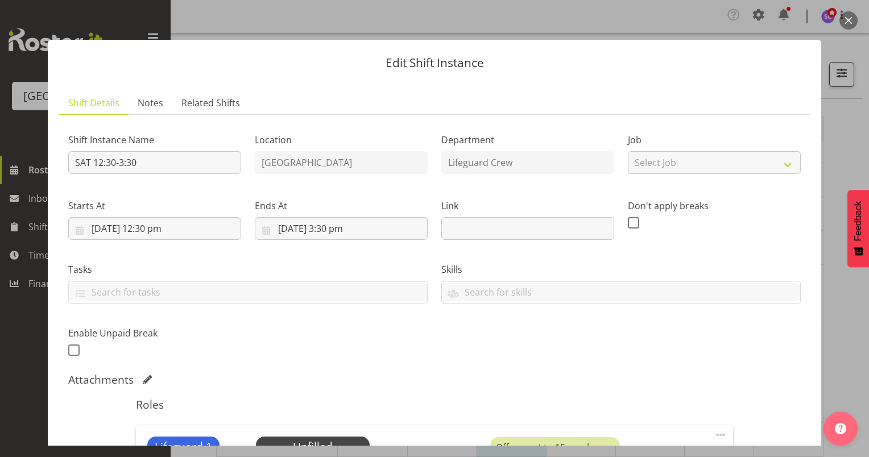
click at [848, 16] on button "button" at bounding box center [848, 20] width 18 height 18
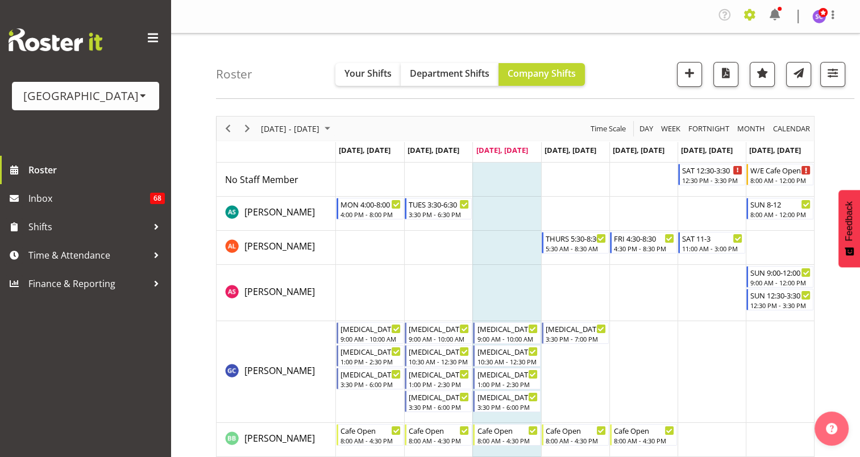
click at [755, 18] on span at bounding box center [750, 15] width 18 height 18
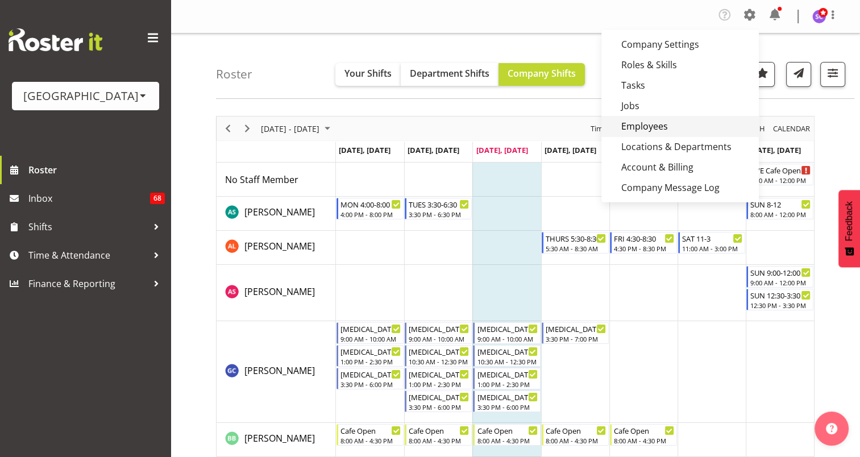
click at [656, 132] on link "Employees" at bounding box center [681, 126] width 158 height 20
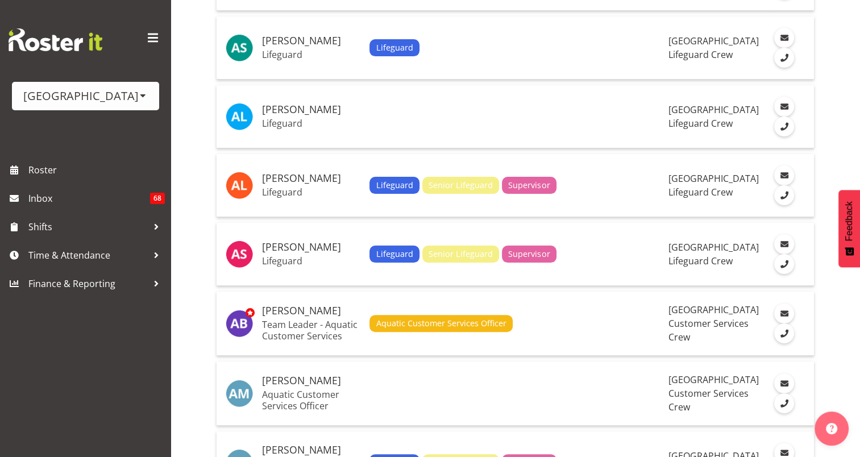
scroll to position [245, 0]
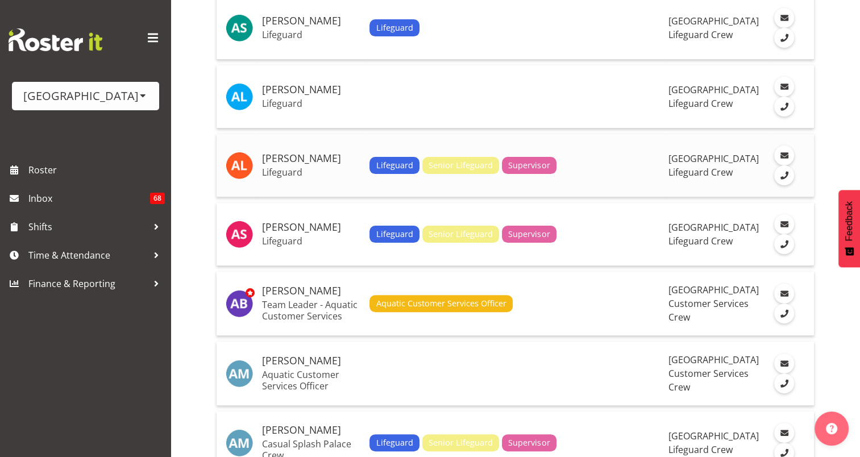
click at [341, 171] on p "Lifeguard" at bounding box center [311, 172] width 98 height 11
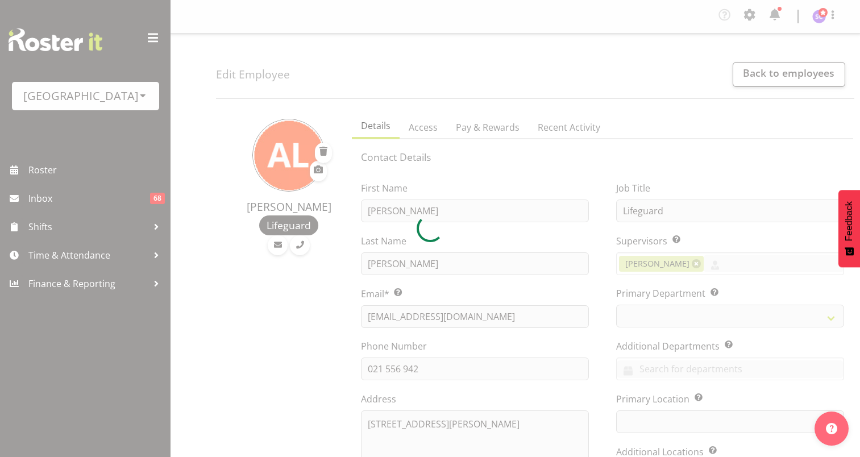
select select "TimelineWeek"
select select
select select "114"
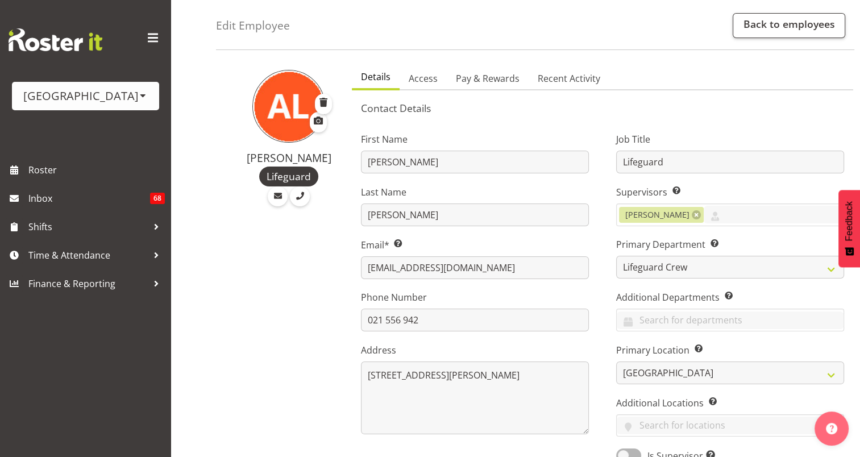
scroll to position [42, 0]
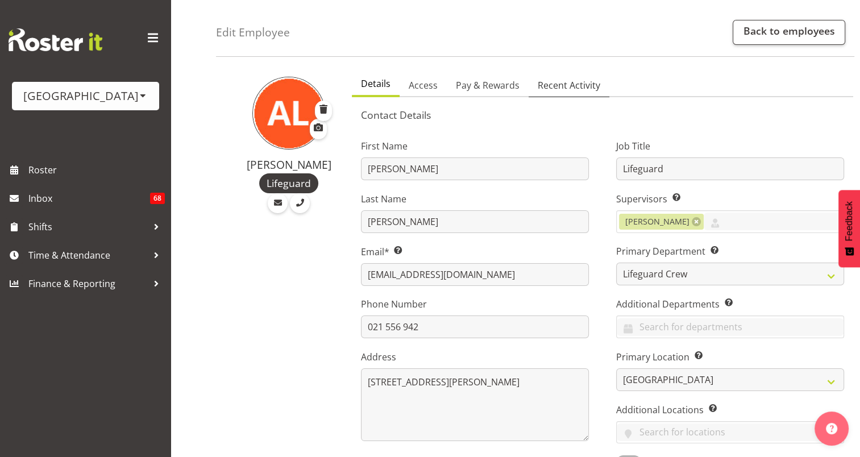
click at [568, 84] on span "Recent Activity" at bounding box center [569, 85] width 63 height 14
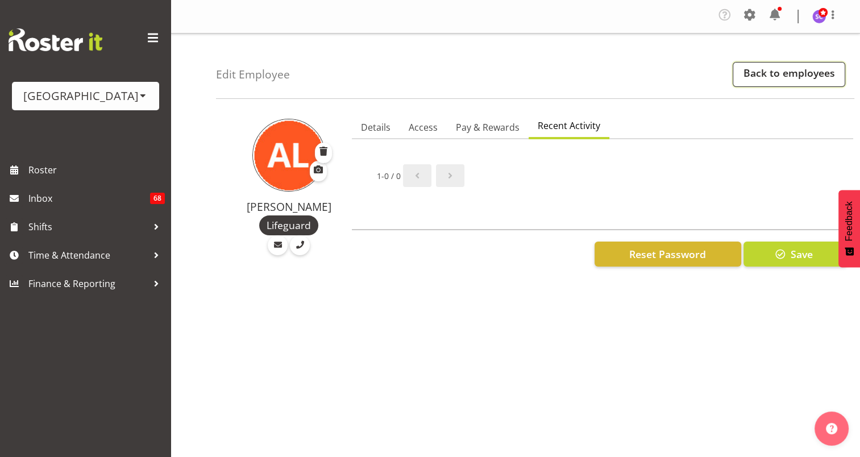
click at [767, 76] on link "Back to employees" at bounding box center [789, 74] width 113 height 25
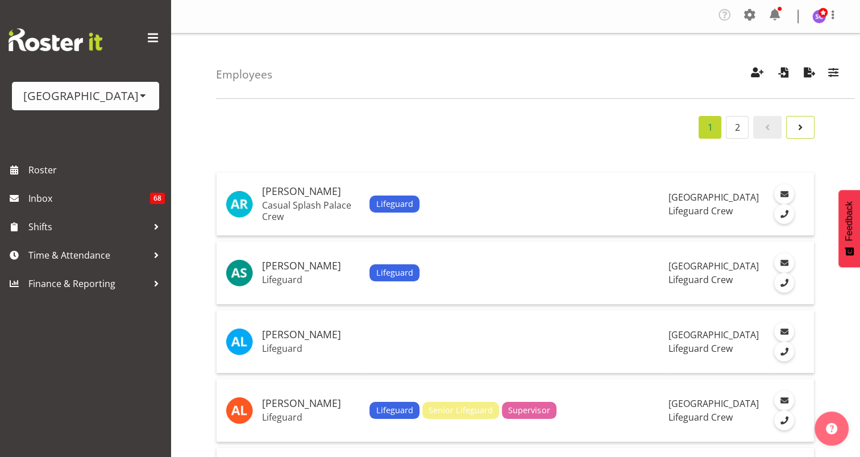
click at [802, 129] on span "Page 2." at bounding box center [801, 128] width 14 height 14
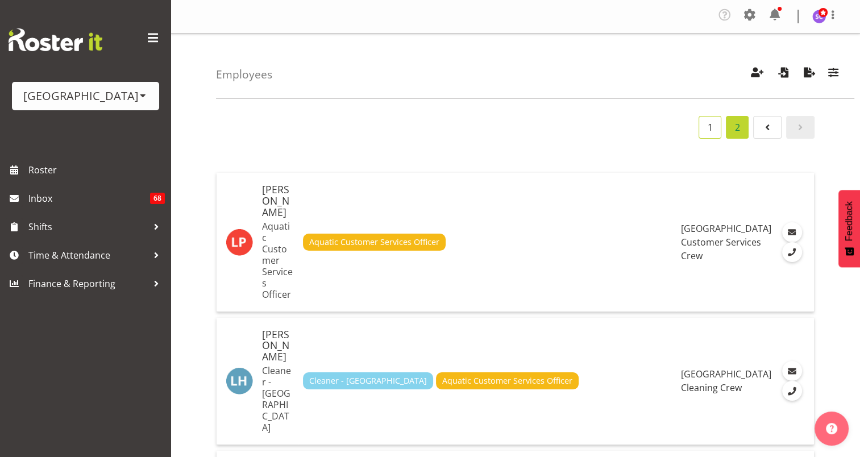
click at [717, 130] on link "1" at bounding box center [710, 127] width 23 height 23
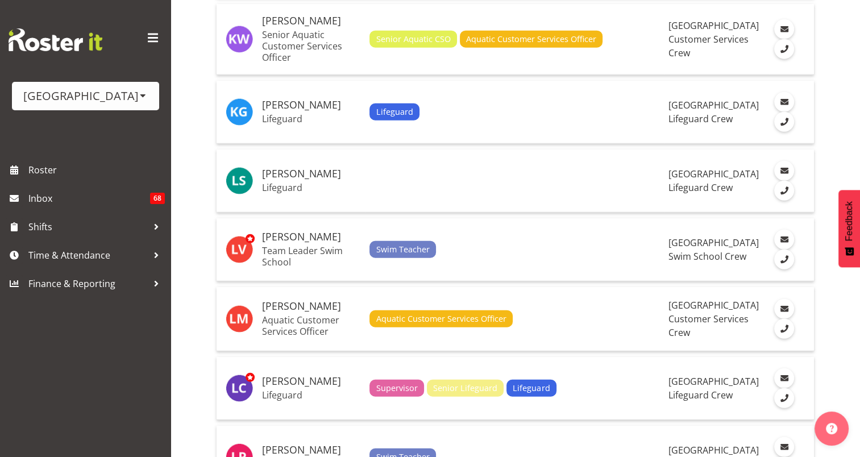
scroll to position [3223, 0]
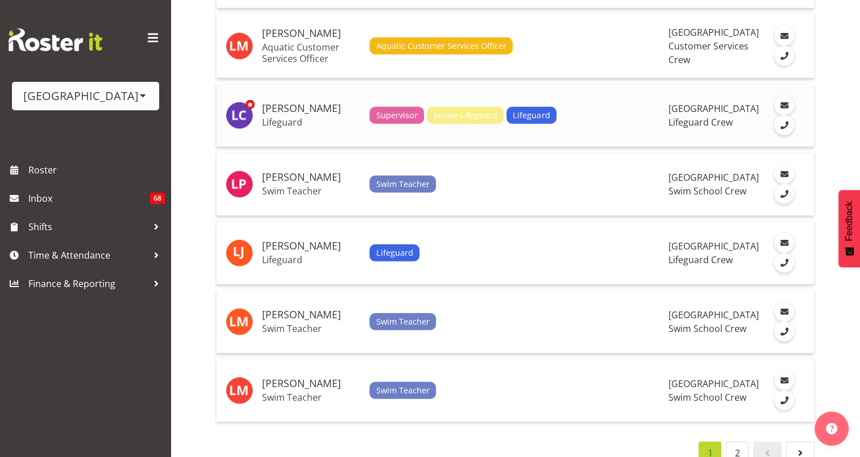
click at [314, 117] on p "Lifeguard" at bounding box center [311, 122] width 98 height 11
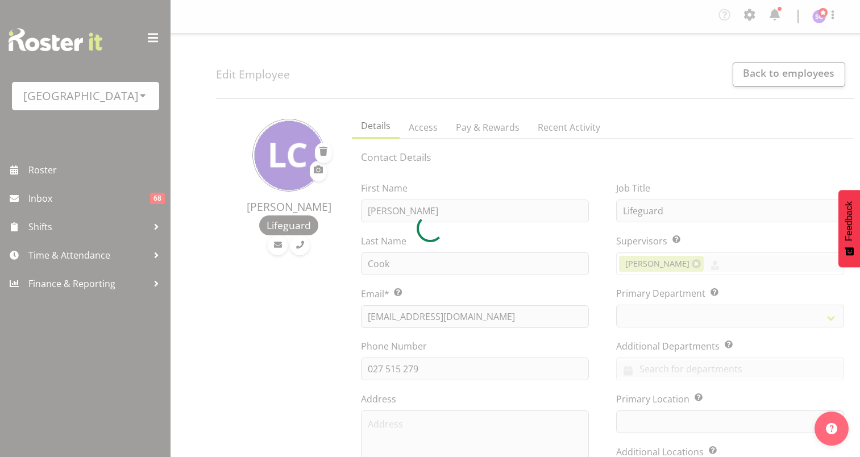
select select "TimelineWeek"
select select
select select "114"
select select
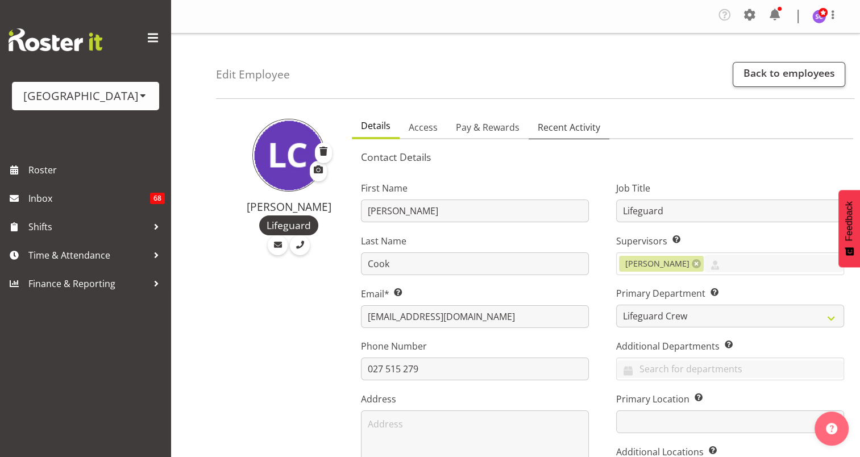
click at [579, 129] on span "Recent Activity" at bounding box center [569, 128] width 63 height 14
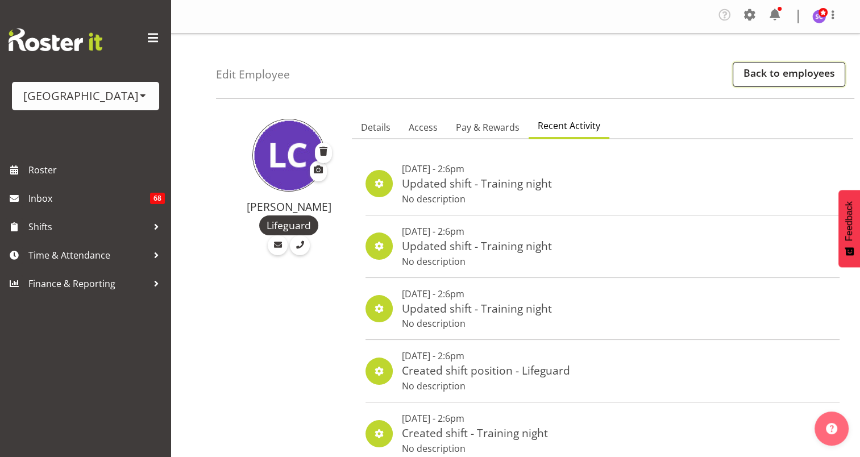
click at [761, 73] on link "Back to employees" at bounding box center [789, 74] width 113 height 25
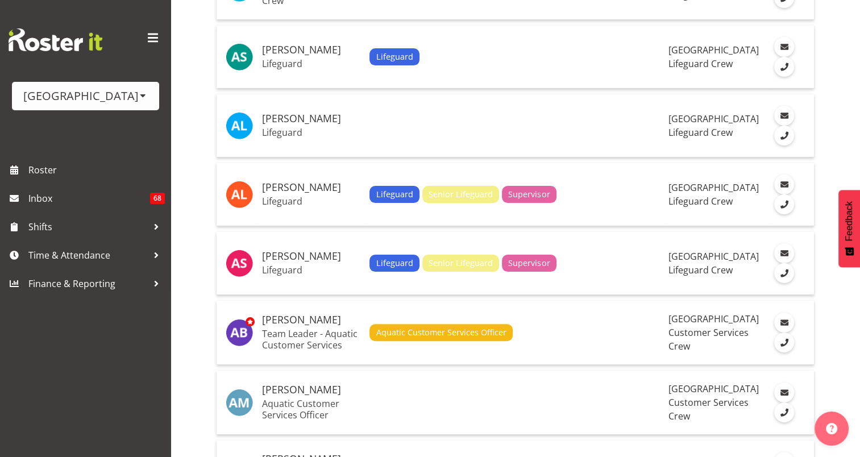
scroll to position [18, 0]
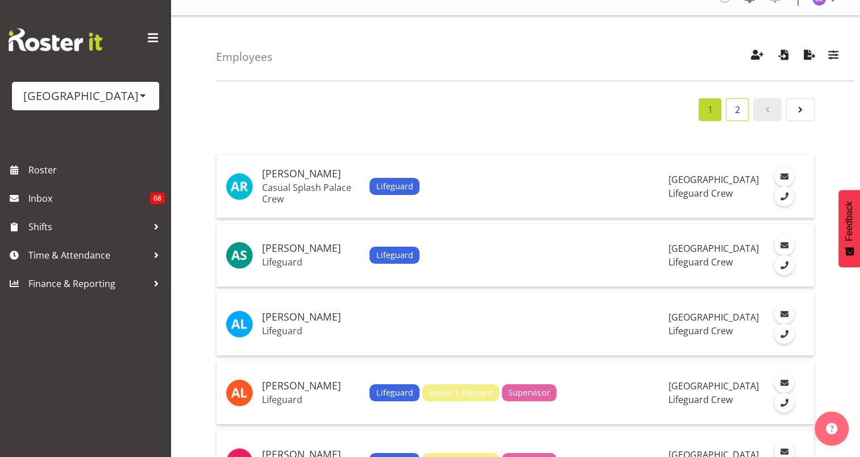
click at [734, 111] on link "2" at bounding box center [737, 109] width 23 height 23
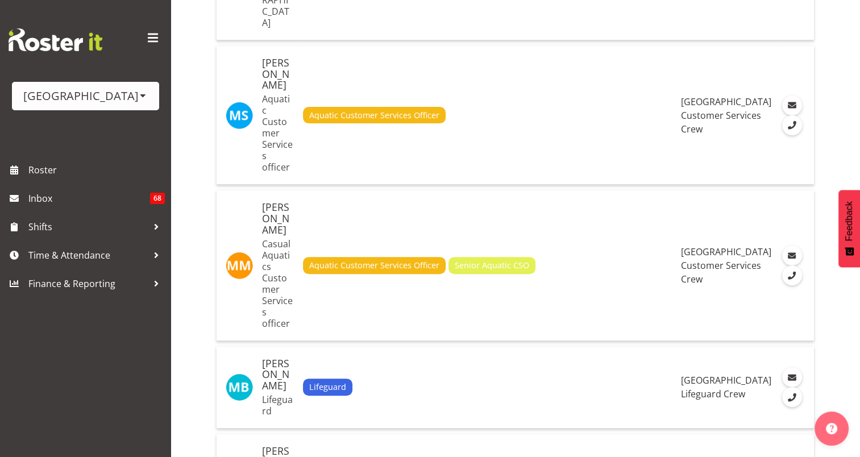
scroll to position [409, 0]
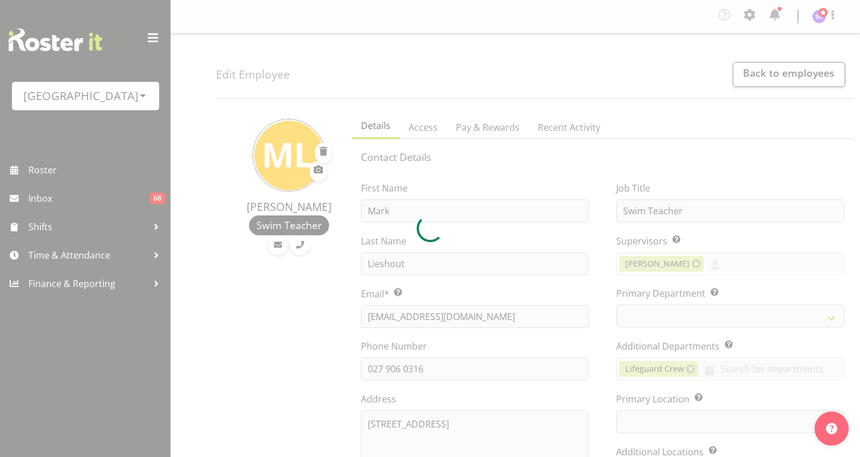
select select "TimelineWeek"
select select
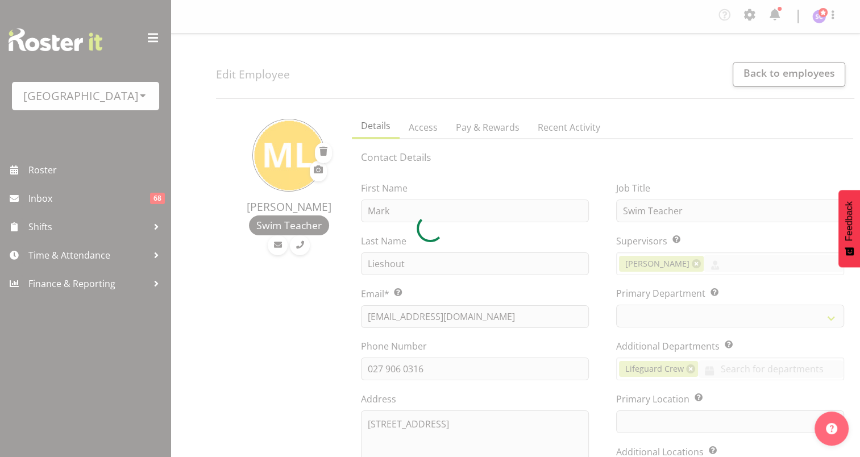
select select "113"
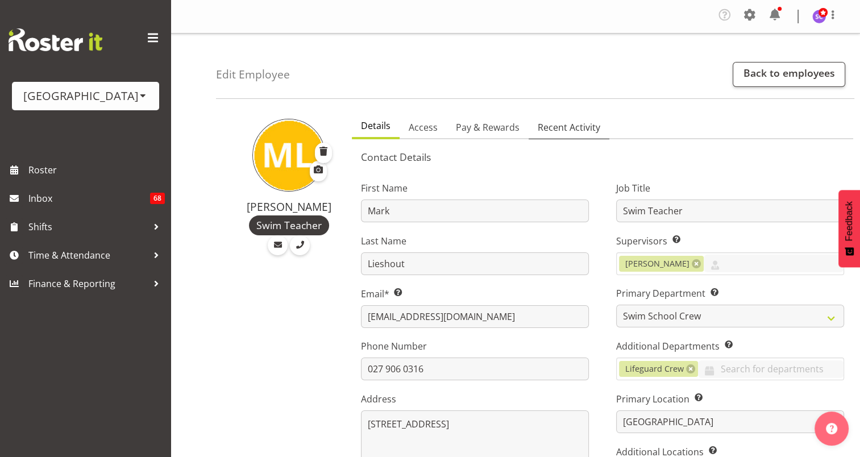
click at [574, 134] on span "Recent Activity" at bounding box center [569, 128] width 63 height 14
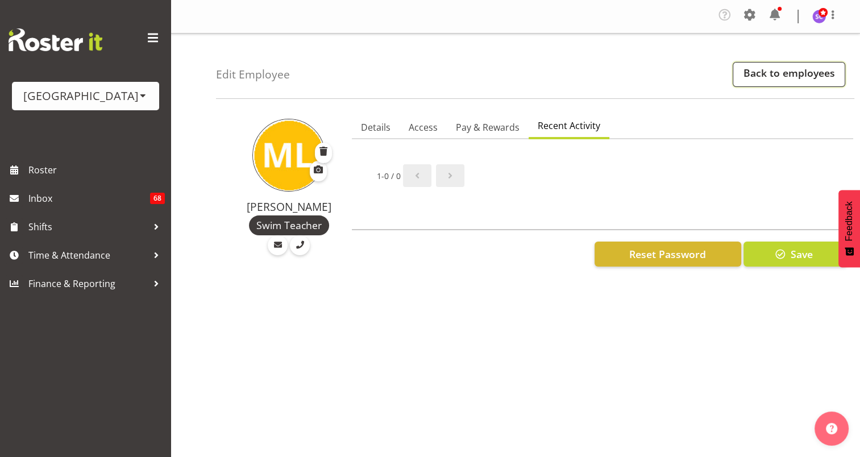
click at [769, 79] on link "Back to employees" at bounding box center [789, 74] width 113 height 25
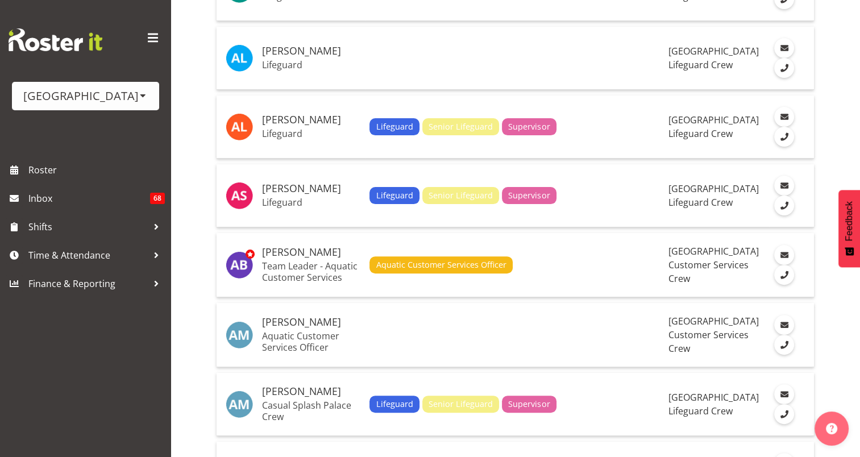
scroll to position [288, 0]
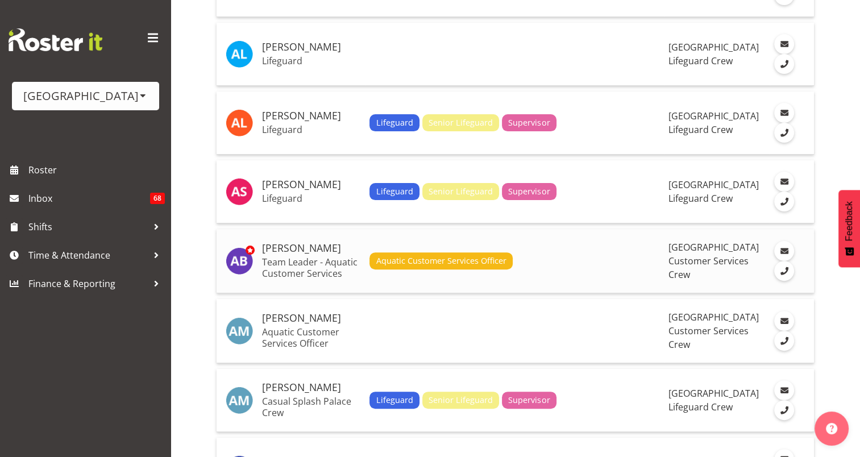
click at [583, 271] on td "Aquatic Customer Services Officer" at bounding box center [514, 261] width 299 height 64
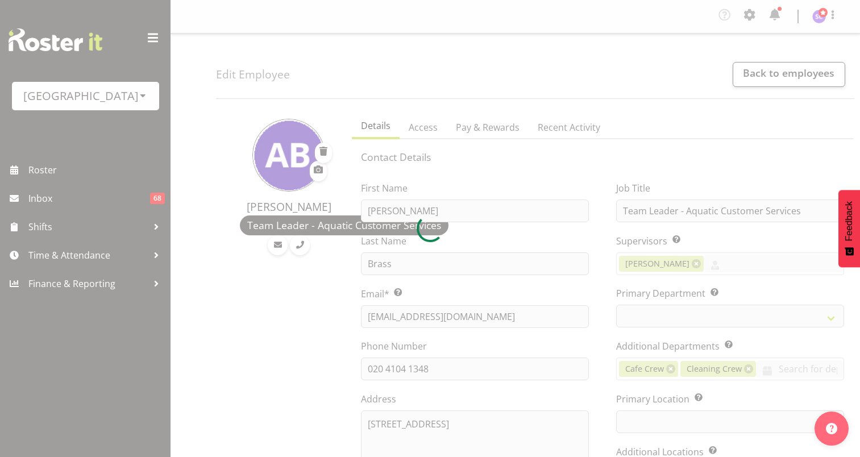
select select "TimelineWeek"
select select
select select "116"
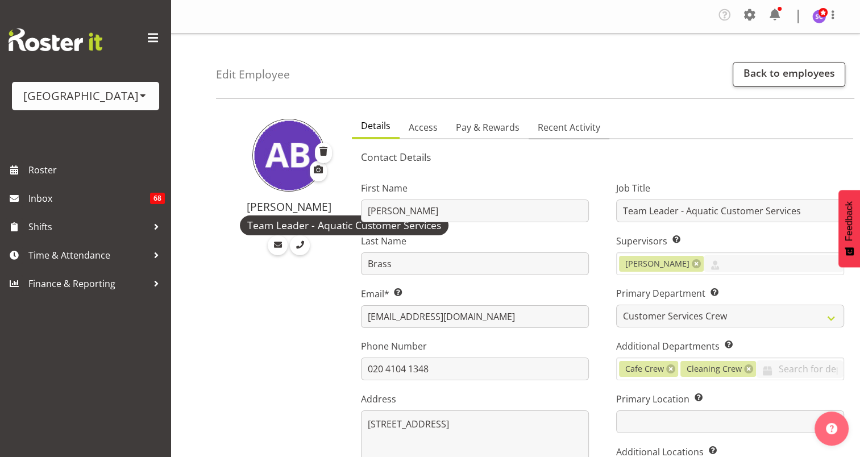
click at [559, 129] on span "Recent Activity" at bounding box center [569, 128] width 63 height 14
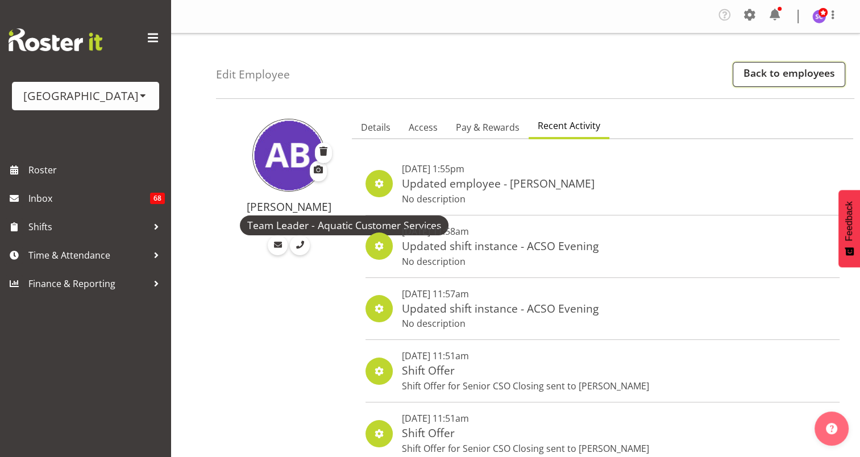
click at [773, 76] on link "Back to employees" at bounding box center [789, 74] width 113 height 25
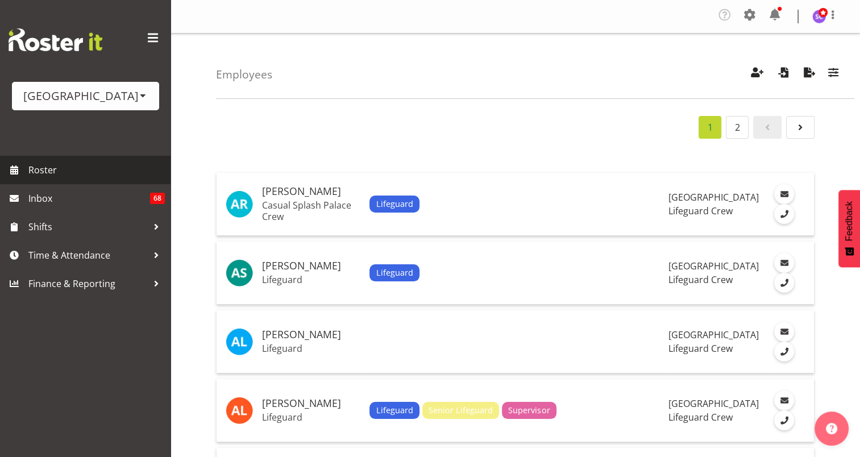
click at [45, 159] on link "Roster" at bounding box center [85, 170] width 171 height 28
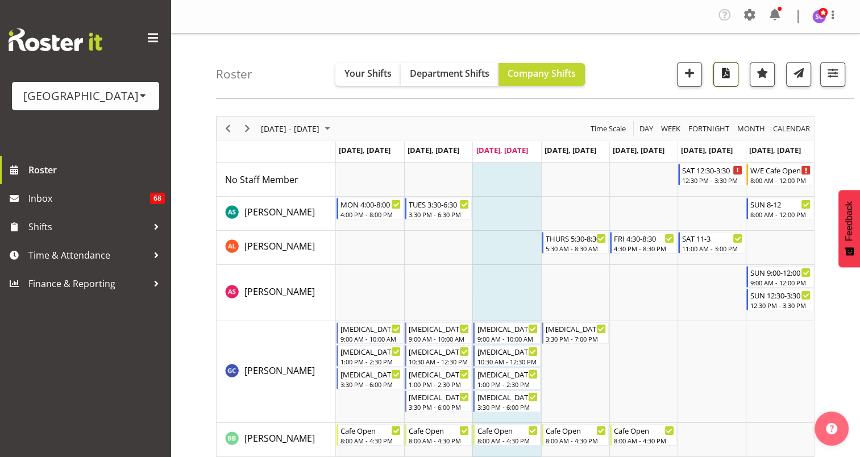
click at [730, 81] on button "button" at bounding box center [726, 74] width 25 height 25
click at [755, 14] on span at bounding box center [750, 15] width 18 height 18
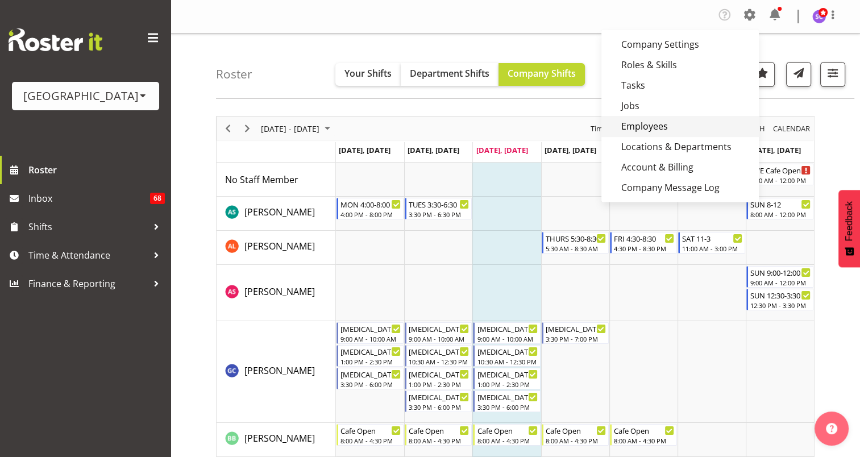
click at [650, 125] on link "Employees" at bounding box center [681, 126] width 158 height 20
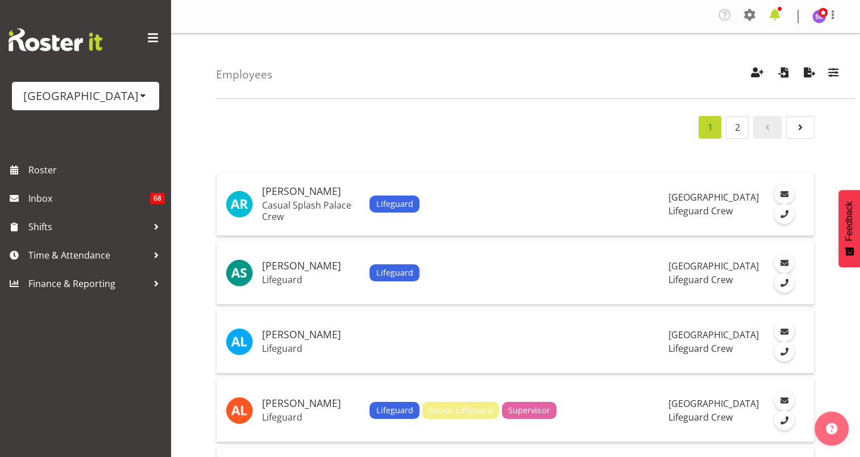
click at [781, 17] on span at bounding box center [775, 15] width 18 height 18
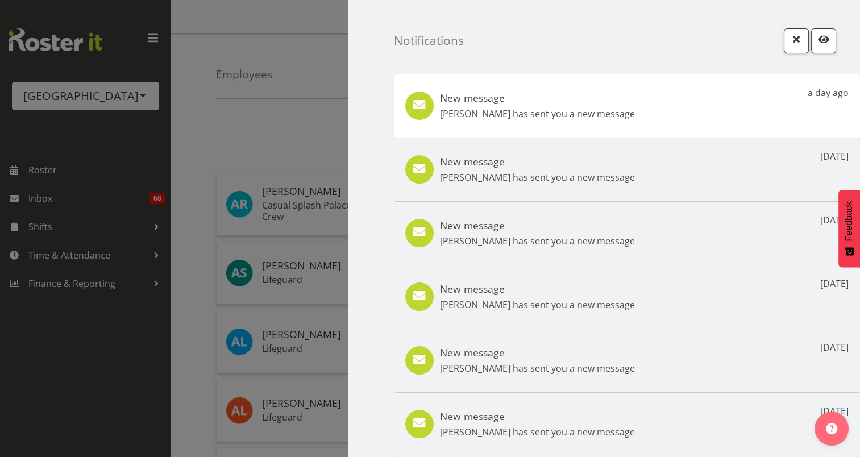
click at [580, 110] on p "[PERSON_NAME] has sent you a new message" at bounding box center [537, 114] width 195 height 14
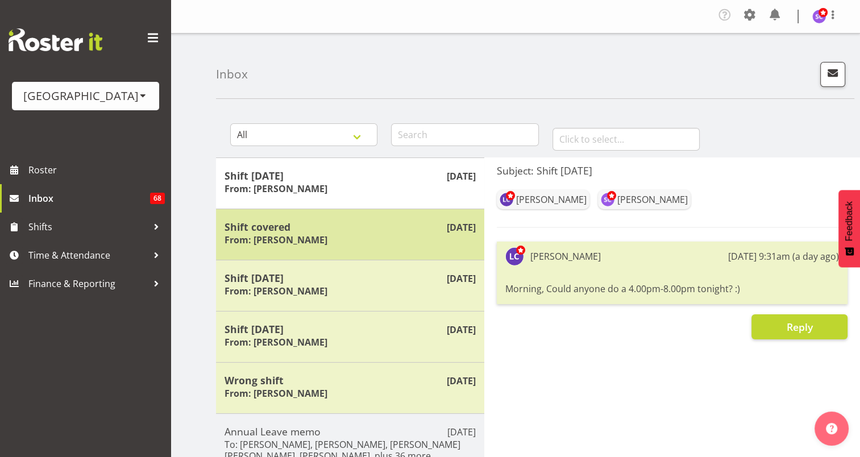
click at [389, 234] on div "Shift covered From: [PERSON_NAME]" at bounding box center [350, 235] width 251 height 28
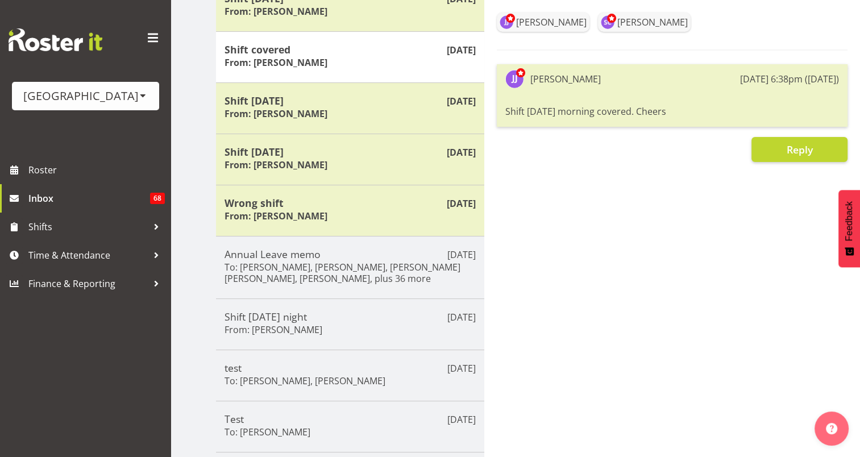
scroll to position [179, 0]
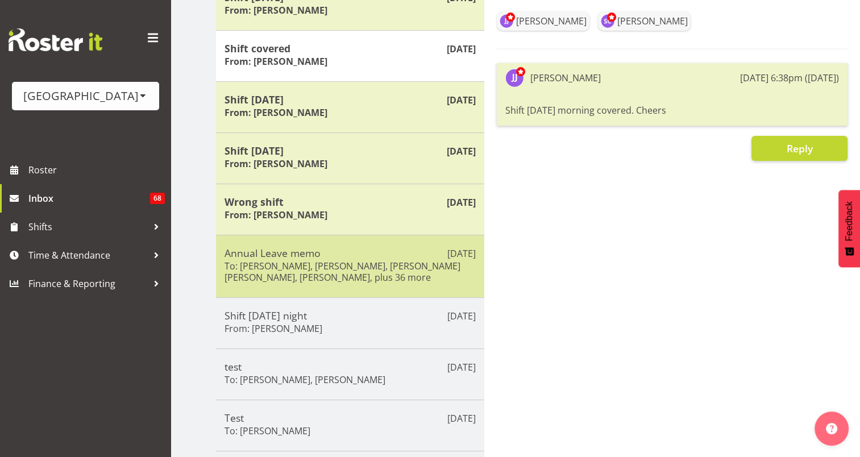
click at [316, 284] on div "[DATE] Annual Leave memo To: [PERSON_NAME], [PERSON_NAME], [PERSON_NAME] [PERSO…" at bounding box center [350, 266] width 268 height 63
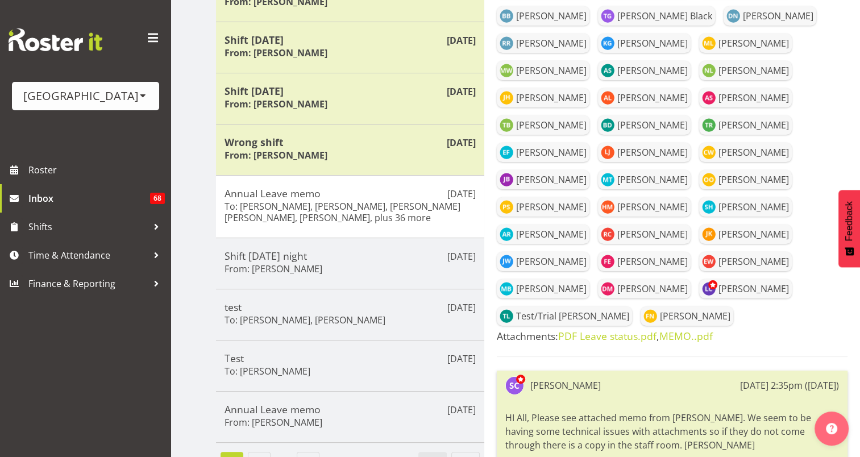
scroll to position [250, 0]
